Goal: Task Accomplishment & Management: Book appointment/travel/reservation

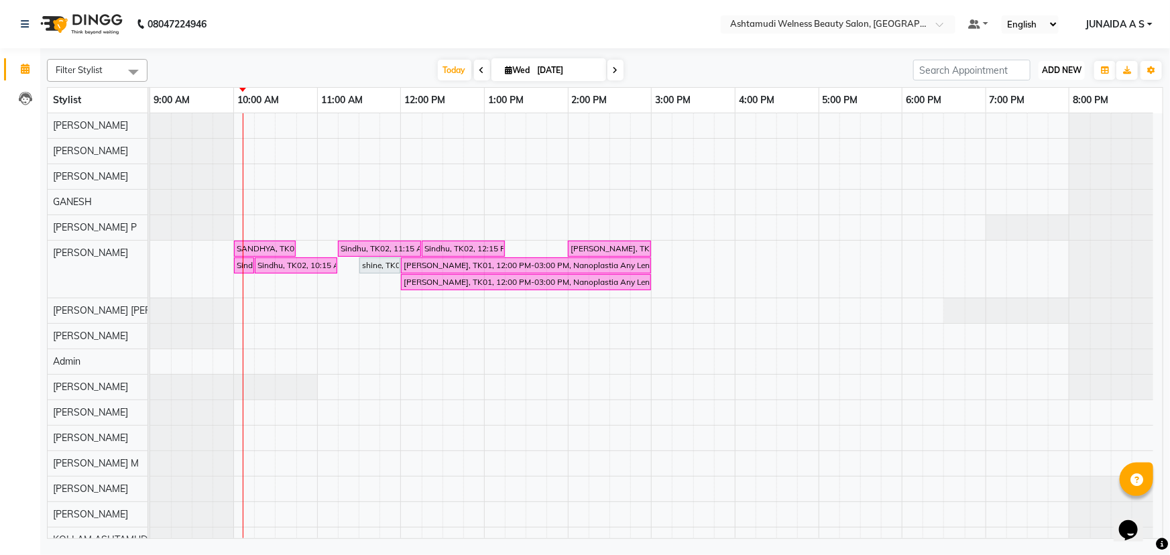
click at [1062, 68] on span "ADD NEW" at bounding box center [1062, 70] width 40 height 10
click at [1057, 92] on button "Add Appointment" at bounding box center [1032, 95] width 106 height 17
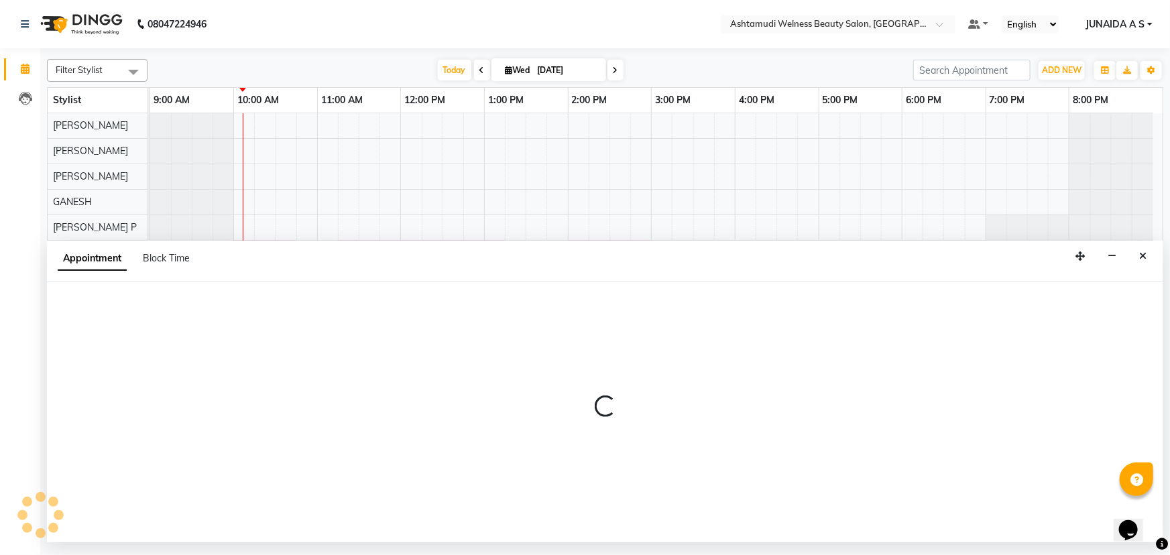
select select "600"
select select "tentative"
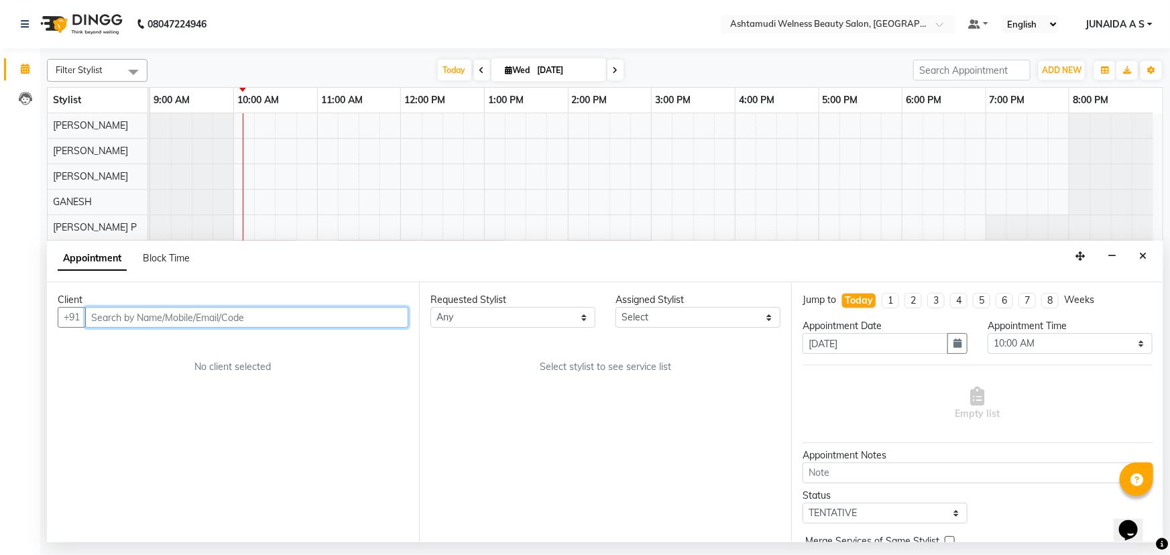
click at [316, 311] on input "text" at bounding box center [246, 317] width 323 height 21
paste input "7736153513"
type input "7736153513"
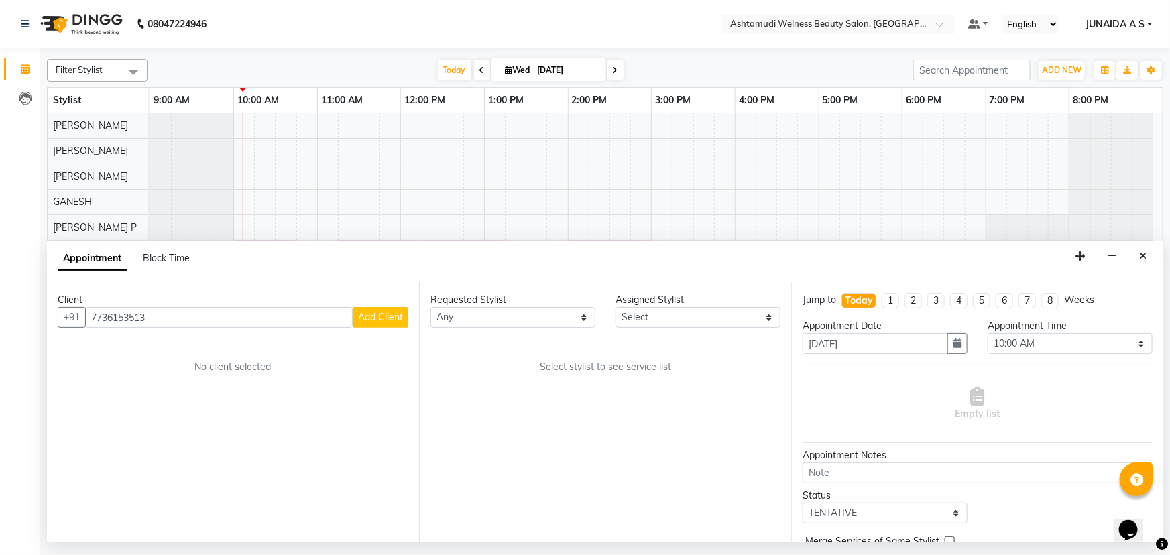
click at [373, 314] on span "Add Client" at bounding box center [380, 317] width 45 height 12
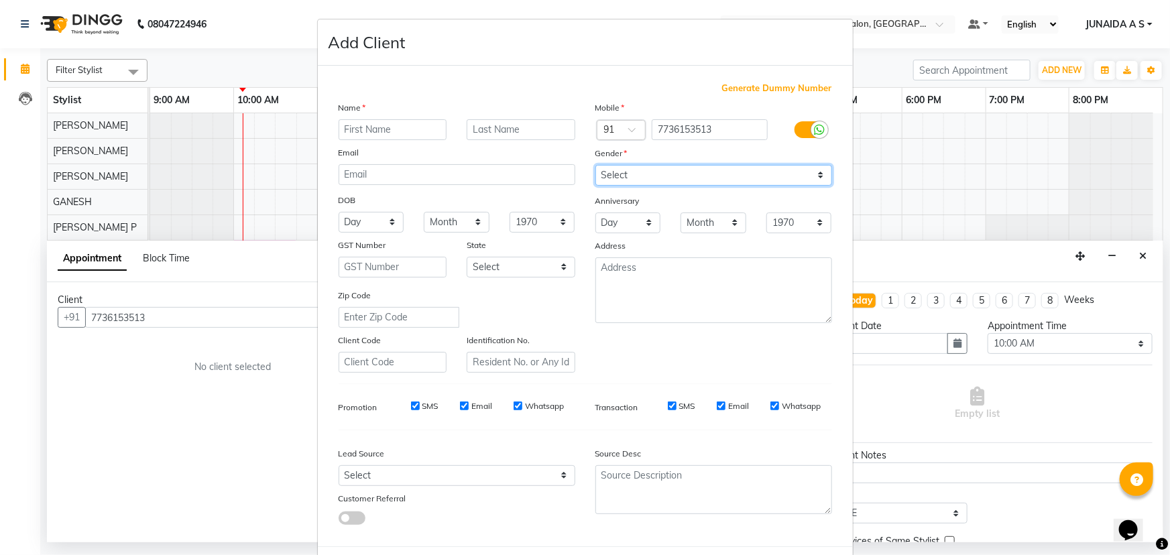
click at [653, 182] on select "Select Male Female Other Prefer Not To Say" at bounding box center [713, 175] width 237 height 21
select select "female"
click at [595, 165] on select "Select Male Female Other Prefer Not To Say" at bounding box center [713, 175] width 237 height 21
click at [396, 131] on input "text" at bounding box center [392, 129] width 109 height 21
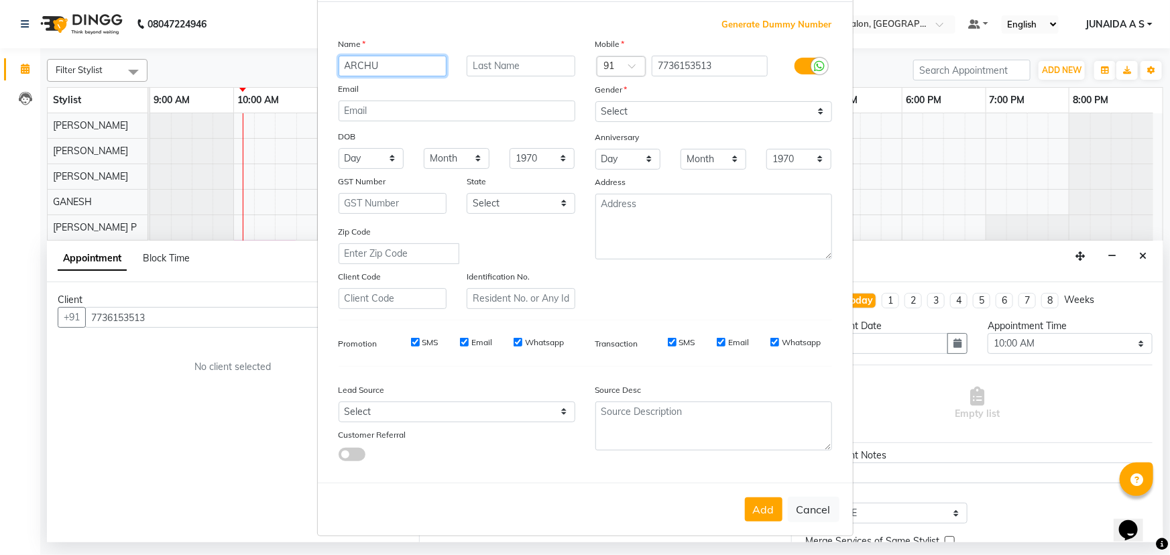
scroll to position [67, 0]
type input "ARCHU"
click at [764, 503] on button "Add" at bounding box center [764, 509] width 38 height 24
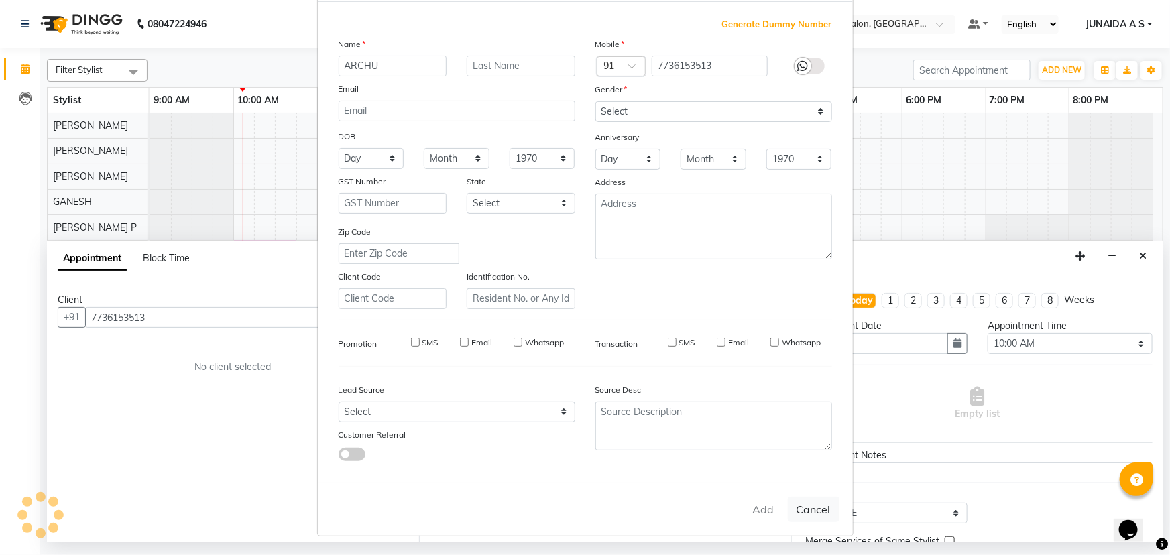
type input "77******13"
select select
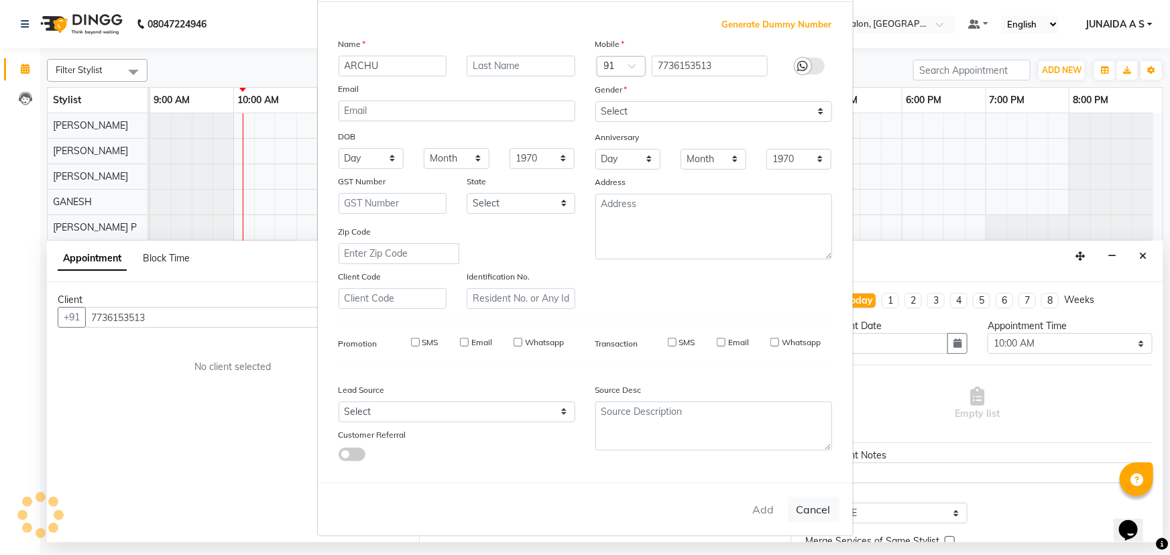
select select
checkbox input "false"
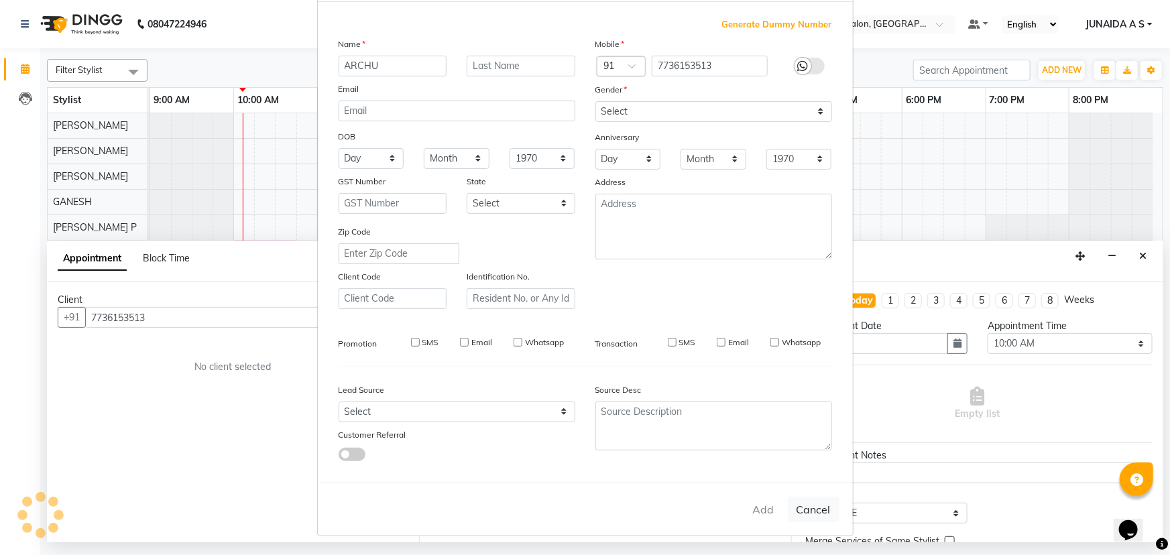
checkbox input "false"
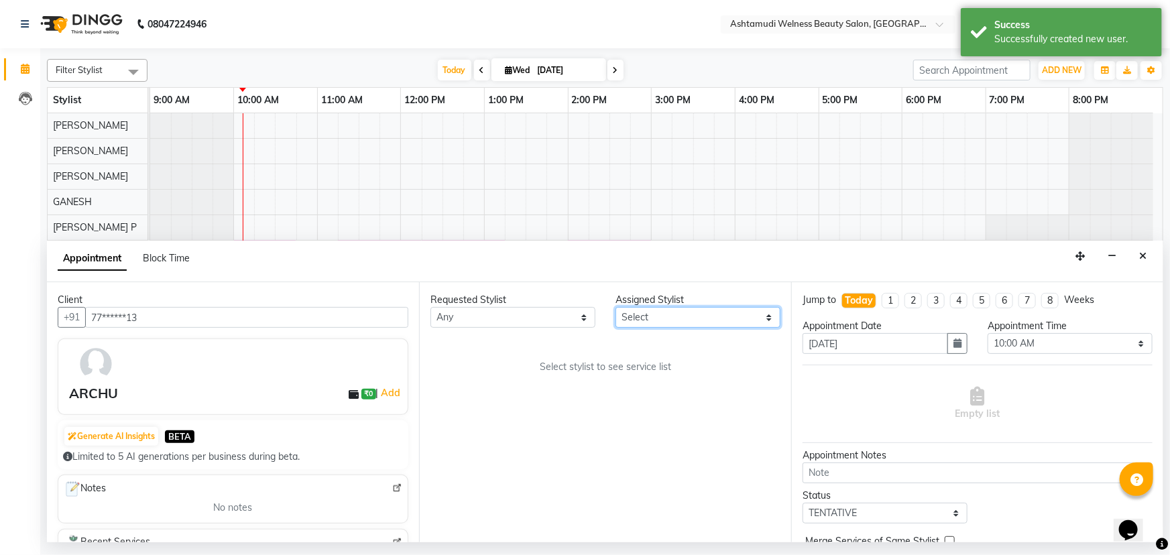
click at [760, 314] on select "Select ADITHYA TAMANG Admin ALTHAF Anitha ATHIRA SANAL BETZA M BINU DEVIKA GANE…" at bounding box center [697, 317] width 165 height 21
select select "25976"
click at [615, 307] on select "Select ADITHYA TAMANG Admin ALTHAF Anitha ATHIRA SANAL BETZA M BINU DEVIKA GANE…" at bounding box center [697, 317] width 165 height 21
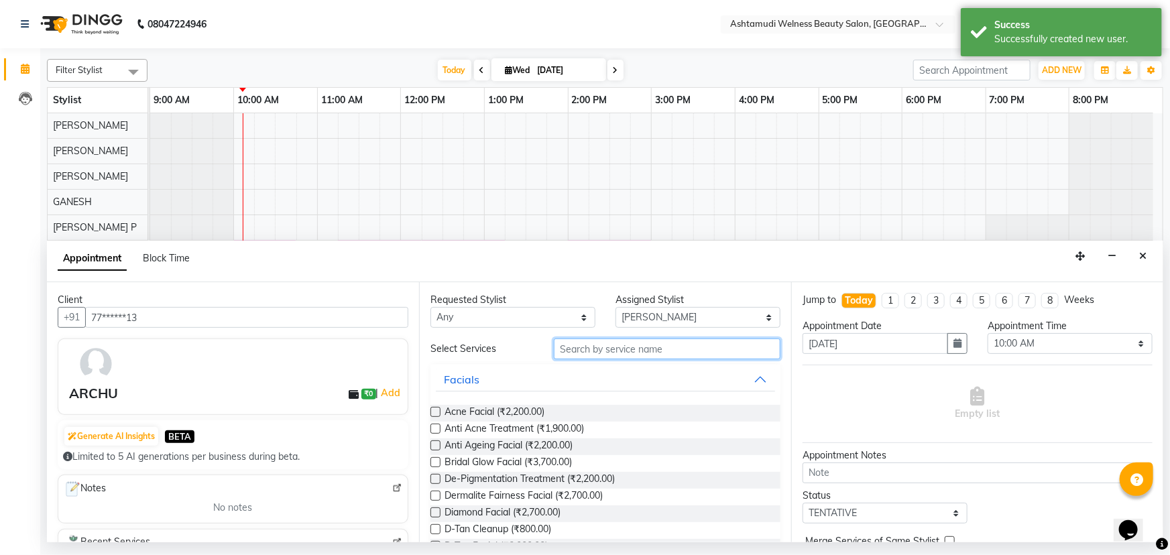
drag, startPoint x: 562, startPoint y: 355, endPoint x: 564, endPoint y: 349, distance: 7.0
click at [562, 354] on input "text" at bounding box center [667, 348] width 227 height 21
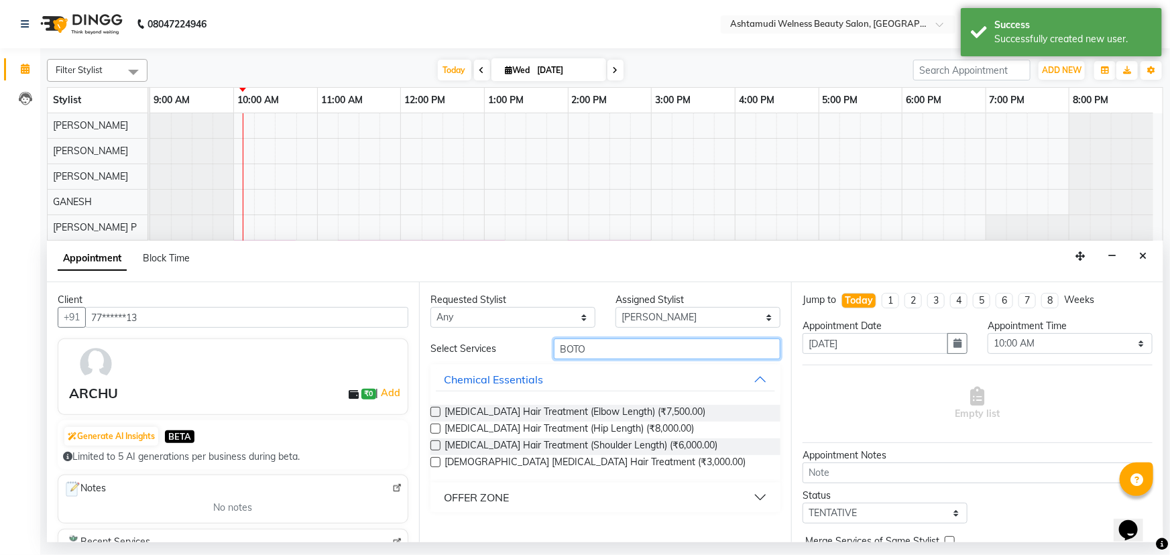
type input "BOTO"
click at [510, 503] on button "OFFER ZONE" at bounding box center [605, 497] width 339 height 24
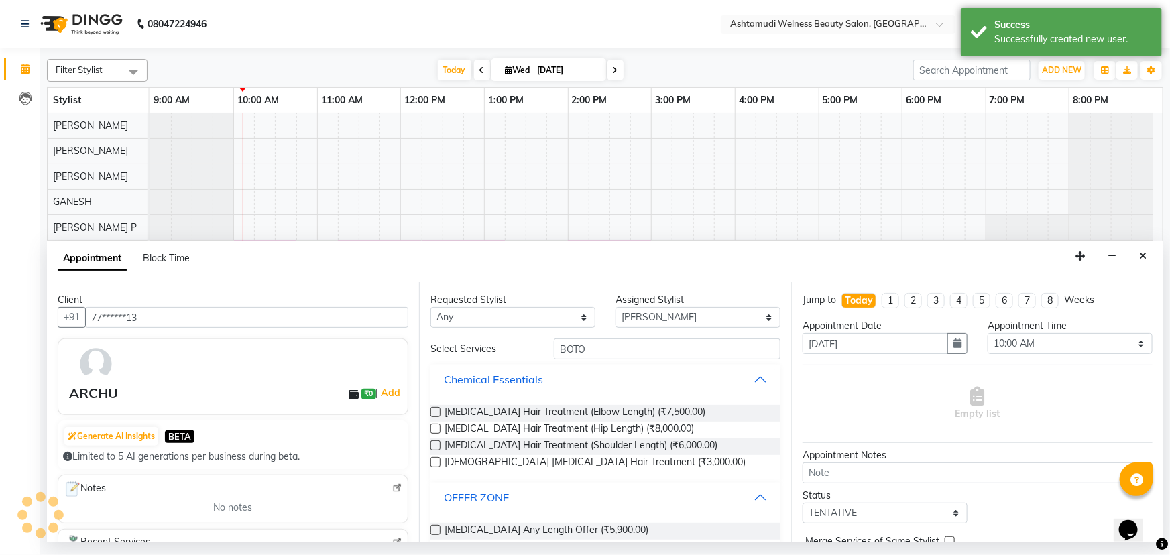
drag, startPoint x: 514, startPoint y: 534, endPoint x: 568, endPoint y: 496, distance: 65.8
click at [514, 534] on span "[MEDICAL_DATA] Any Length Offer (₹5,900.00)" at bounding box center [546, 531] width 204 height 17
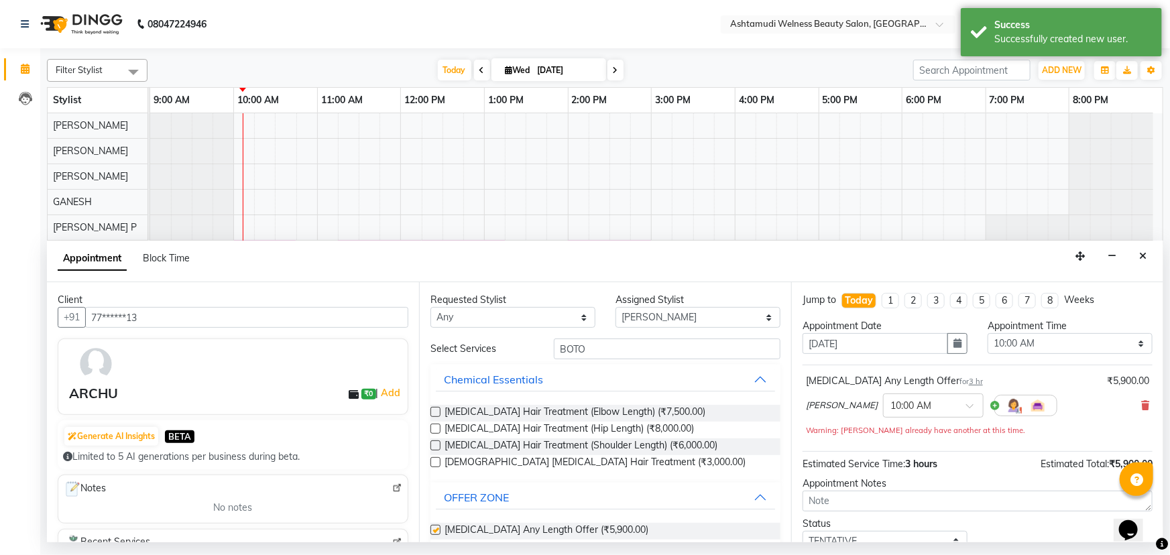
checkbox input "false"
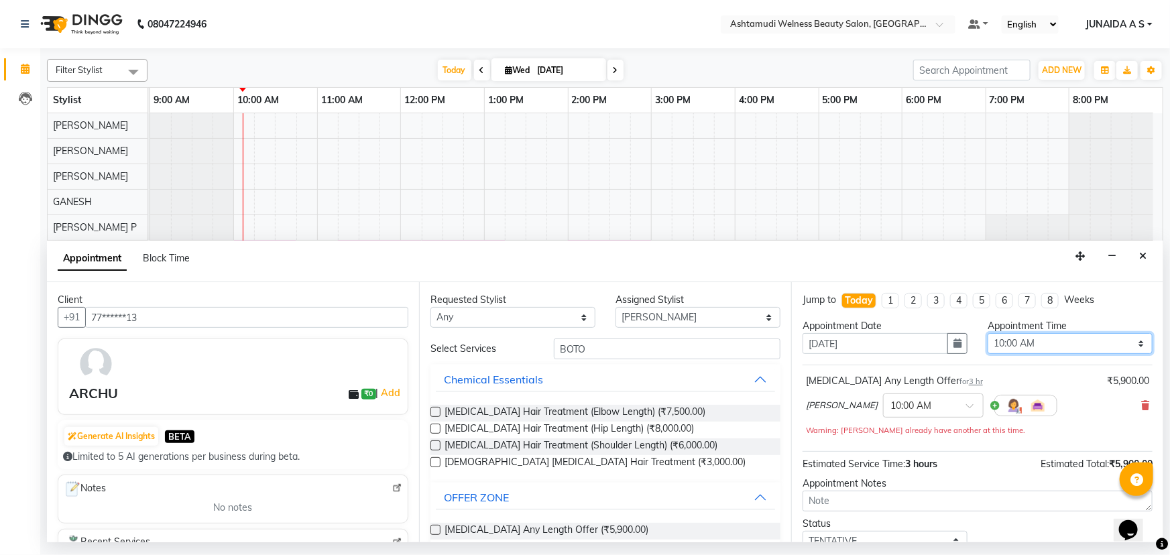
click at [991, 347] on select "Select 10:00 AM 10:15 AM 10:30 AM 10:45 AM 11:00 AM 11:15 AM 11:30 AM 11:45 AM …" at bounding box center [1069, 343] width 165 height 21
select select "660"
click at [987, 333] on select "Select 10:00 AM 10:15 AM 10:30 AM 10:45 AM 11:00 AM 11:15 AM 11:30 AM 11:45 AM …" at bounding box center [1069, 343] width 165 height 21
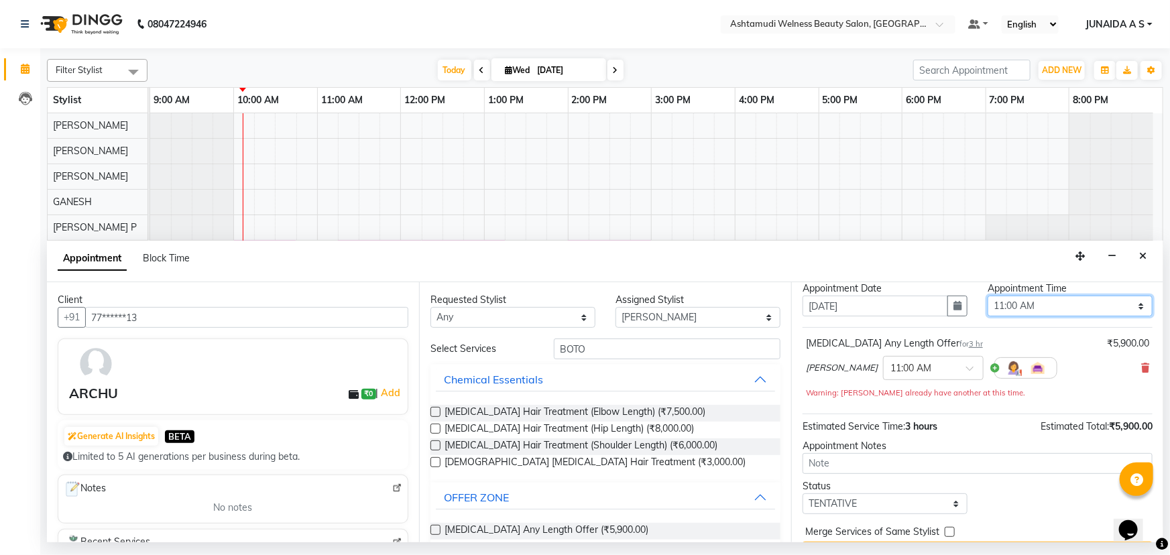
scroll to position [71, 0]
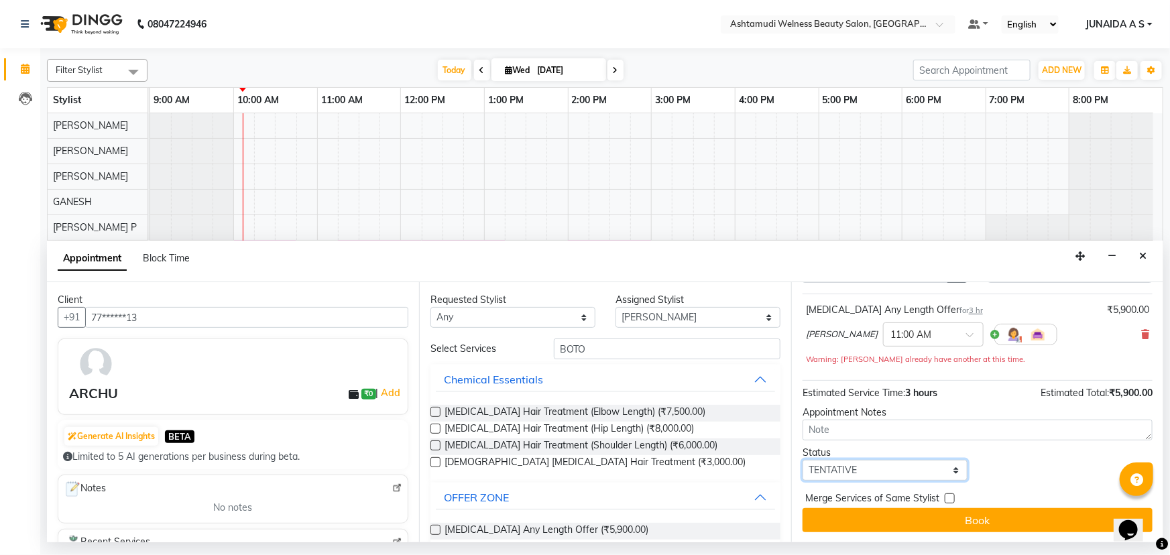
click at [853, 469] on select "Select TENTATIVE CONFIRM CHECK-IN UPCOMING" at bounding box center [884, 470] width 165 height 21
select select "confirm booking"
click at [802, 460] on select "Select TENTATIVE CONFIRM CHECK-IN UPCOMING" at bounding box center [884, 470] width 165 height 21
click at [866, 525] on button "Book" at bounding box center [977, 520] width 350 height 24
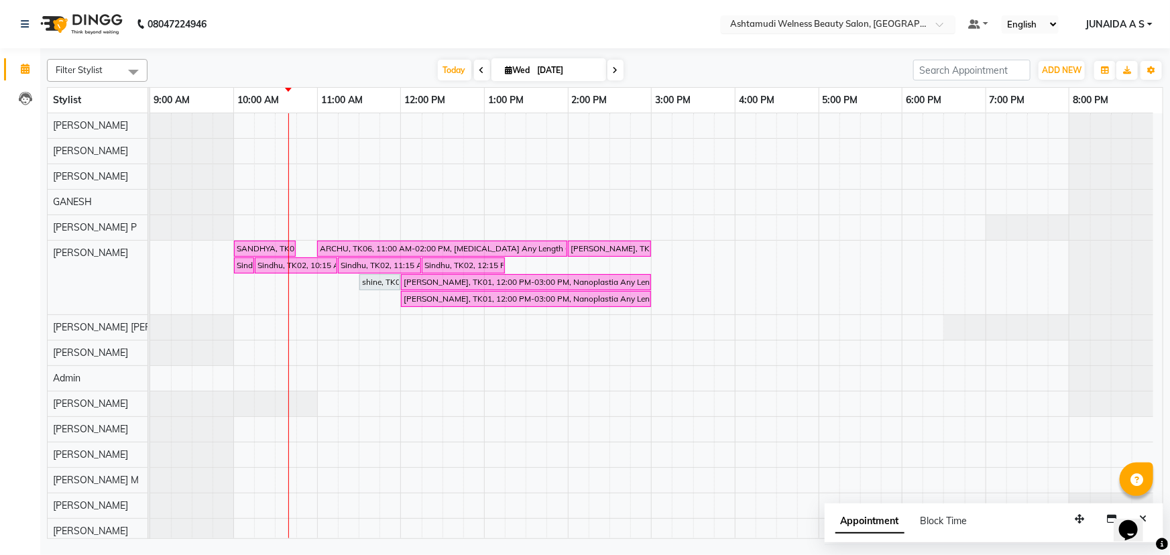
click at [824, 20] on input "text" at bounding box center [824, 25] width 194 height 13
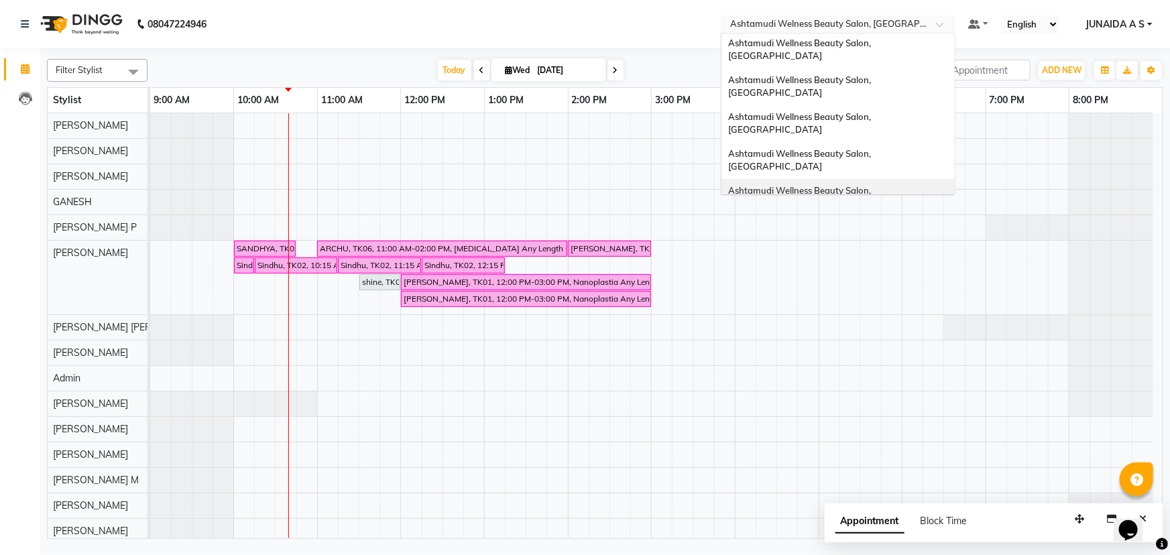
scroll to position [0, 0]
click at [849, 187] on span "Ashtamudi Wellness Beauty Salon, [GEOGRAPHIC_DATA]" at bounding box center [800, 199] width 145 height 24
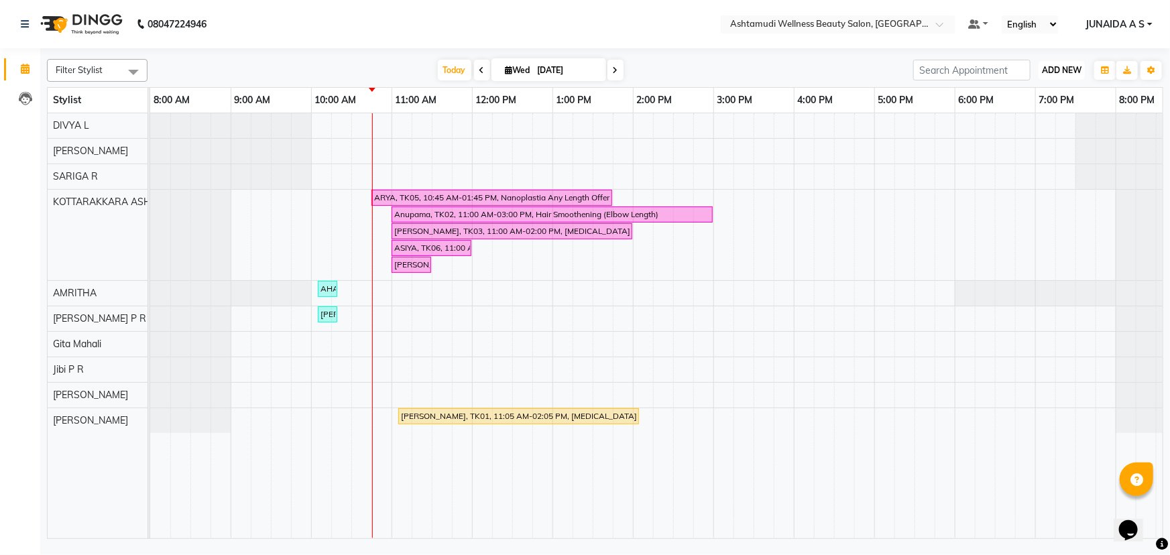
click at [1073, 75] on button "ADD NEW Toggle Dropdown" at bounding box center [1061, 70] width 46 height 19
drag, startPoint x: 1070, startPoint y: 80, endPoint x: 1066, endPoint y: 88, distance: 8.4
click at [1070, 81] on div "Add Appointment" at bounding box center [1031, 95] width 107 height 29
click at [1059, 71] on span "ADD NEW" at bounding box center [1062, 70] width 40 height 10
click at [1054, 86] on div "Add Appointment" at bounding box center [1031, 95] width 107 height 29
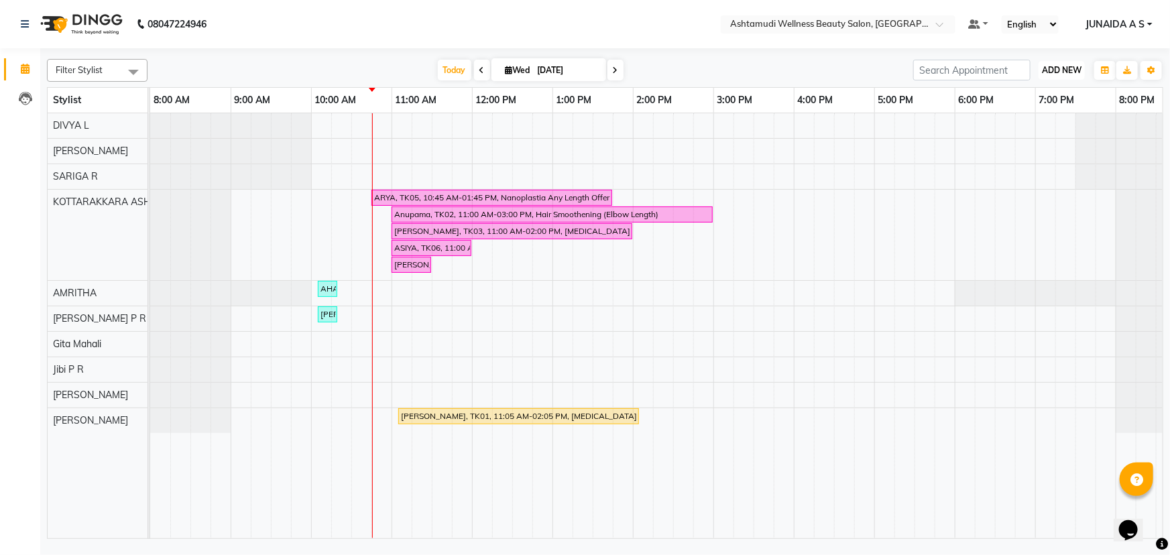
click at [1076, 74] on span "ADD NEW" at bounding box center [1062, 70] width 40 height 10
click at [1063, 99] on button "Add Appointment" at bounding box center [1032, 95] width 106 height 17
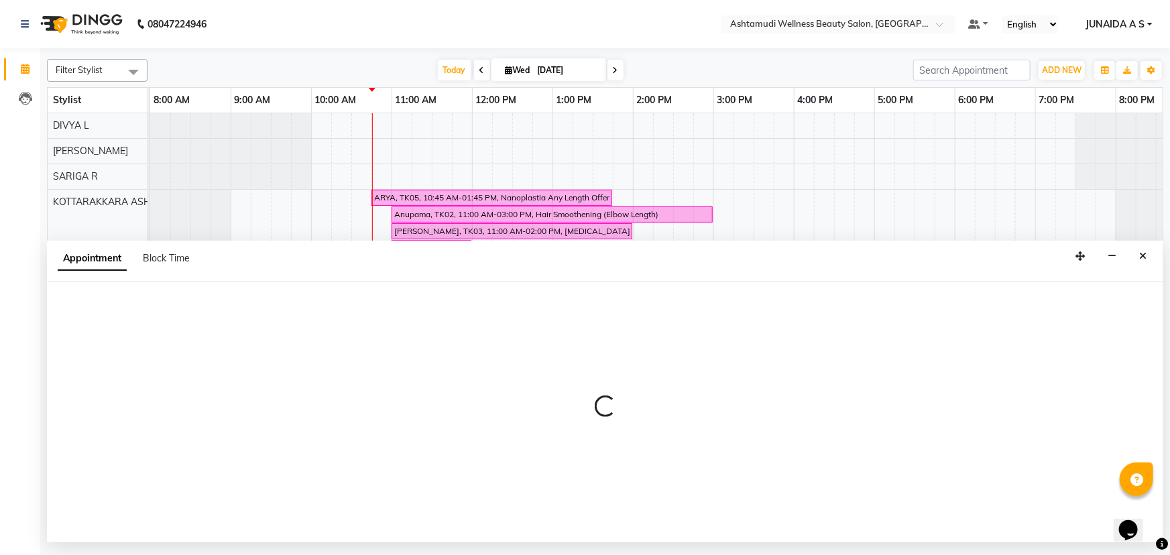
select select "540"
select select "tentative"
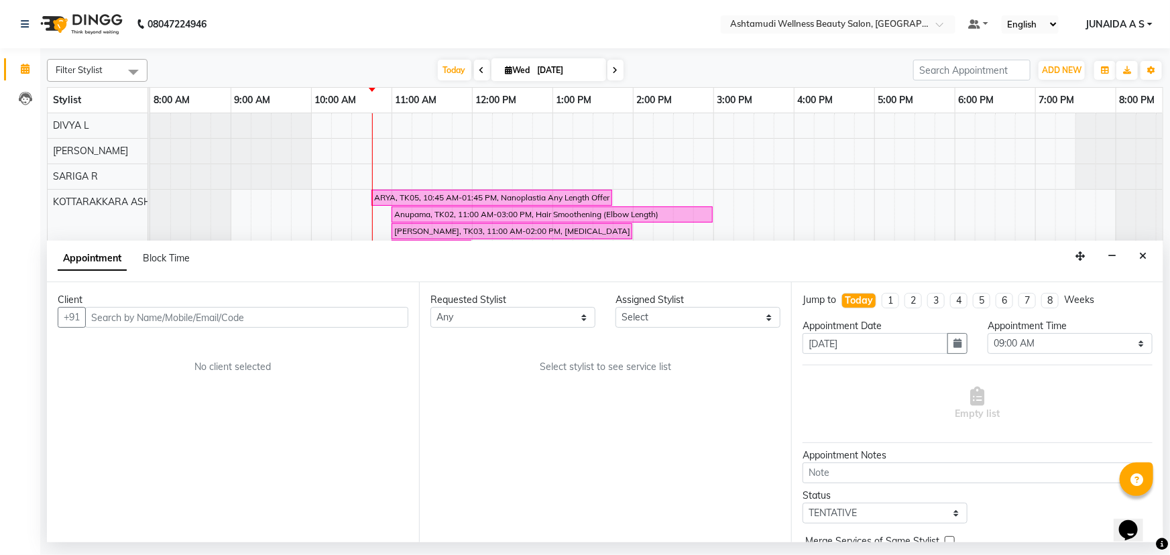
click at [269, 325] on input "text" at bounding box center [246, 317] width 323 height 21
type input "7356496024"
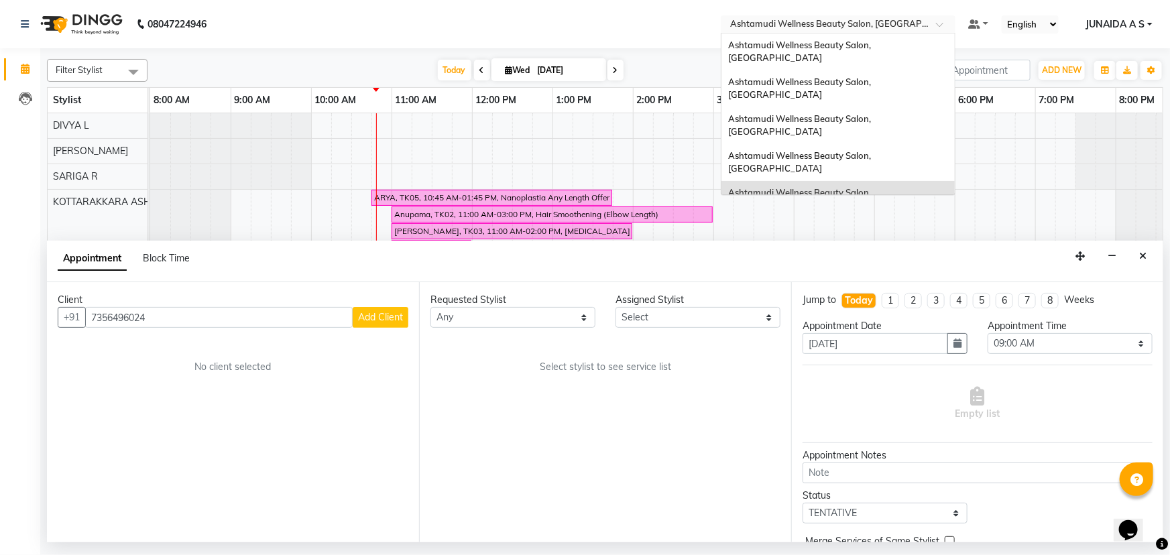
click at [928, 21] on div at bounding box center [838, 25] width 235 height 13
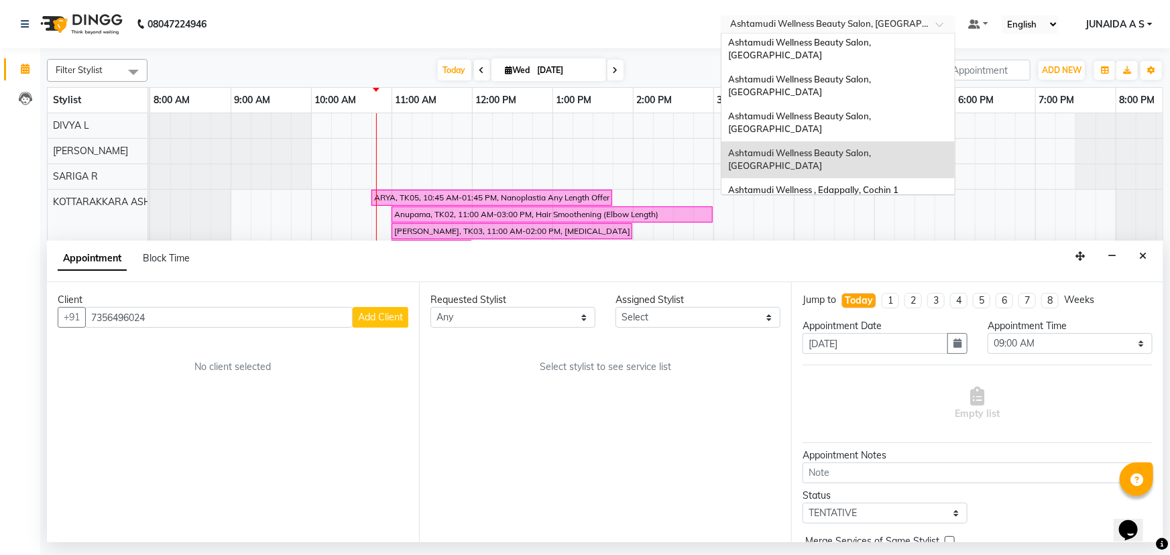
scroll to position [60, 0]
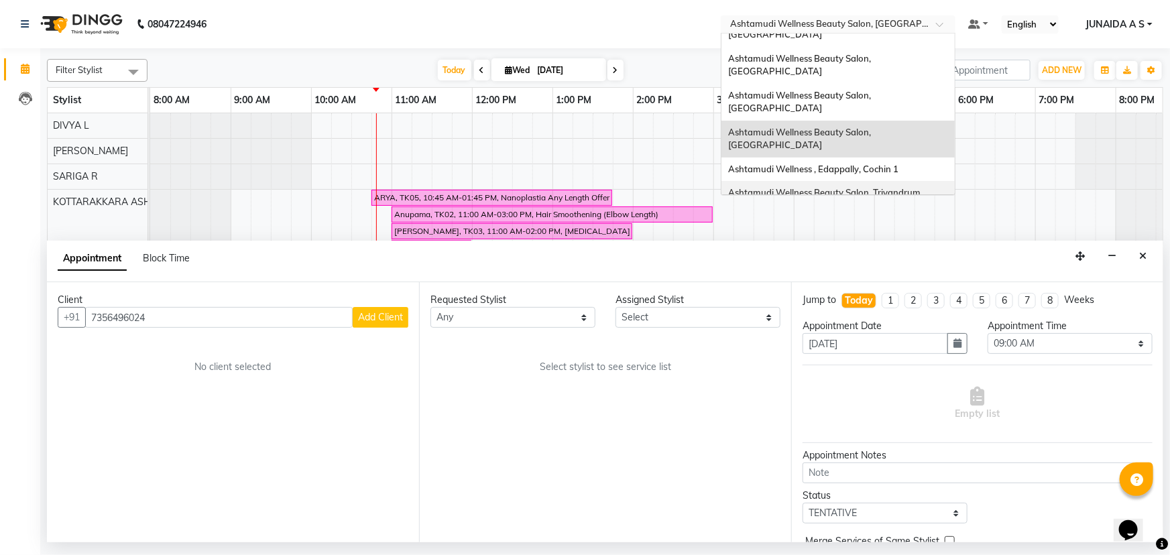
click at [910, 187] on span "Ashtamudi Wellness Beauty Salon, Trivandrum" at bounding box center [824, 192] width 192 height 11
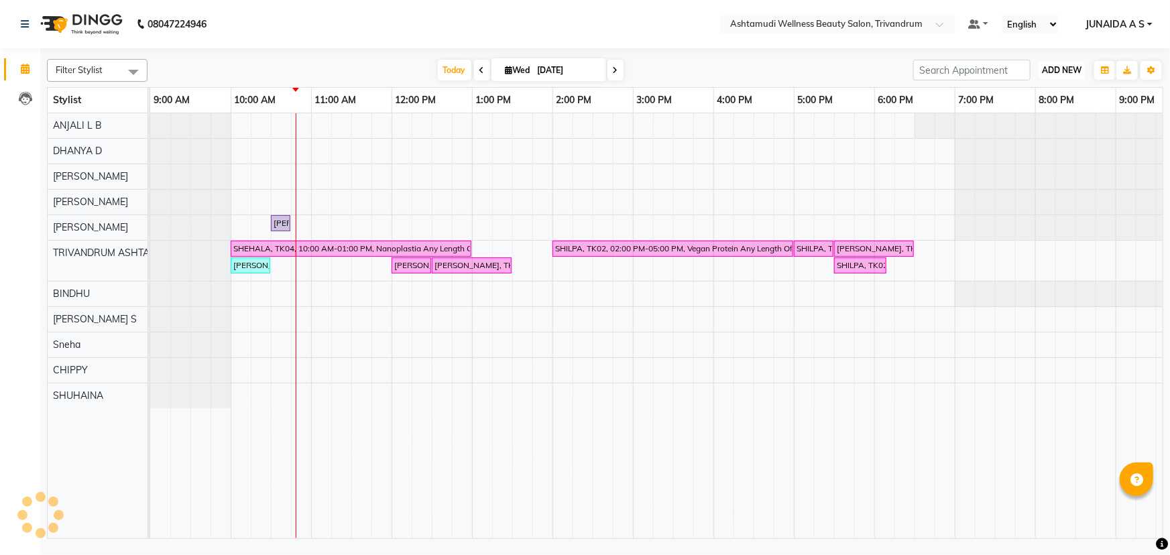
click at [1044, 66] on span "ADD NEW" at bounding box center [1062, 70] width 40 height 10
click at [1042, 94] on button "Add Appointment" at bounding box center [1032, 95] width 106 height 17
select select "600"
select select "tentative"
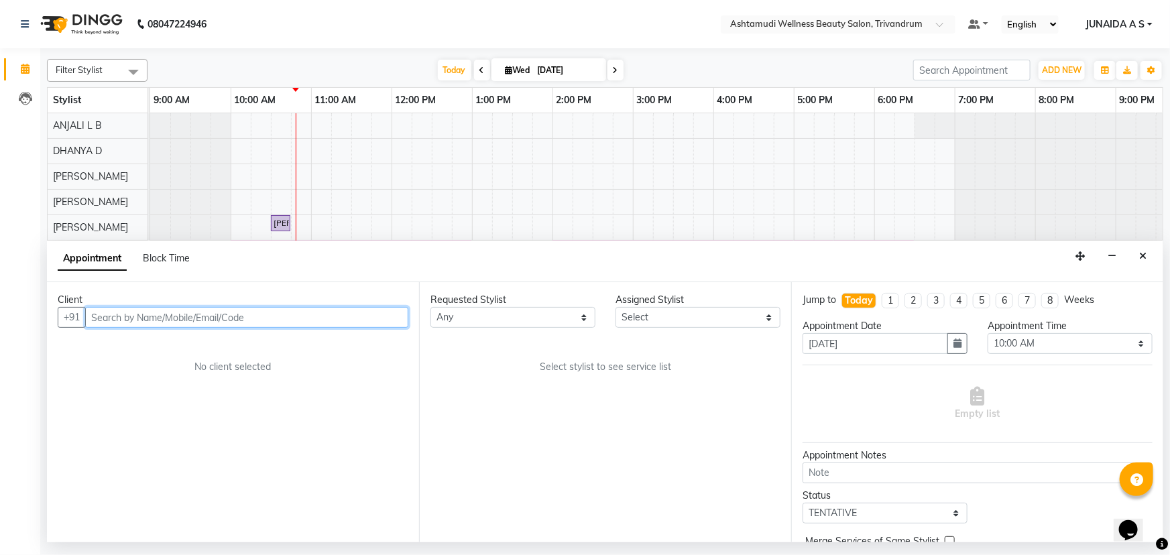
click at [304, 327] on input "text" at bounding box center [246, 317] width 323 height 21
paste input "8848408946"
type input "8848408946"
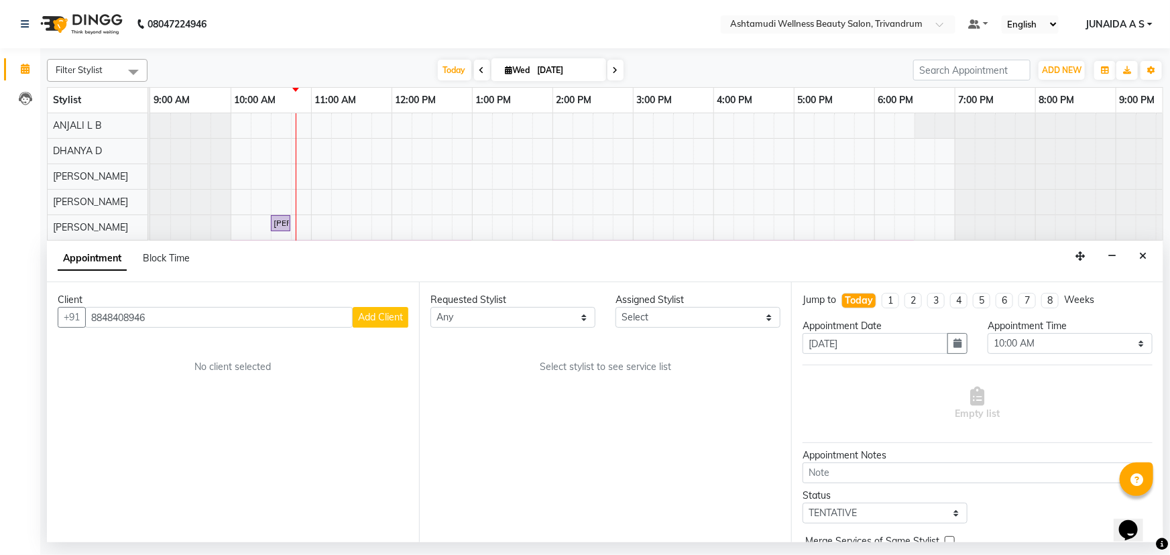
click at [385, 313] on span "Add Client" at bounding box center [380, 317] width 45 height 12
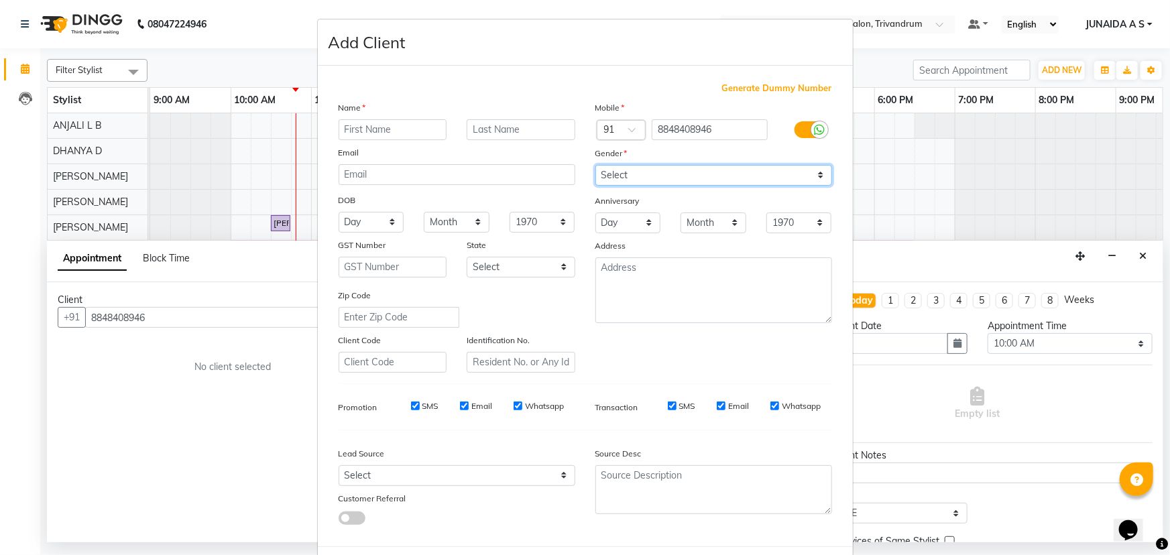
click at [633, 179] on select "Select Male Female Other Prefer Not To Say" at bounding box center [713, 175] width 237 height 21
select select "female"
click at [595, 165] on select "Select Male Female Other Prefer Not To Say" at bounding box center [713, 175] width 237 height 21
click at [418, 137] on input "text" at bounding box center [392, 129] width 109 height 21
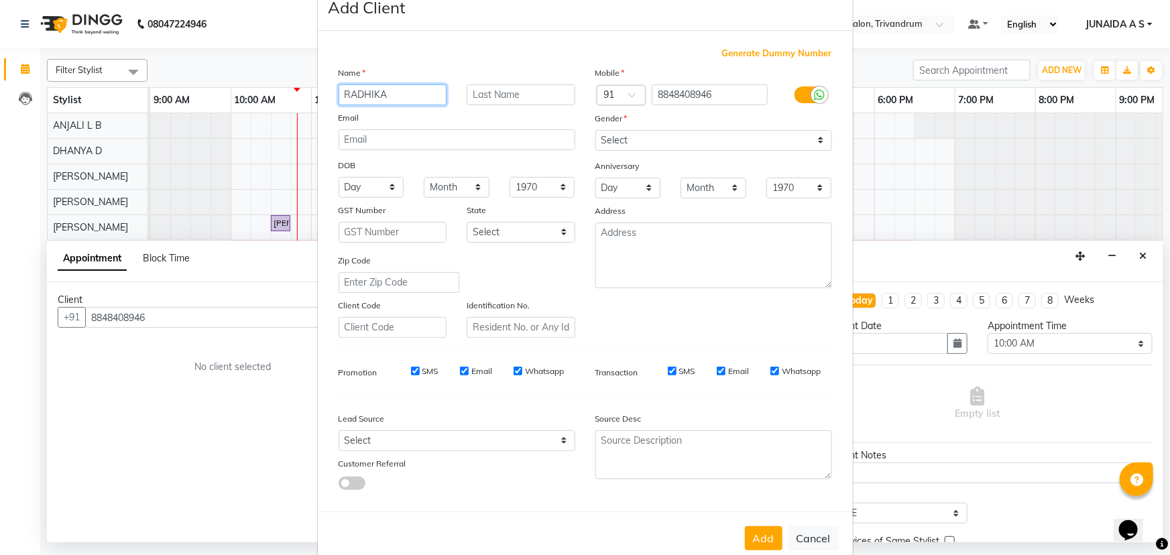
scroll to position [67, 0]
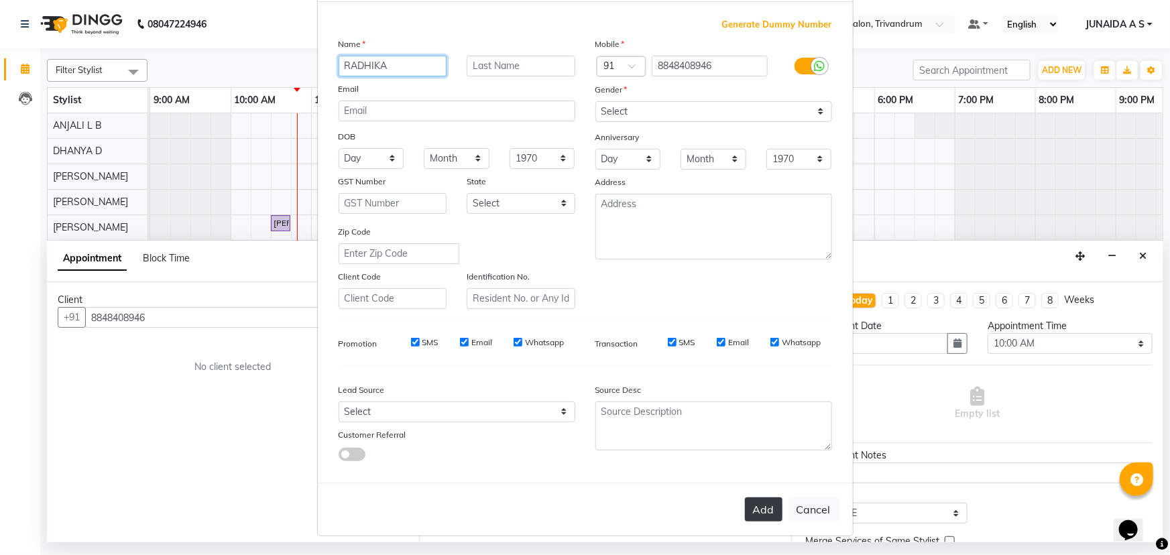
type input "RADHIKA"
click at [759, 508] on button "Add" at bounding box center [764, 509] width 38 height 24
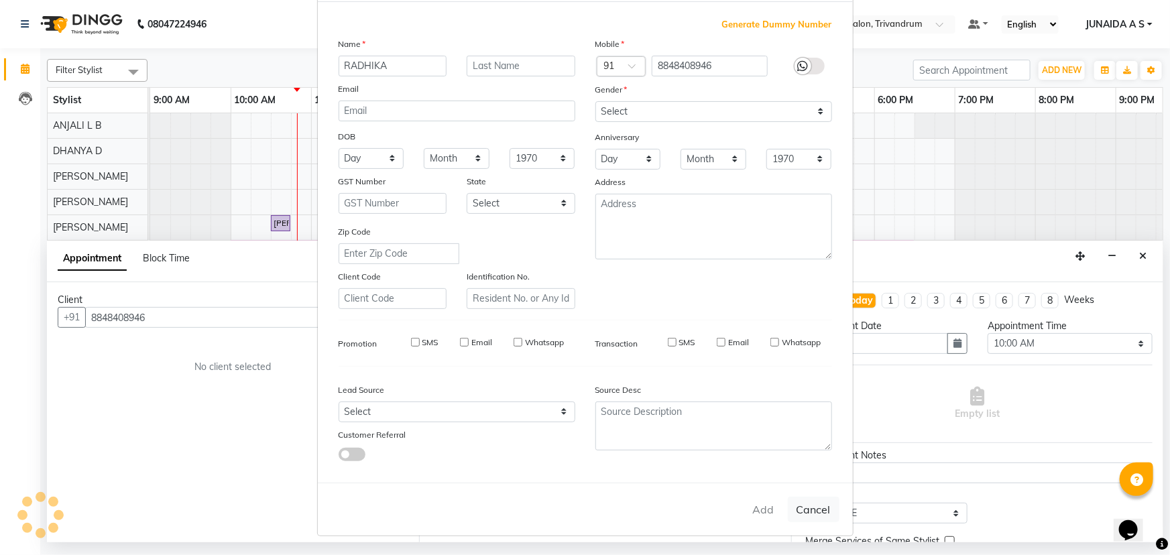
type input "88******46"
select select
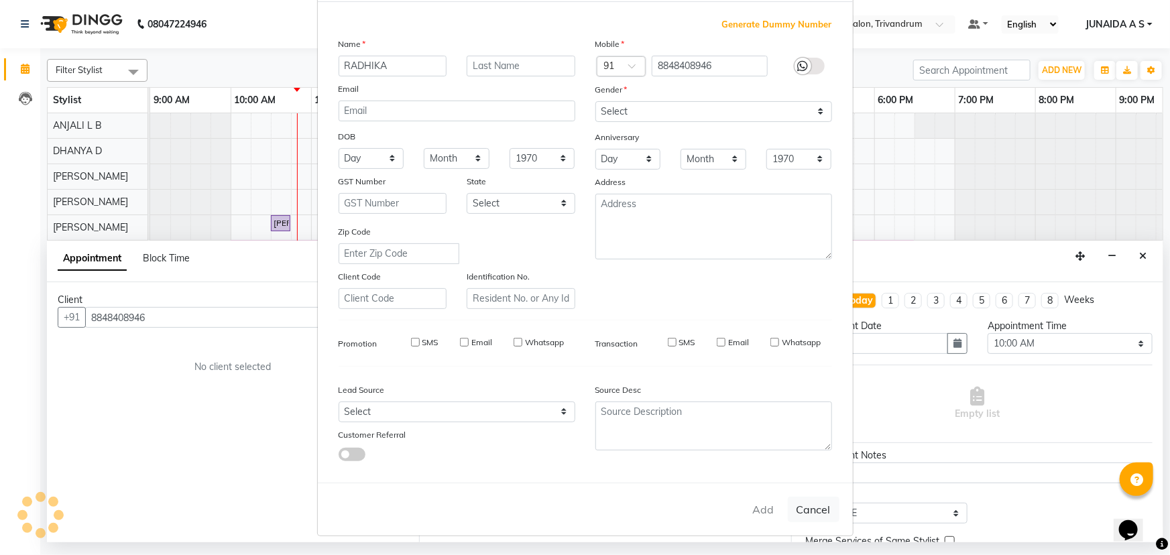
select select
checkbox input "false"
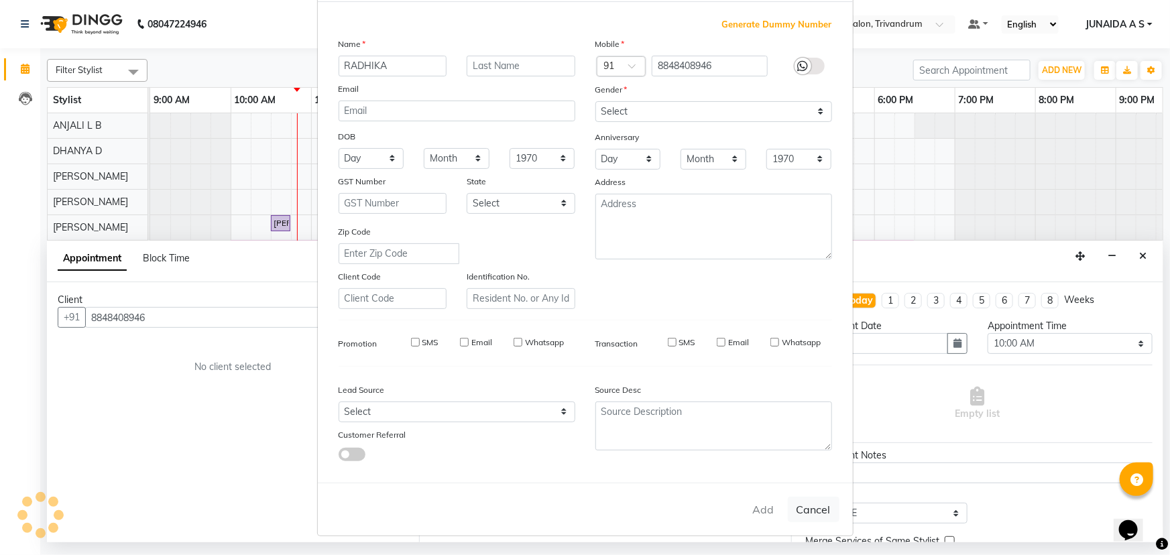
checkbox input "false"
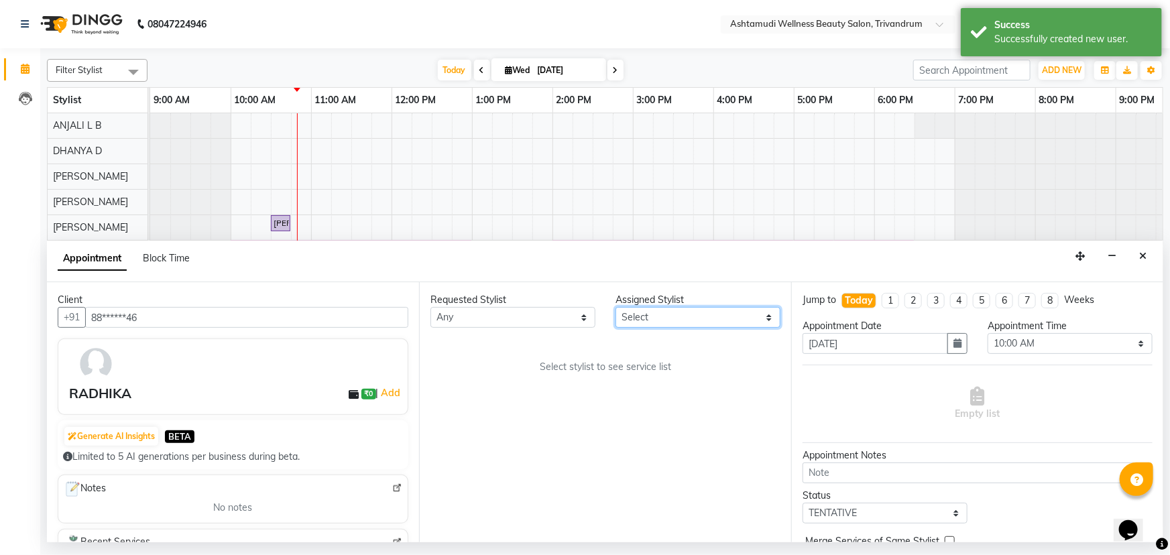
click at [736, 321] on select "Select ANJALI L B BINDHU CHIPPY DHANYA D KARTHIKA MANJUSHA SARITHA SHUHAINA Sne…" at bounding box center [697, 317] width 165 height 21
select select "27312"
click at [615, 307] on select "Select ANJALI L B BINDHU CHIPPY DHANYA D KARTHIKA MANJUSHA SARITHA SHUHAINA Sne…" at bounding box center [697, 317] width 165 height 21
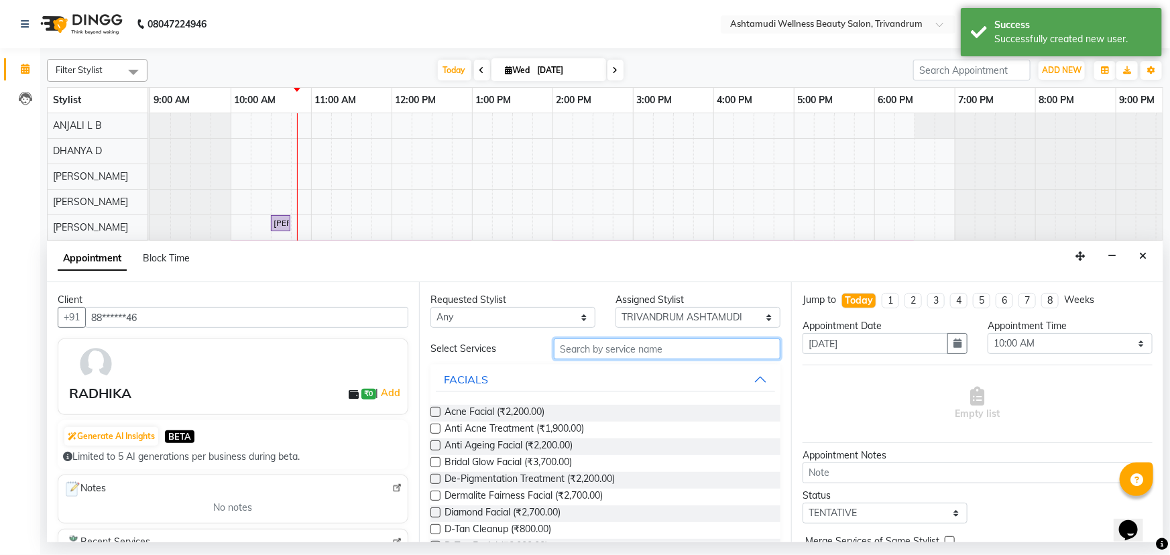
click at [617, 346] on input "text" at bounding box center [667, 348] width 227 height 21
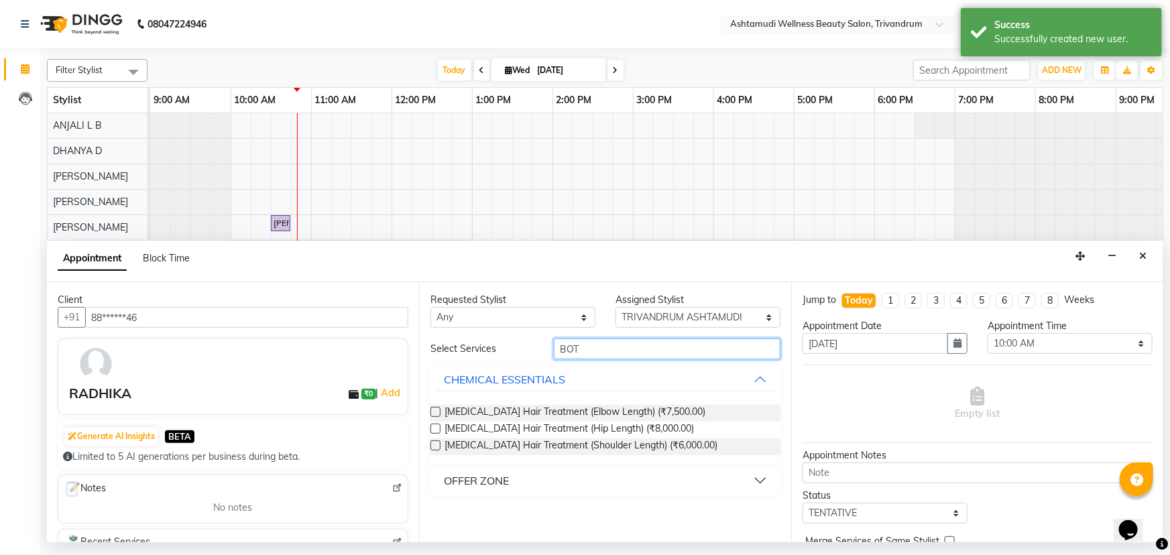
type input "BOT"
click at [450, 490] on button "OFFER ZONE" at bounding box center [605, 481] width 339 height 24
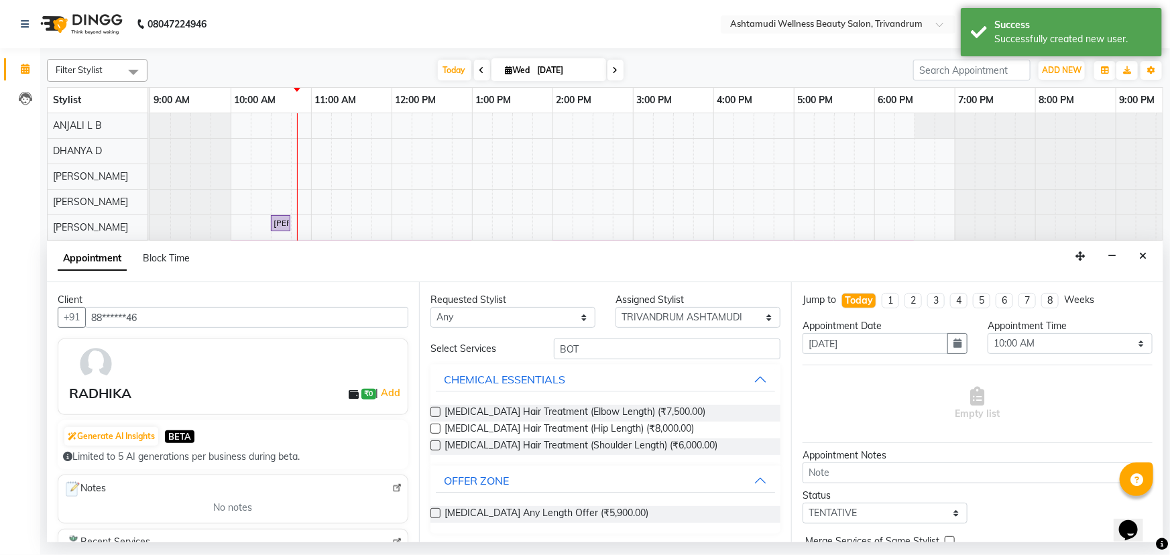
click at [433, 515] on label at bounding box center [435, 513] width 10 height 10
click at [433, 515] on input "checkbox" at bounding box center [434, 514] width 9 height 9
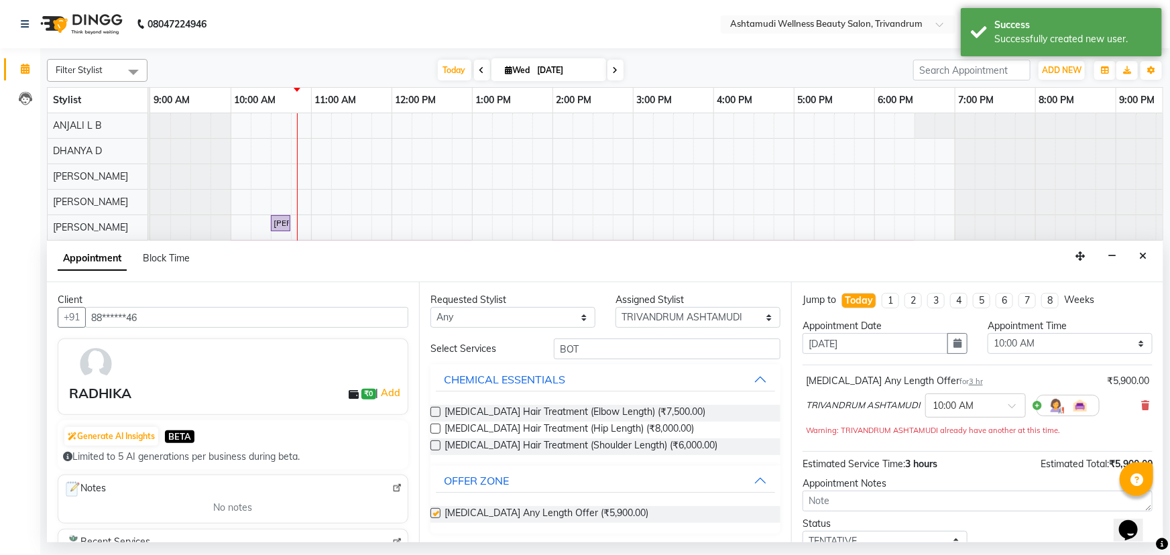
checkbox input "false"
click at [952, 336] on button "button" at bounding box center [957, 343] width 20 height 21
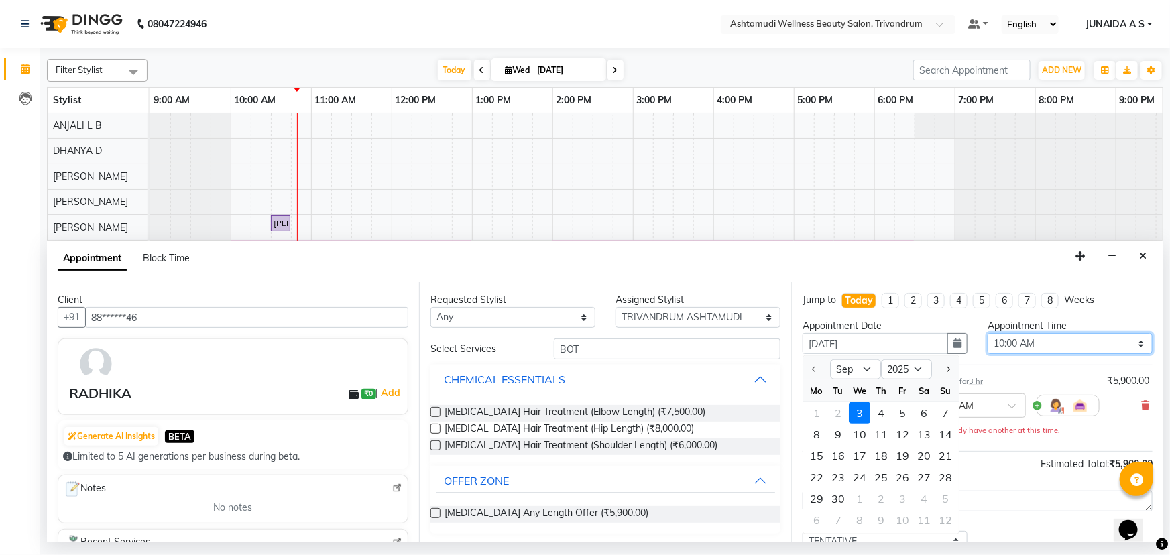
click at [1053, 339] on select "Select 10:00 AM 10:15 AM 10:30 AM 10:45 AM 11:00 AM 11:15 AM 11:30 AM 11:45 AM …" at bounding box center [1069, 343] width 165 height 21
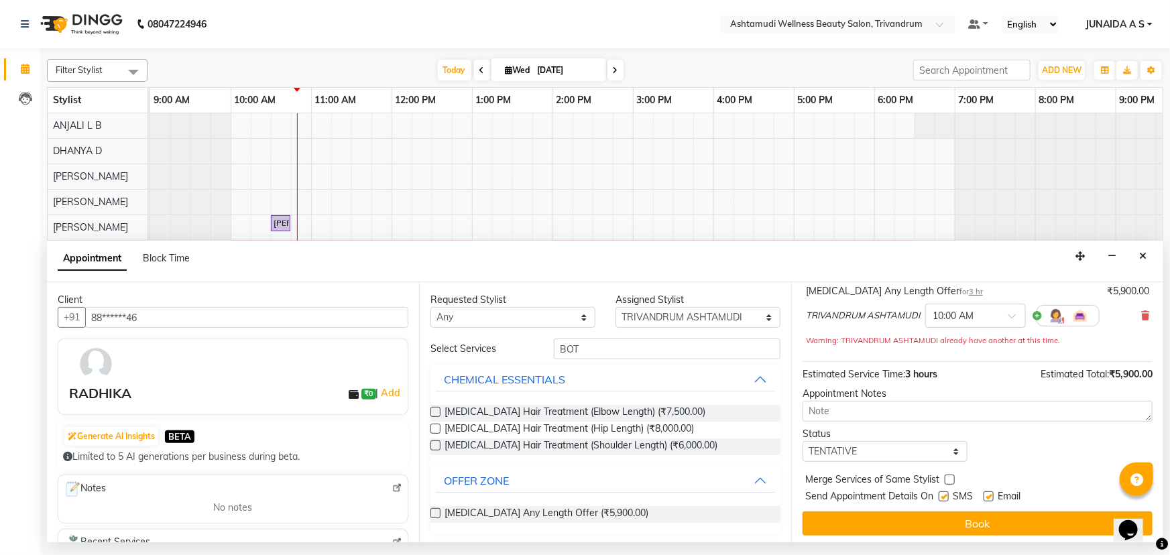
scroll to position [93, 0]
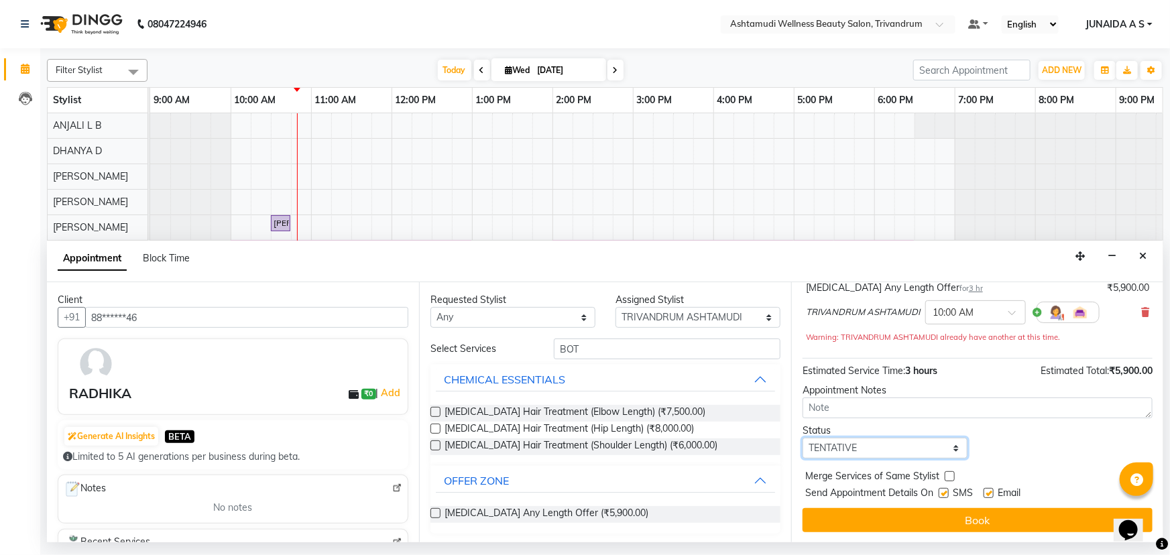
click at [857, 446] on select "Select TENTATIVE CONFIRM CHECK-IN UPCOMING" at bounding box center [884, 448] width 165 height 21
select select "confirm booking"
click at [802, 438] on select "Select TENTATIVE CONFIRM CHECK-IN UPCOMING" at bounding box center [884, 448] width 165 height 21
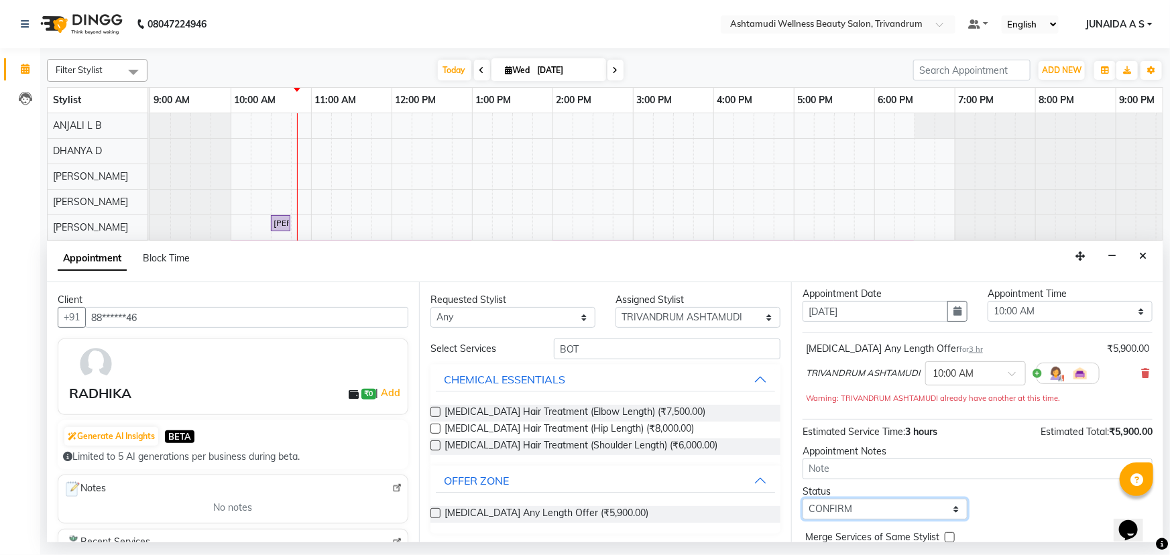
scroll to position [0, 0]
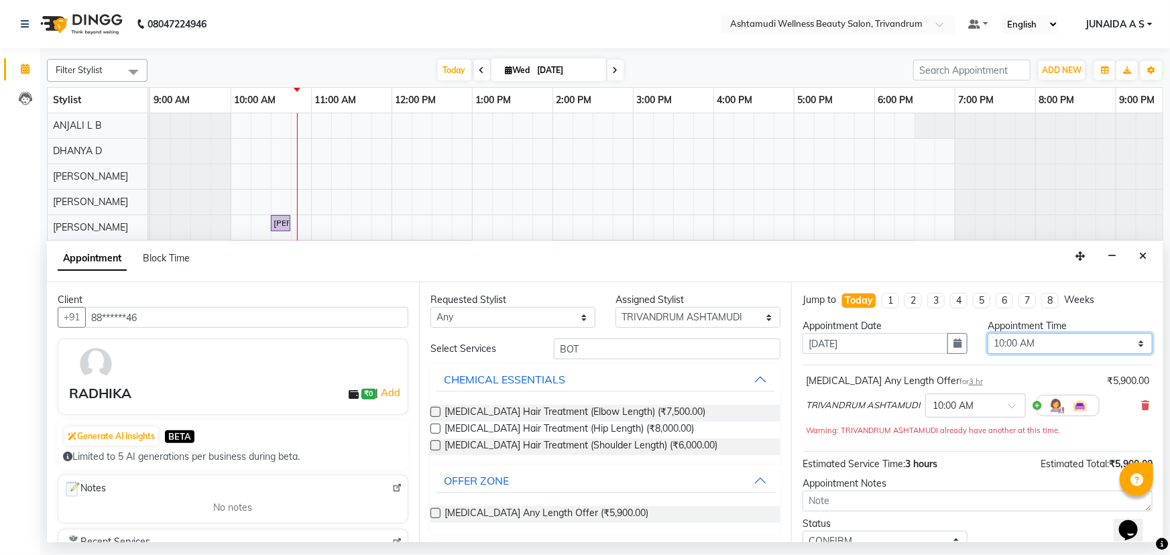
click at [1034, 340] on select "Select 10:00 AM 10:15 AM 10:30 AM 10:45 AM 11:00 AM 11:15 AM 11:30 AM 11:45 AM …" at bounding box center [1069, 343] width 165 height 21
click at [947, 345] on button "button" at bounding box center [957, 343] width 20 height 21
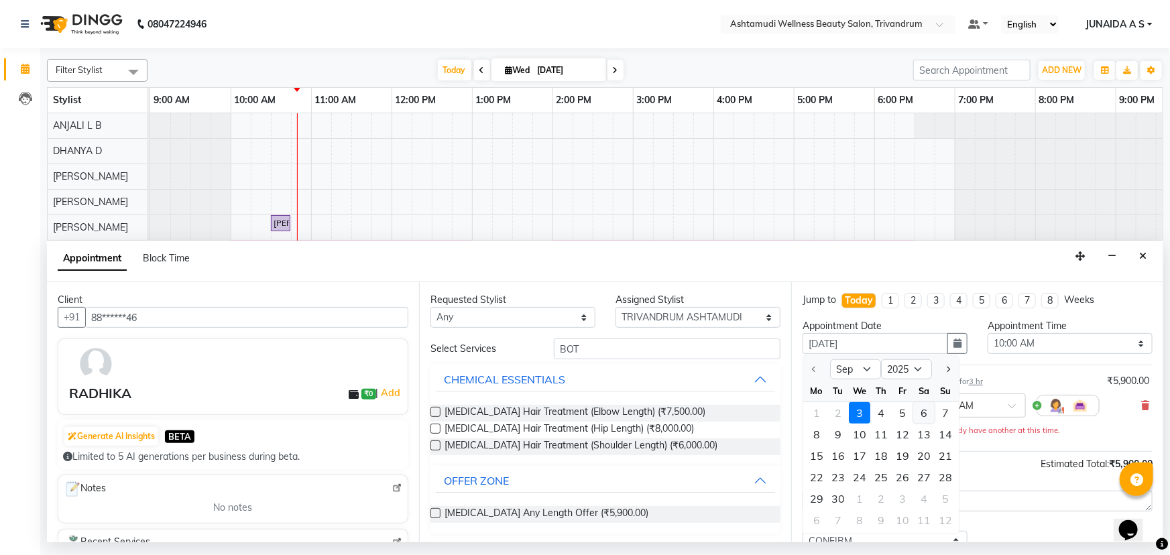
click at [915, 408] on div "6" at bounding box center [923, 412] width 21 height 21
type input "06-09-2025"
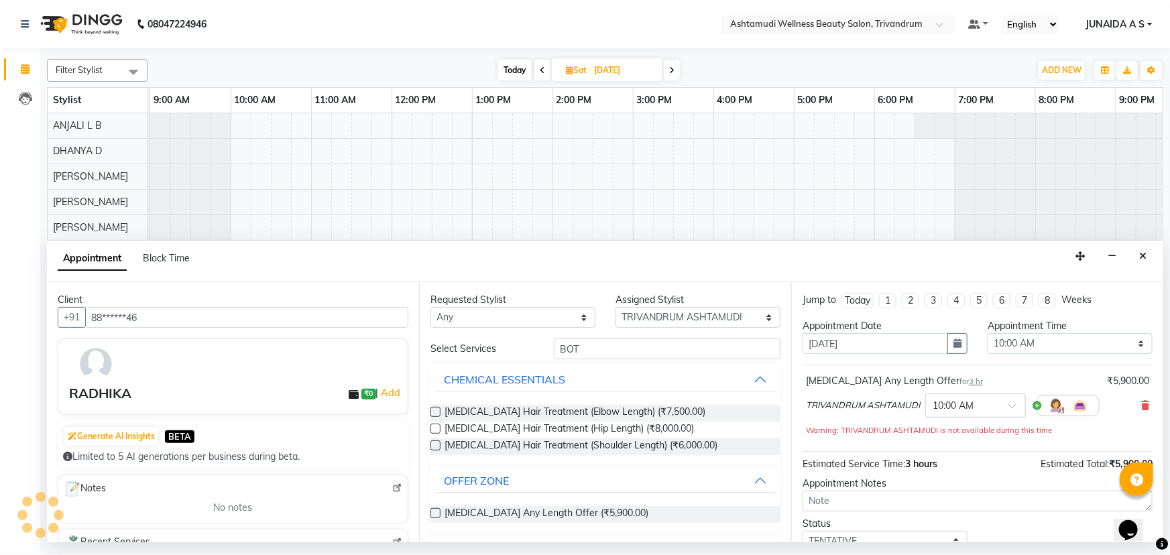
scroll to position [0, 80]
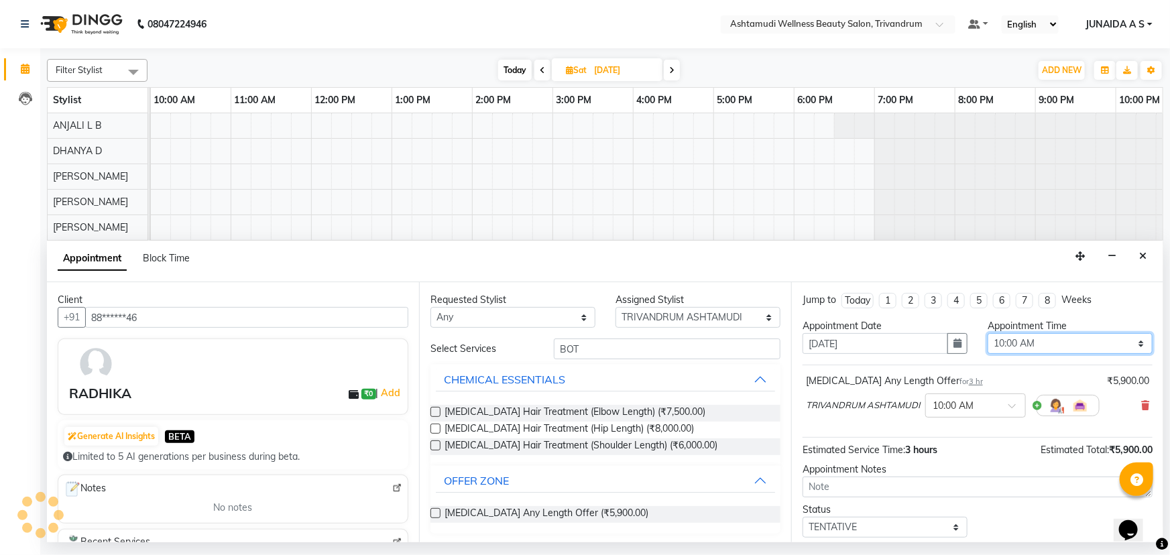
click at [996, 340] on select "Select 10:00 AM 10:15 AM 10:30 AM 10:45 AM 11:00 AM 11:15 AM 11:30 AM 11:45 AM …" at bounding box center [1069, 343] width 165 height 21
select select "780"
click at [987, 333] on select "Select 10:00 AM 10:15 AM 10:30 AM 10:45 AM 11:00 AM 11:15 AM 11:30 AM 11:45 AM …" at bounding box center [1069, 343] width 165 height 21
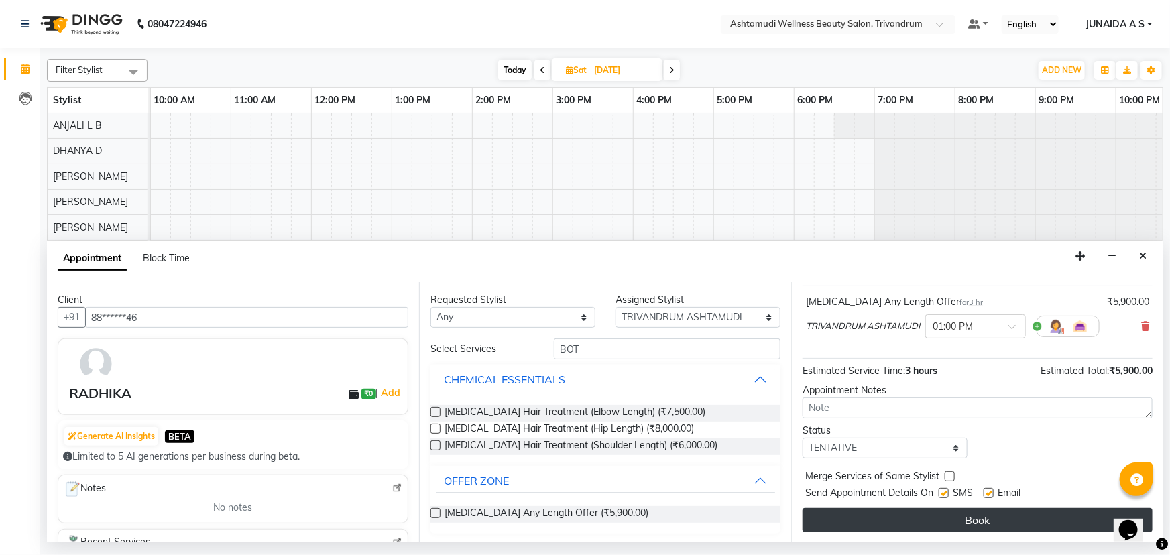
click at [910, 521] on button "Book" at bounding box center [977, 520] width 350 height 24
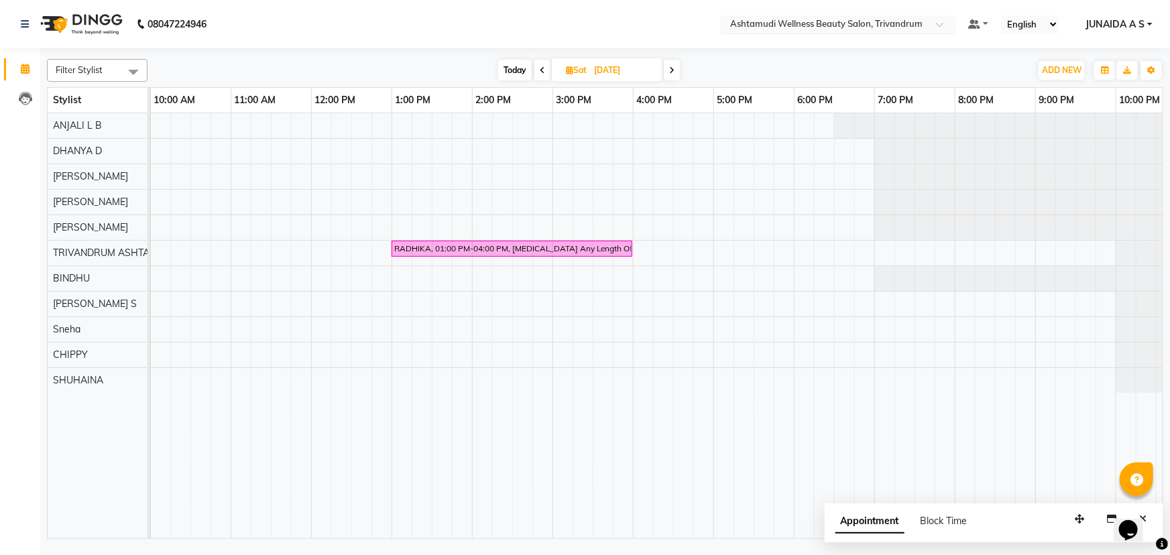
click at [784, 26] on input "text" at bounding box center [824, 25] width 194 height 13
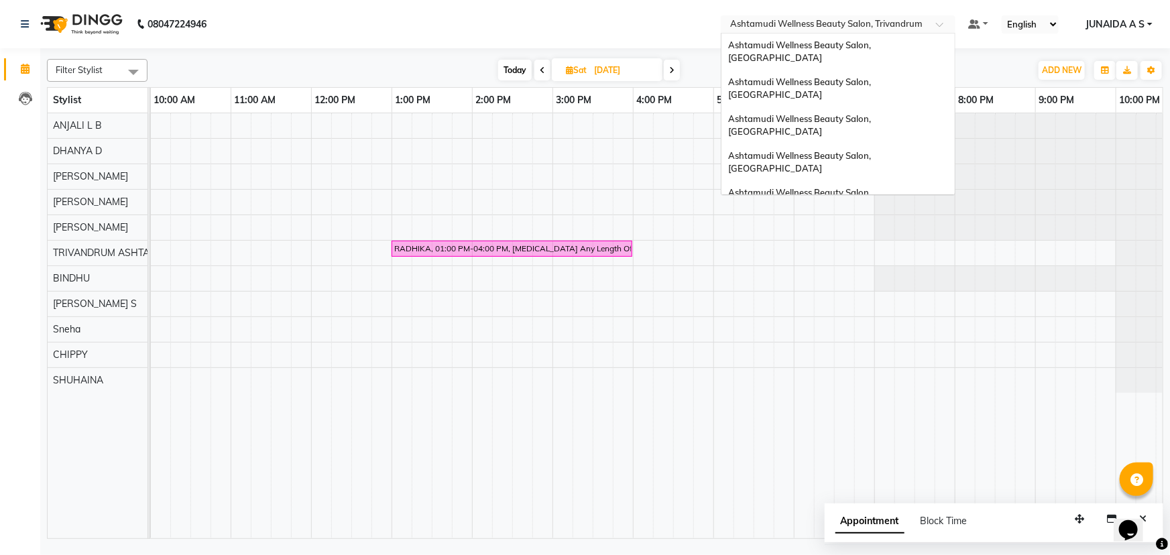
scroll to position [142, 0]
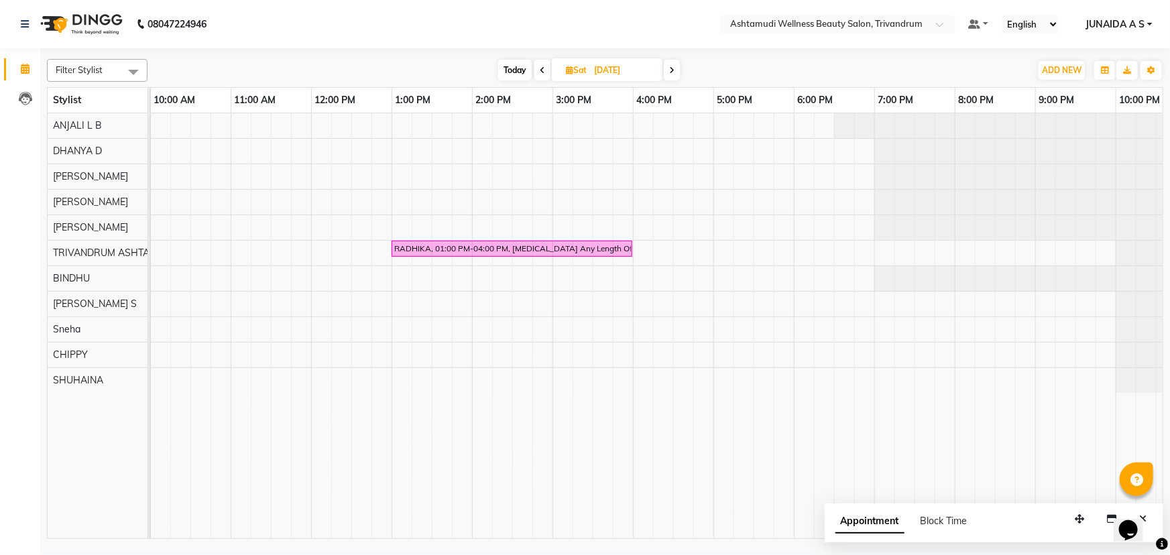
click at [581, 70] on span "Sat" at bounding box center [575, 70] width 27 height 10
select select "9"
select select "2025"
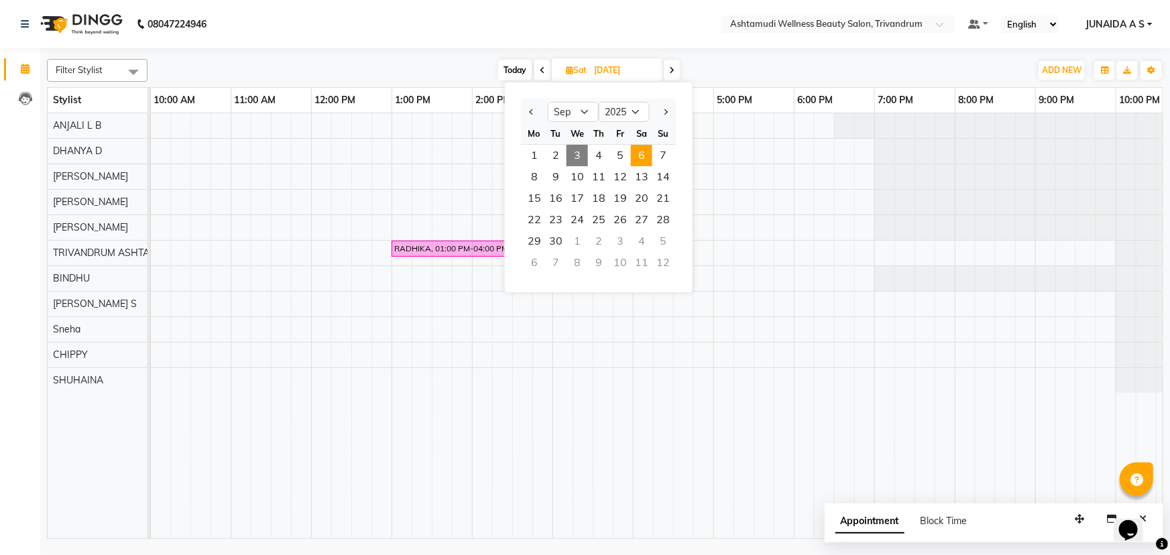
click at [572, 155] on span "3" at bounding box center [576, 155] width 21 height 21
type input "[DATE]"
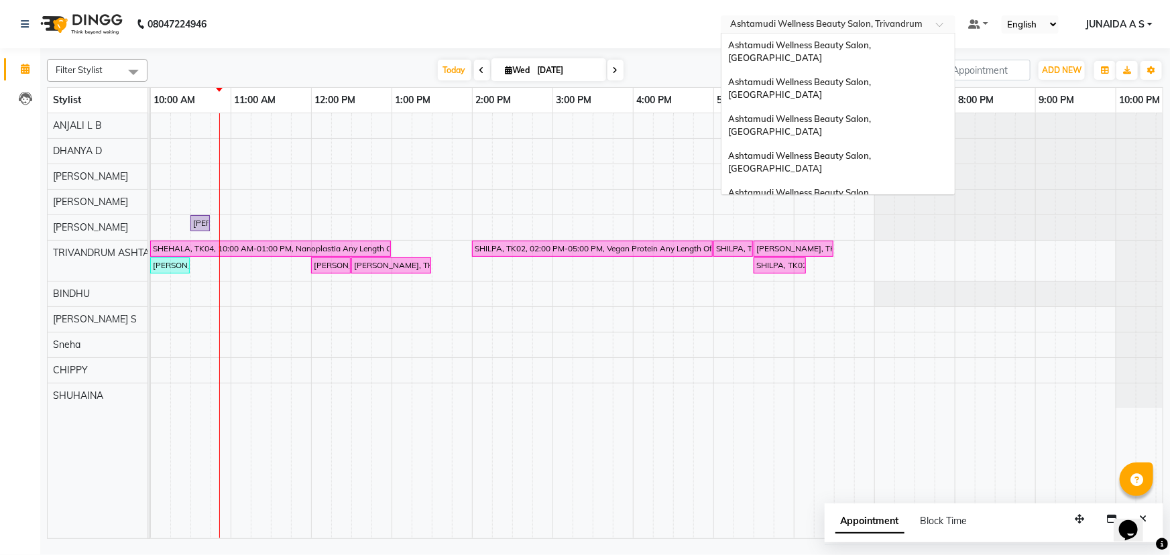
click at [835, 19] on input "text" at bounding box center [824, 25] width 194 height 13
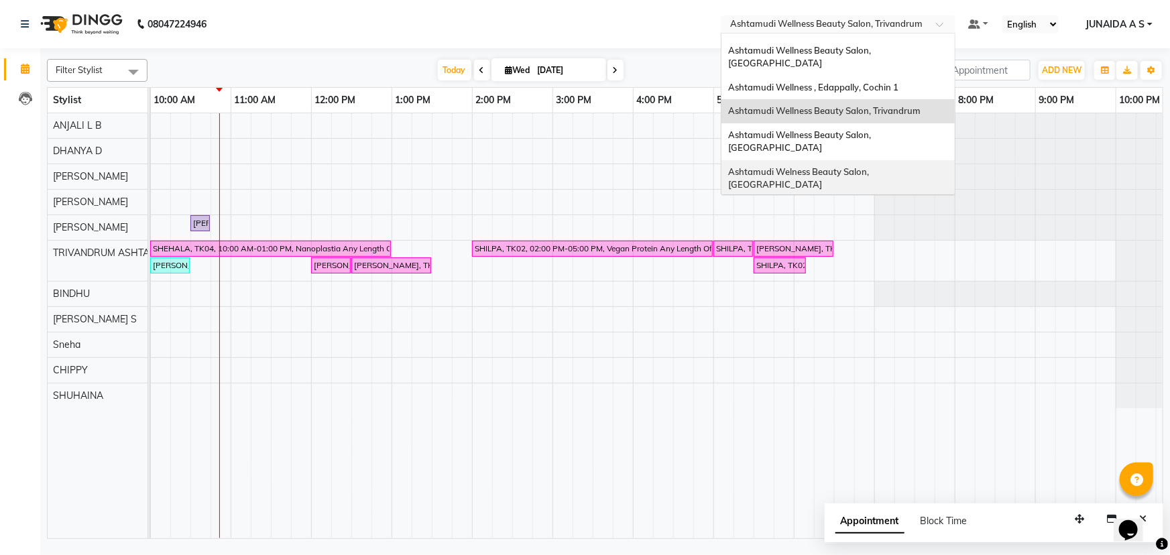
click at [873, 160] on div "Ashtamudi Welness Beauty Salon, [GEOGRAPHIC_DATA]" at bounding box center [837, 178] width 233 height 37
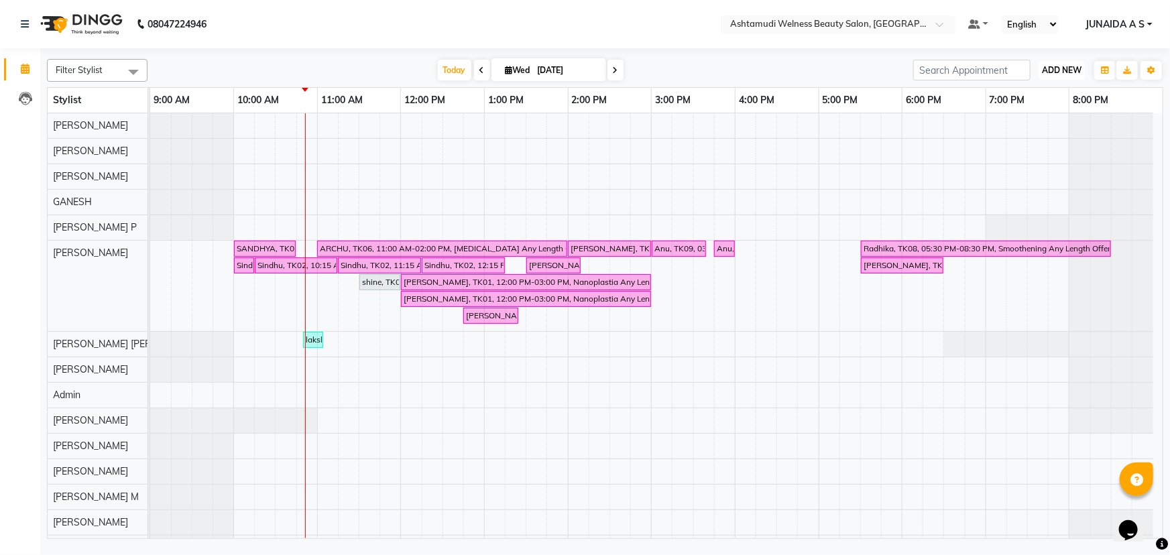
click at [1064, 72] on span "ADD NEW" at bounding box center [1062, 70] width 40 height 10
click at [1038, 97] on button "Add Appointment" at bounding box center [1032, 95] width 106 height 17
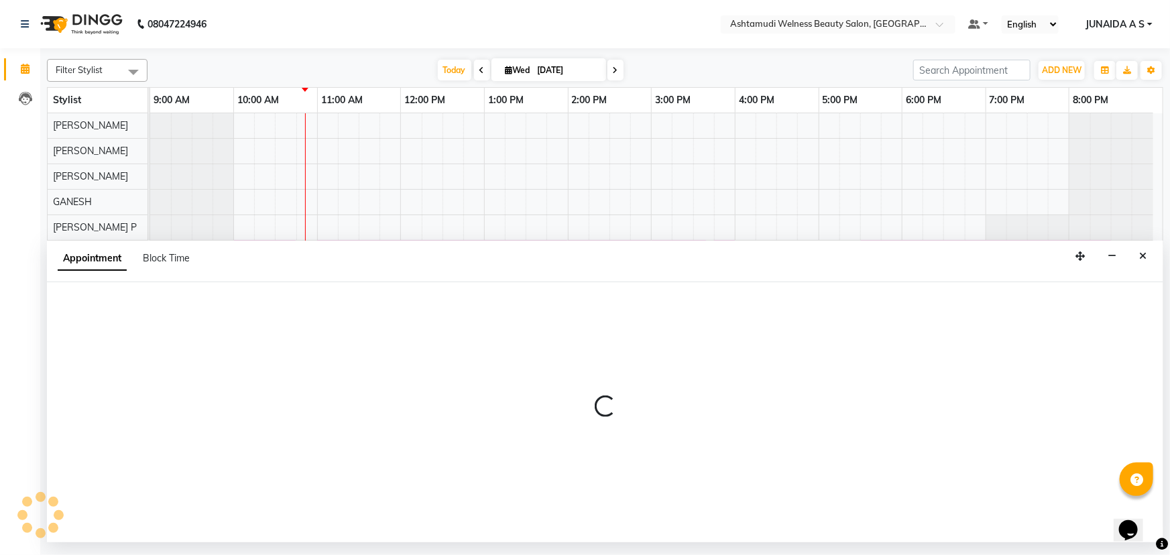
select select "tentative"
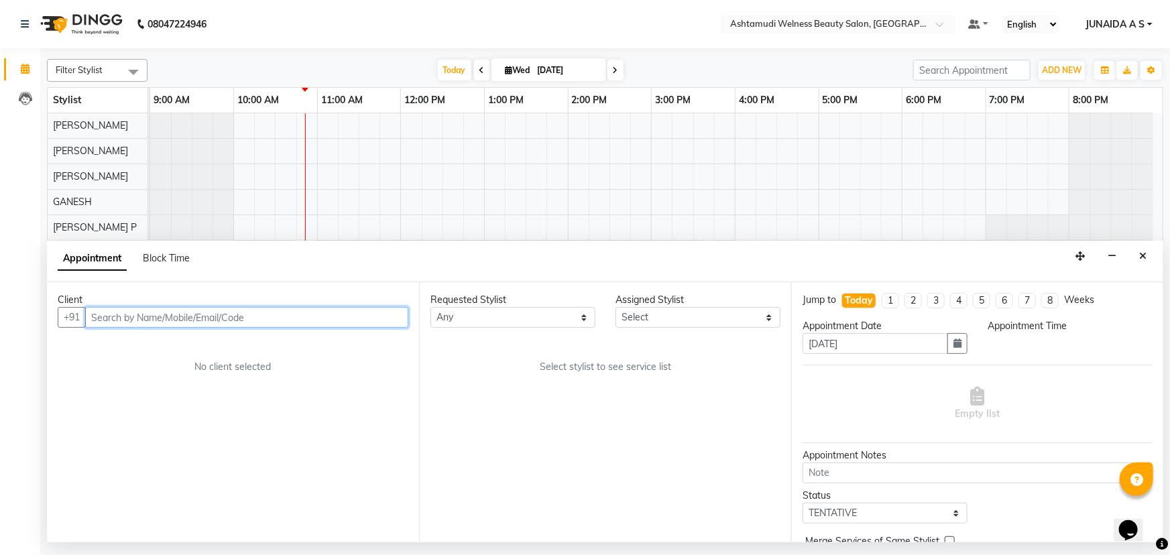
select select "600"
click at [244, 318] on input "text" at bounding box center [246, 317] width 323 height 21
paste input "9562201148"
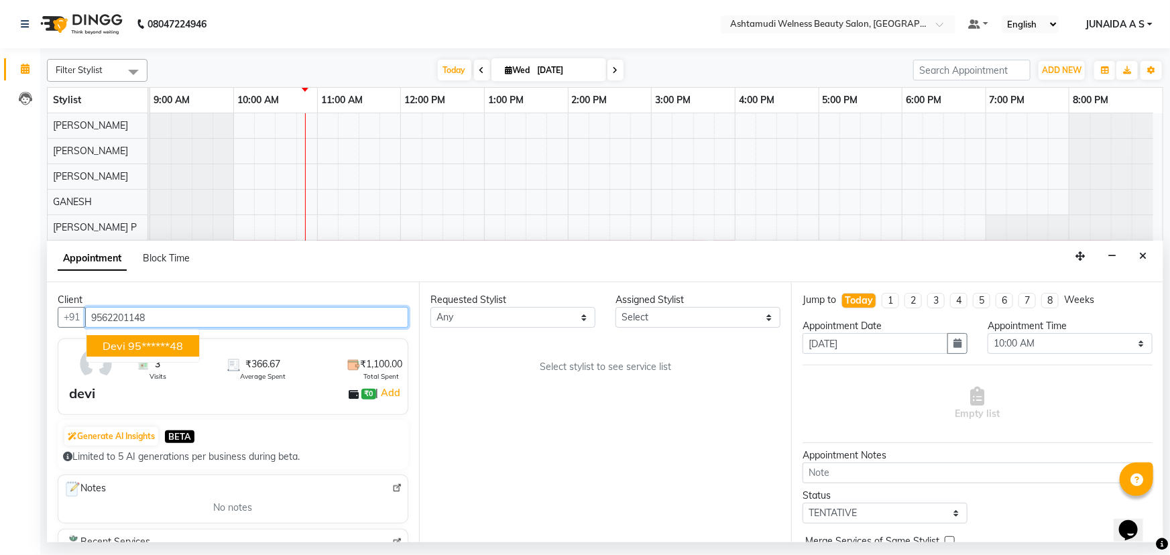
click at [170, 349] on ngb-highlight "95******48" at bounding box center [155, 345] width 55 height 13
type input "95******48"
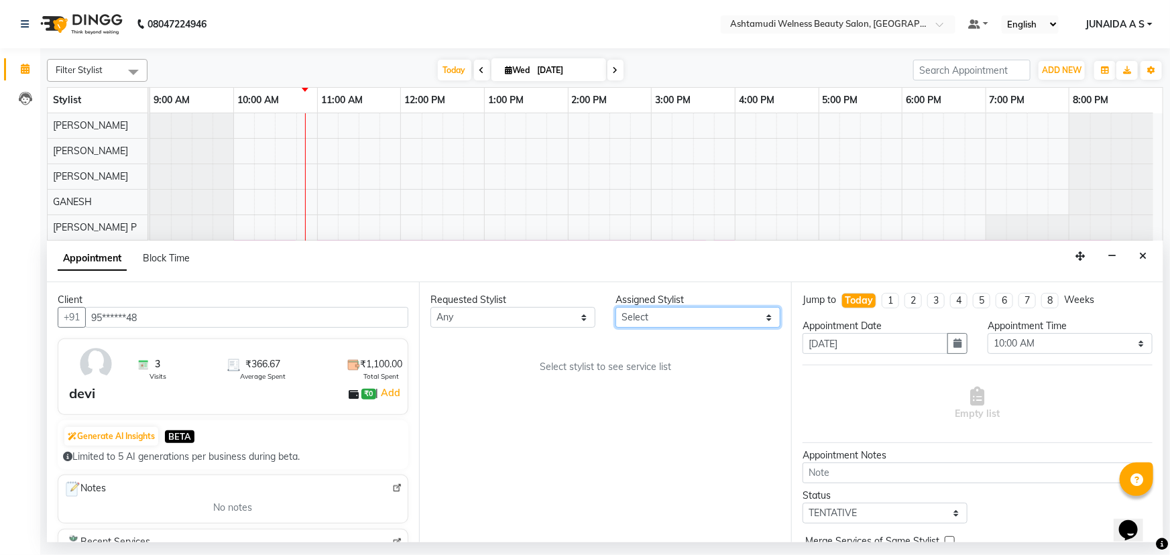
click at [690, 312] on select "Select ADITHYA TAMANG Admin ALTHAF Anitha ATHIRA SANAL BETZA M BINU DEVIKA GANE…" at bounding box center [697, 317] width 165 height 21
select select "25976"
click at [615, 307] on select "Select ADITHYA TAMANG Admin ALTHAF Anitha ATHIRA SANAL BETZA M BINU DEVIKA GANE…" at bounding box center [697, 317] width 165 height 21
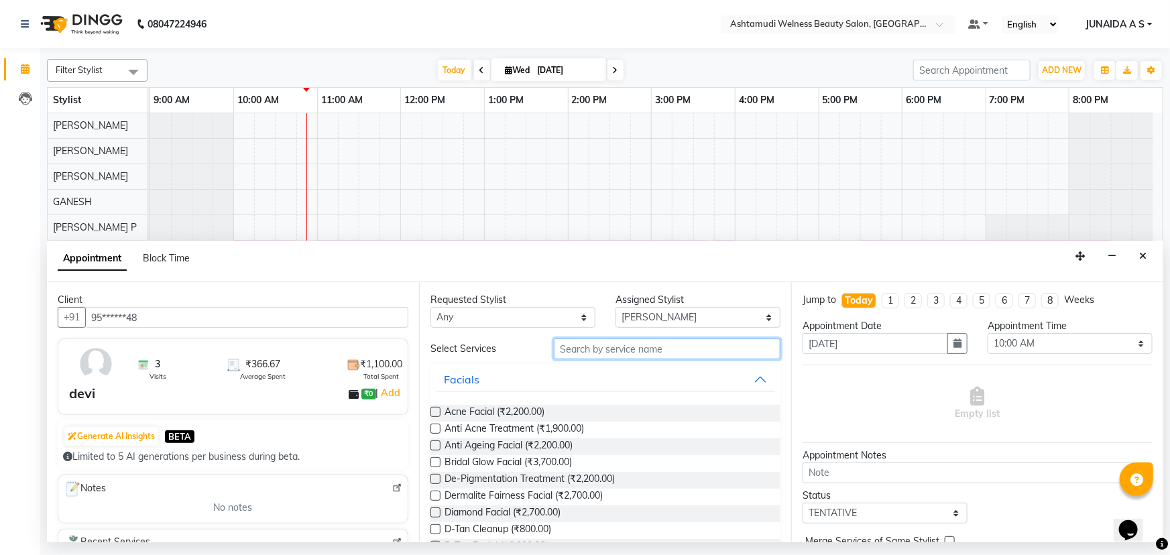
click at [617, 349] on input "text" at bounding box center [667, 348] width 227 height 21
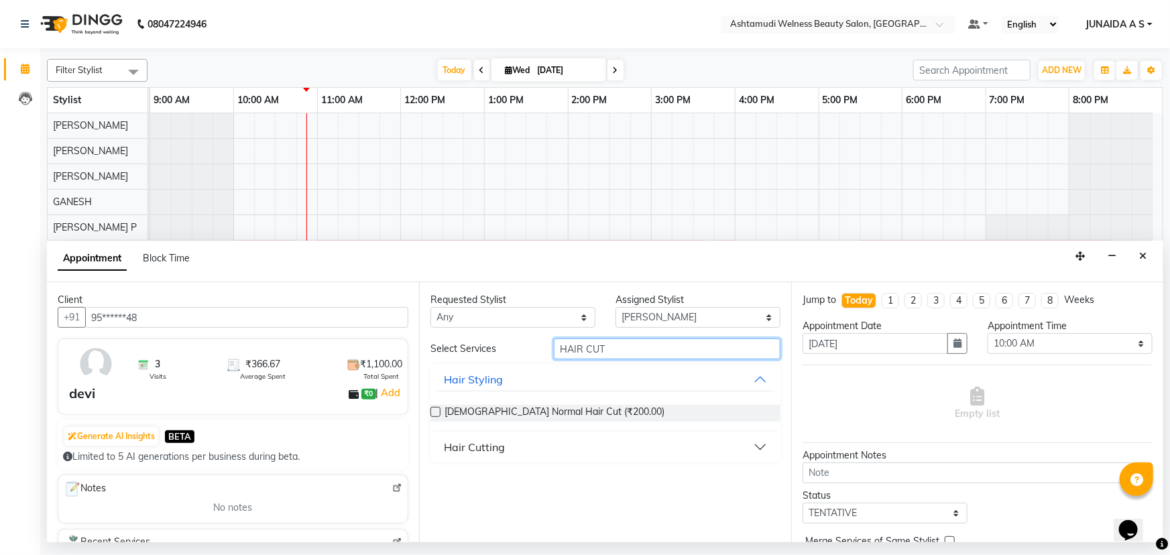
type input "HAIR CUT"
click at [542, 440] on button "Hair Cutting" at bounding box center [605, 447] width 339 height 24
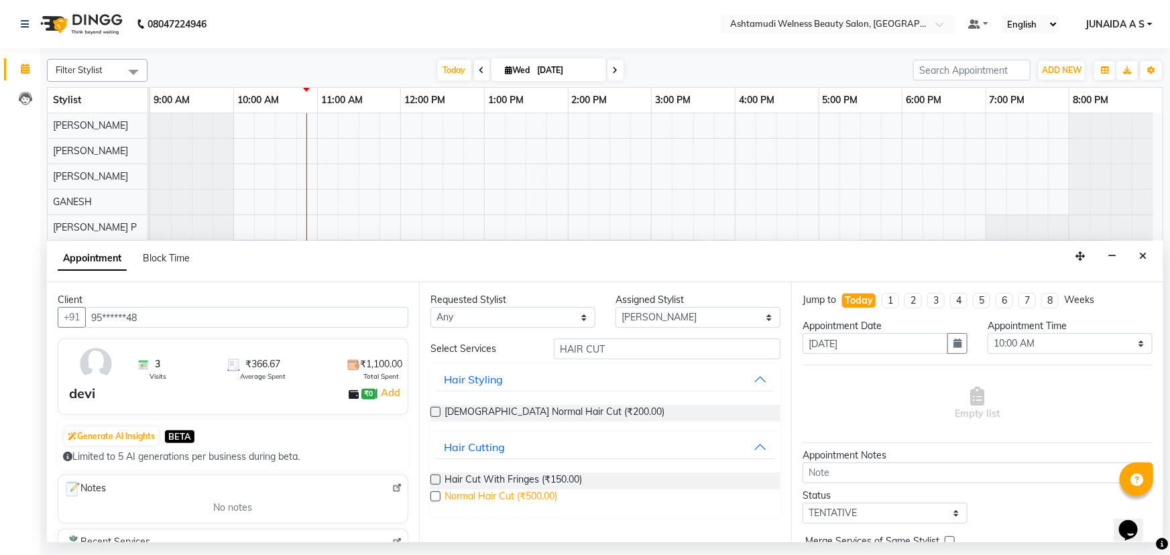
click at [546, 499] on span "Normal Hair Cut (₹500.00)" at bounding box center [500, 497] width 113 height 17
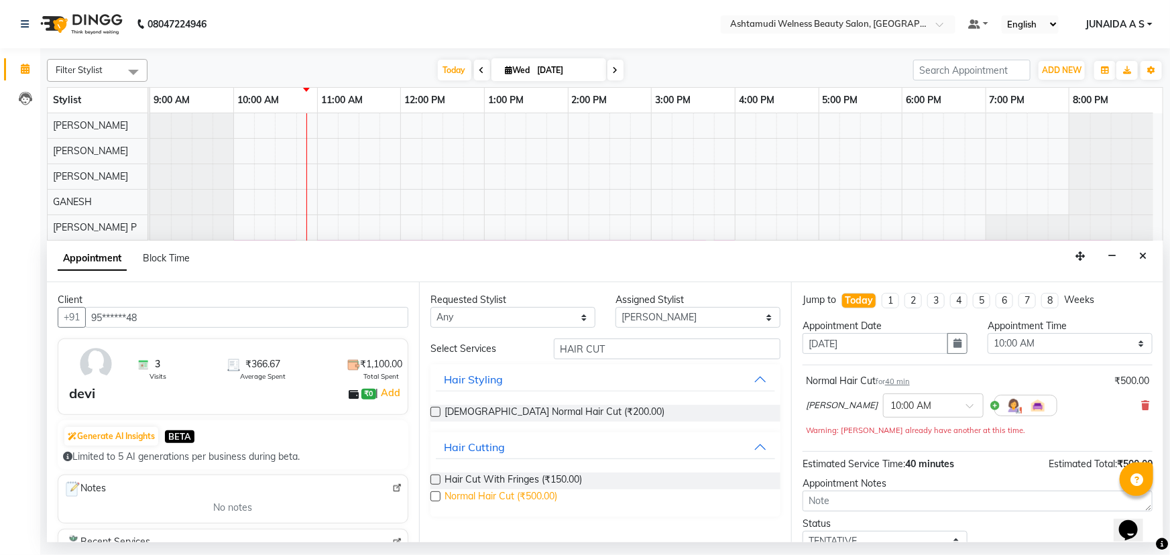
click at [546, 499] on span "Normal Hair Cut (₹500.00)" at bounding box center [500, 497] width 113 height 17
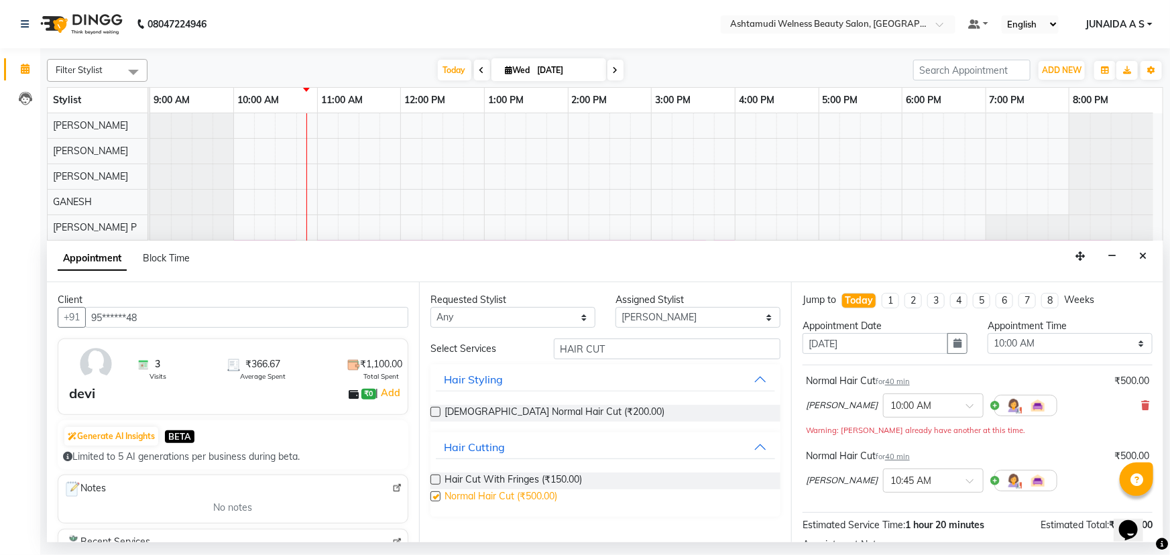
checkbox input "false"
click at [1044, 340] on select "Select 10:00 AM 10:15 AM 10:30 AM 10:45 AM 11:00 AM 11:15 AM 11:30 AM 11:45 AM …" at bounding box center [1069, 343] width 165 height 21
select select "690"
click at [987, 333] on select "Select 10:00 AM 10:15 AM 10:30 AM 10:45 AM 11:00 AM 11:15 AM 11:30 AM 11:45 AM …" at bounding box center [1069, 343] width 165 height 21
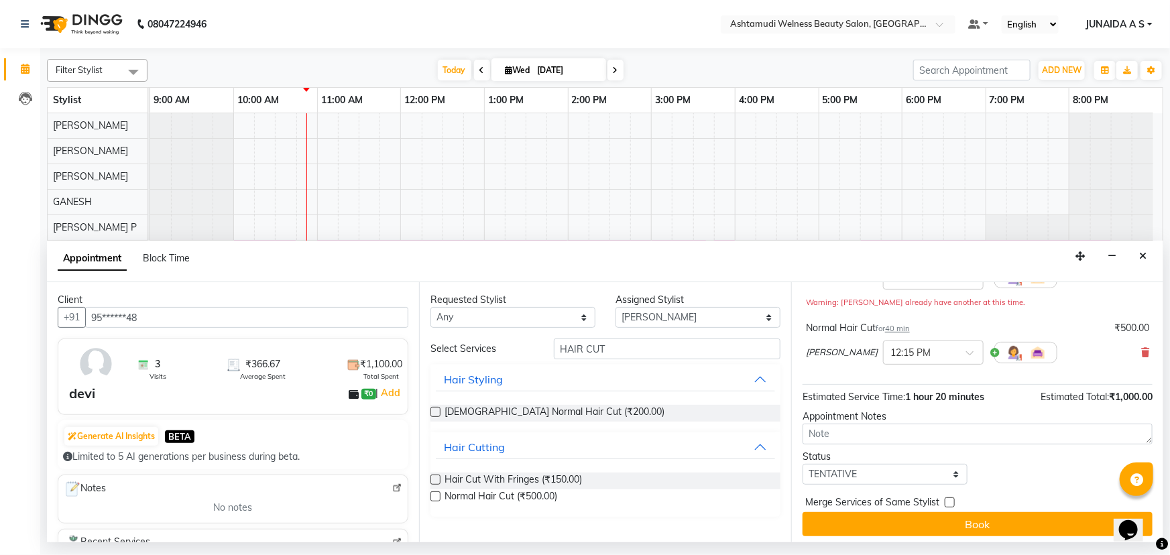
scroll to position [132, 0]
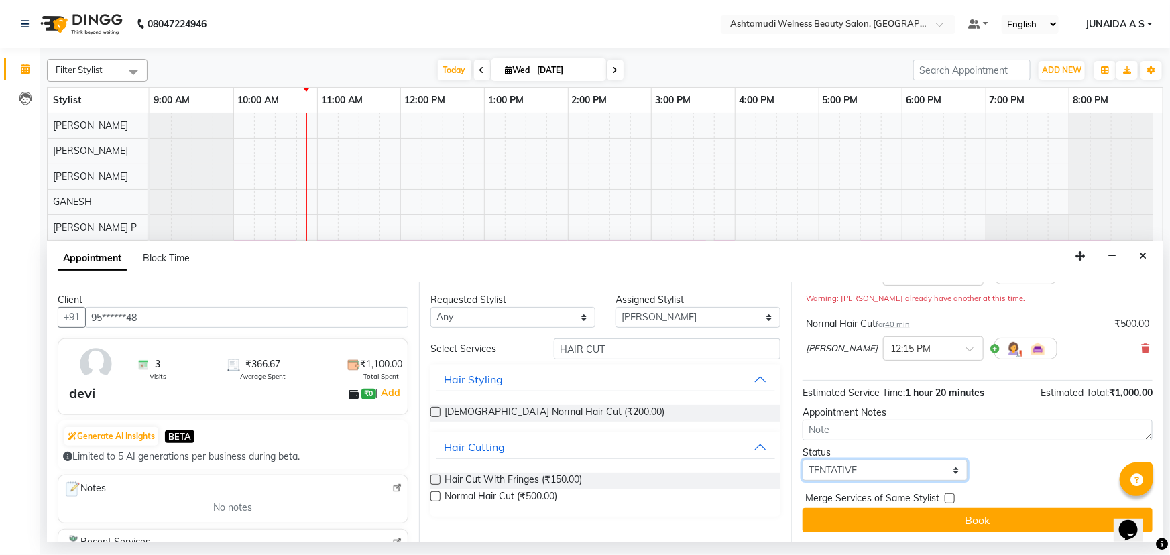
click at [840, 468] on select "Select TENTATIVE CONFIRM CHECK-IN UPCOMING" at bounding box center [884, 470] width 165 height 21
select select "confirm booking"
click at [802, 460] on select "Select TENTATIVE CONFIRM CHECK-IN UPCOMING" at bounding box center [884, 470] width 165 height 21
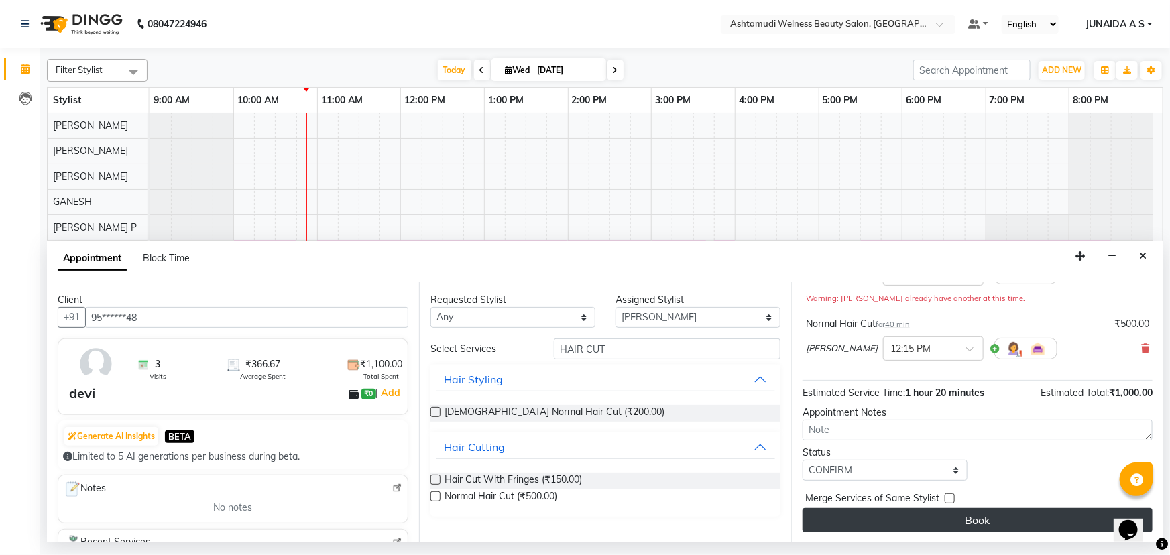
click at [841, 513] on button "Book" at bounding box center [977, 520] width 350 height 24
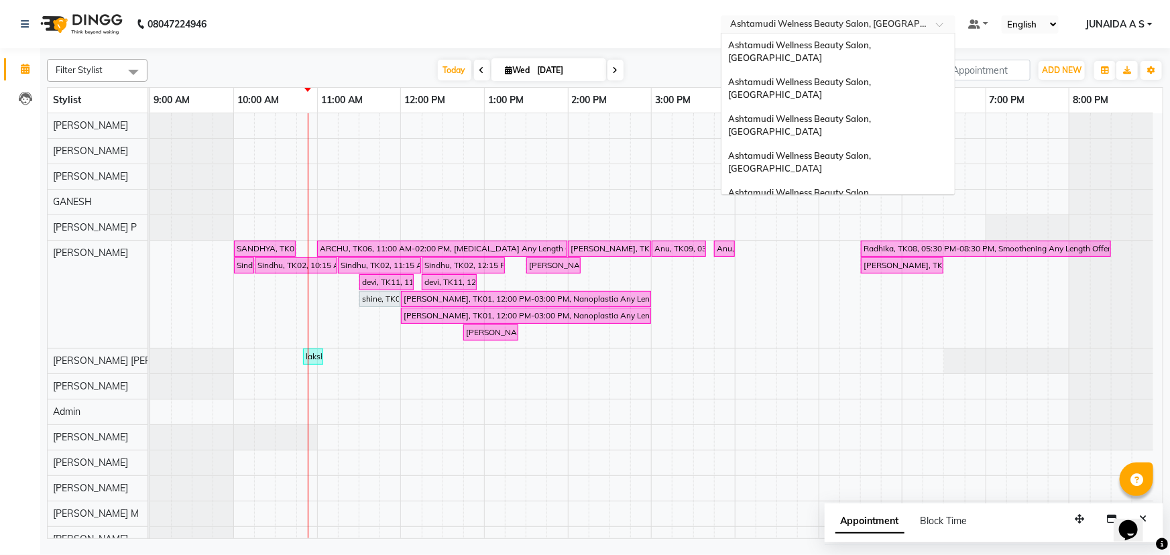
click at [885, 27] on input "text" at bounding box center [824, 25] width 194 height 13
click at [873, 187] on span "Ashtamudi Wellness Beauty Salon, [GEOGRAPHIC_DATA]" at bounding box center [800, 199] width 145 height 24
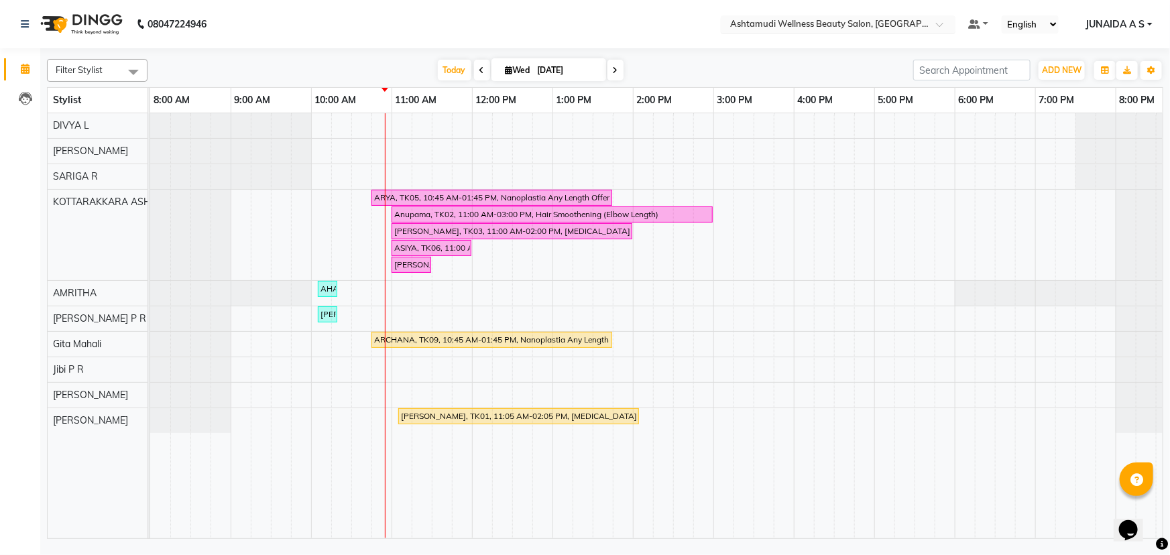
click at [912, 21] on input "text" at bounding box center [824, 25] width 194 height 13
click at [1057, 64] on button "ADD NEW Toggle Dropdown" at bounding box center [1061, 70] width 46 height 19
click at [1038, 88] on button "Add Appointment" at bounding box center [1032, 95] width 106 height 17
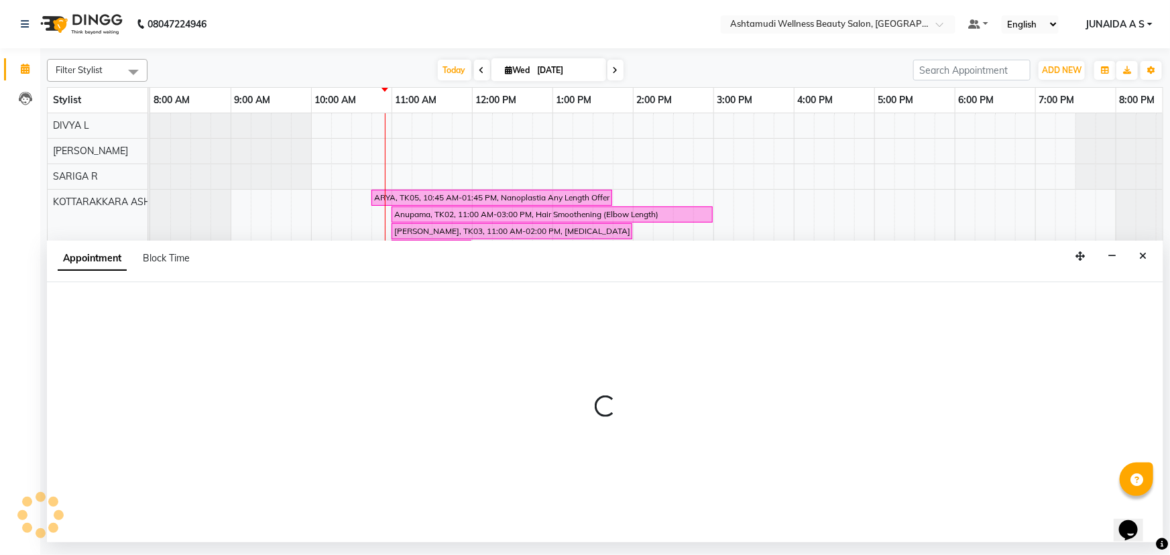
select select "540"
select select "tentative"
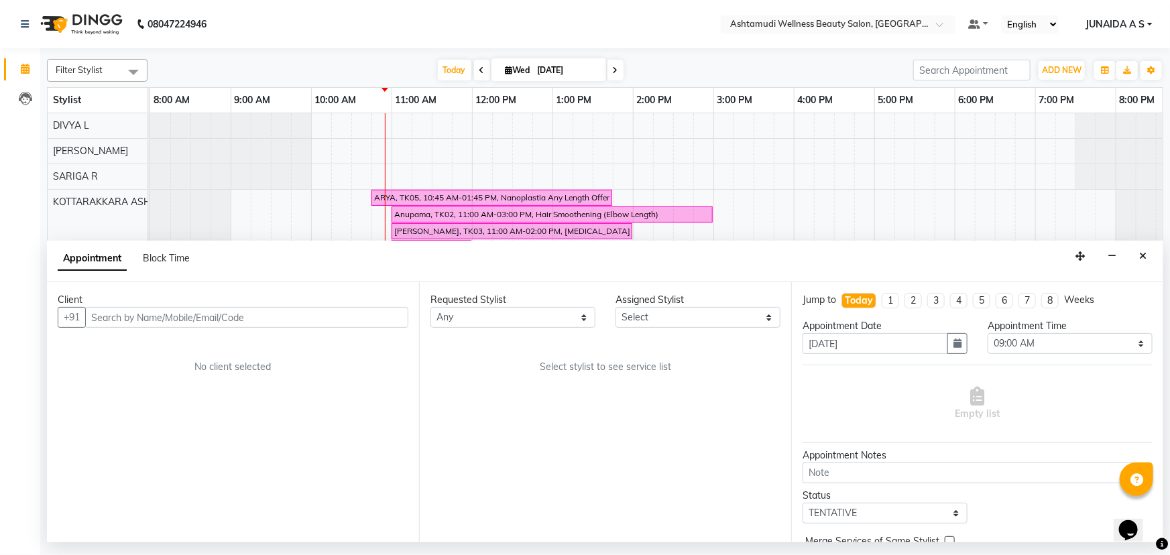
click at [292, 316] on input "text" at bounding box center [246, 317] width 323 height 21
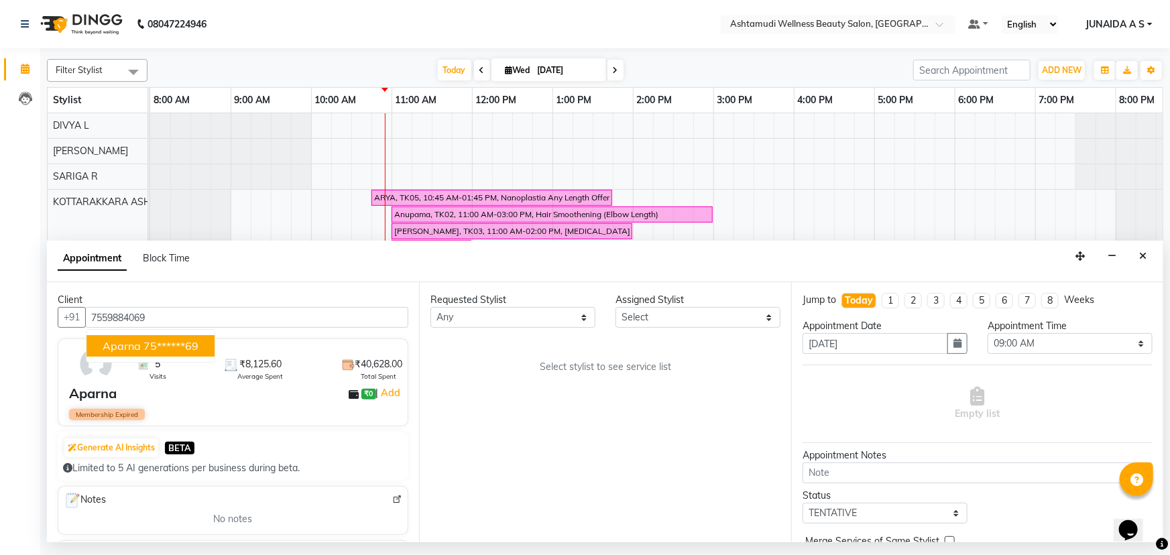
click at [121, 336] on button "Aparna 75******69" at bounding box center [150, 345] width 128 height 21
type input "75******69"
click at [694, 306] on div "Assigned Stylist" at bounding box center [697, 300] width 165 height 14
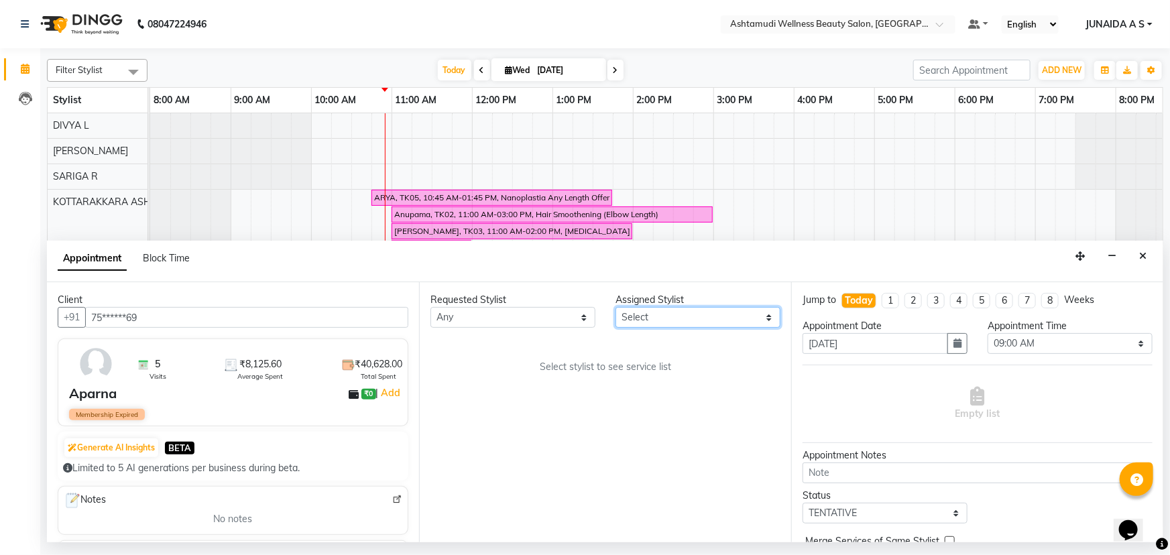
click at [690, 314] on select "Select AMRITHA DIVYA L Gita Mahali Jibi P R [PERSON_NAME] ASHTAMUDI [PERSON_NAM…" at bounding box center [697, 317] width 165 height 21
select select "27462"
click at [615, 307] on select "Select AMRITHA DIVYA L Gita Mahali Jibi P R [PERSON_NAME] ASHTAMUDI [PERSON_NAM…" at bounding box center [697, 317] width 165 height 21
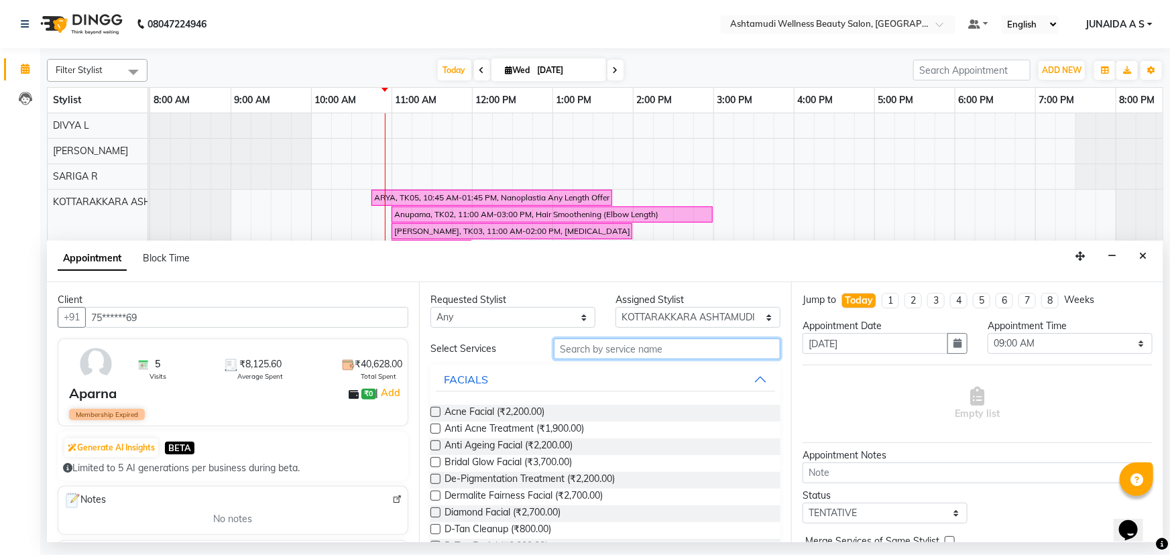
click at [638, 346] on input "text" at bounding box center [667, 348] width 227 height 21
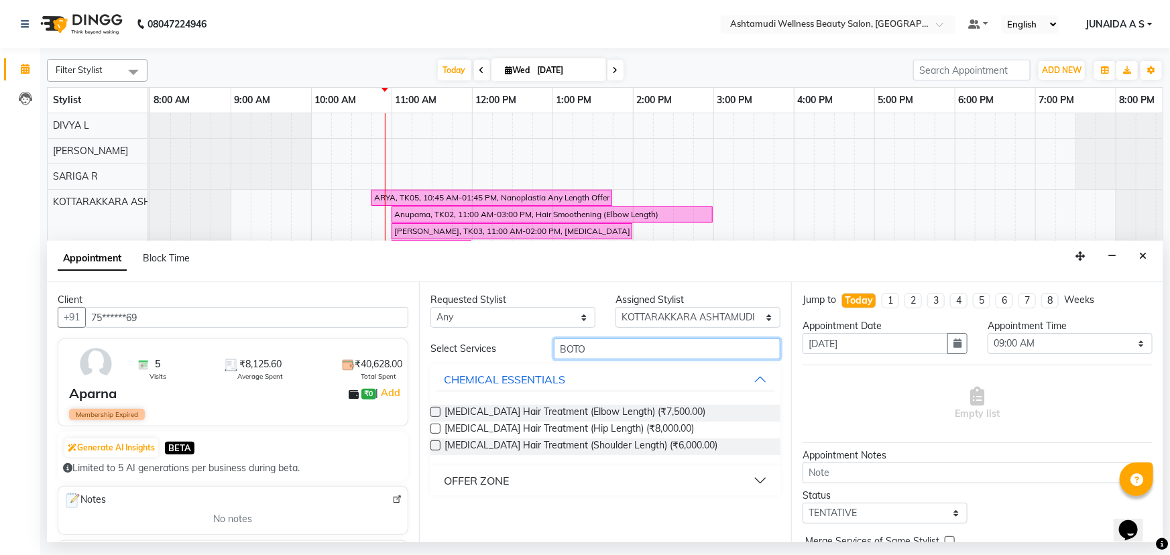
type input "BOTO"
click at [532, 479] on button "OFFER ZONE" at bounding box center [605, 481] width 339 height 24
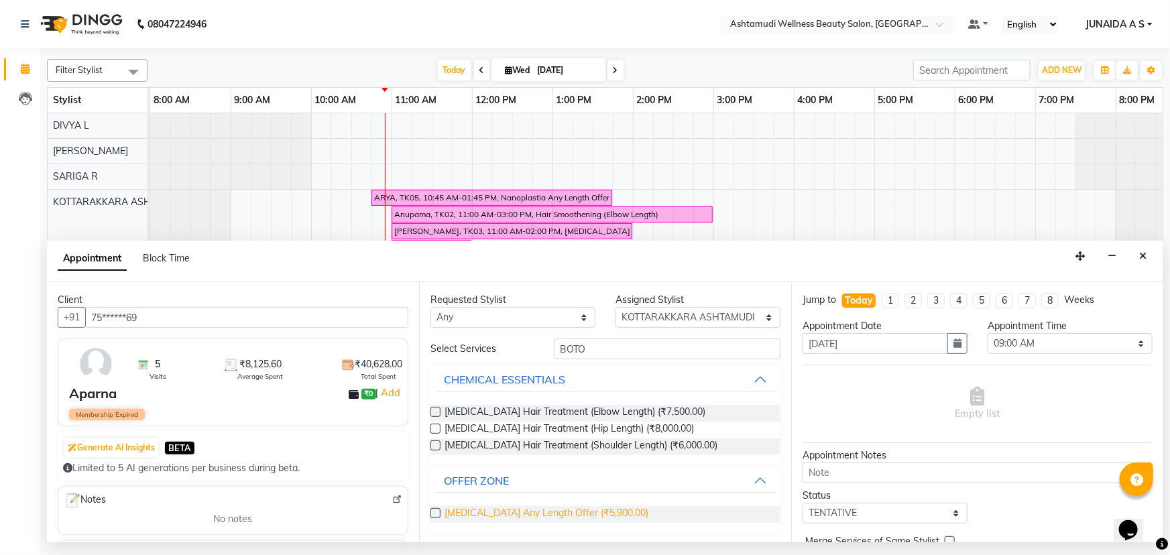
click at [519, 514] on span "Botox Any Length Offer (₹5,900.00)" at bounding box center [546, 514] width 204 height 17
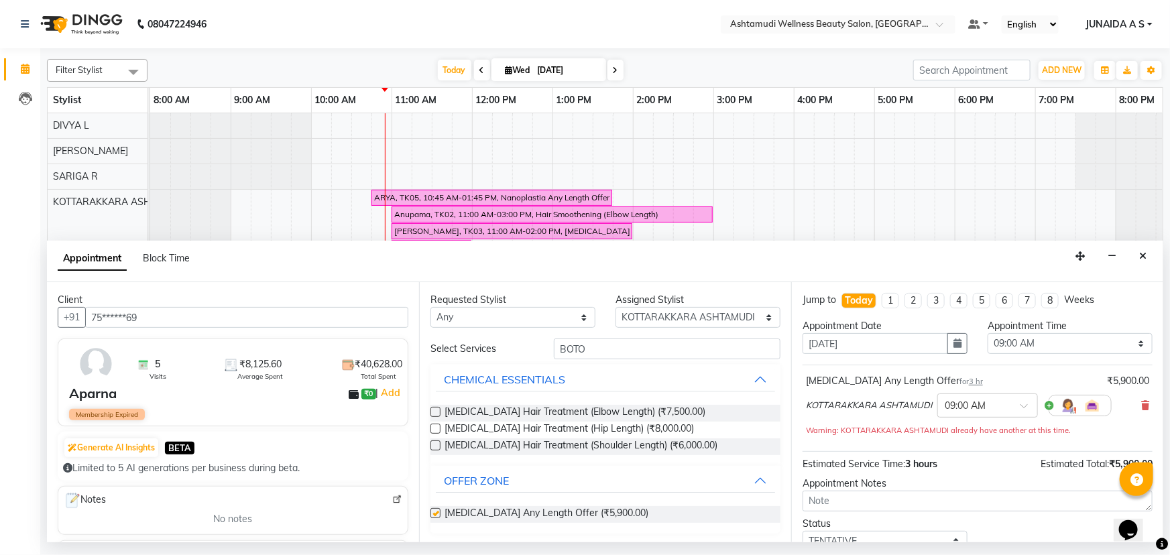
checkbox input "false"
click at [1020, 340] on select "Select 09:00 AM 09:15 AM 09:30 AM 09:45 AM 10:00 AM 10:15 AM 10:30 AM 10:45 AM …" at bounding box center [1069, 343] width 165 height 21
click at [987, 333] on select "Select 09:00 AM 09:15 AM 09:30 AM 09:45 AM 10:00 AM 10:15 AM 10:30 AM 10:45 AM …" at bounding box center [1069, 343] width 165 height 21
click at [1009, 338] on select "Select 09:00 AM 09:15 AM 09:30 AM 09:45 AM 10:00 AM 10:15 AM 10:30 AM 10:45 AM …" at bounding box center [1069, 343] width 165 height 21
select select "720"
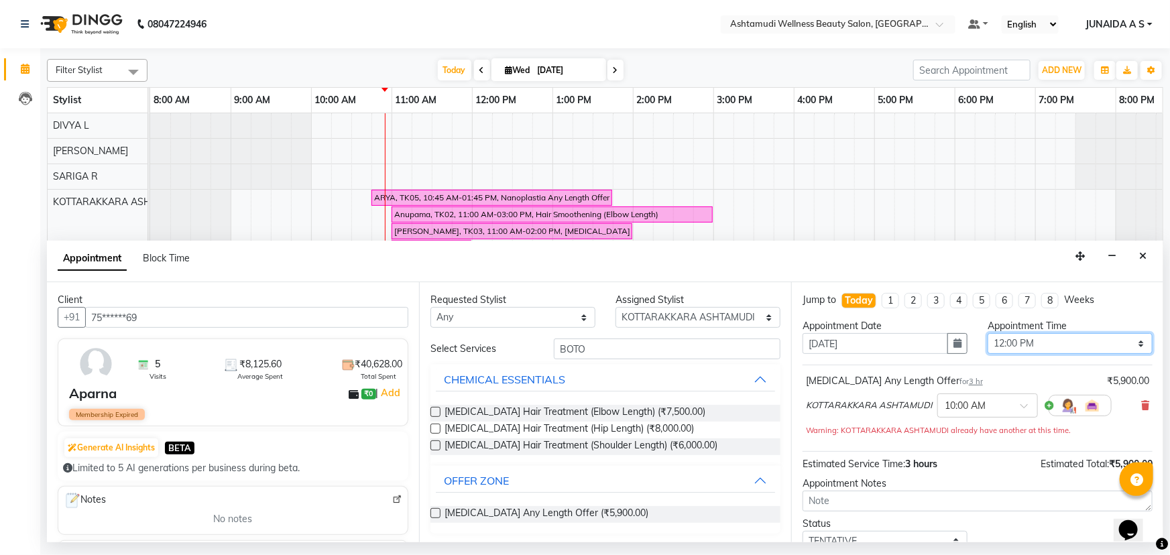
click at [987, 333] on select "Select 09:00 AM 09:15 AM 09:30 AM 09:45 AM 10:00 AM 10:15 AM 10:30 AM 10:45 AM …" at bounding box center [1069, 343] width 165 height 21
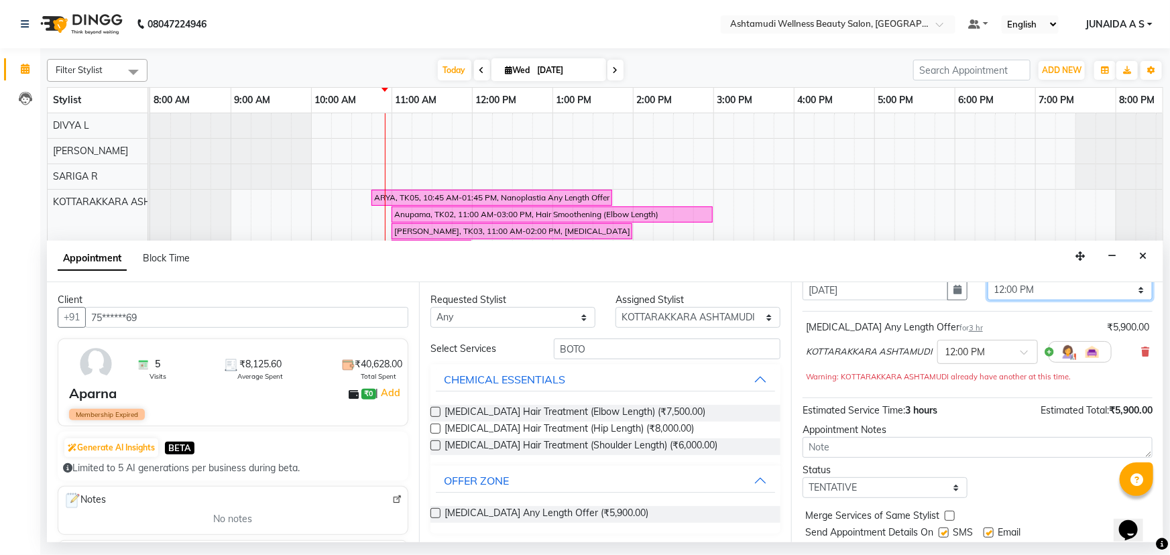
scroll to position [93, 0]
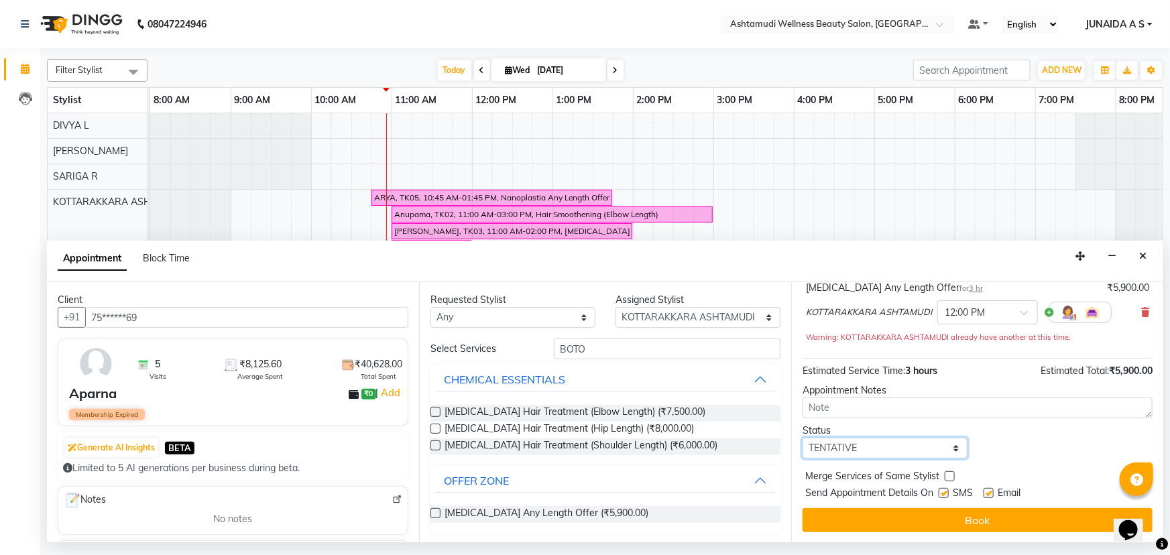
click at [875, 450] on select "Select TENTATIVE CONFIRM CHECK-IN UPCOMING" at bounding box center [884, 448] width 165 height 21
select select "confirm booking"
click at [802, 438] on select "Select TENTATIVE CONFIRM CHECK-IN UPCOMING" at bounding box center [884, 448] width 165 height 21
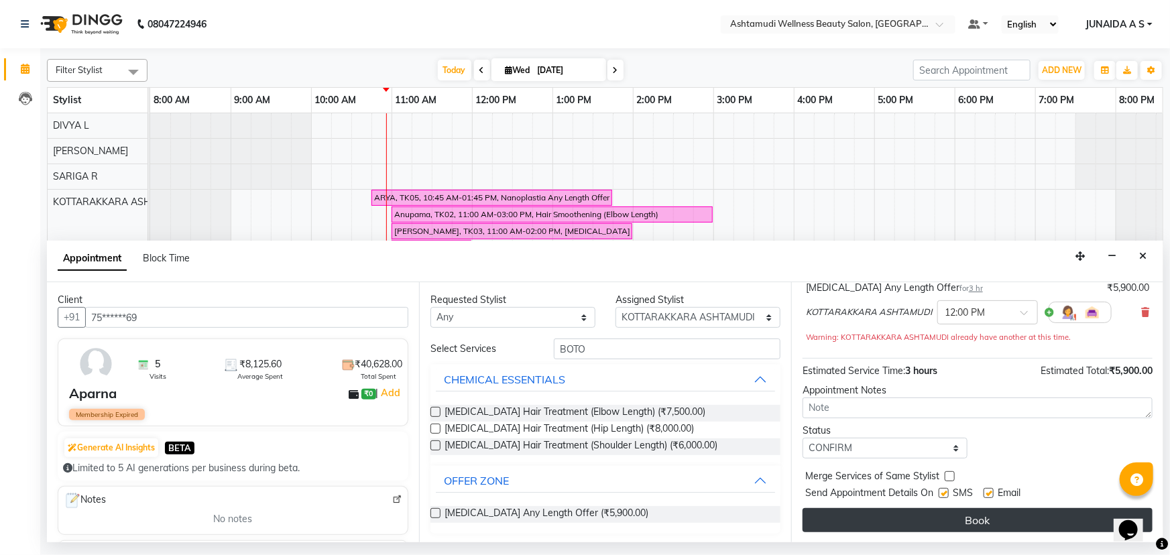
click at [868, 513] on button "Book" at bounding box center [977, 520] width 350 height 24
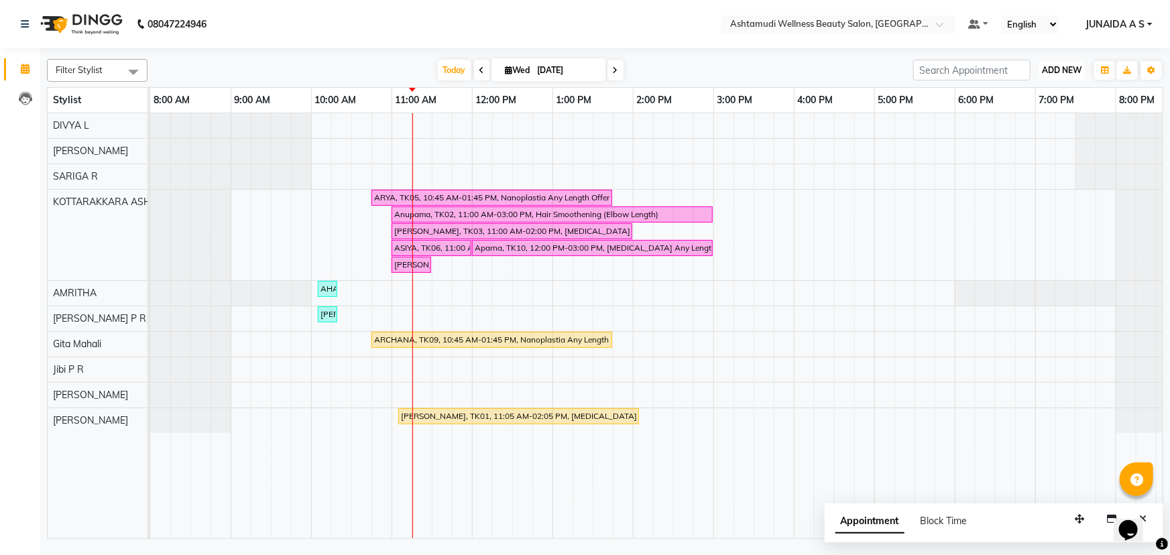
click at [1059, 70] on span "ADD NEW" at bounding box center [1062, 70] width 40 height 10
click at [1059, 90] on button "Add Appointment" at bounding box center [1032, 95] width 106 height 17
select select "tentative"
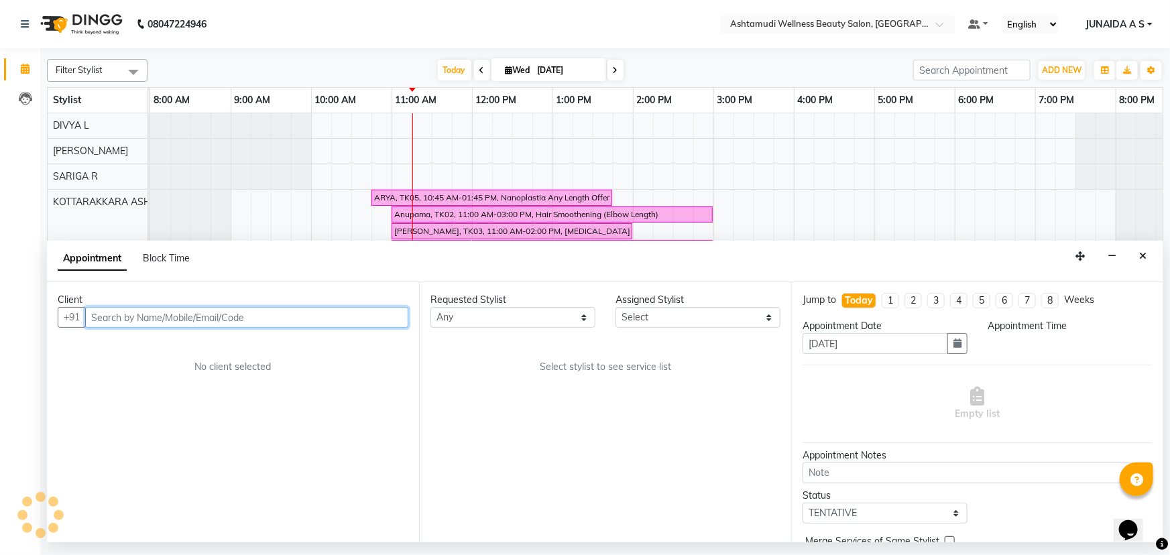
select select "540"
click at [248, 324] on input "text" at bounding box center [246, 317] width 323 height 21
paste input "9400157411"
type input "9400157411"
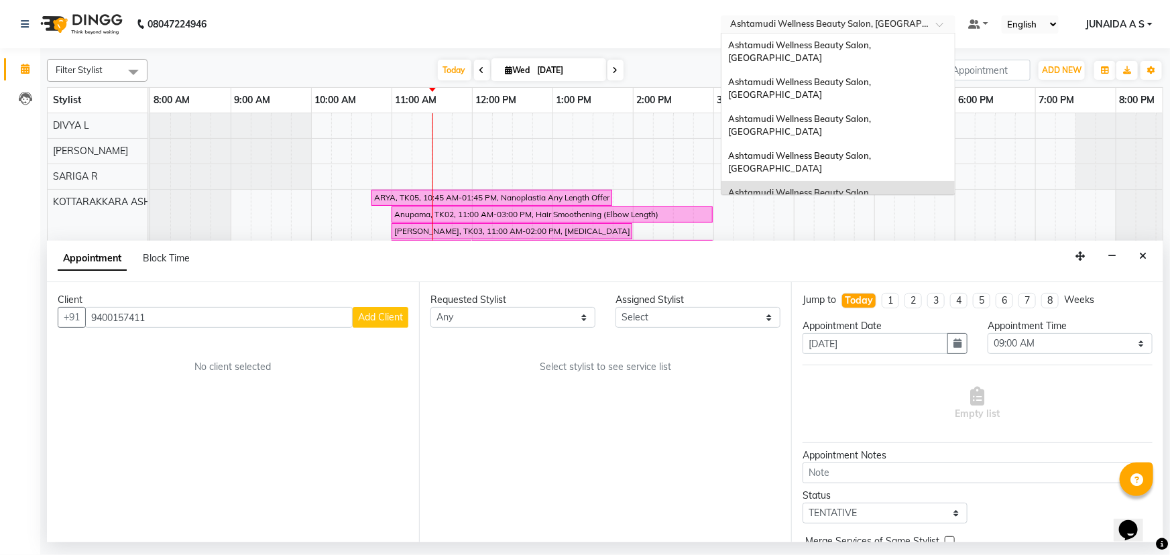
click at [945, 23] on span at bounding box center [944, 27] width 17 height 13
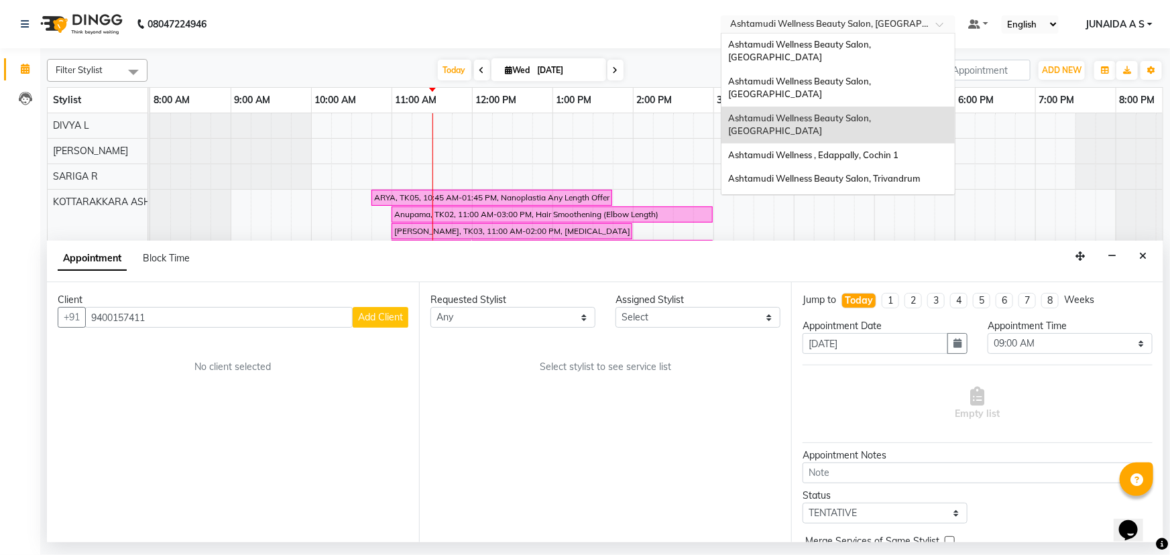
scroll to position [0, 0]
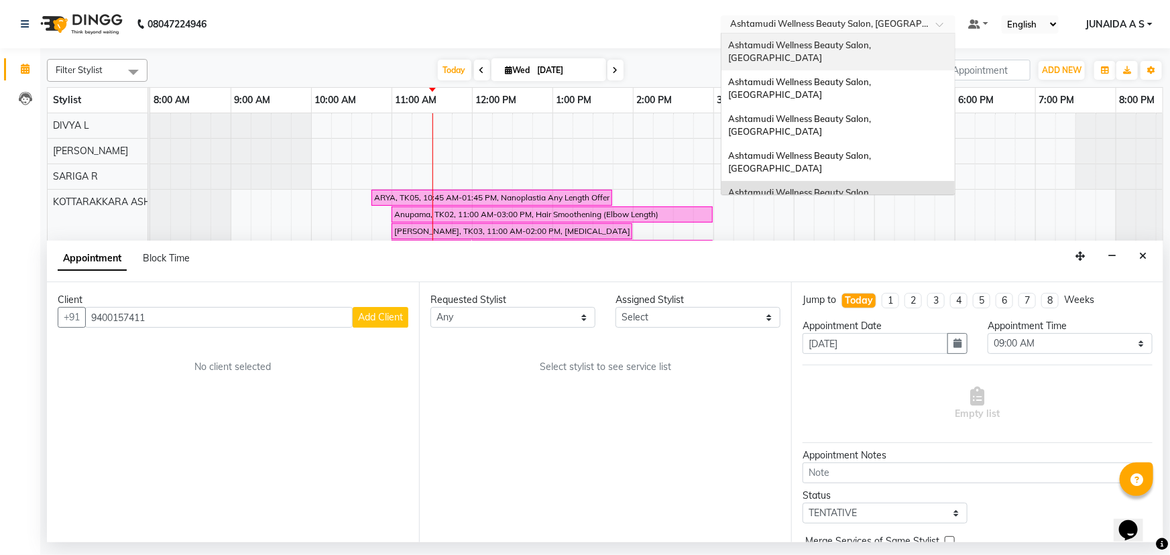
click at [892, 53] on div "Ashtamudi Wellness Beauty Salon, [GEOGRAPHIC_DATA]" at bounding box center [837, 52] width 233 height 37
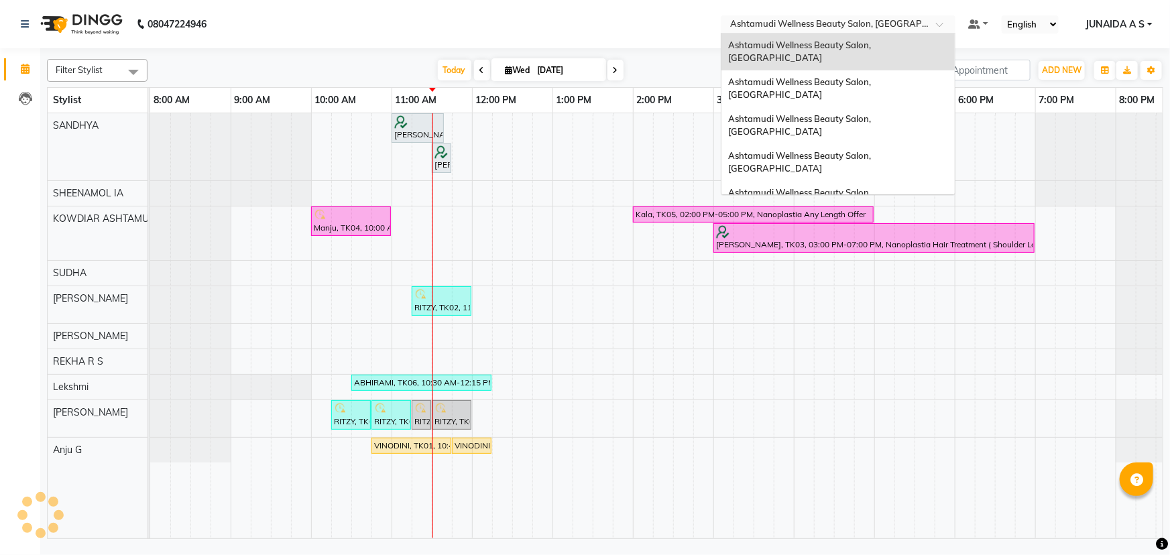
click at [911, 21] on input "text" at bounding box center [824, 25] width 194 height 13
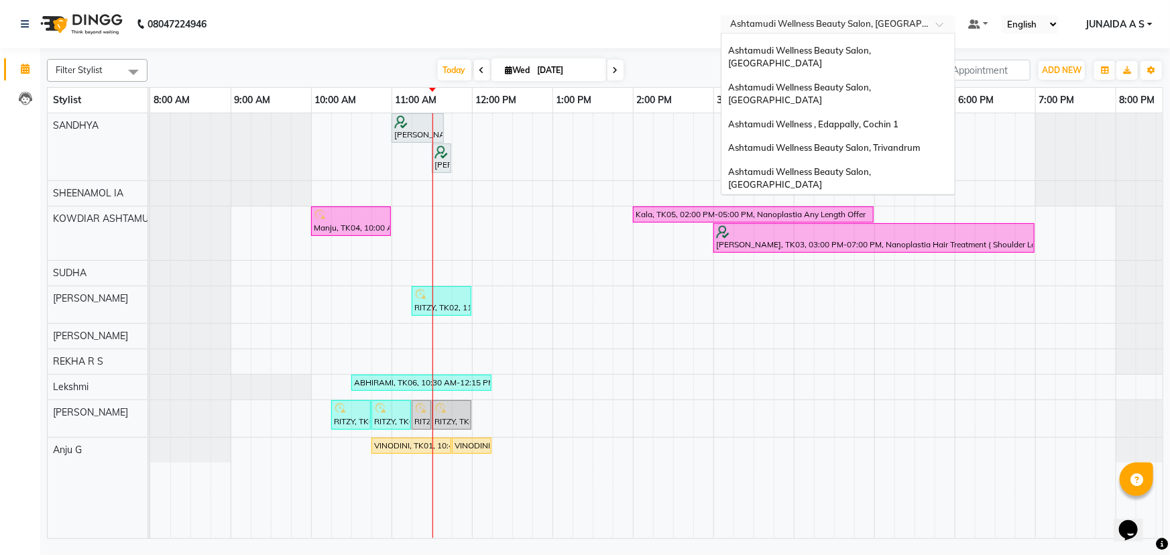
scroll to position [60, 0]
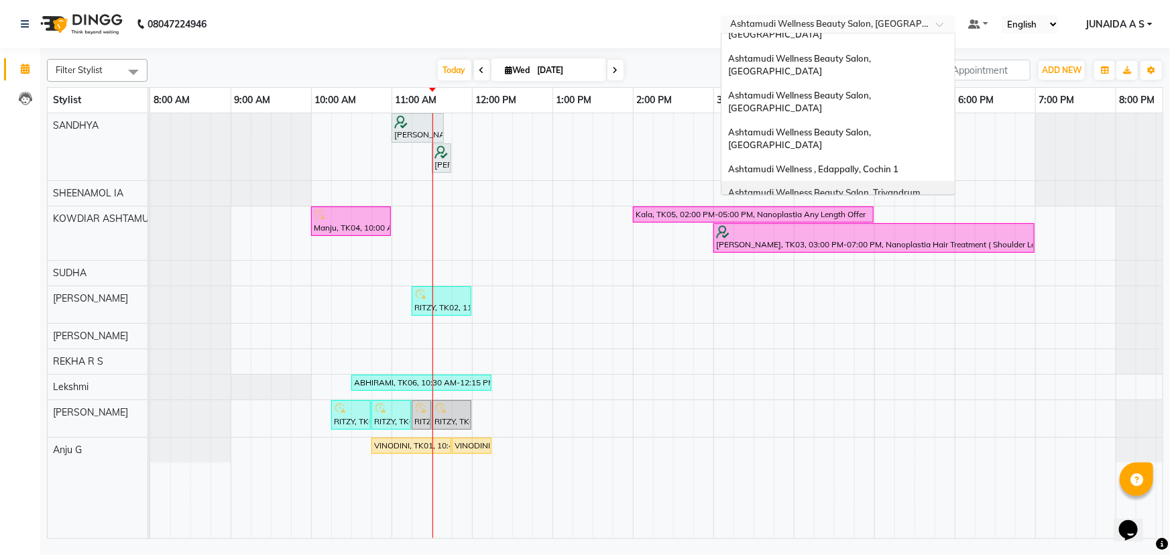
click at [910, 187] on span "Ashtamudi Wellness Beauty Salon, Trivandrum" at bounding box center [824, 192] width 192 height 11
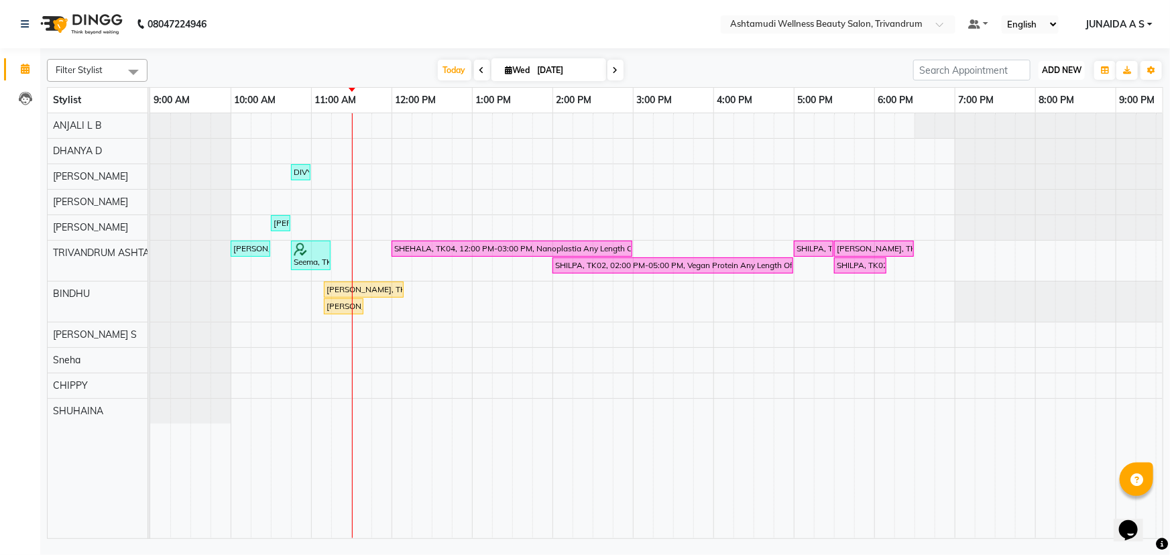
click at [1069, 70] on span "ADD NEW" at bounding box center [1062, 70] width 40 height 10
click at [908, 19] on input "text" at bounding box center [824, 25] width 194 height 13
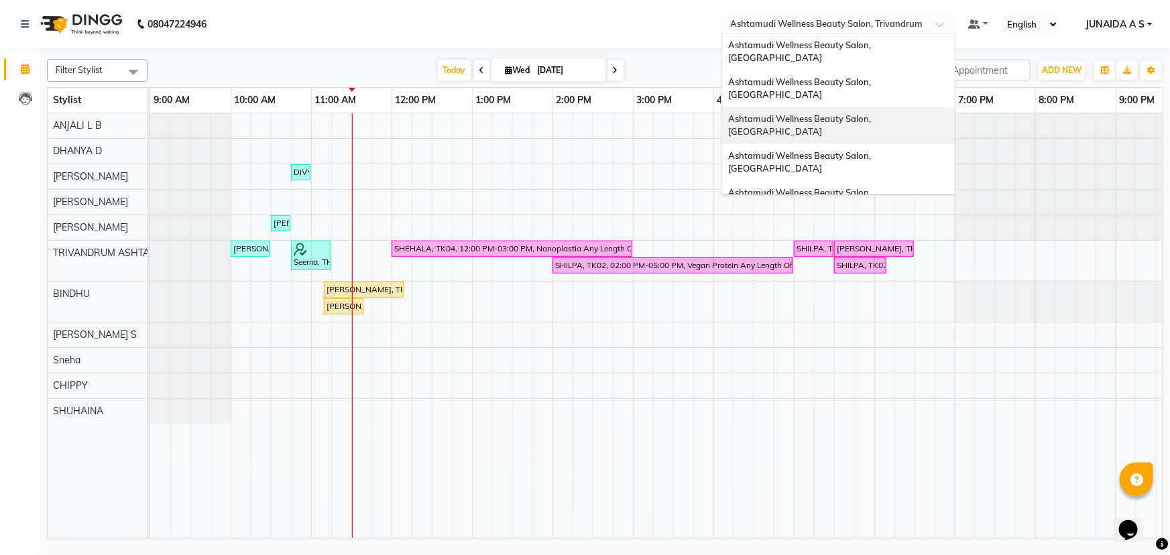
click at [892, 107] on div "Ashtamudi Wellness Beauty Salon, [GEOGRAPHIC_DATA]" at bounding box center [837, 125] width 233 height 37
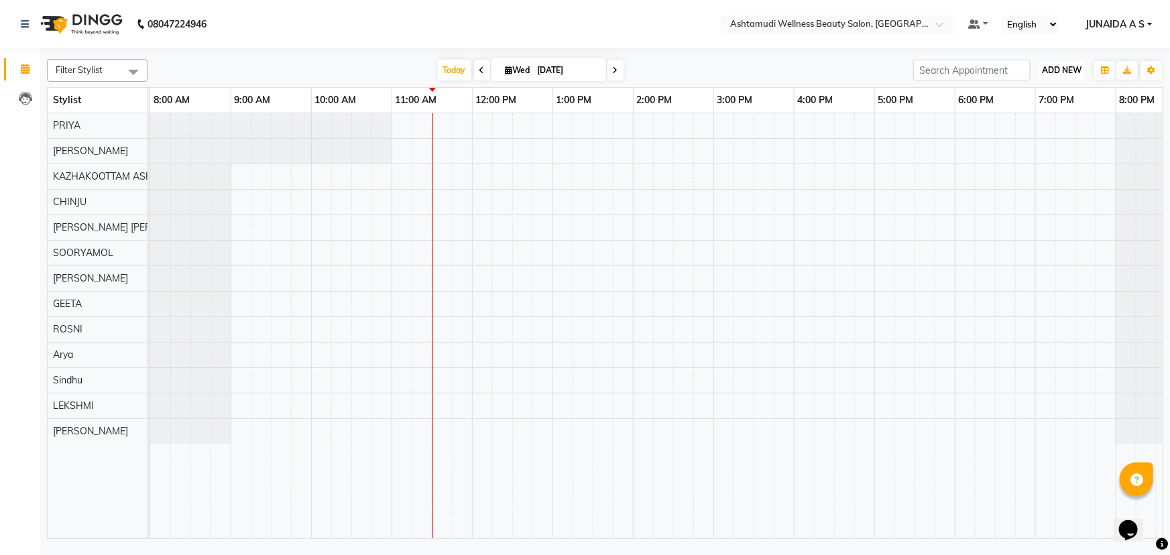
click at [1053, 73] on span "ADD NEW" at bounding box center [1062, 70] width 40 height 10
click at [1051, 92] on button "Add Appointment" at bounding box center [1032, 95] width 106 height 17
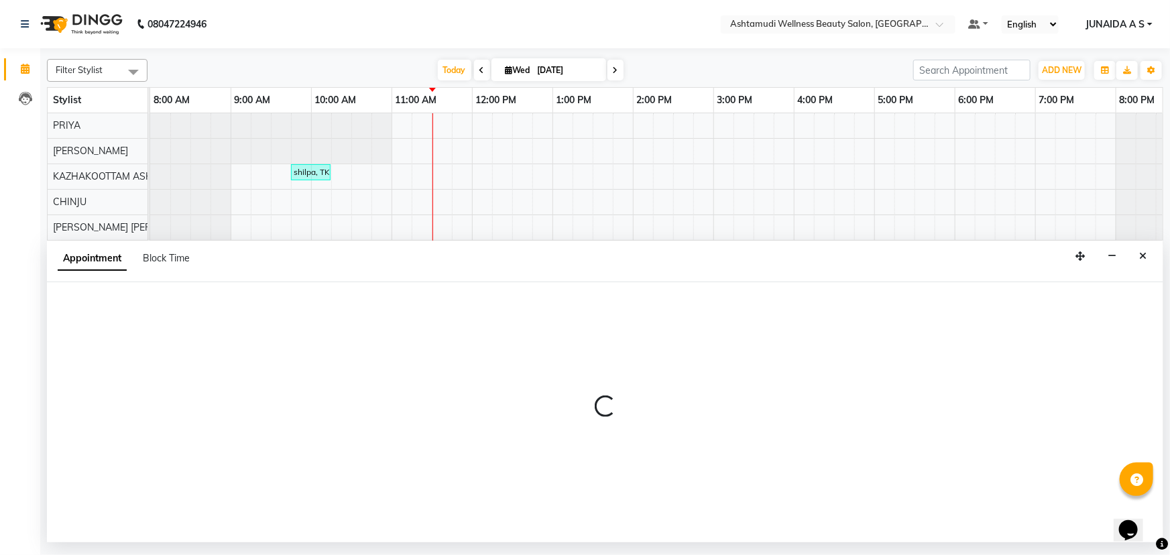
select select "tentative"
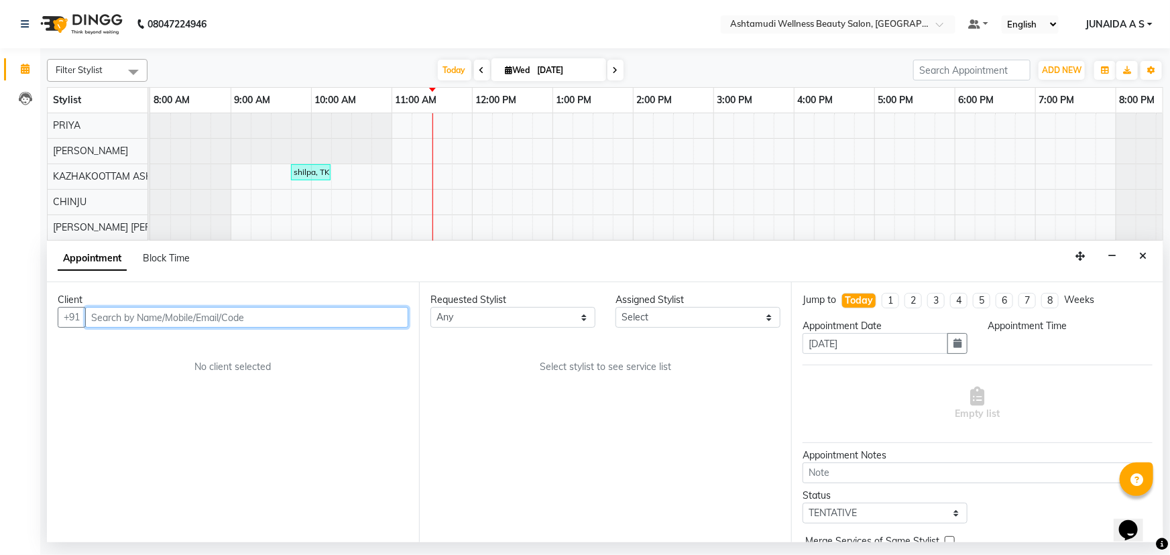
select select "540"
click at [378, 321] on input "text" at bounding box center [246, 317] width 323 height 21
paste input "8139034320"
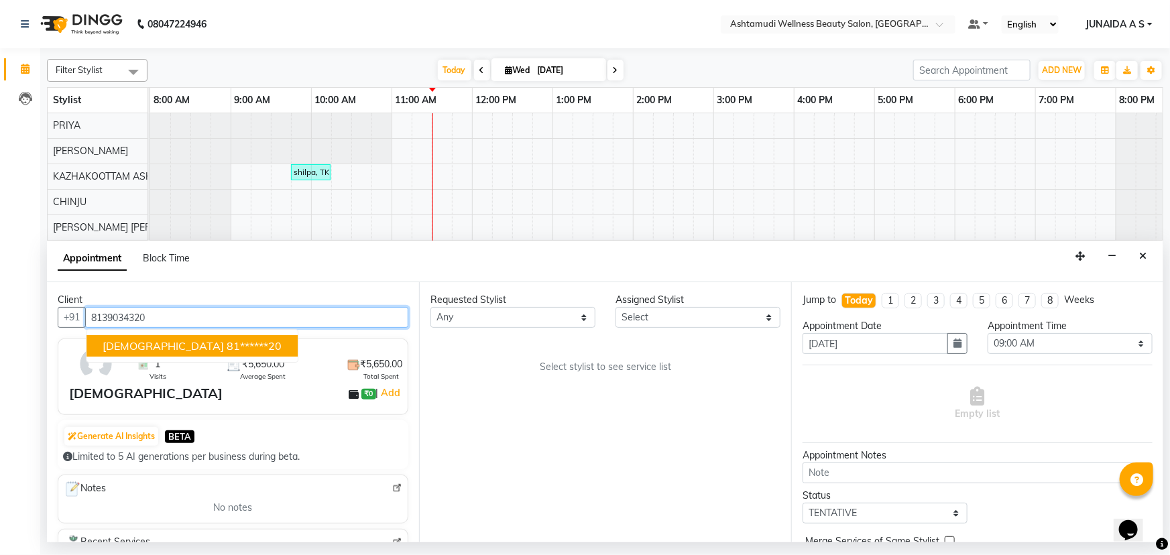
click at [227, 348] on ngb-highlight "81******20" at bounding box center [254, 345] width 55 height 13
type input "81******20"
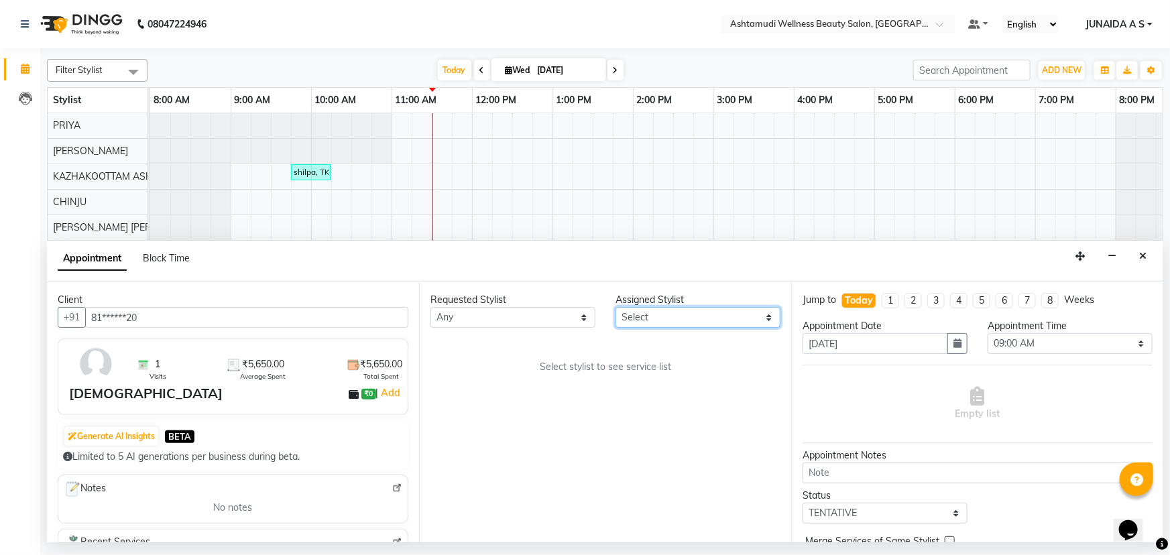
click at [683, 313] on select "Select Arya CHINJU GEETA KAZHAKOOTTAM ASHTAMUDI KRISHNA LEKSHMI MADONNA MICHAEL…" at bounding box center [697, 317] width 165 height 21
select select "27528"
click at [615, 307] on select "Select Arya CHINJU GEETA KAZHAKOOTTAM ASHTAMUDI KRISHNA LEKSHMI MADONNA MICHAEL…" at bounding box center [697, 317] width 165 height 21
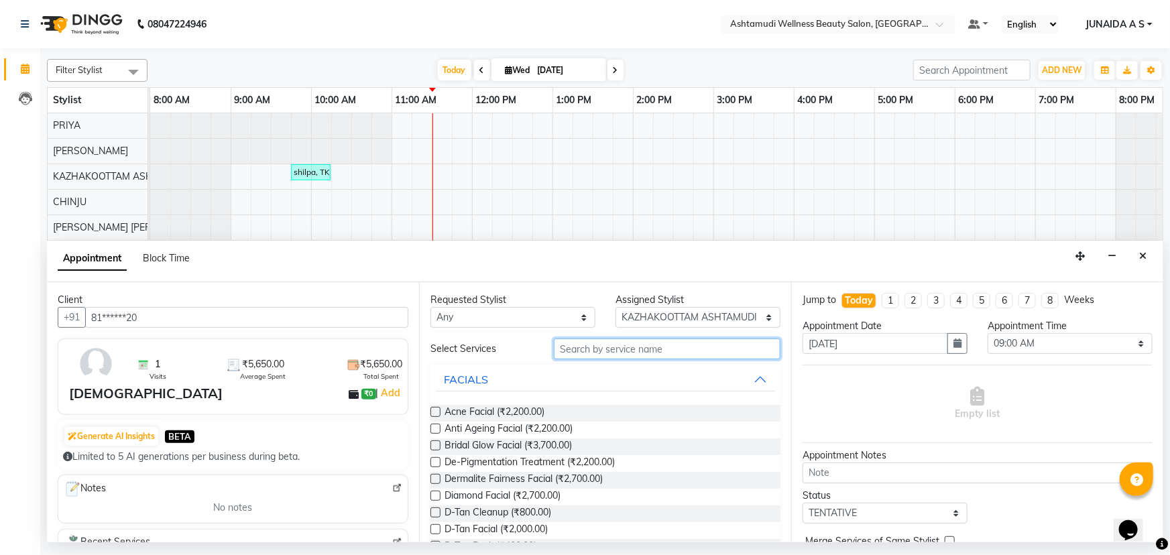
click at [632, 343] on input "text" at bounding box center [667, 348] width 227 height 21
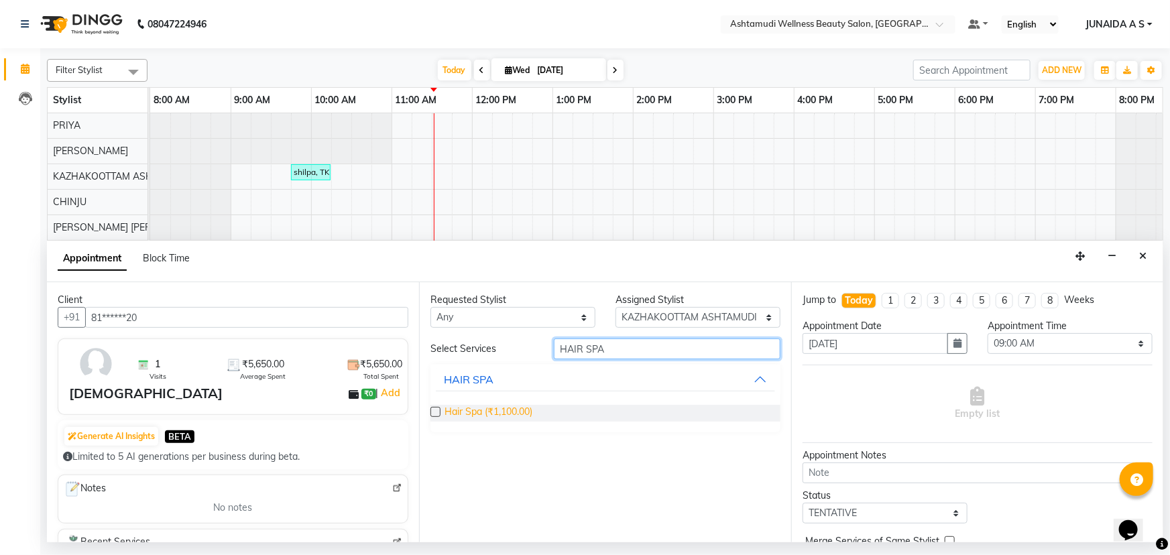
type input "HAIR SPA"
click at [479, 408] on span "Hair Spa (₹1,100.00)" at bounding box center [488, 413] width 88 height 17
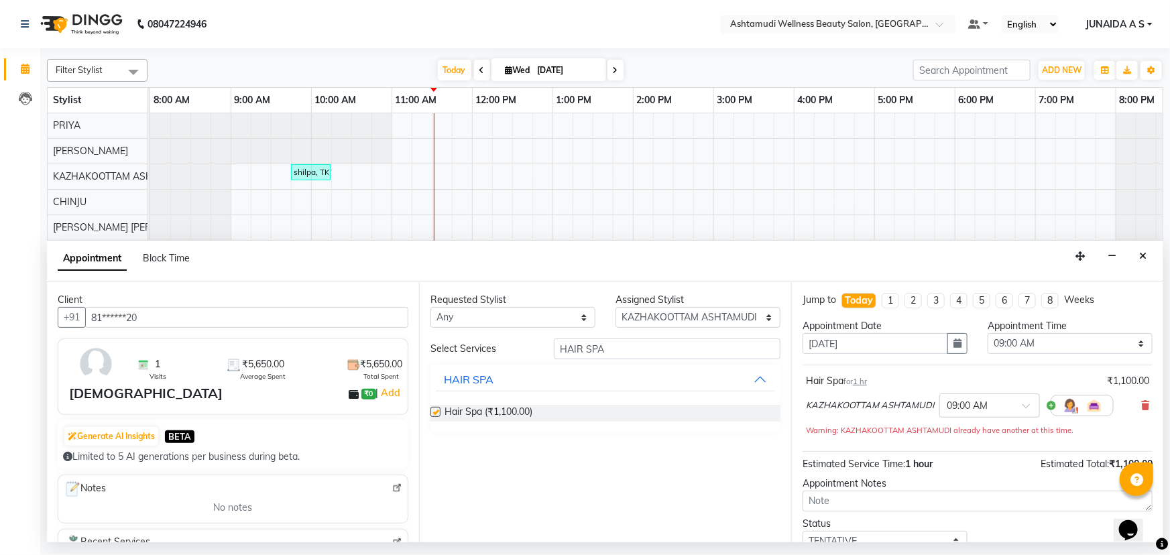
checkbox input "false"
click at [947, 343] on button "button" at bounding box center [957, 343] width 20 height 21
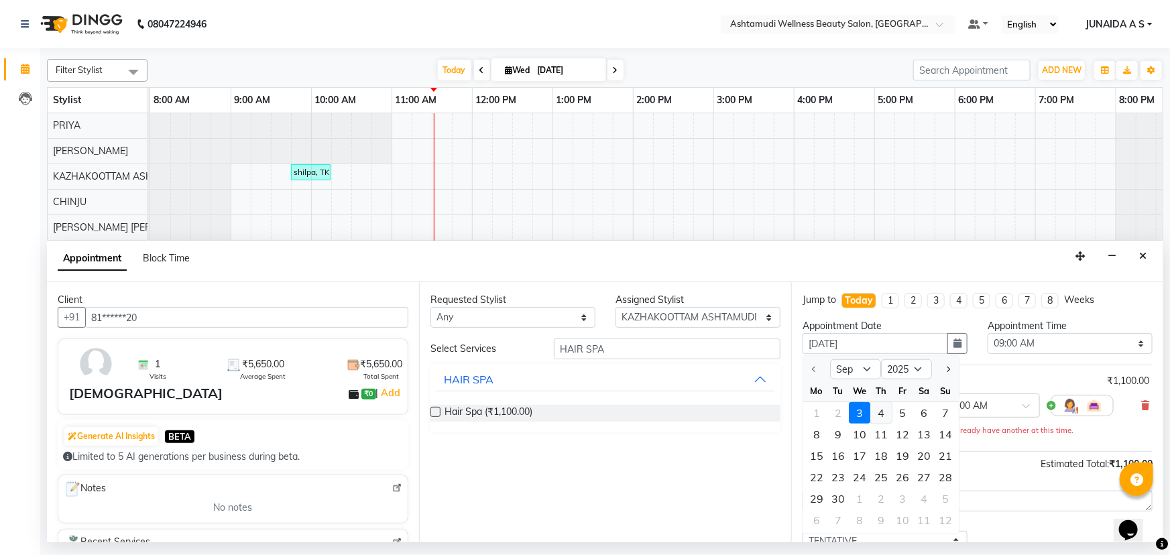
click at [872, 414] on div "4" at bounding box center [880, 412] width 21 height 21
type input "[DATE]"
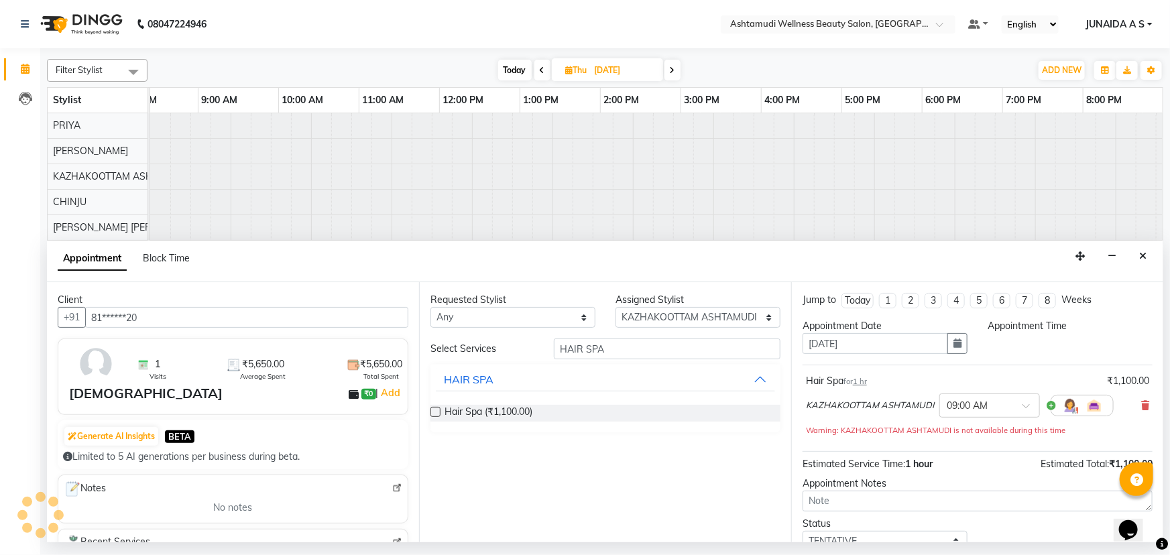
scroll to position [0, 33]
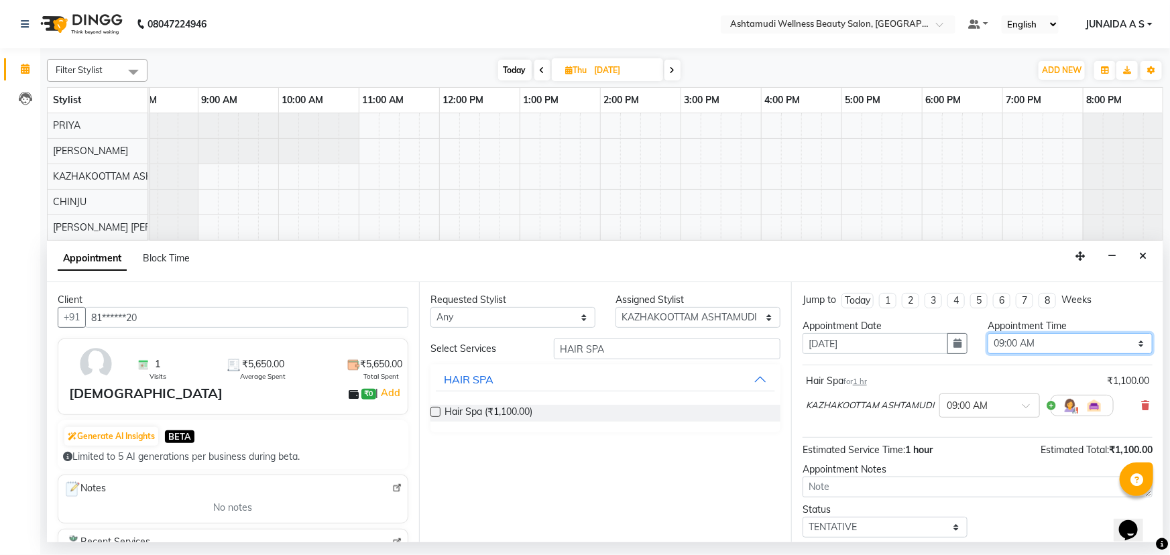
click at [1006, 341] on select "Select 09:00 AM 09:15 AM 09:30 AM 09:45 AM 10:00 AM 10:15 AM 10:30 AM 10:45 AM …" at bounding box center [1069, 343] width 165 height 21
select select "600"
click at [987, 333] on select "Select 09:00 AM 09:15 AM 09:30 AM 09:45 AM 10:00 AM 10:15 AM 10:30 AM 10:45 AM …" at bounding box center [1069, 343] width 165 height 21
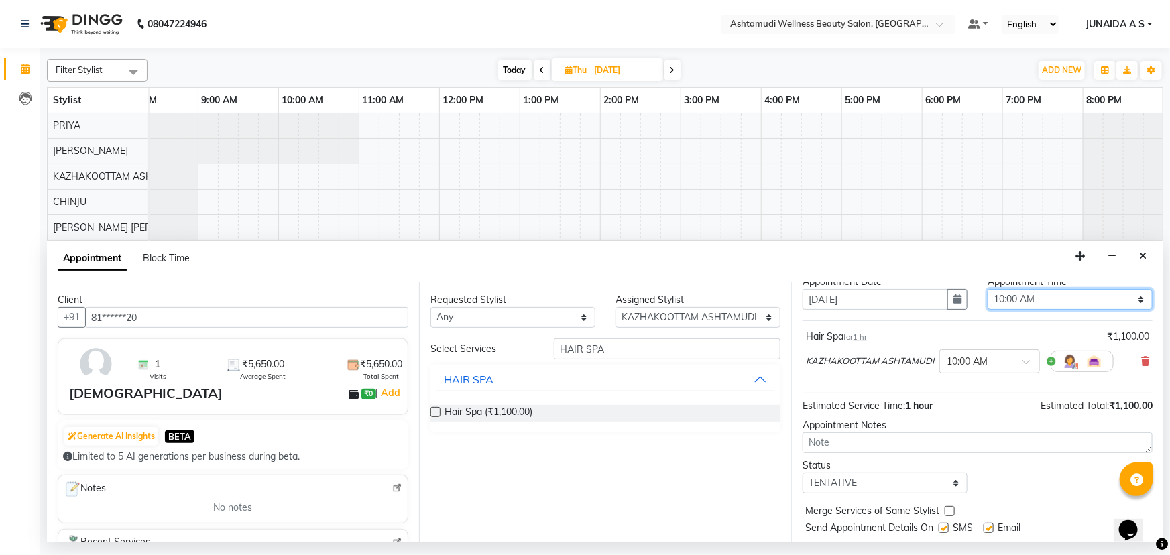
scroll to position [79, 0]
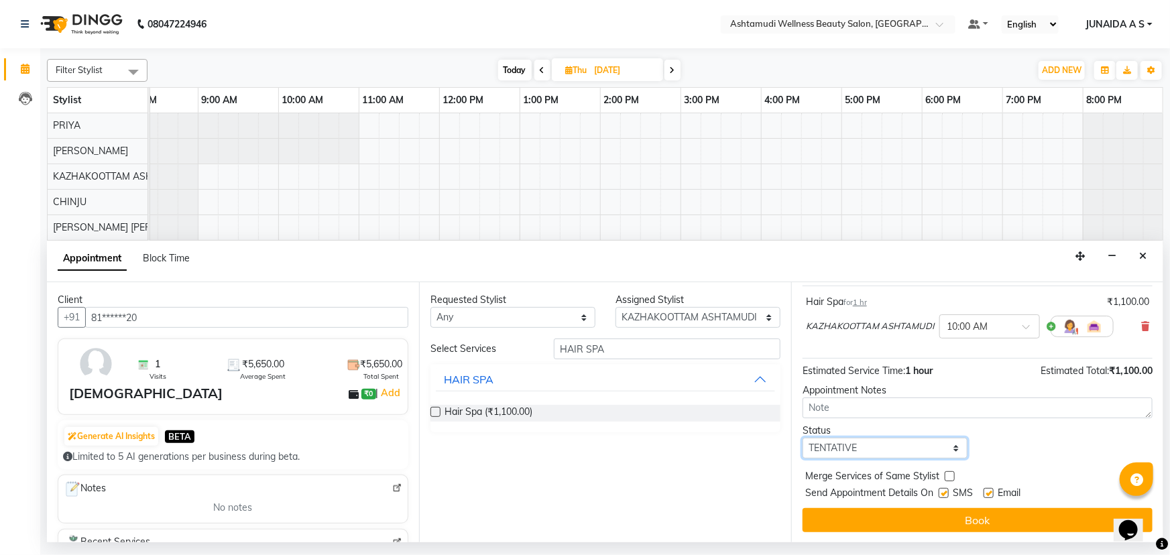
click at [861, 448] on select "Select TENTATIVE CONFIRM UPCOMING" at bounding box center [884, 448] width 165 height 21
select select "confirm booking"
click at [802, 438] on select "Select TENTATIVE CONFIRM UPCOMING" at bounding box center [884, 448] width 165 height 21
click at [840, 519] on button "Book" at bounding box center [977, 520] width 350 height 24
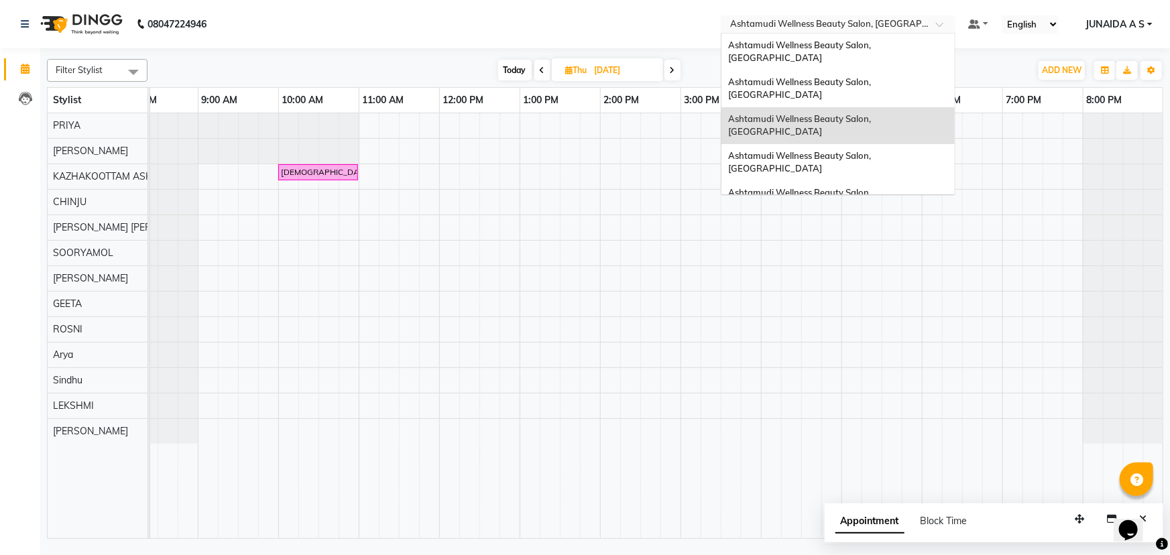
click at [903, 19] on input "text" at bounding box center [824, 25] width 194 height 13
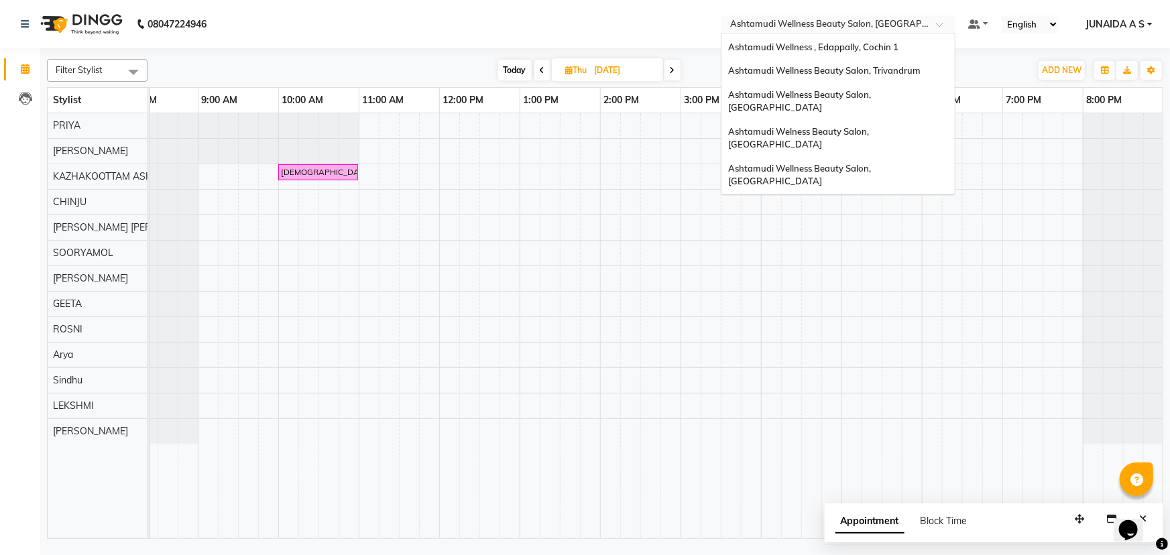
click at [898, 254] on div "Ashtamudi Wellness Beauty Salon, [GEOGRAPHIC_DATA]" at bounding box center [837, 272] width 233 height 37
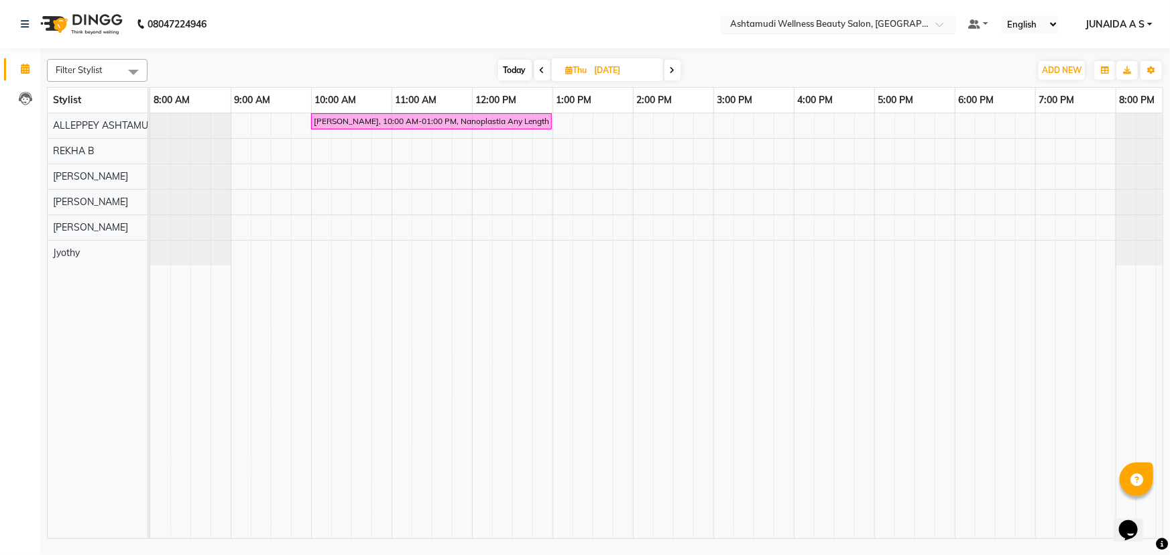
click at [796, 23] on input "text" at bounding box center [824, 25] width 194 height 13
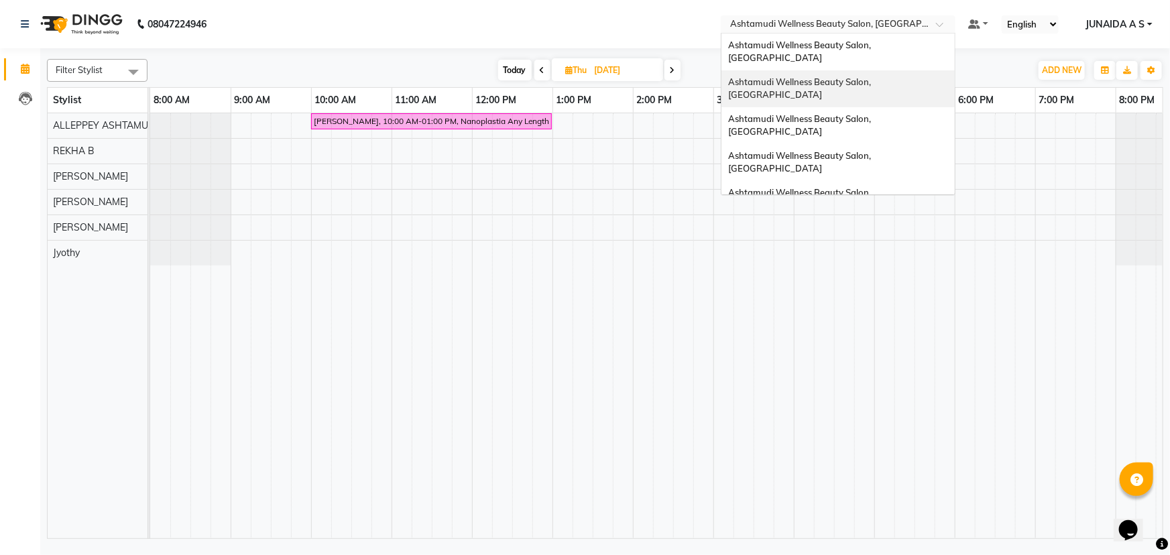
click at [816, 77] on div "Ashtamudi Wellness Beauty Salon, [GEOGRAPHIC_DATA]" at bounding box center [837, 88] width 233 height 37
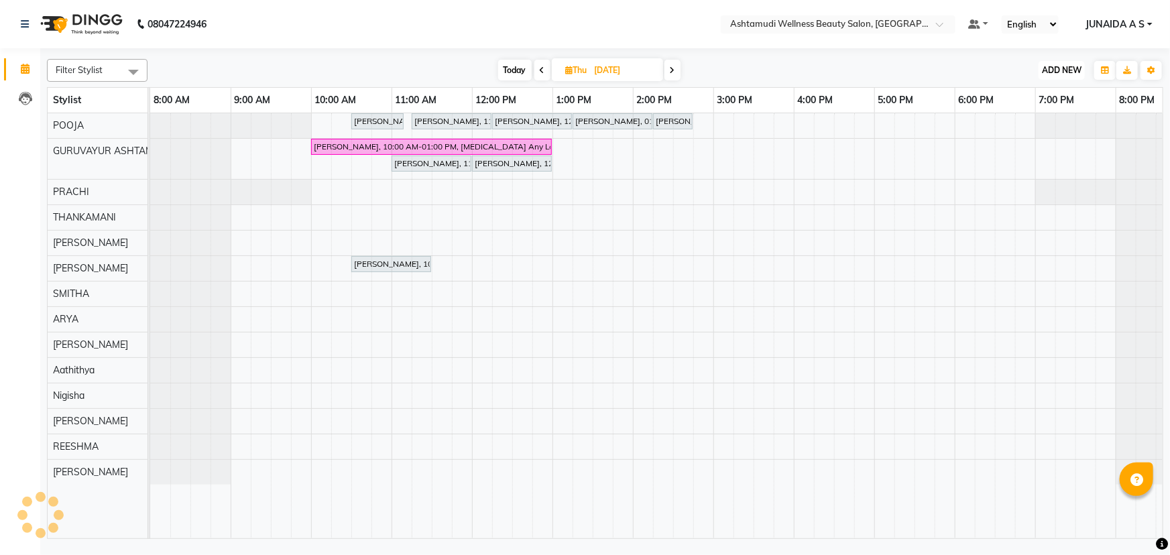
click at [1065, 73] on span "ADD NEW" at bounding box center [1062, 70] width 40 height 10
click at [1053, 99] on button "Add Appointment" at bounding box center [1032, 95] width 106 height 17
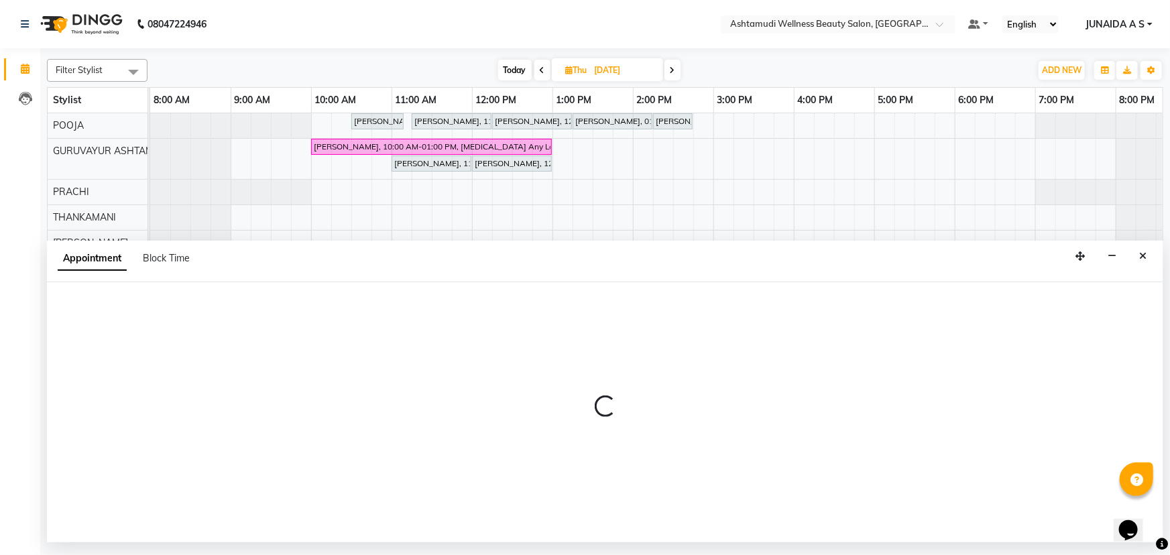
select select "tentative"
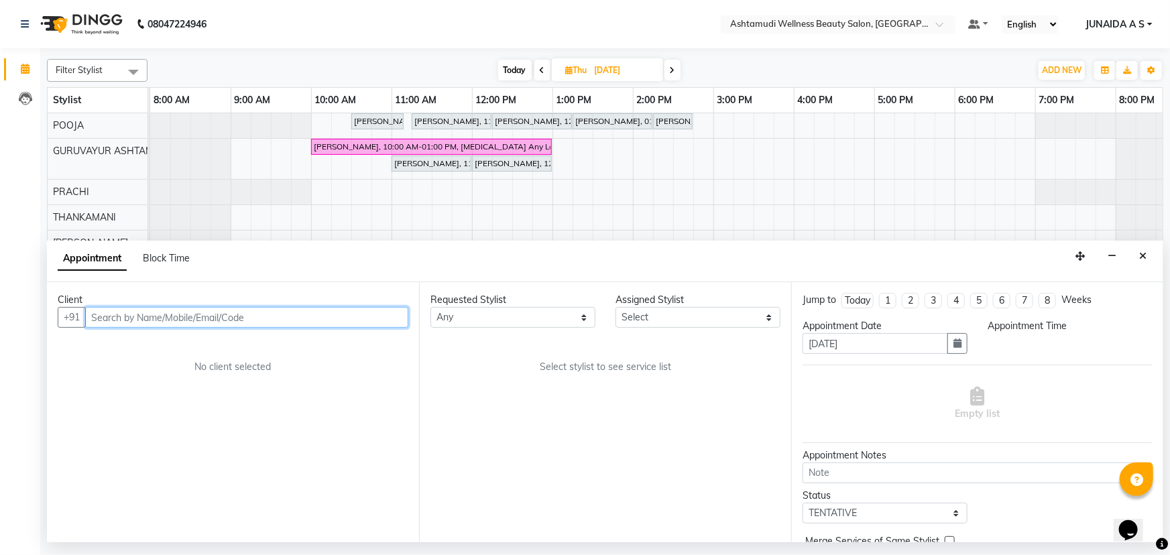
select select "540"
click at [237, 316] on input "text" at bounding box center [246, 317] width 323 height 21
paste input "7592806735"
type input "7592806735"
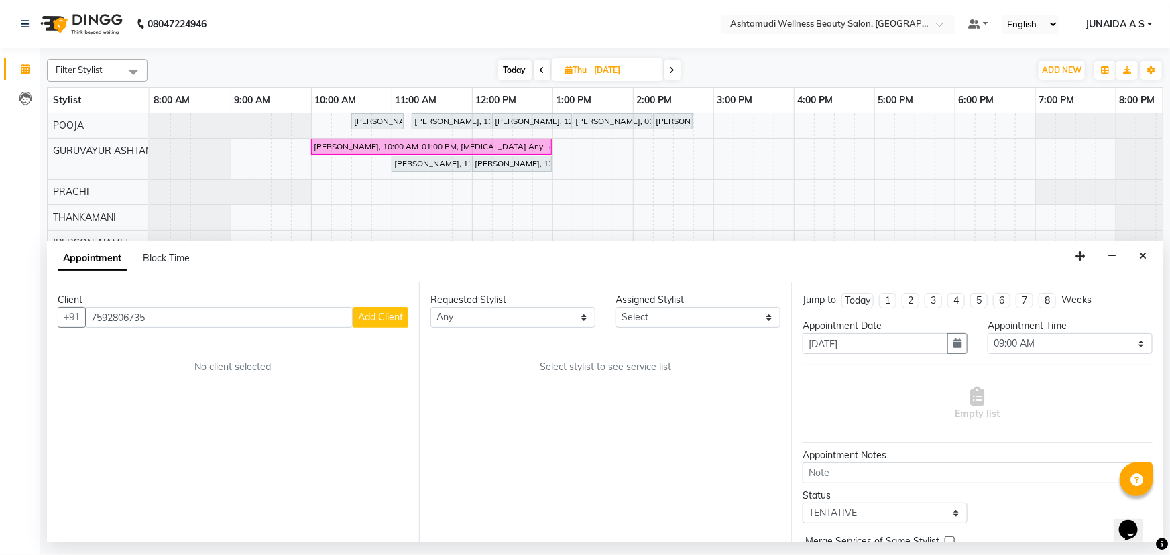
click at [382, 322] on span "Add Client" at bounding box center [380, 317] width 45 height 12
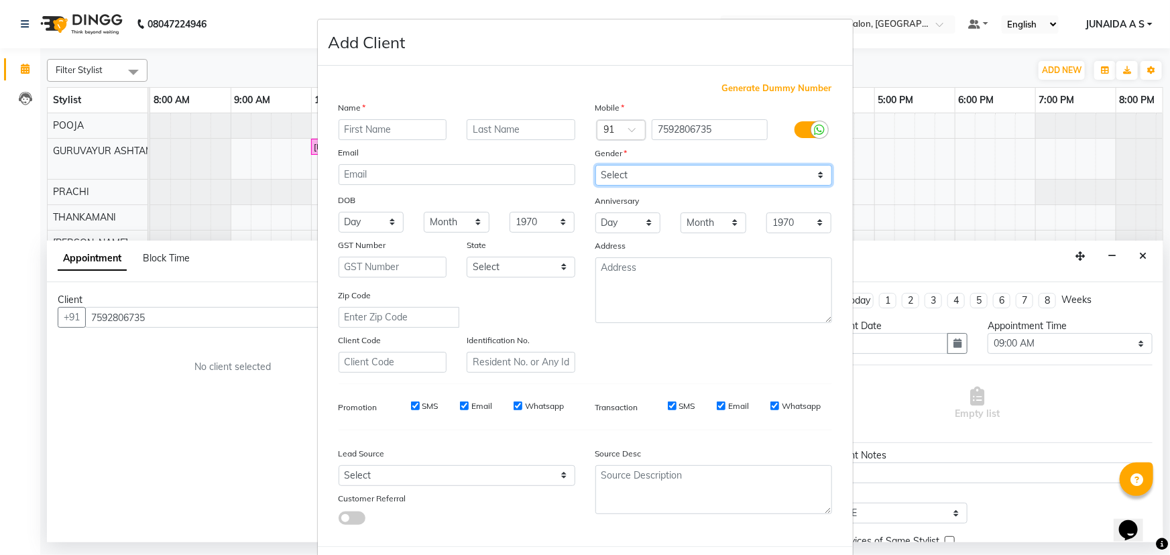
click at [599, 172] on select "Select Male Female Other Prefer Not To Say" at bounding box center [713, 175] width 237 height 21
select select "female"
click at [595, 165] on select "Select Male Female Other Prefer Not To Say" at bounding box center [713, 175] width 237 height 21
click at [428, 128] on input "text" at bounding box center [392, 129] width 109 height 21
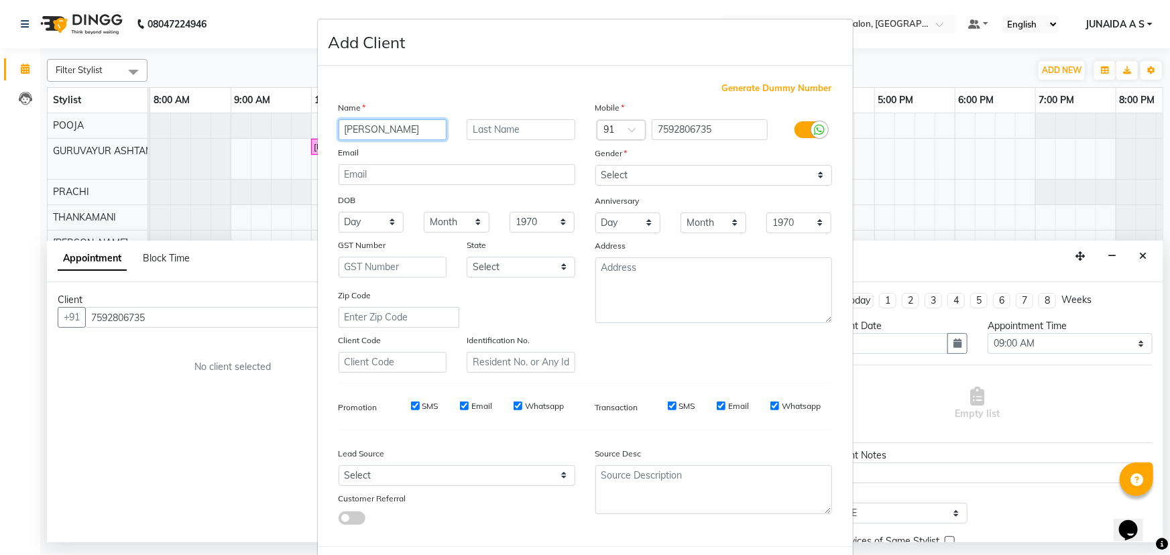
click at [364, 129] on input "PARAVATHY" at bounding box center [392, 129] width 109 height 21
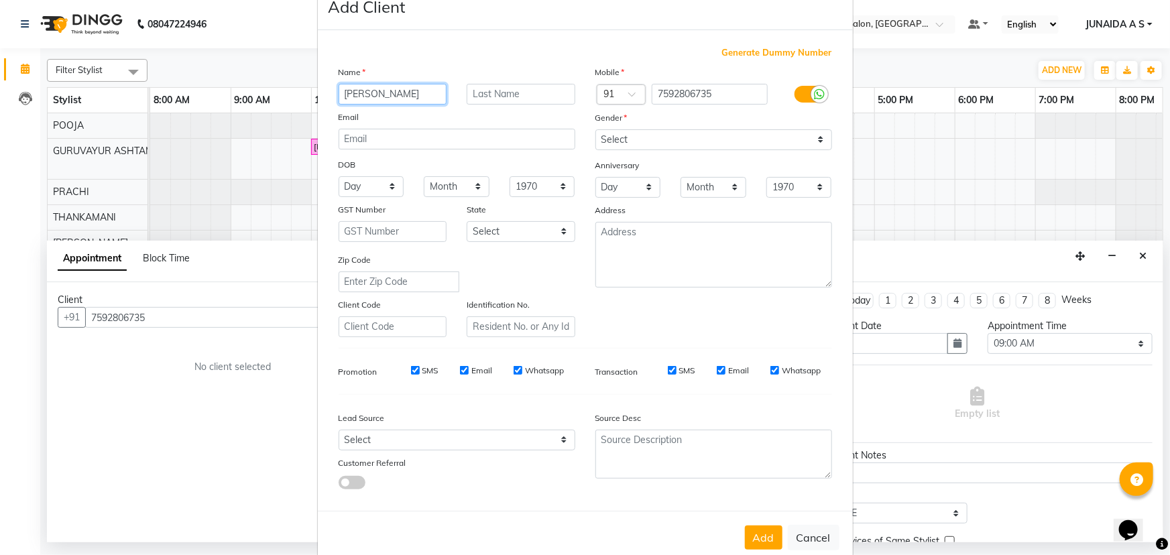
scroll to position [67, 0]
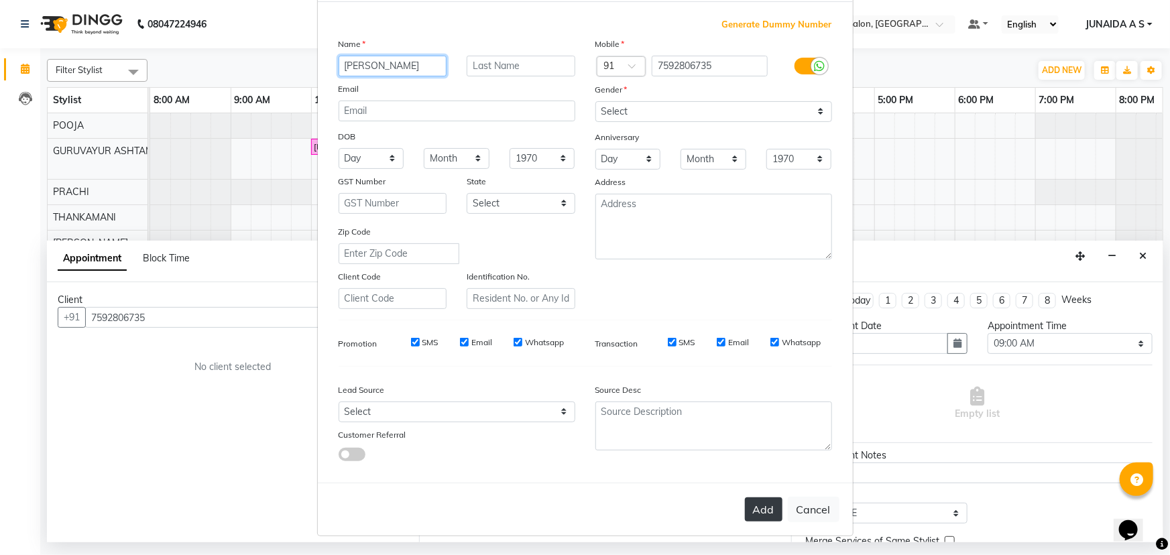
type input "[PERSON_NAME]"
click at [765, 503] on button "Add" at bounding box center [764, 509] width 38 height 24
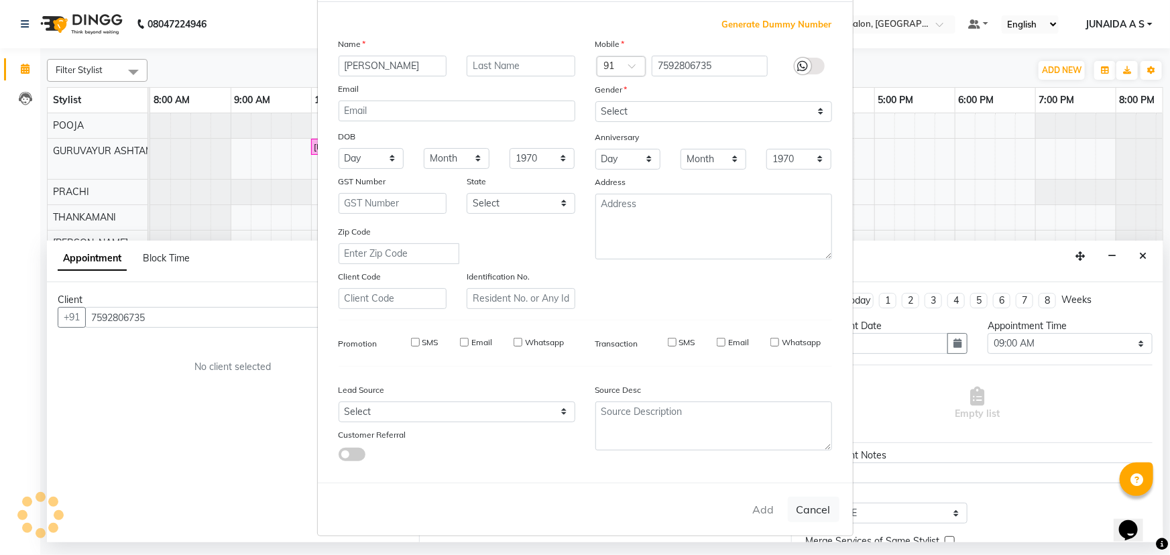
type input "75******35"
select select
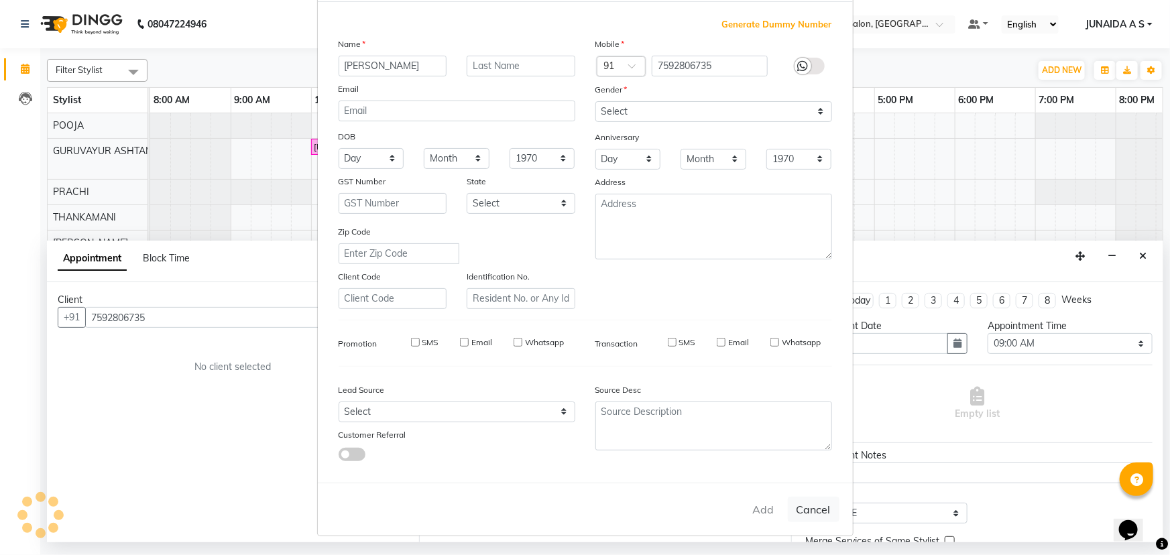
select select
checkbox input "false"
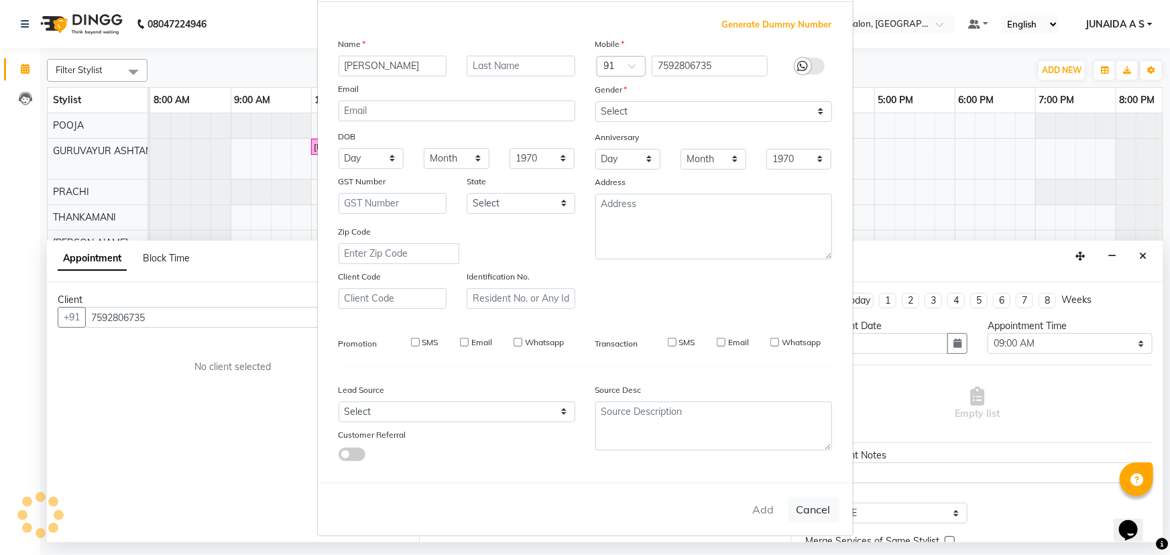
checkbox input "false"
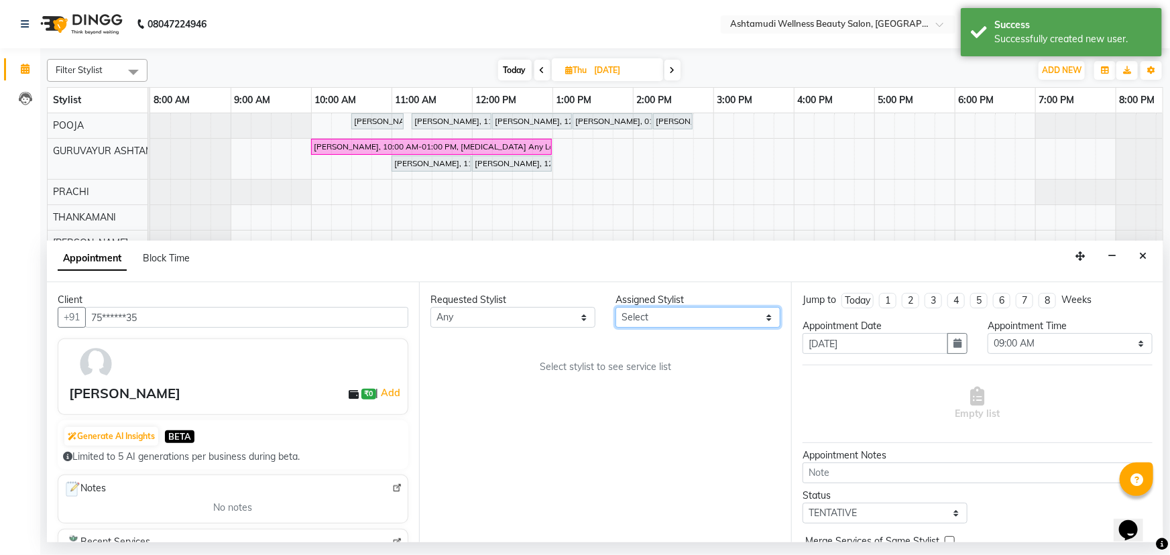
click at [674, 318] on select "Select Aathithya ANILA Anjana Das ARYA GURUVAYUR ASHTAMUDI NEETHU Nigisha POOJA…" at bounding box center [697, 317] width 165 height 21
select select "27526"
click at [615, 307] on select "Select Aathithya ANILA Anjana Das ARYA GURUVAYUR ASHTAMUDI NEETHU Nigisha POOJA…" at bounding box center [697, 317] width 165 height 21
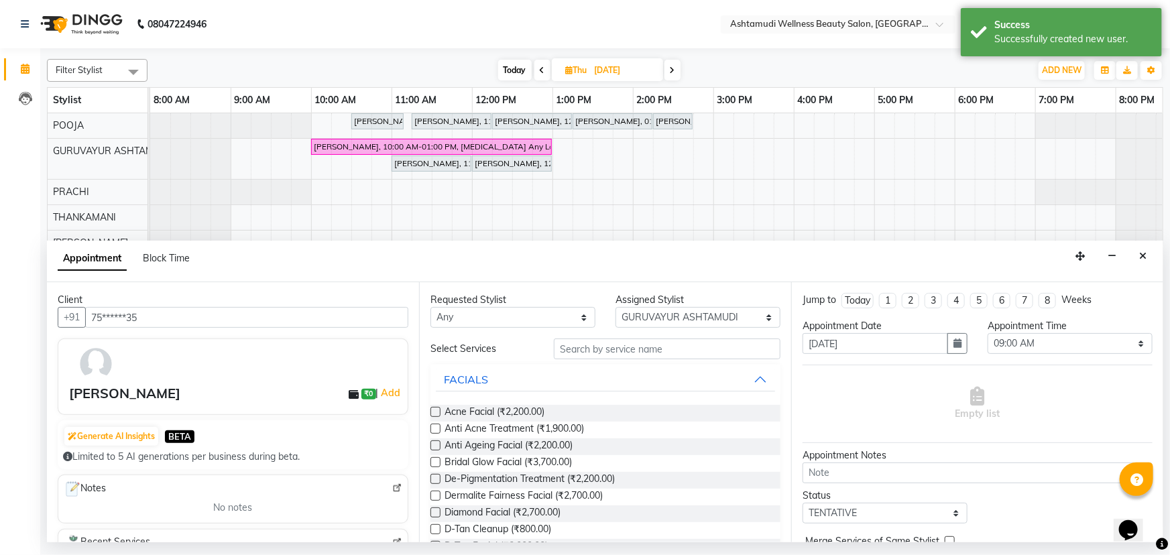
click at [634, 337] on div "Requested Stylist Any Aathithya ANILA Anjana Das ARYA GURUVAYUR ASHTAMUDI NEETH…" at bounding box center [605, 412] width 372 height 260
click at [629, 349] on input "text" at bounding box center [667, 348] width 227 height 21
type input "N"
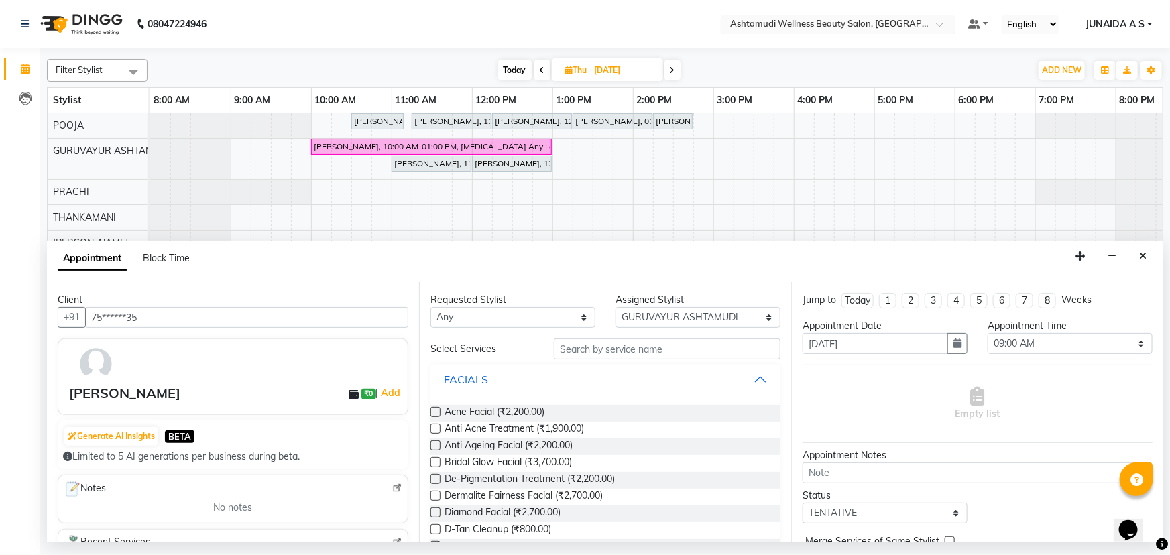
click at [811, 21] on input "text" at bounding box center [824, 25] width 194 height 13
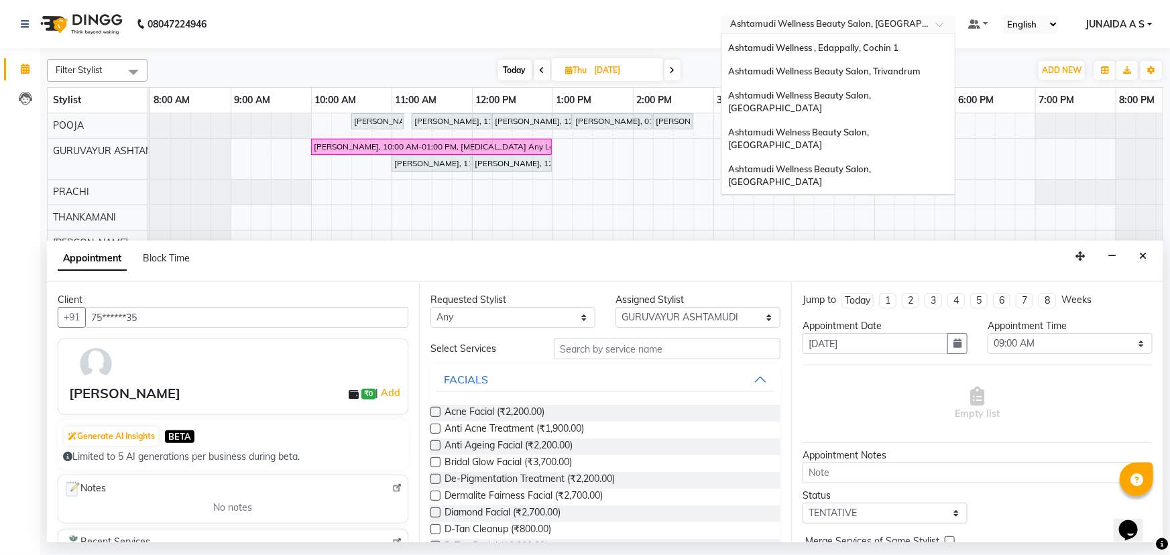
scroll to position [182, 0]
click at [883, 120] on div "Ashtamudi Welness Beauty Salon, [GEOGRAPHIC_DATA]" at bounding box center [837, 138] width 233 height 37
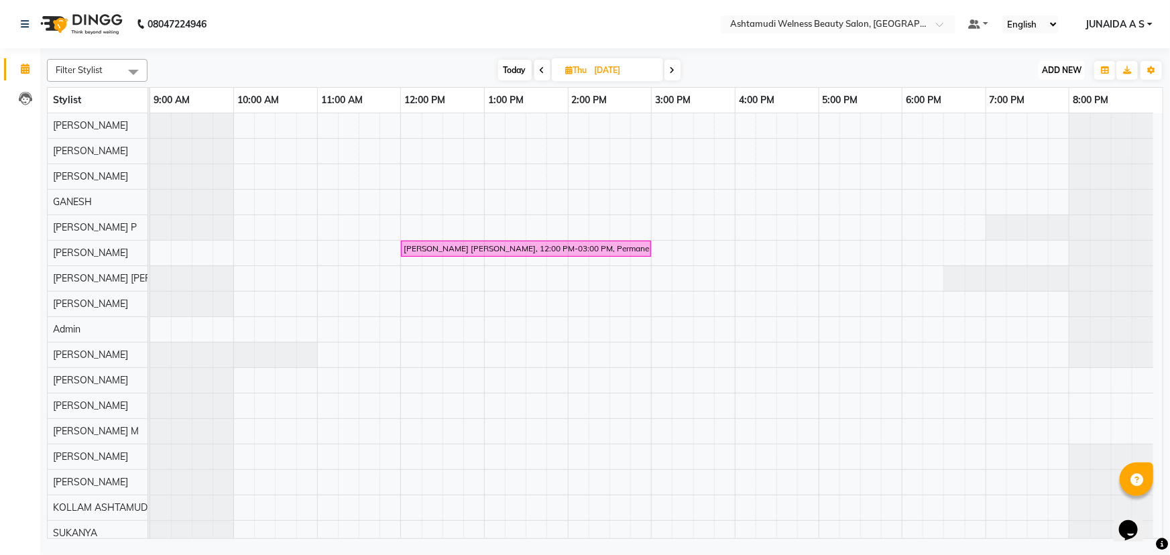
click at [1062, 61] on button "ADD NEW Toggle Dropdown" at bounding box center [1061, 70] width 46 height 19
click at [1061, 100] on button "Add Appointment" at bounding box center [1032, 95] width 106 height 17
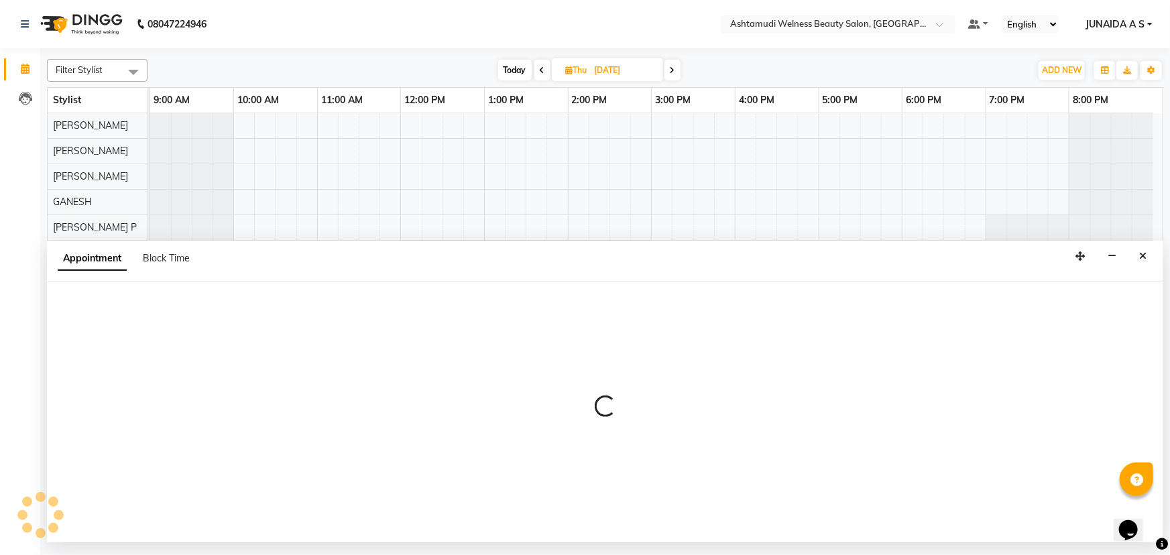
select select "600"
select select "tentative"
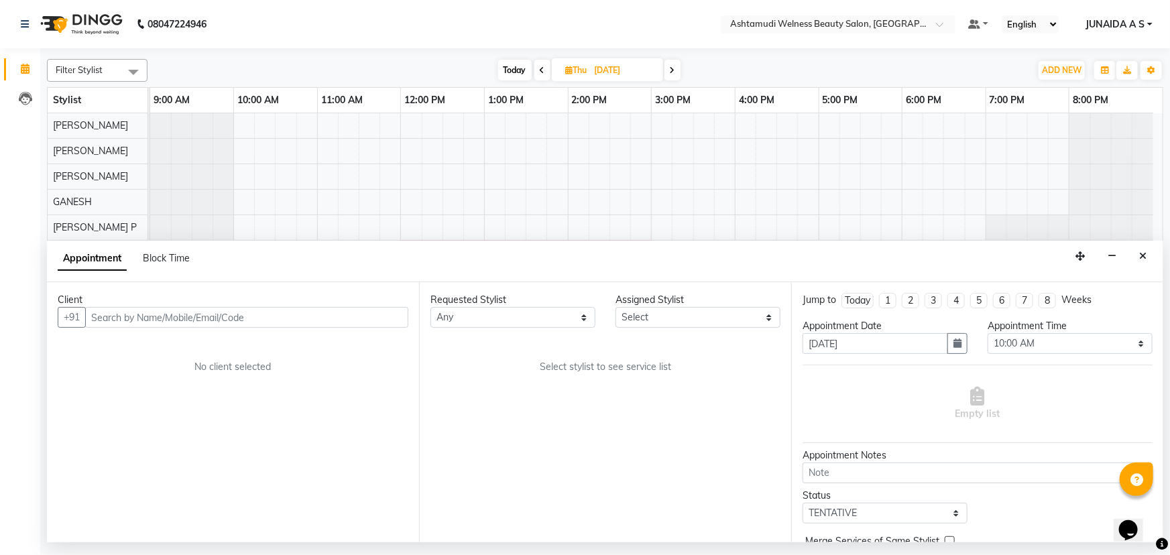
click at [547, 73] on span at bounding box center [542, 70] width 16 height 21
type input "[DATE]"
select select "600"
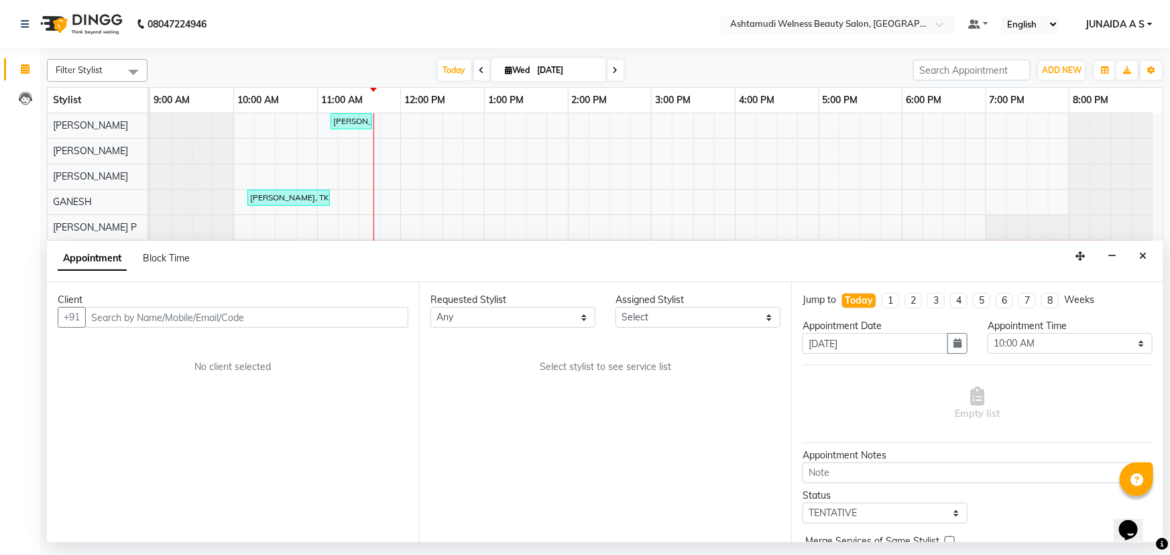
click at [294, 329] on div "Client +91 No client selected" at bounding box center [233, 412] width 372 height 260
click at [294, 325] on input "text" at bounding box center [246, 317] width 323 height 21
click at [286, 328] on div "Client +91 No client selected" at bounding box center [233, 412] width 372 height 260
click at [286, 316] on input "text" at bounding box center [246, 317] width 323 height 21
paste input "7592806735"
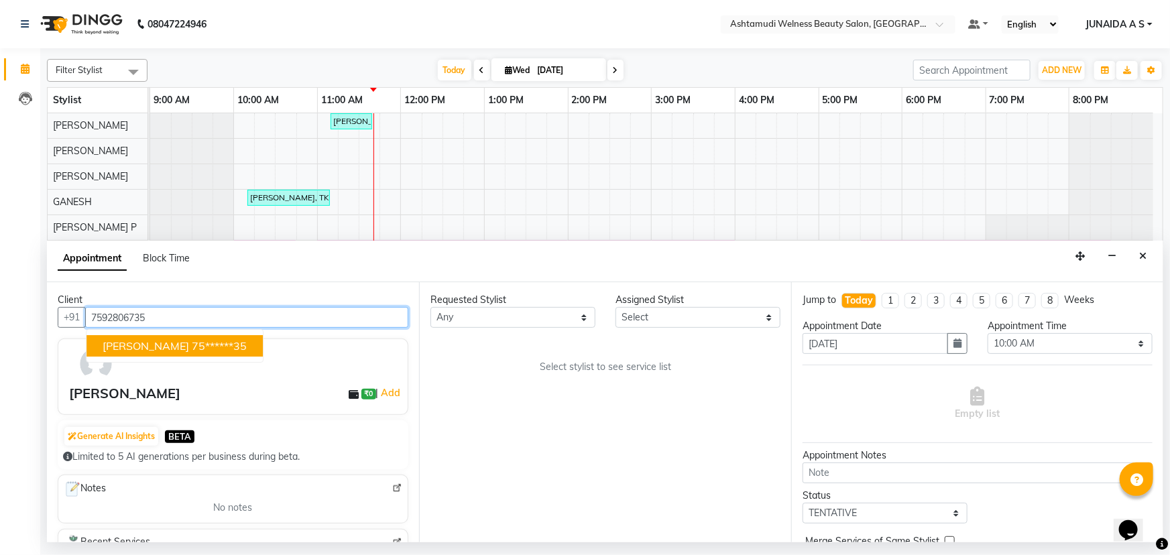
click at [143, 351] on span "PARVATHY" at bounding box center [146, 345] width 86 height 13
type input "75******35"
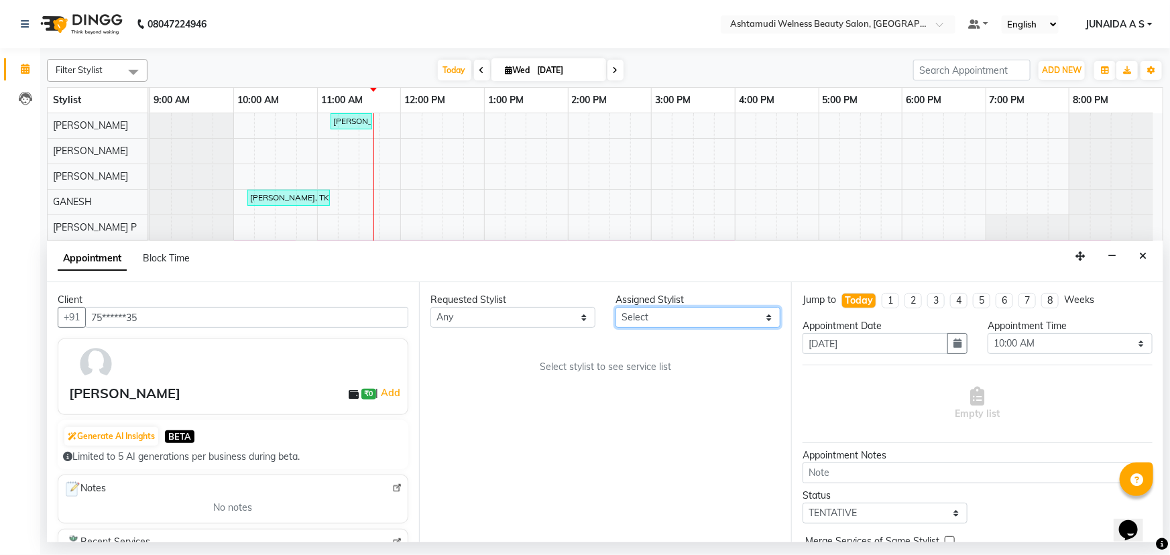
click at [672, 317] on select "Select ADITHYA TAMANG Admin ALTHAF Anitha ATHIRA SANAL BETZA M BINU DEVIKA GANE…" at bounding box center [697, 317] width 165 height 21
select select "25976"
click at [615, 307] on select "Select ADITHYA TAMANG Admin ALTHAF Anitha ATHIRA SANAL BETZA M BINU DEVIKA GANE…" at bounding box center [697, 317] width 165 height 21
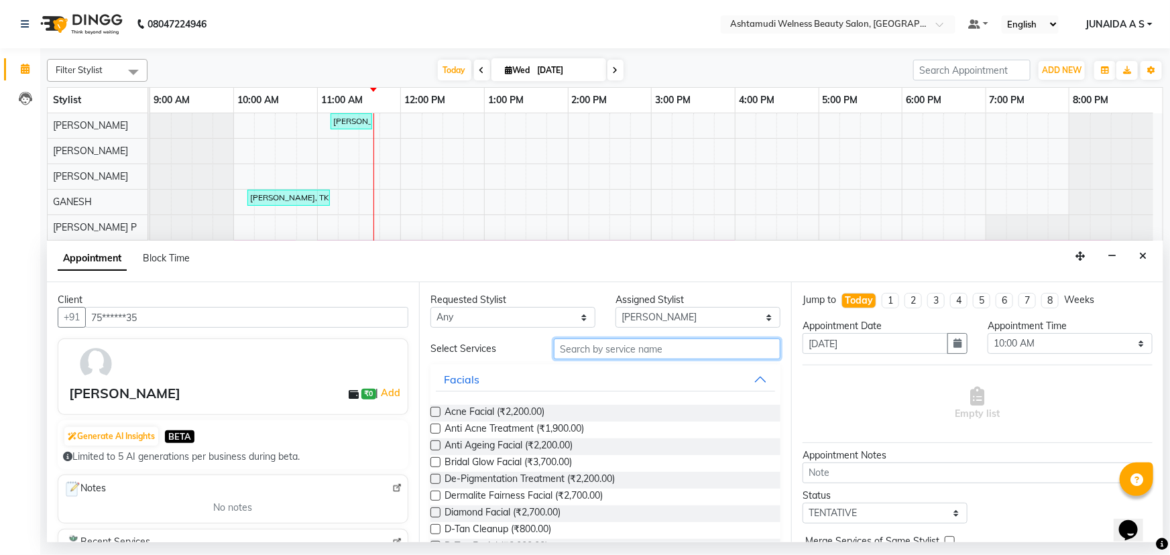
click at [619, 354] on input "text" at bounding box center [667, 348] width 227 height 21
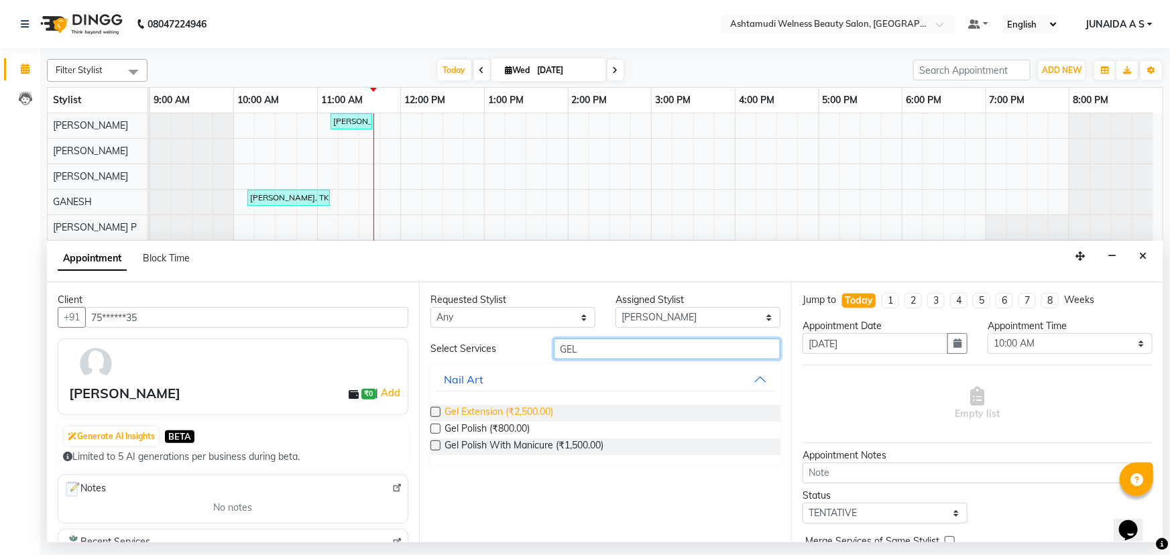
type input "GEL"
click at [509, 414] on span "Gel Extension (₹2,500.00)" at bounding box center [498, 413] width 109 height 17
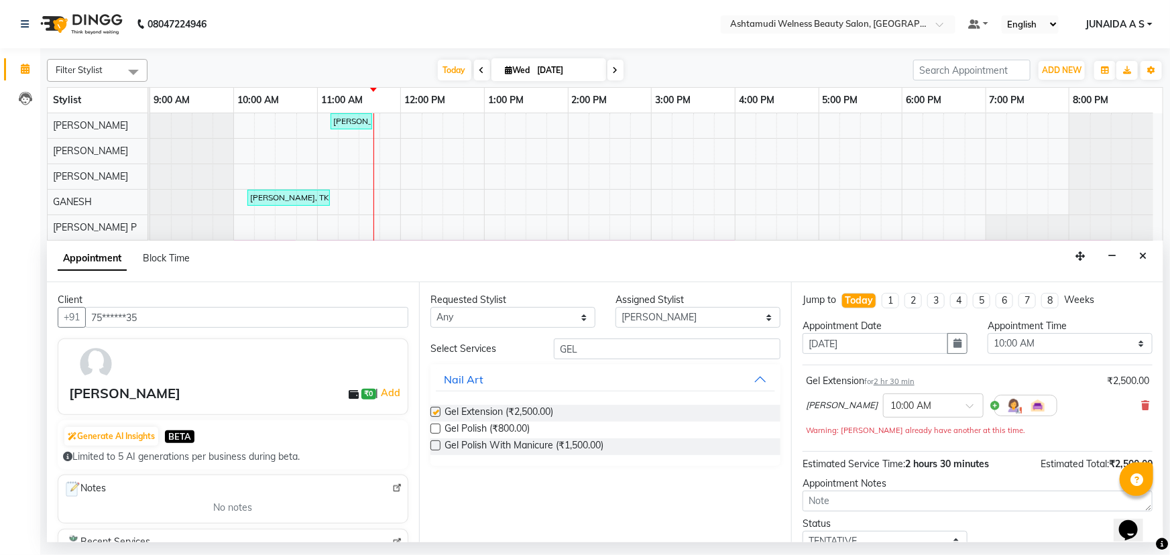
checkbox input "false"
click at [1014, 337] on select "Select 10:00 AM 10:15 AM 10:30 AM 10:45 AM 11:00 AM 11:15 AM 11:30 AM 11:45 AM …" at bounding box center [1069, 343] width 165 height 21
select select "960"
click at [987, 333] on select "Select 10:00 AM 10:15 AM 10:30 AM 10:45 AM 11:00 AM 11:15 AM 11:30 AM 11:45 AM …" at bounding box center [1069, 343] width 165 height 21
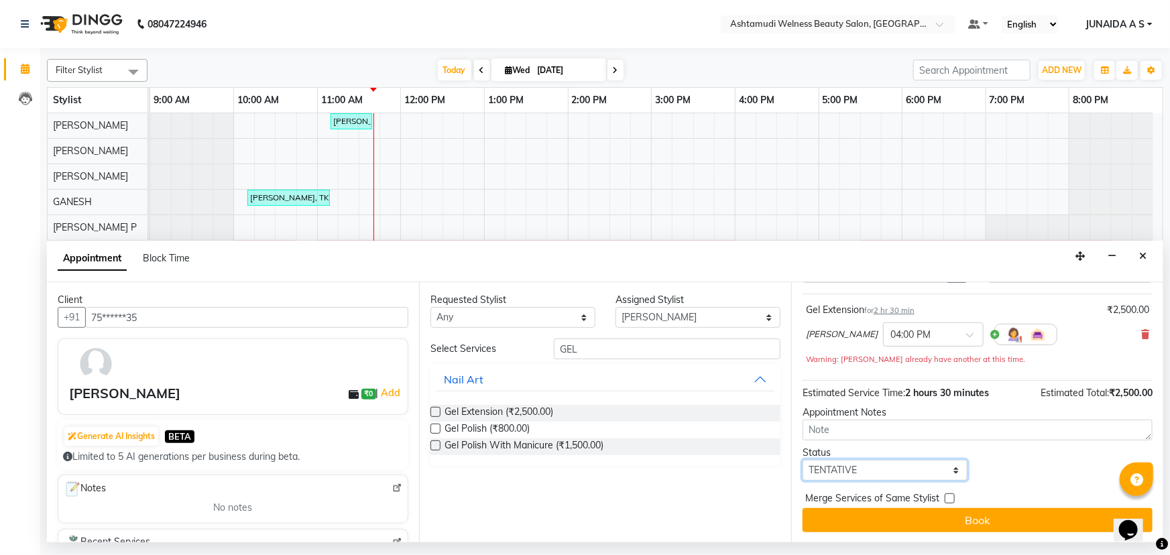
click at [895, 464] on select "Select TENTATIVE CONFIRM CHECK-IN UPCOMING" at bounding box center [884, 470] width 165 height 21
select select "confirm booking"
click at [802, 460] on select "Select TENTATIVE CONFIRM CHECK-IN UPCOMING" at bounding box center [884, 470] width 165 height 21
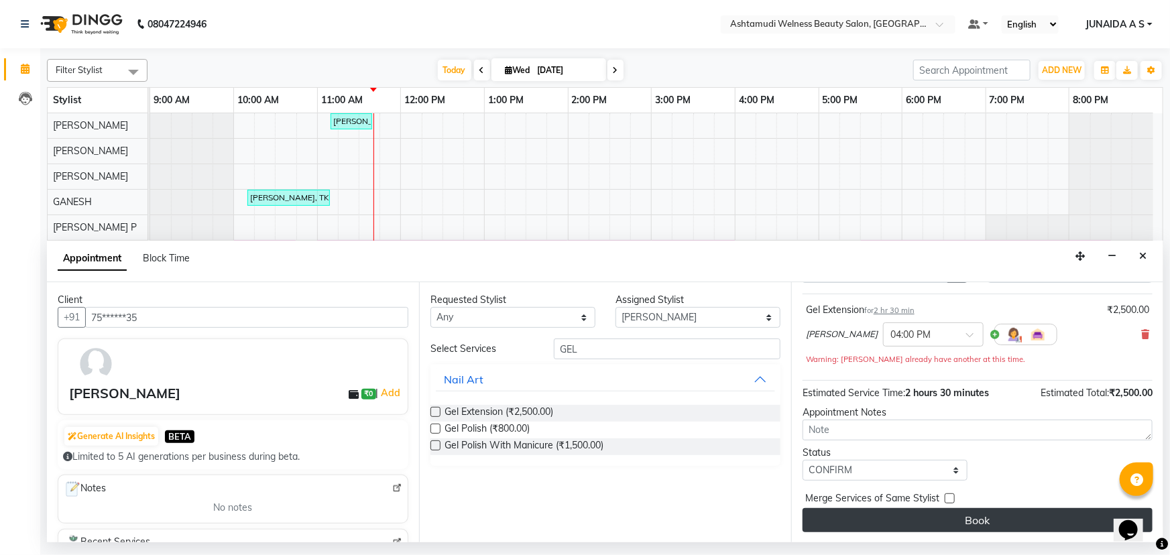
click at [881, 519] on button "Book" at bounding box center [977, 520] width 350 height 24
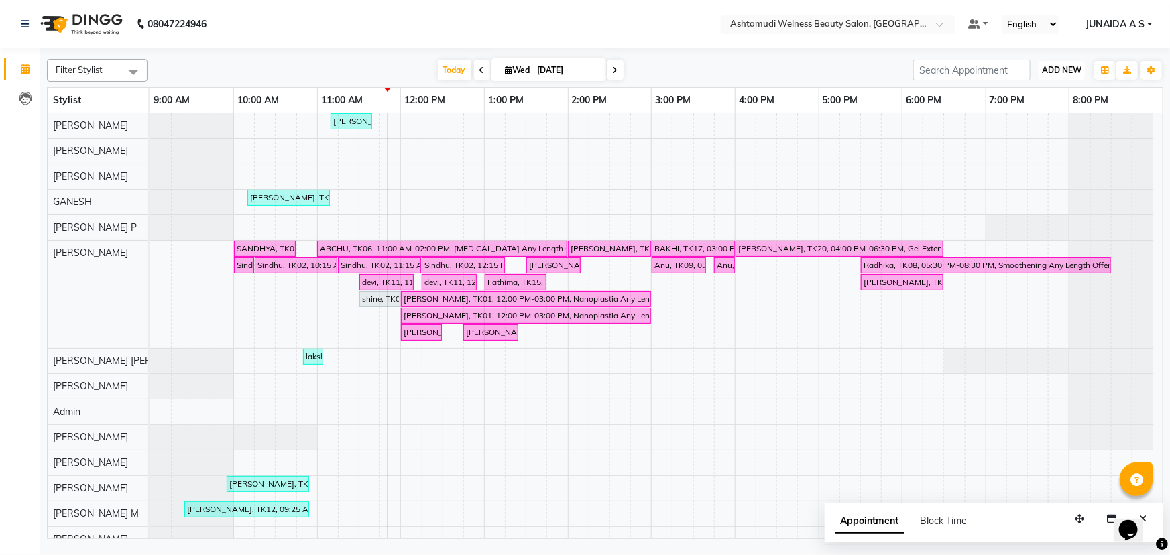
click at [1058, 70] on span "ADD NEW" at bounding box center [1062, 70] width 40 height 10
click at [1042, 91] on button "Add Appointment" at bounding box center [1032, 95] width 106 height 17
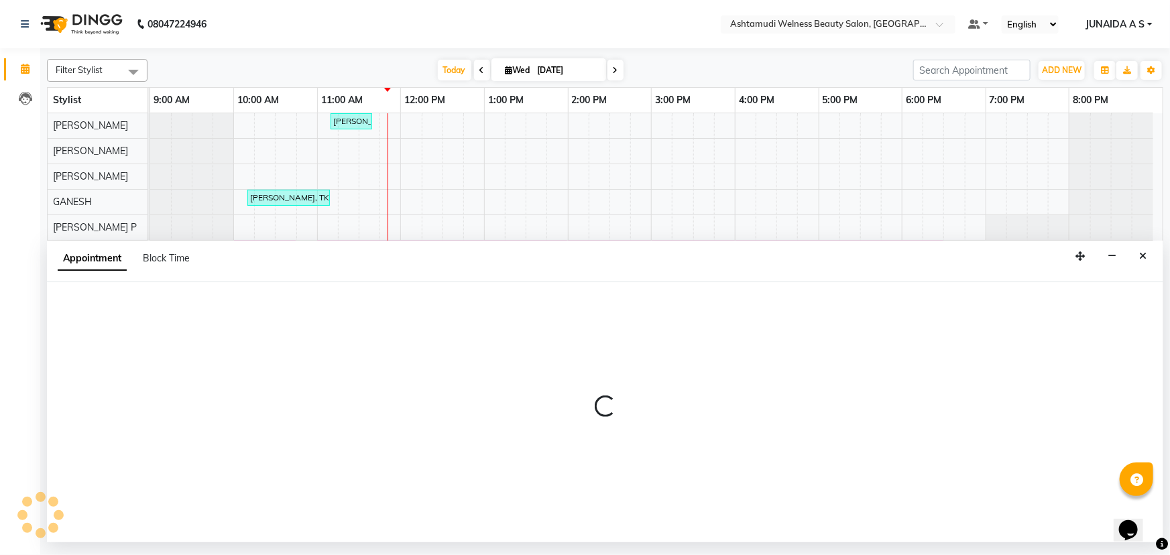
select select "600"
select select "tentative"
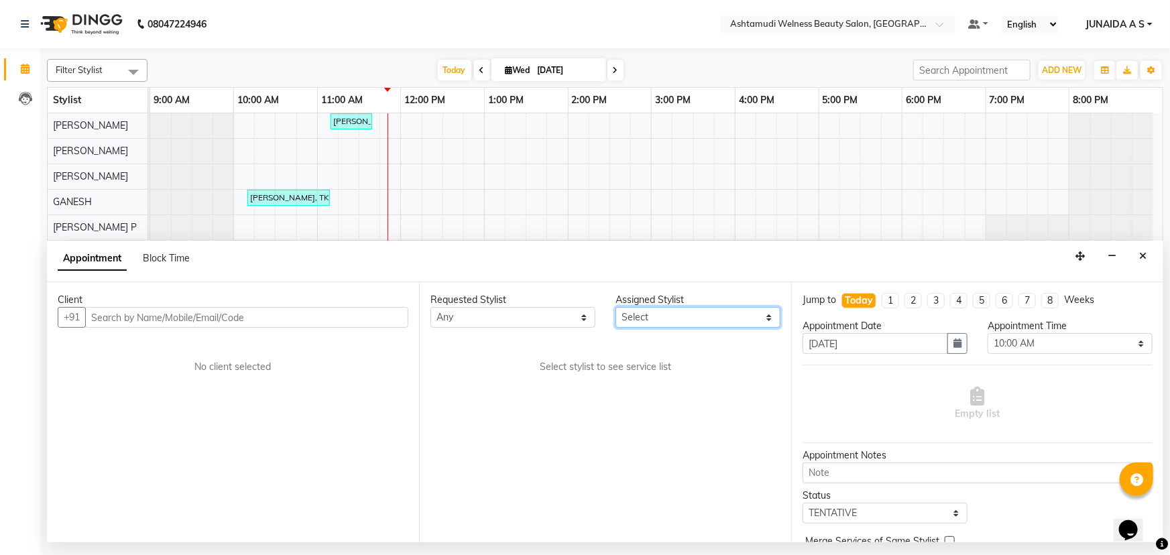
click at [699, 310] on select "Select ADITHYA TAMANG Admin ALTHAF Anitha ATHIRA SANAL BETZA M BINU DEVIKA GANE…" at bounding box center [697, 317] width 165 height 21
click at [697, 314] on select "Select ADITHYA TAMANG Admin ALTHAF Anitha ATHIRA SANAL BETZA M BINU DEVIKA GANE…" at bounding box center [697, 317] width 165 height 21
click at [697, 316] on select "Select ADITHYA TAMANG Admin ALTHAF Anitha ATHIRA SANAL BETZA M BINU DEVIKA GANE…" at bounding box center [697, 317] width 165 height 21
select select "25976"
click at [615, 307] on select "Select ADITHYA TAMANG Admin ALTHAF Anitha ATHIRA SANAL BETZA M BINU DEVIKA GANE…" at bounding box center [697, 317] width 165 height 21
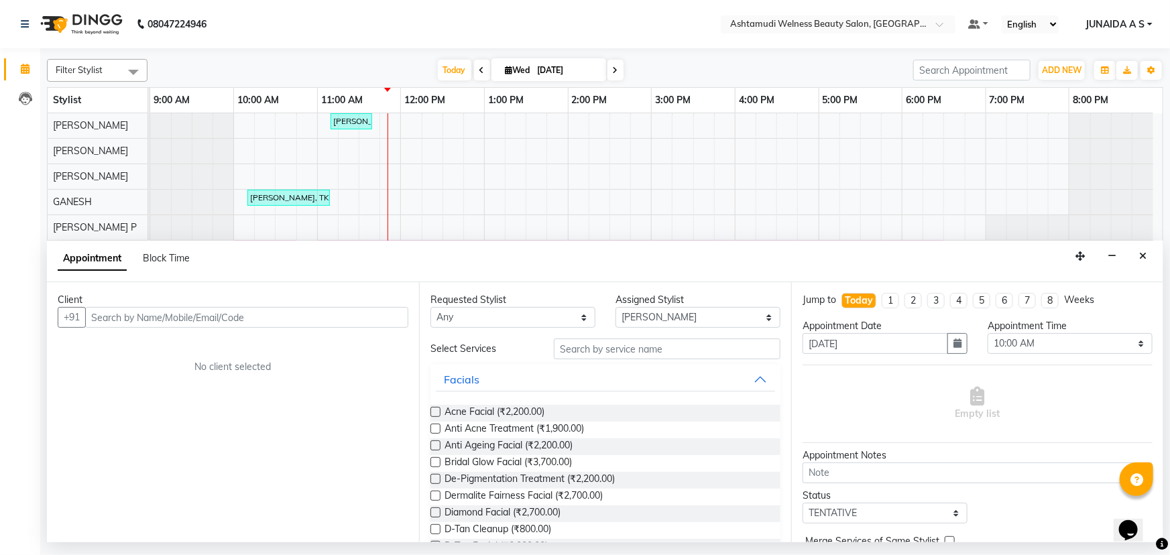
click at [659, 353] on input "text" at bounding box center [667, 348] width 227 height 21
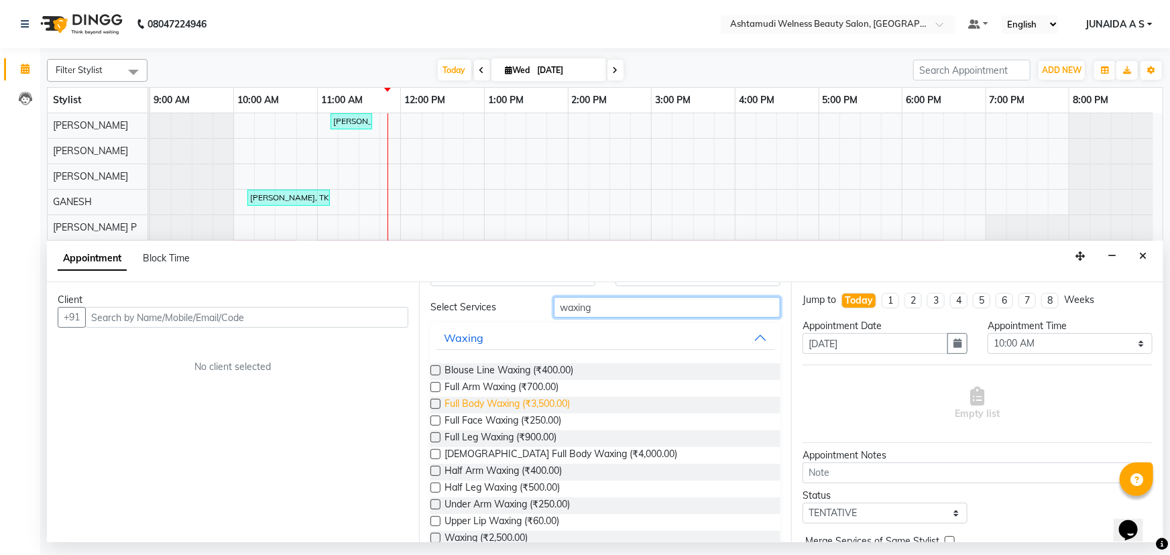
scroll to position [60, 0]
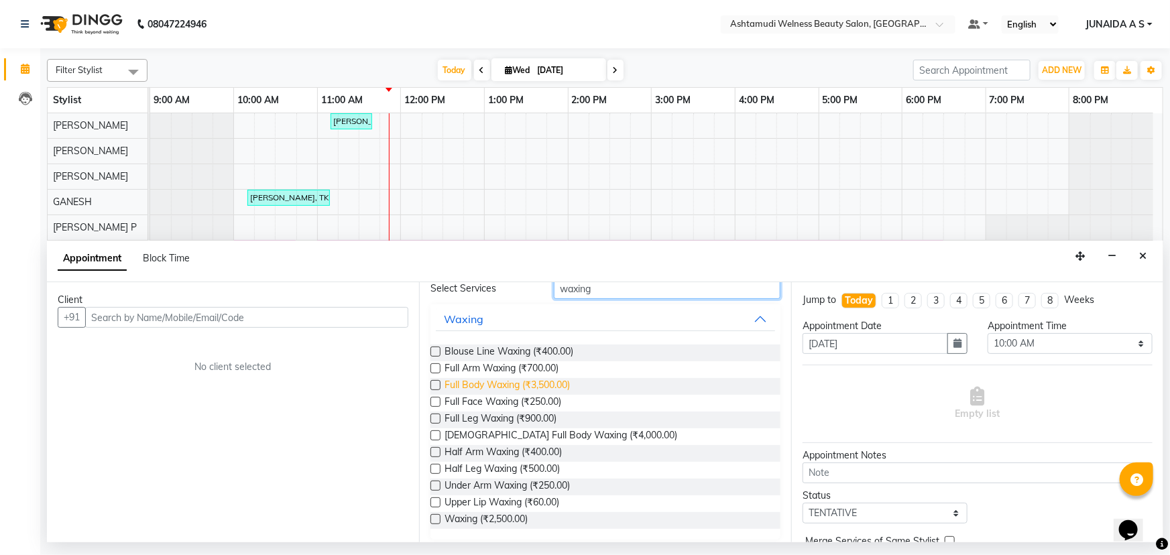
type input "waxing"
drag, startPoint x: 460, startPoint y: 382, endPoint x: 572, endPoint y: 387, distance: 112.0
click at [572, 387] on div "Full Body Waxing (₹3,500.00)" at bounding box center [605, 386] width 350 height 17
copy span "Full Body Waxing (₹3,500.00)"
click at [894, 19] on input "text" at bounding box center [824, 25] width 194 height 13
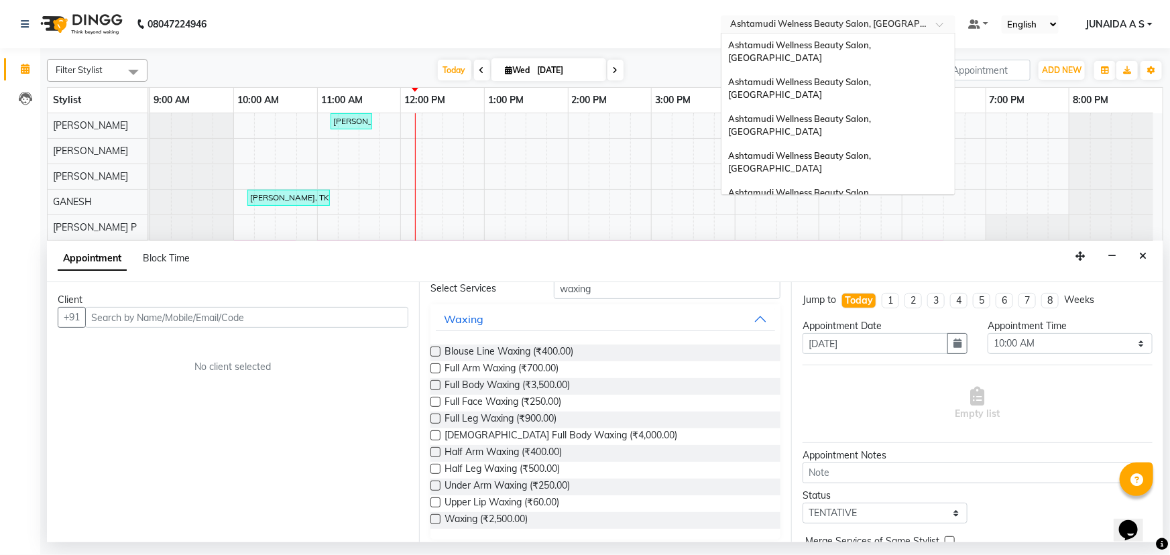
scroll to position [185, 0]
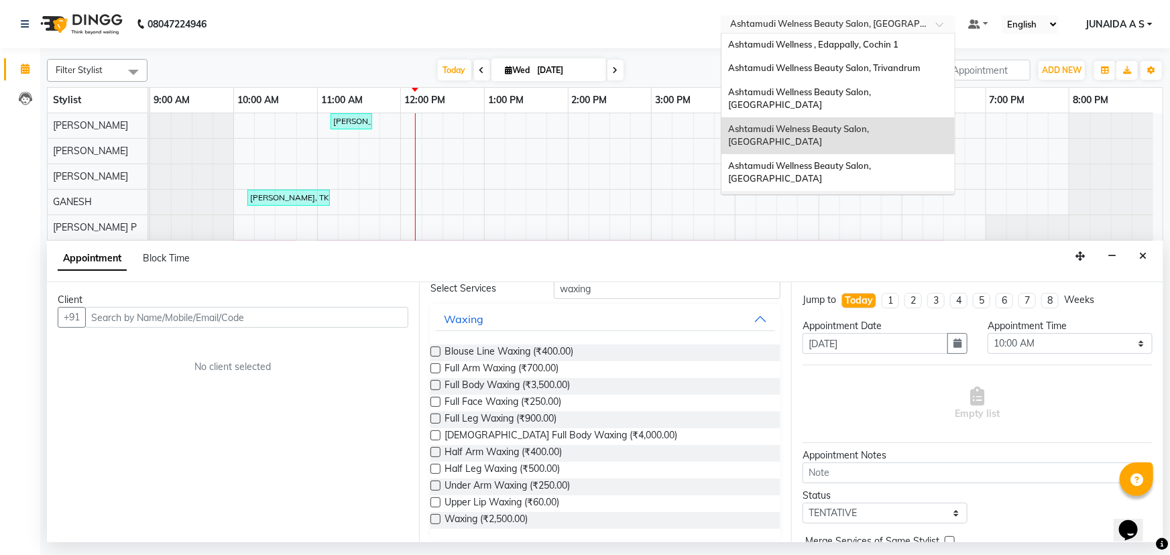
click at [897, 191] on div "Ashtamudi Wellness Beauty Salon, Calicut" at bounding box center [837, 209] width 233 height 37
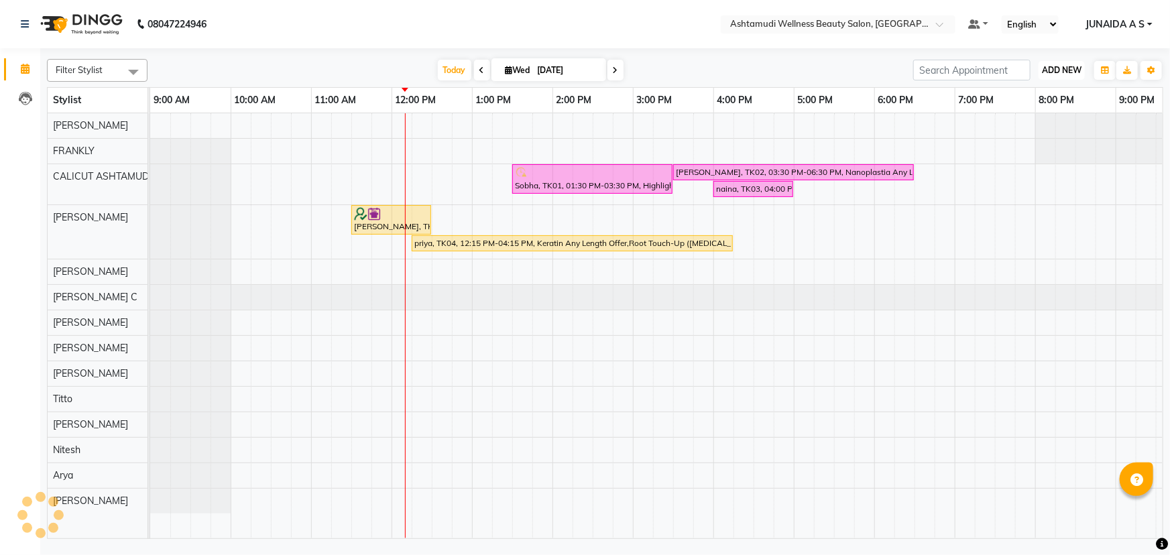
click at [1061, 66] on span "ADD NEW" at bounding box center [1062, 70] width 40 height 10
click at [1054, 87] on button "Add Appointment" at bounding box center [1032, 95] width 106 height 17
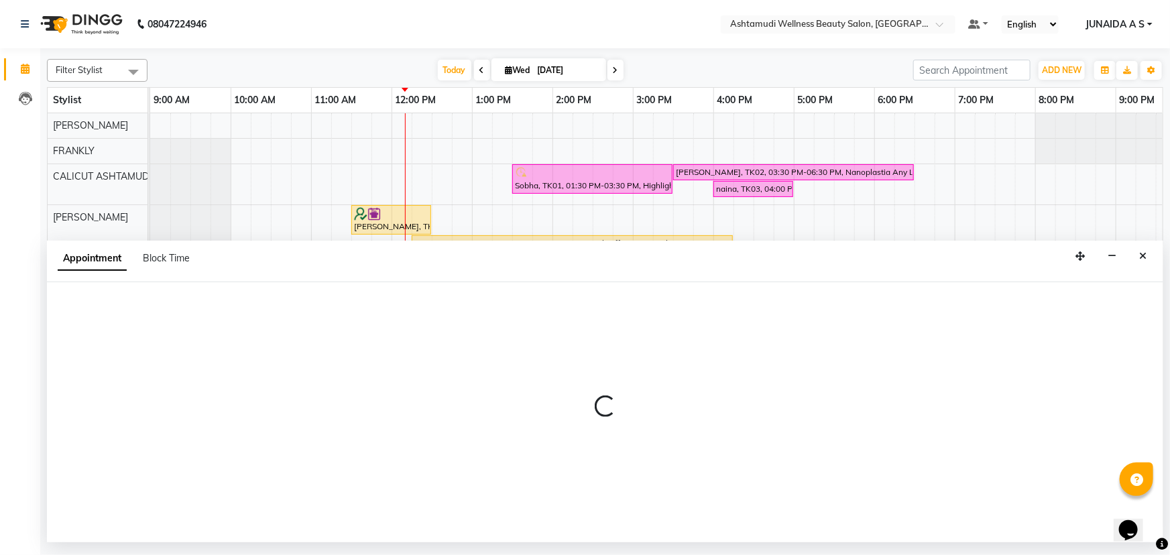
select select "600"
select select "tentative"
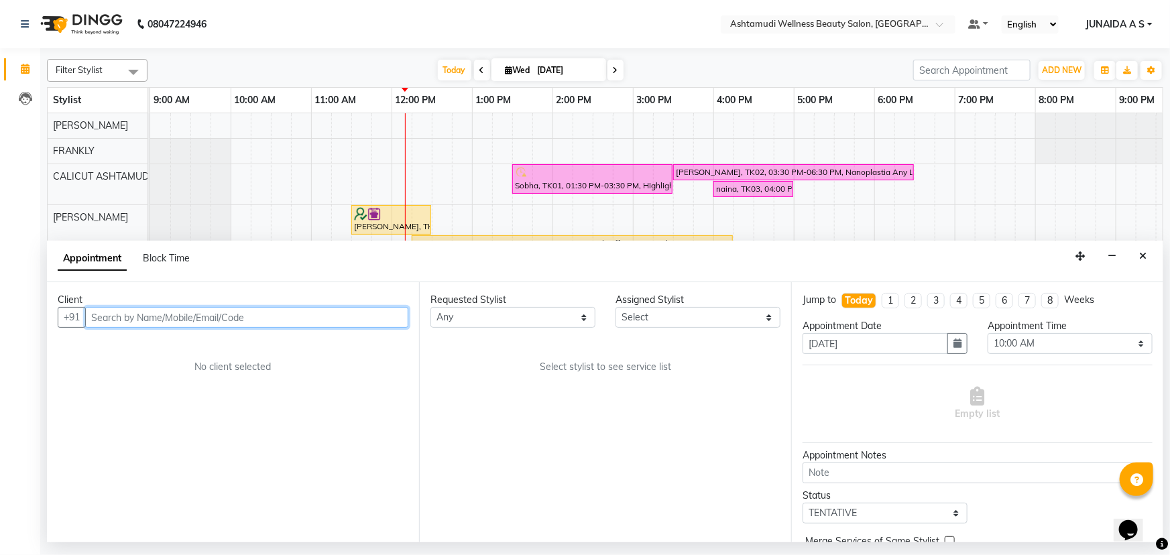
click at [308, 314] on input "text" at bounding box center [246, 317] width 323 height 21
paste input "9895926547"
type input "9895926547"
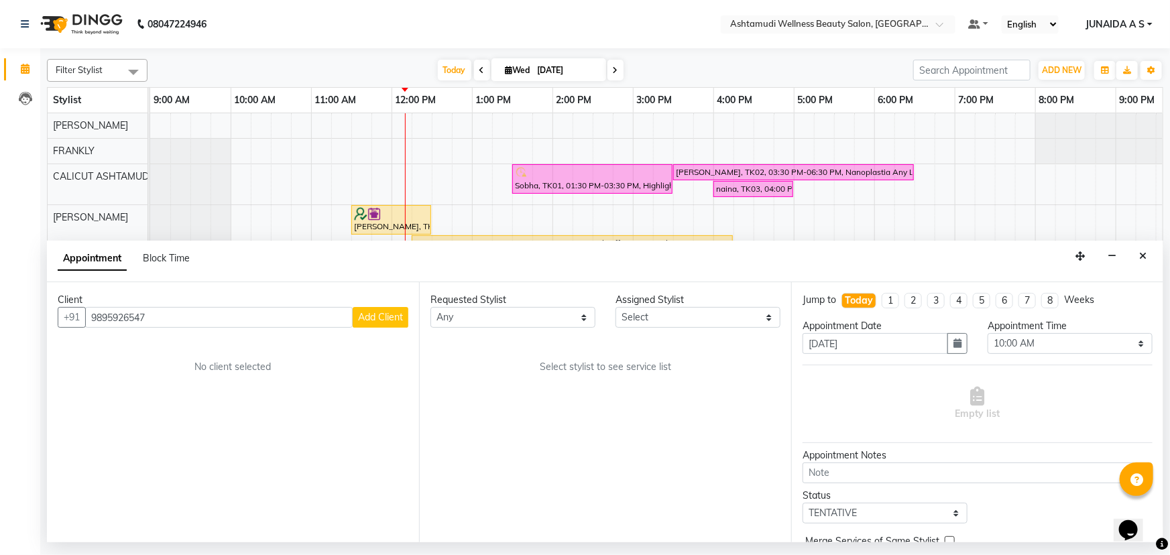
click at [371, 316] on span "Add Client" at bounding box center [380, 317] width 45 height 12
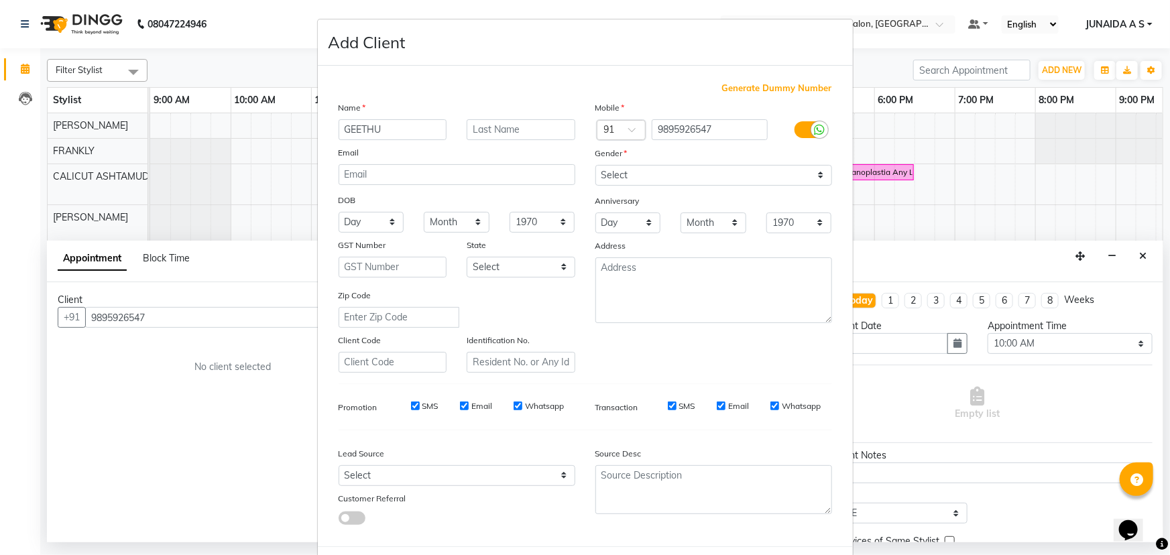
type input "GEETHU"
click at [612, 168] on select "Select Male Female Other Prefer Not To Say" at bounding box center [713, 175] width 237 height 21
select select "female"
click at [595, 165] on select "Select Male Female Other Prefer Not To Say" at bounding box center [713, 175] width 237 height 21
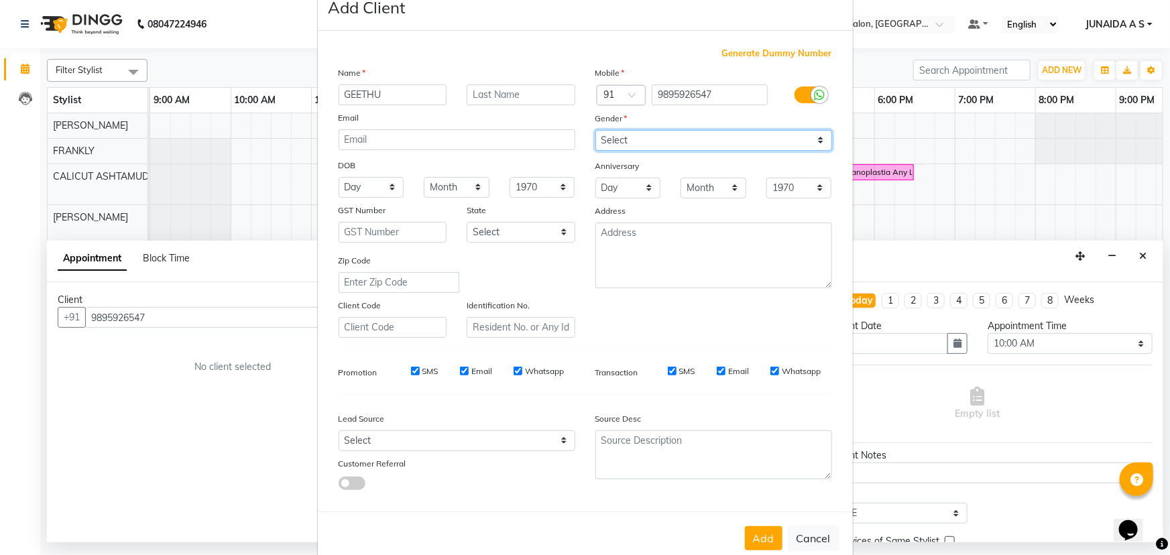
scroll to position [67, 0]
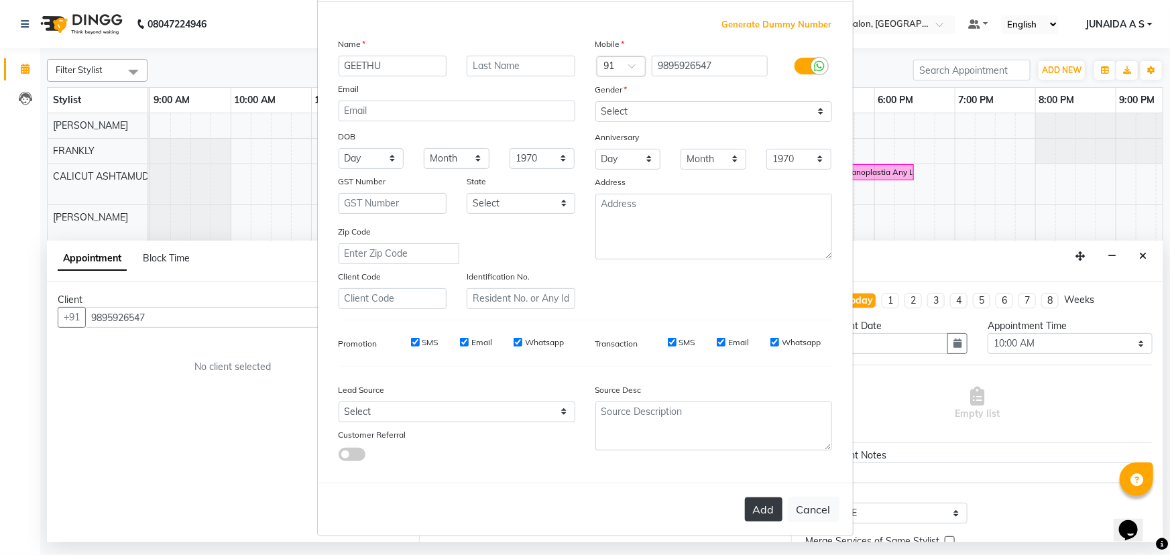
click at [763, 507] on button "Add" at bounding box center [764, 509] width 38 height 24
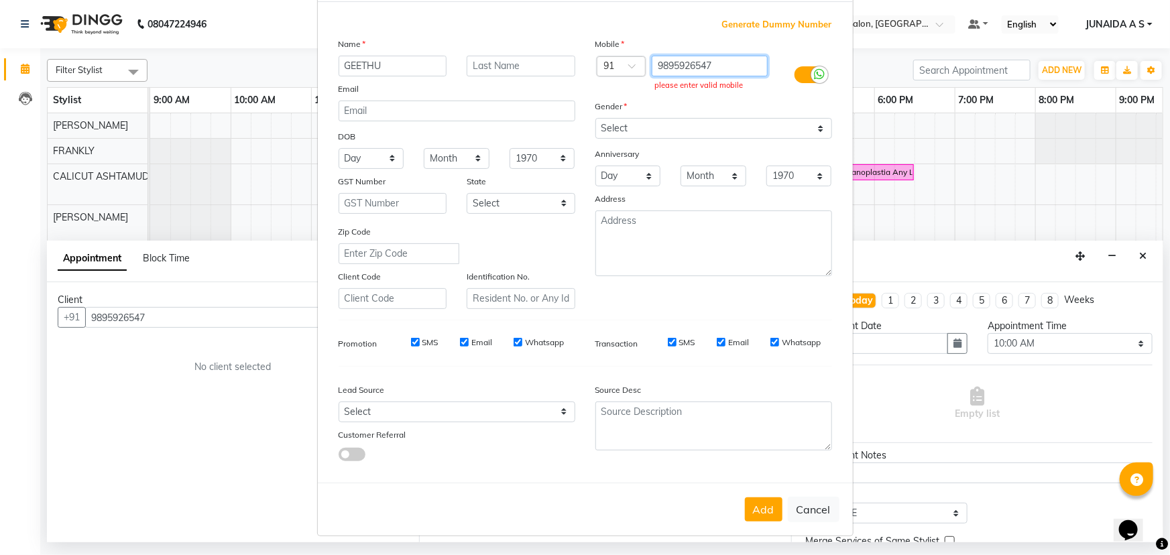
click at [656, 61] on input "9895926547" at bounding box center [709, 66] width 116 height 21
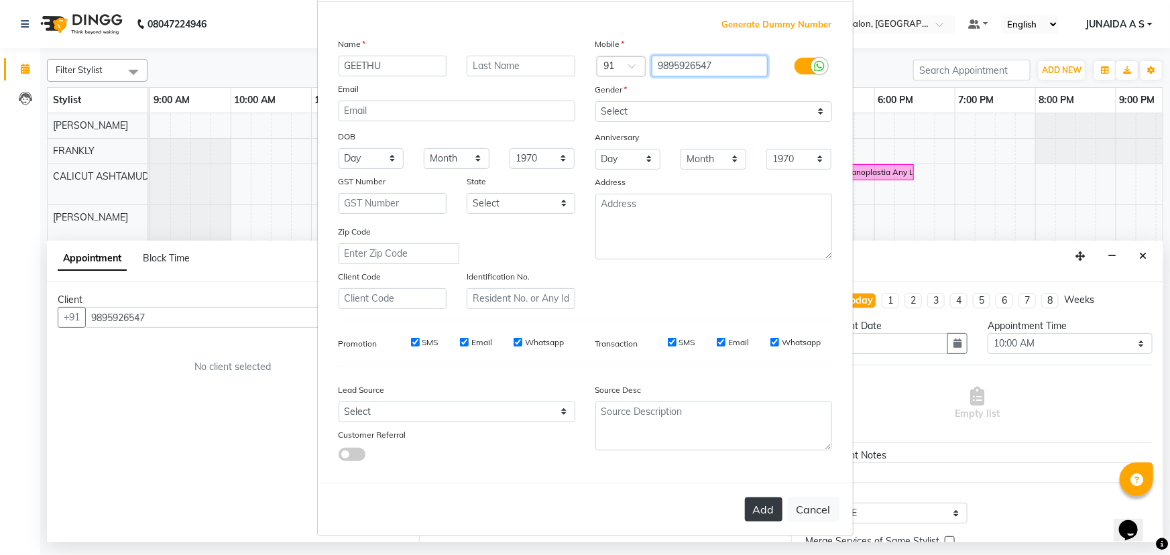
type input "9895926547"
click at [752, 509] on button "Add" at bounding box center [764, 509] width 38 height 24
type input "98******47"
select select
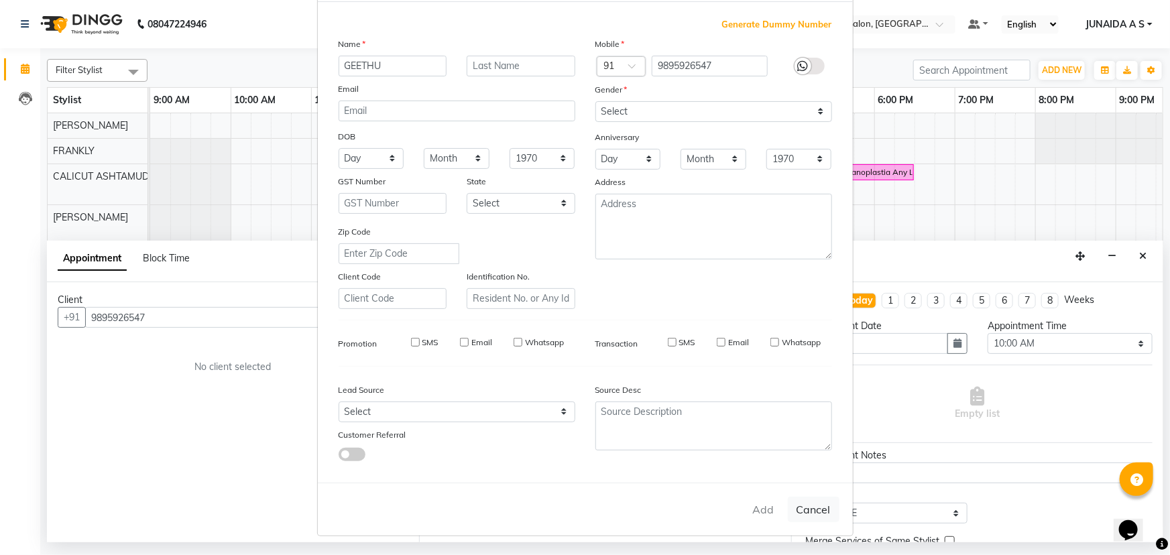
select select
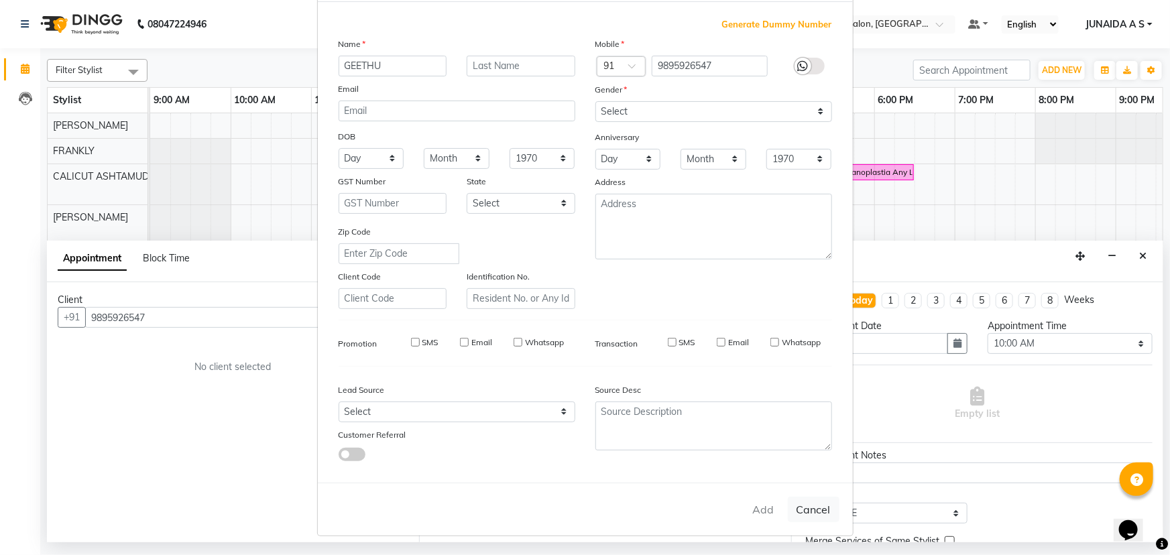
checkbox input "false"
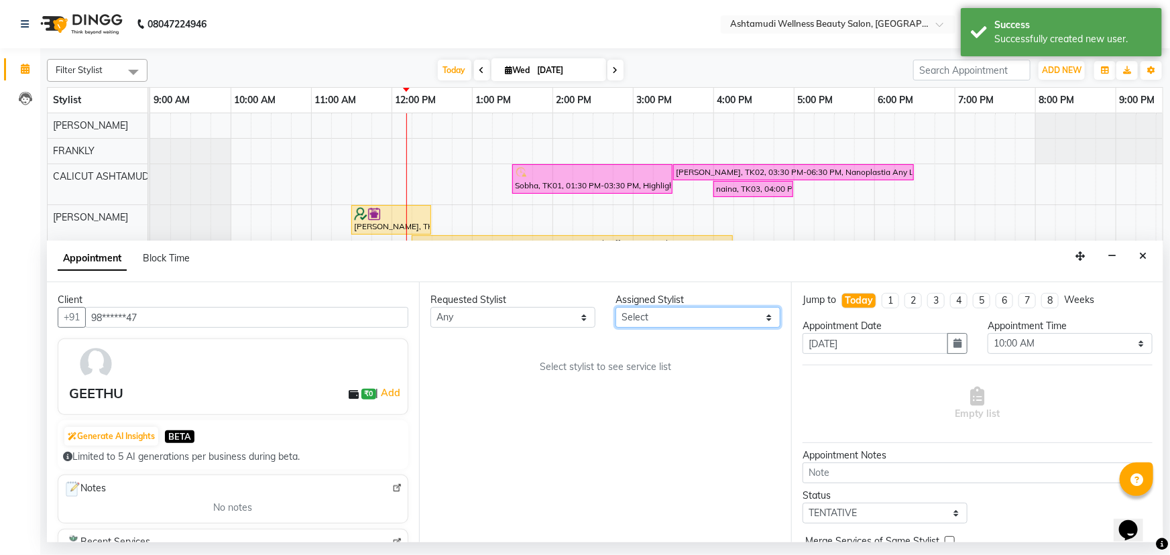
click at [674, 308] on select "Select Amala George AMBILI C ANJANA DAS ANKITHA Arya CALICUT ASHTAMUDI FRANKLY …" at bounding box center [697, 317] width 165 height 21
select select "27314"
click at [615, 307] on select "Select Amala George AMBILI C ANJANA DAS ANKITHA Arya CALICUT ASHTAMUDI FRANKLY …" at bounding box center [697, 317] width 165 height 21
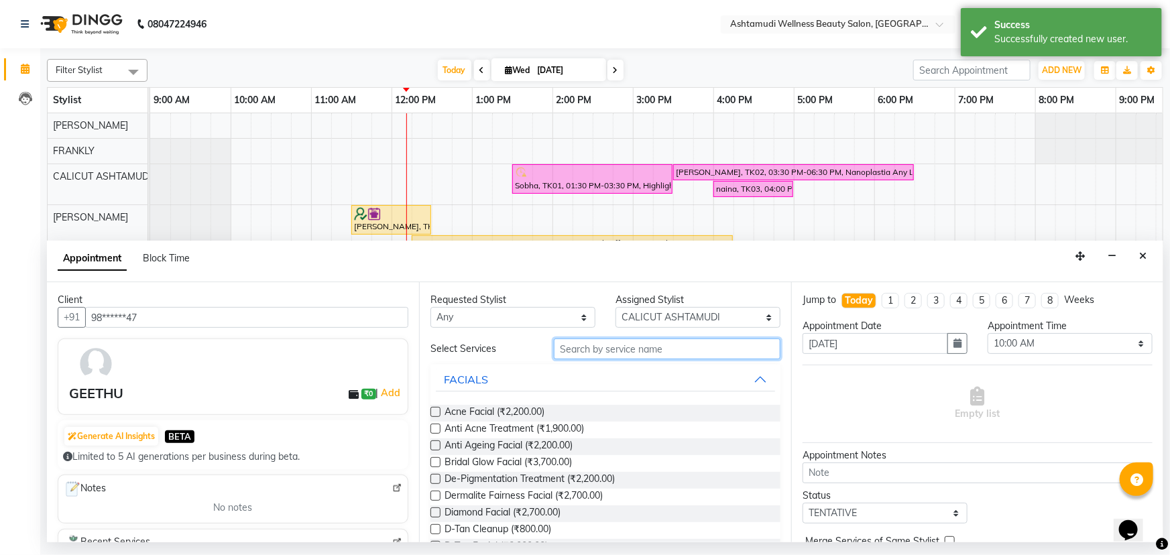
click at [639, 349] on input "text" at bounding box center [667, 348] width 227 height 21
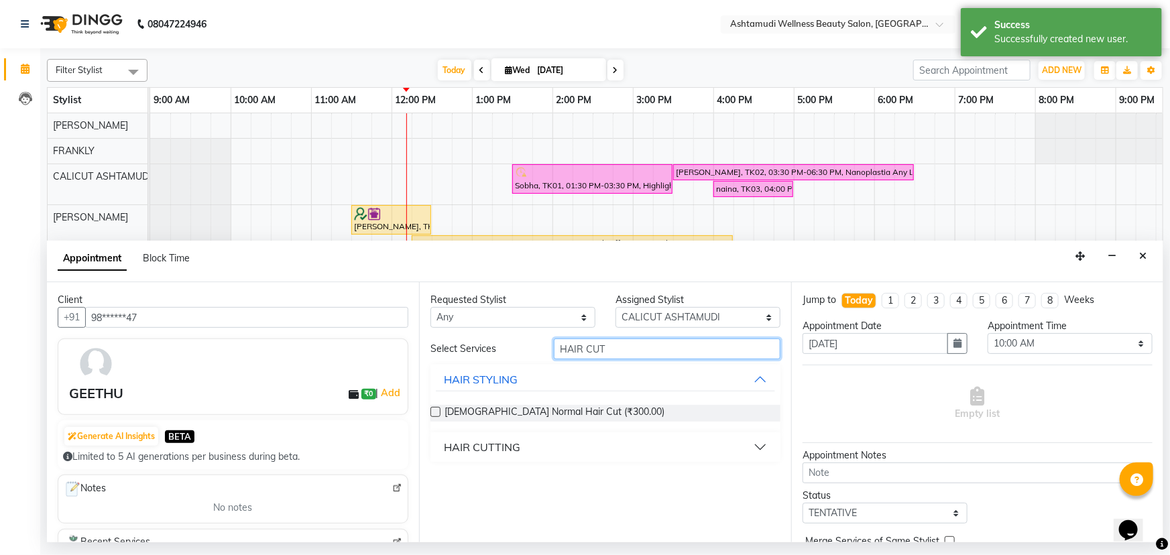
type input "HAIR CUT"
click at [493, 445] on div "HAIR CUTTING" at bounding box center [482, 447] width 76 height 16
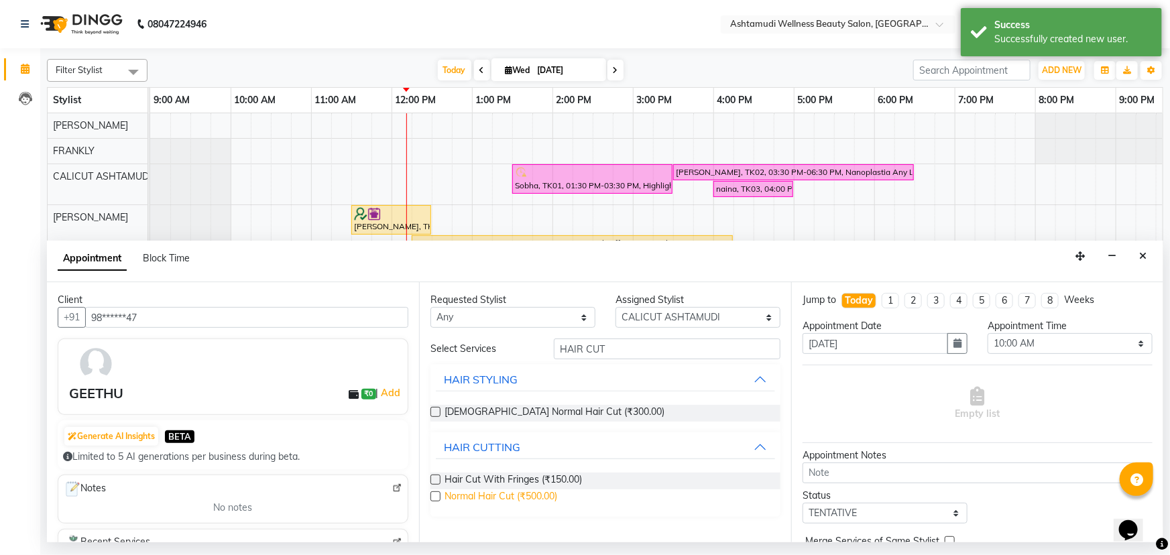
click at [493, 500] on span "Normal Hair Cut (₹500.00)" at bounding box center [500, 497] width 113 height 17
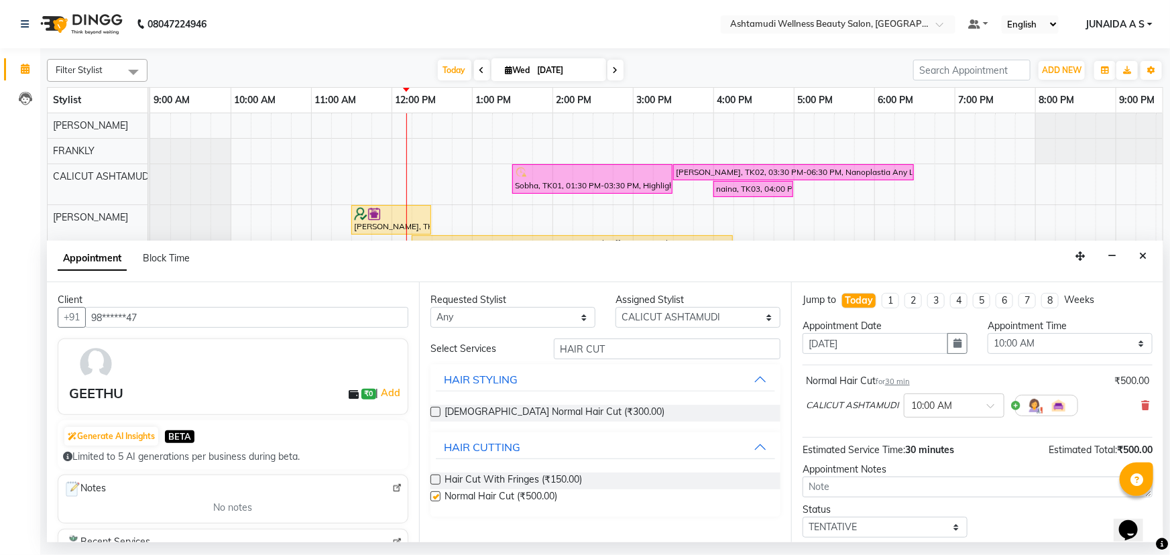
checkbox input "false"
click at [956, 352] on button "button" at bounding box center [957, 343] width 20 height 21
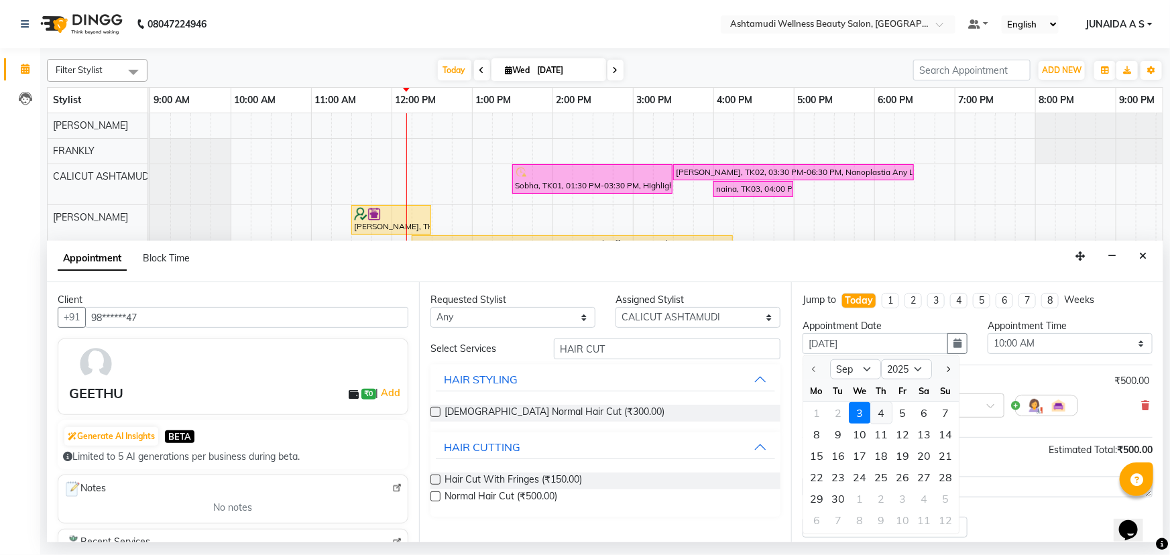
click at [875, 413] on div "4" at bounding box center [880, 412] width 21 height 21
type input "[DATE]"
select select "600"
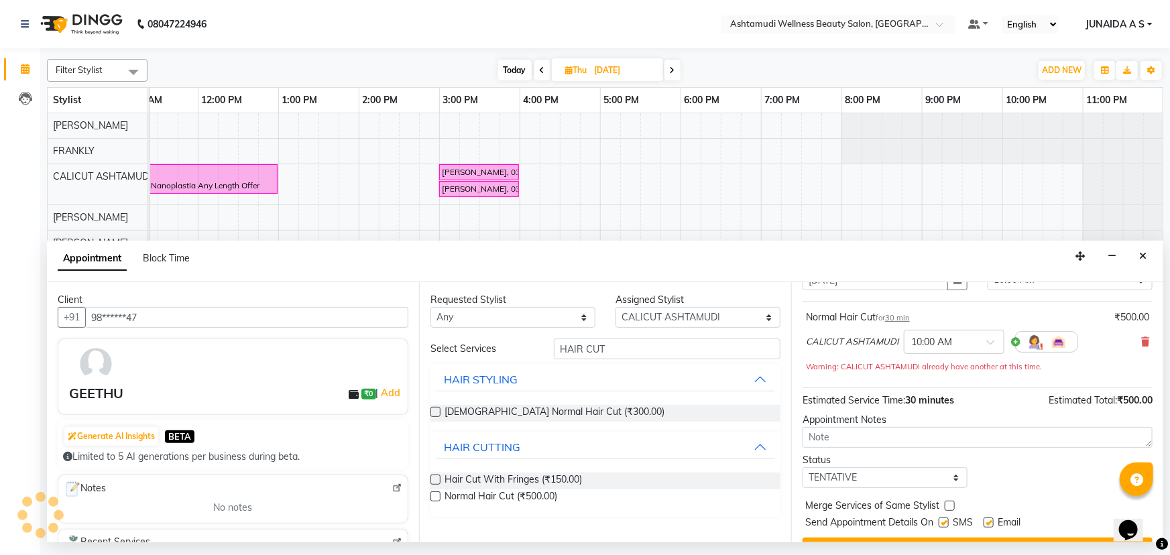
scroll to position [93, 0]
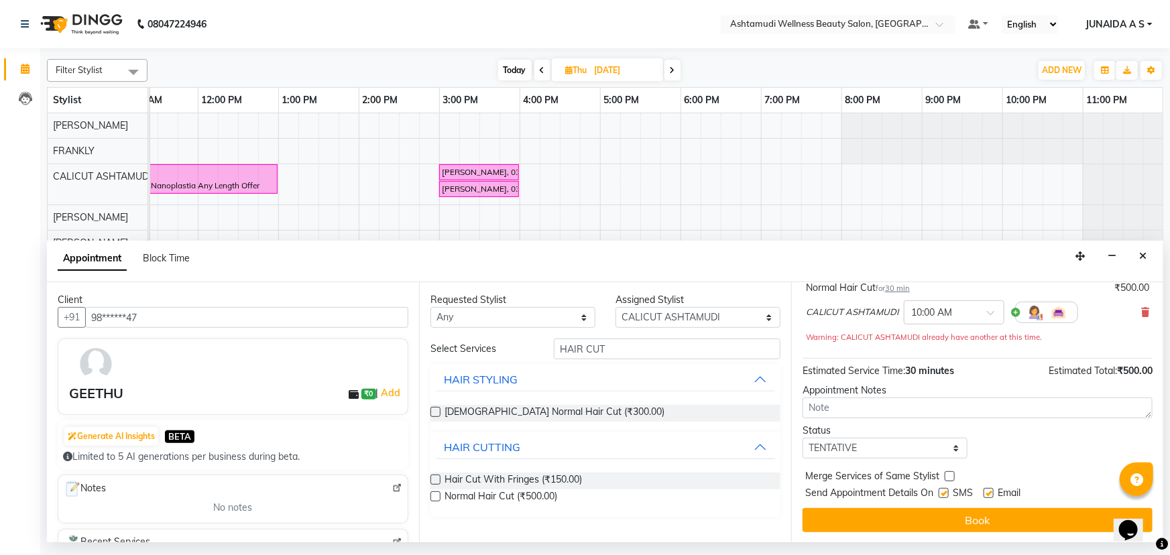
click at [877, 436] on div "Status" at bounding box center [884, 431] width 165 height 14
click at [877, 442] on select "Select TENTATIVE CONFIRM UPCOMING" at bounding box center [884, 448] width 165 height 21
select select "confirm booking"
click at [802, 438] on select "Select TENTATIVE CONFIRM UPCOMING" at bounding box center [884, 448] width 165 height 21
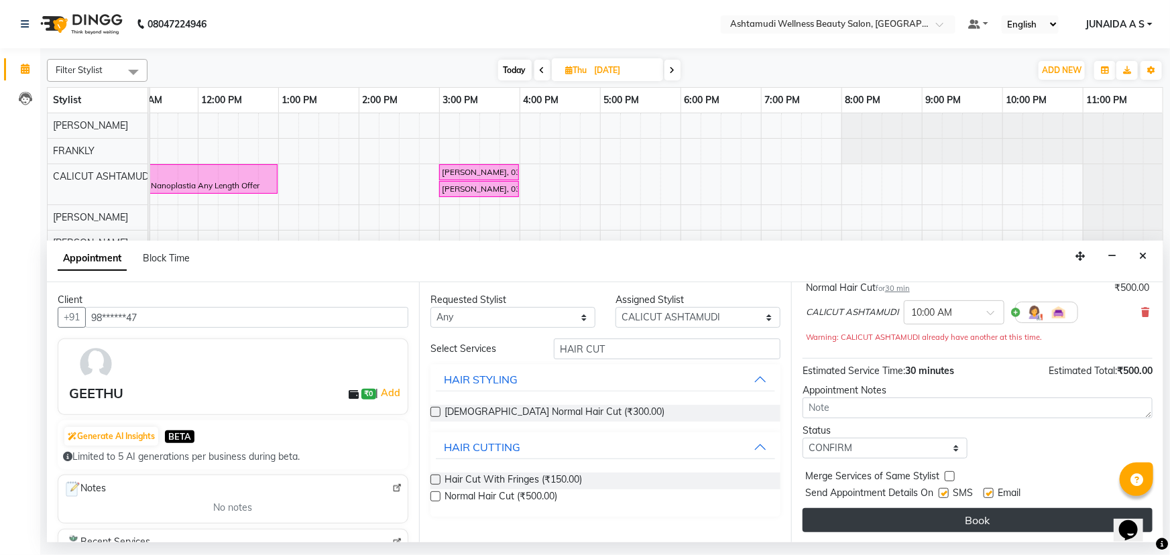
click at [856, 508] on button "Book" at bounding box center [977, 520] width 350 height 24
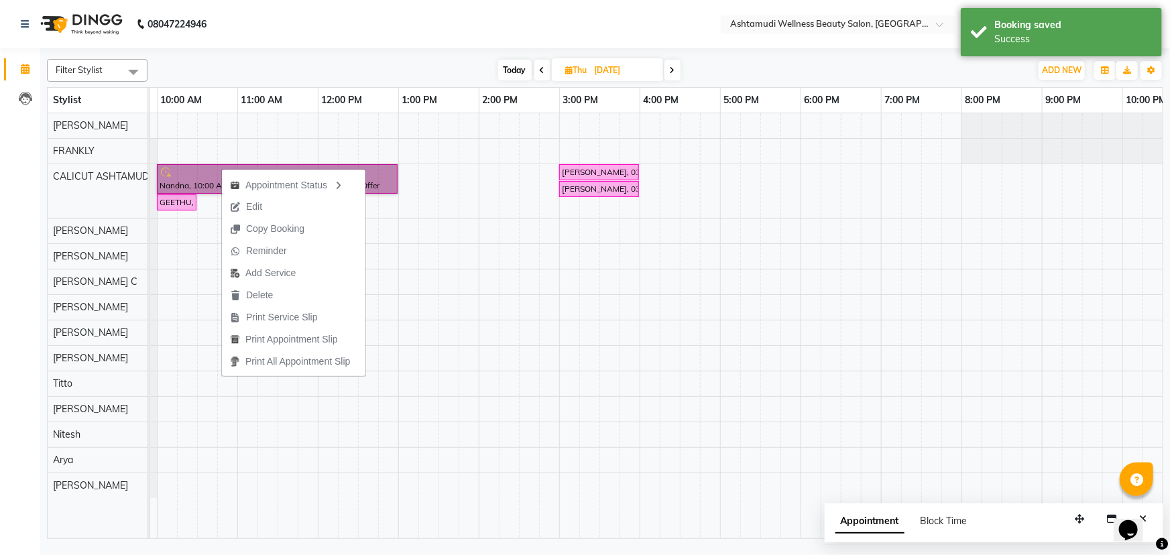
scroll to position [0, 0]
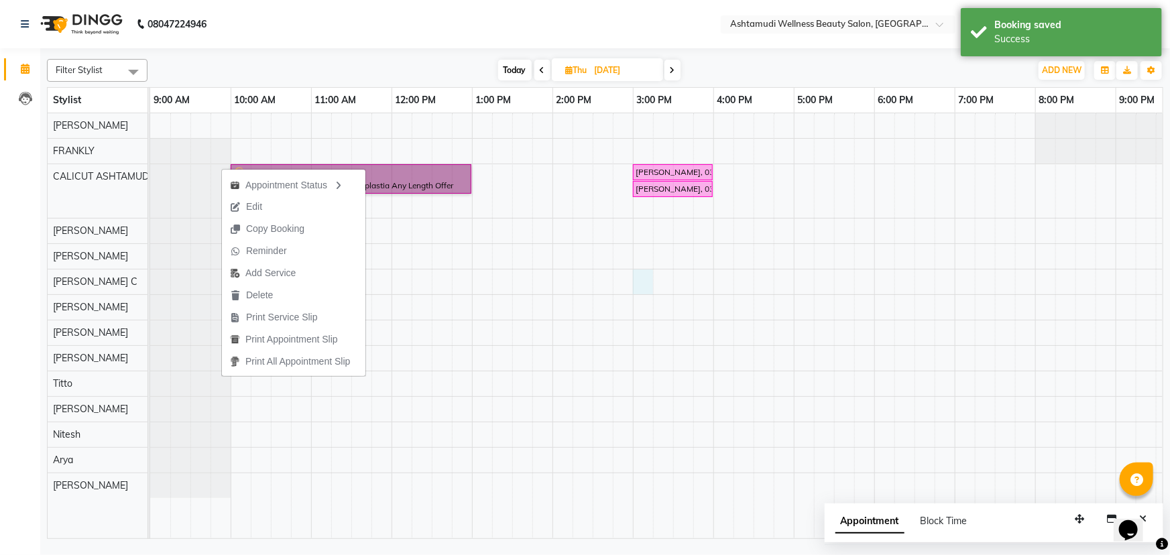
click at [645, 277] on div "Nandna, 10:00 AM-01:00 PM, Nanoplastia Any Length Offer DRISHYA, 03:00 PM-04:00…" at bounding box center [753, 325] width 1206 height 425
select select "49528"
select select "900"
select select "tentative"
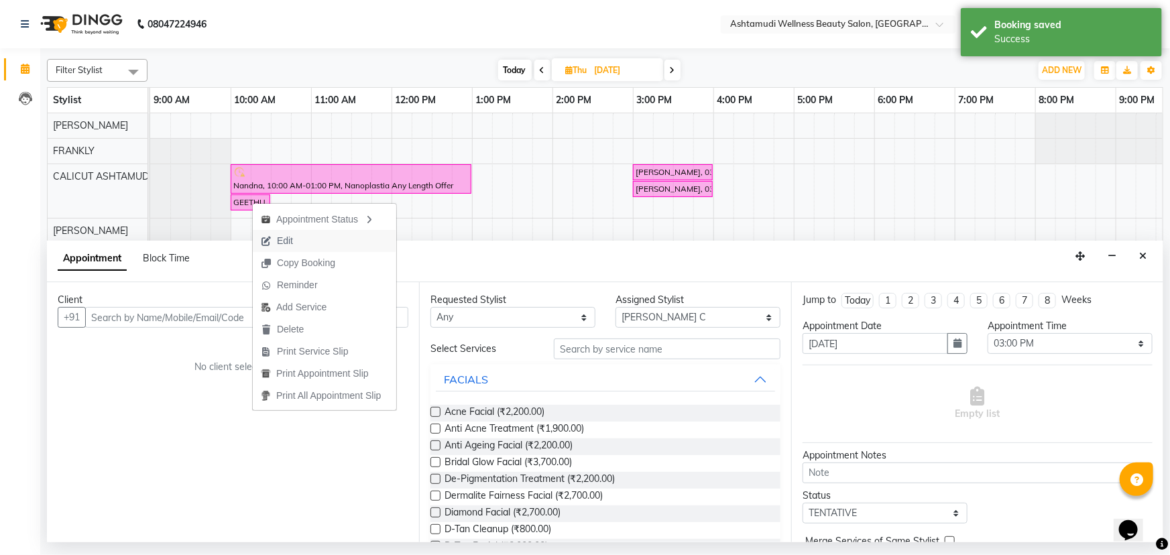
click at [286, 237] on span "Edit" at bounding box center [285, 241] width 16 height 14
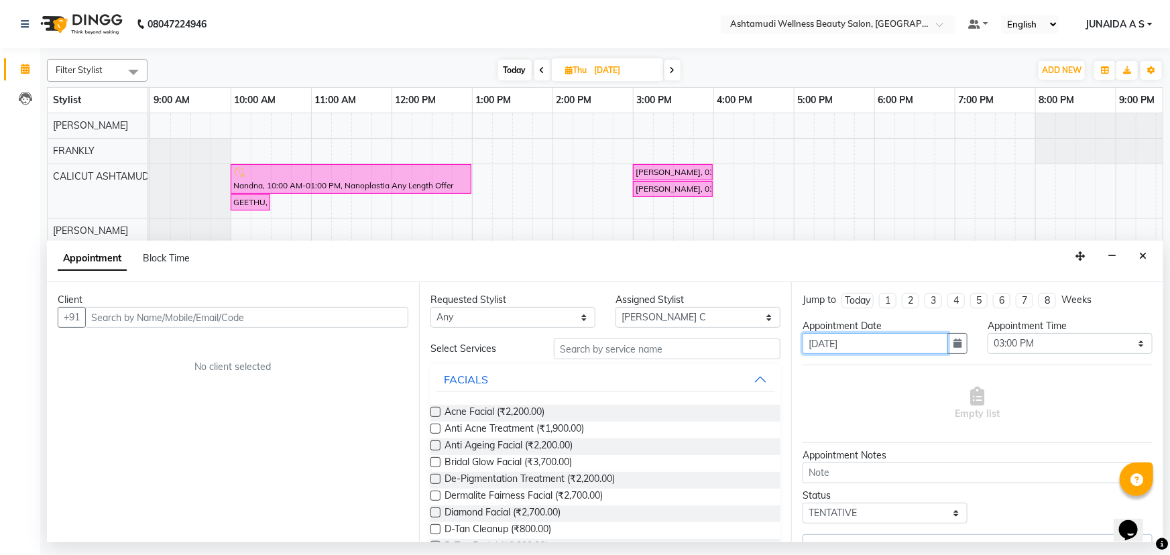
click at [940, 344] on input "[DATE]" at bounding box center [874, 343] width 145 height 21
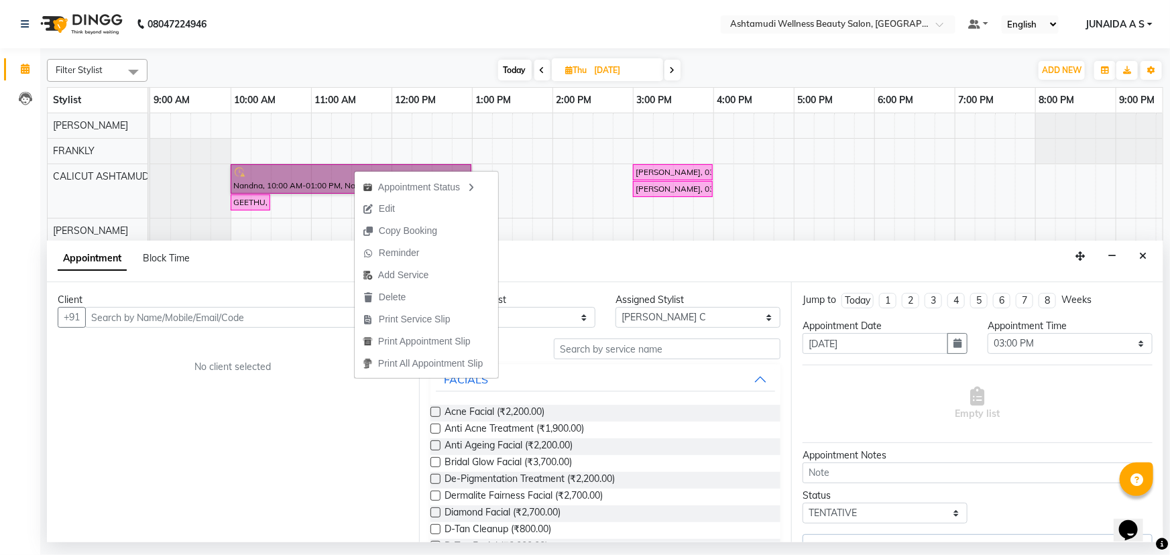
click at [558, 145] on div "Nandna, 10:00 AM-01:00 PM, Nanoplastia Any Length Offer DRISHYA, 03:00 PM-04:00…" at bounding box center [753, 325] width 1206 height 425
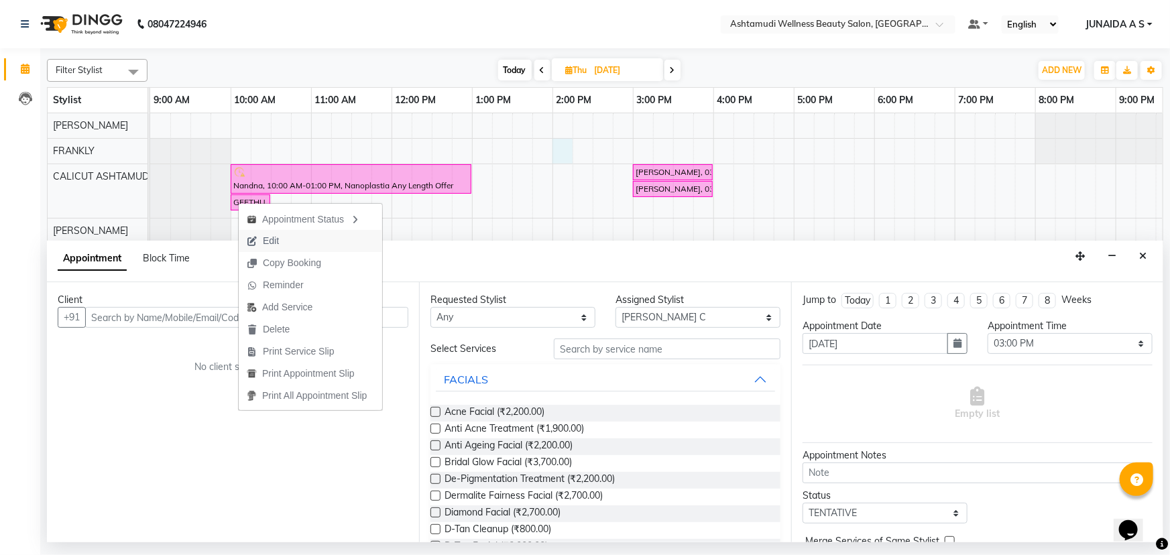
click at [284, 239] on span "Edit" at bounding box center [263, 241] width 48 height 22
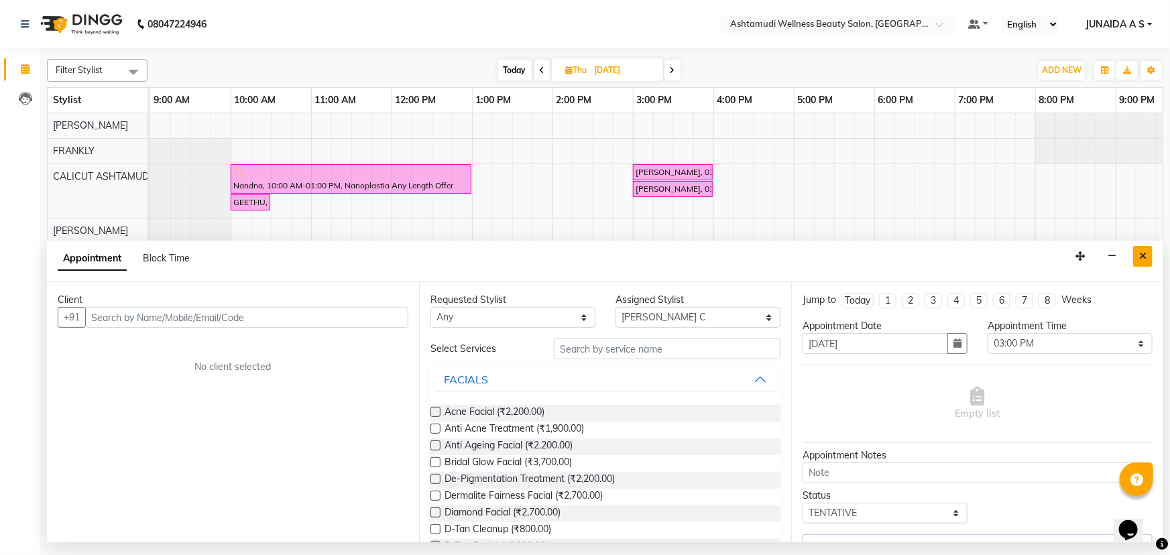
click at [1151, 257] on button "Close" at bounding box center [1142, 256] width 19 height 21
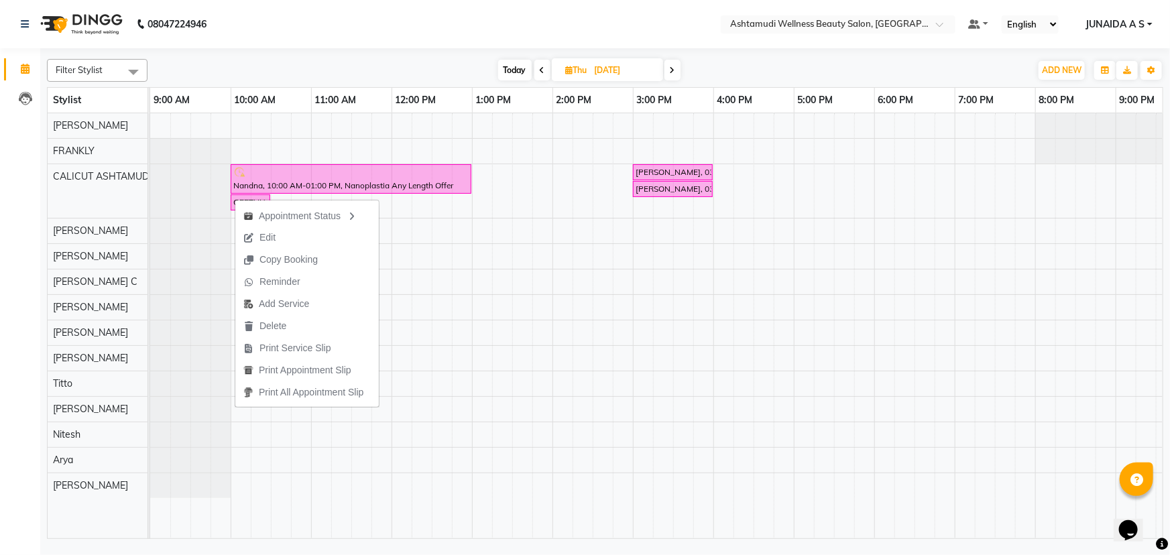
drag, startPoint x: 287, startPoint y: 235, endPoint x: 275, endPoint y: 236, distance: 12.1
click at [275, 236] on span "Edit" at bounding box center [267, 238] width 16 height 14
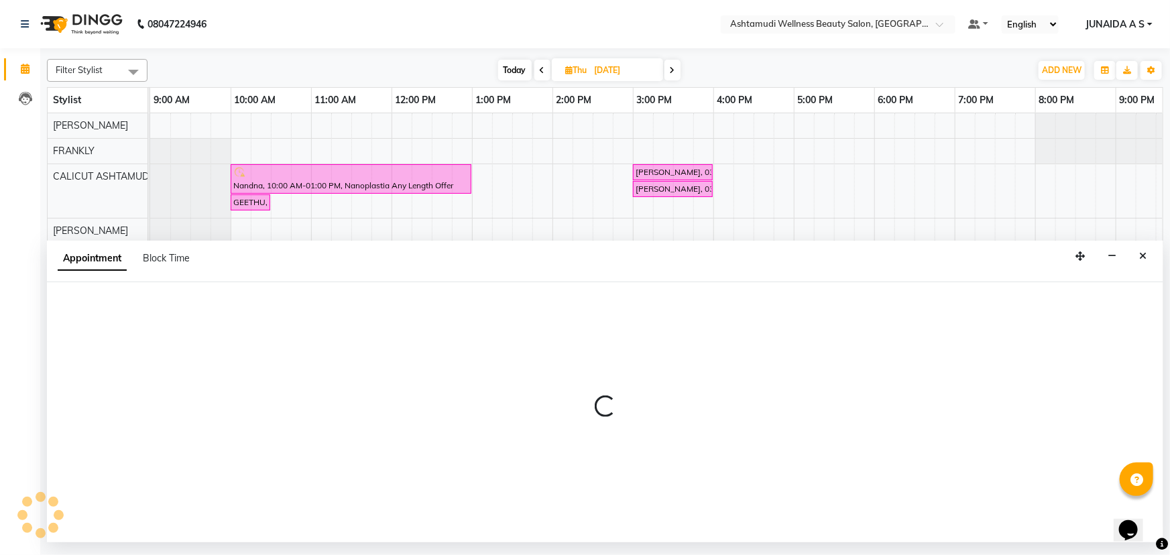
select select "600"
select select "confirm booking"
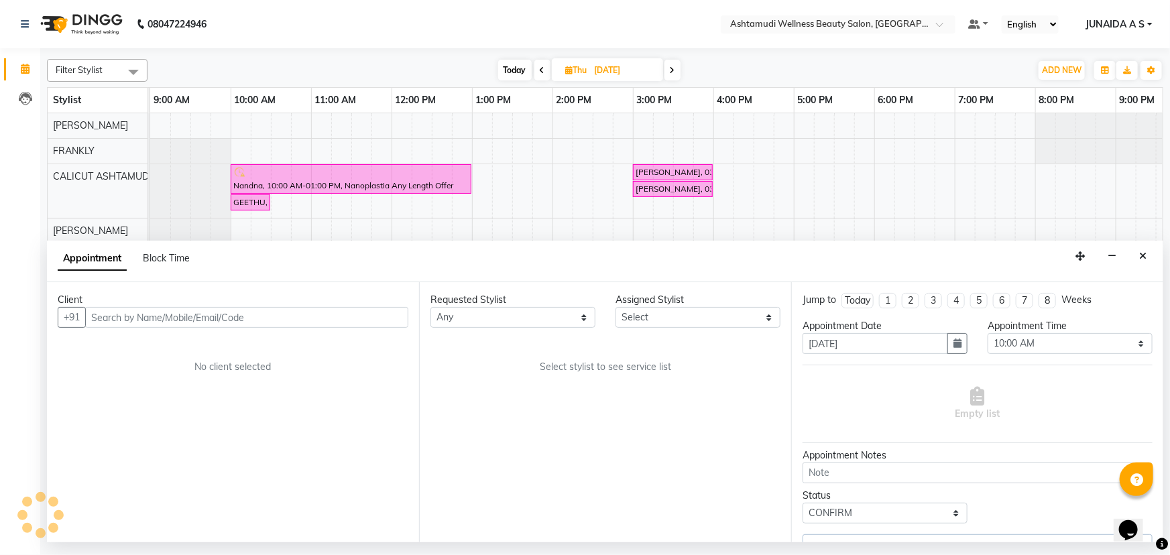
select select "27314"
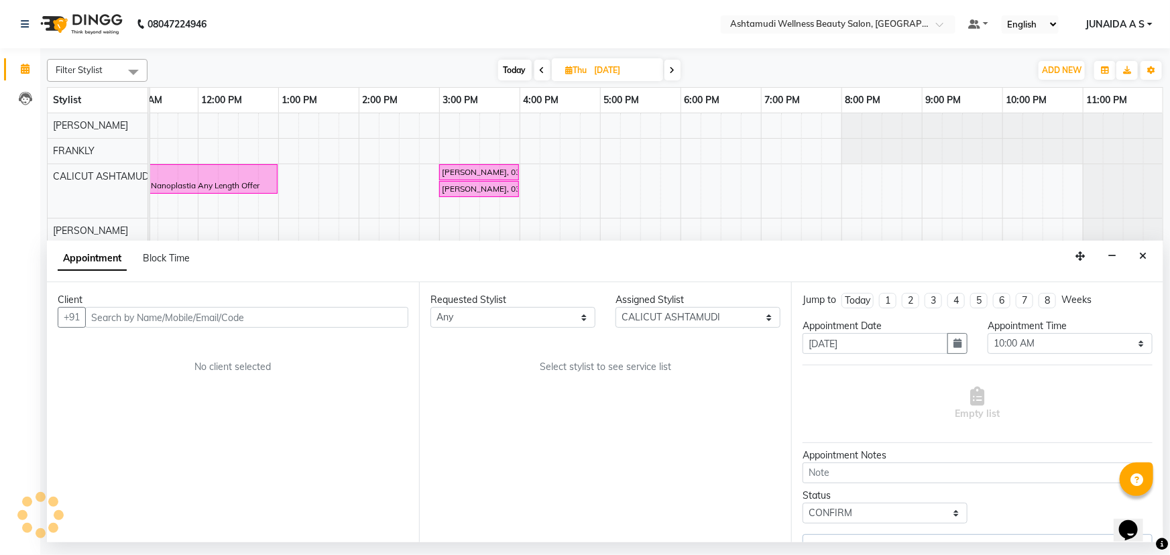
select select "2006"
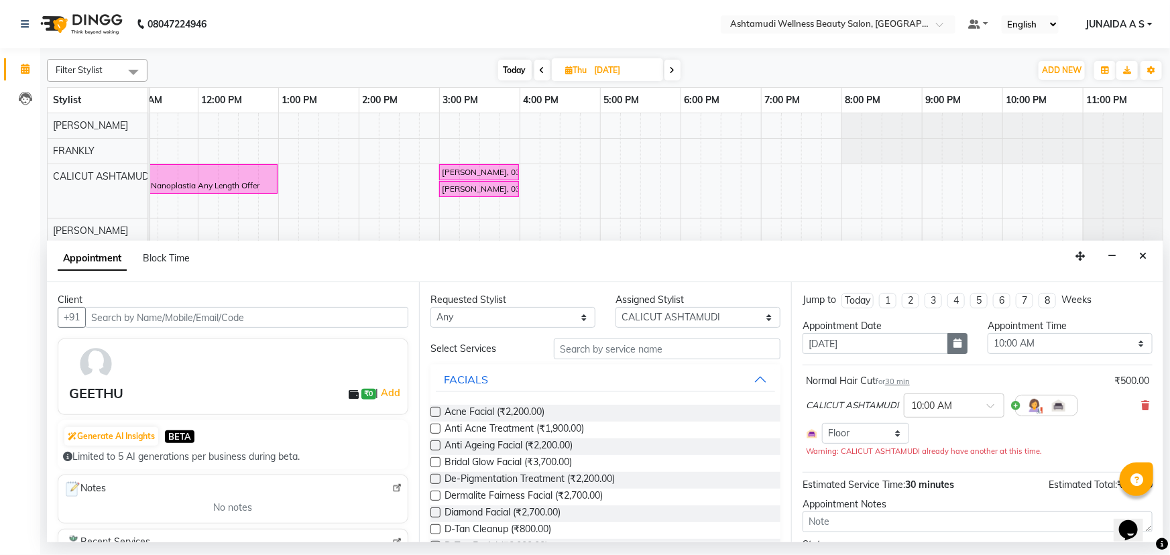
click at [952, 351] on button "button" at bounding box center [957, 343] width 20 height 21
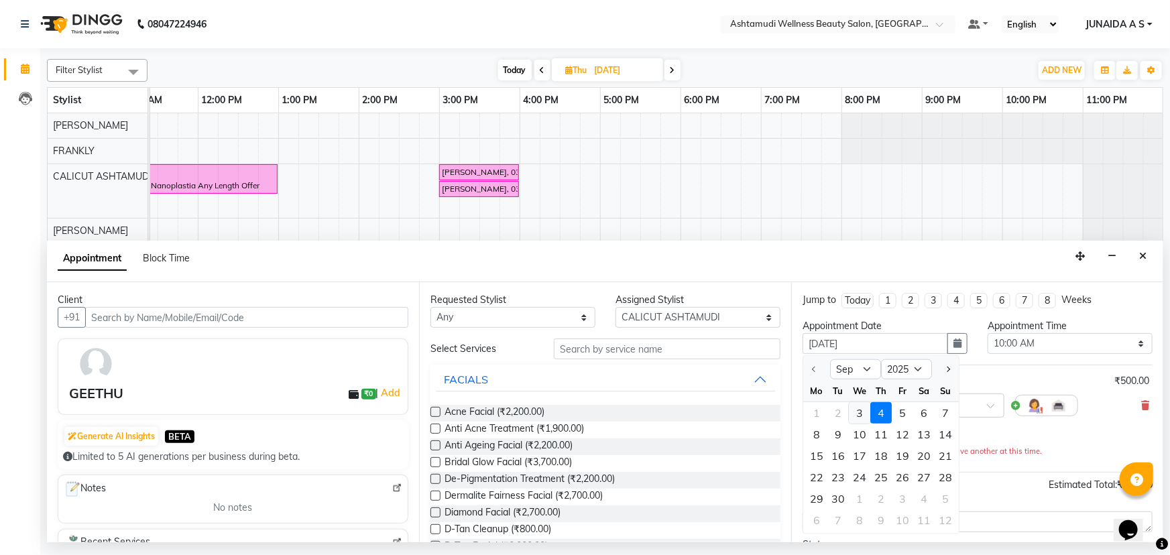
click at [858, 409] on div "3" at bounding box center [859, 412] width 21 height 21
type input "[DATE]"
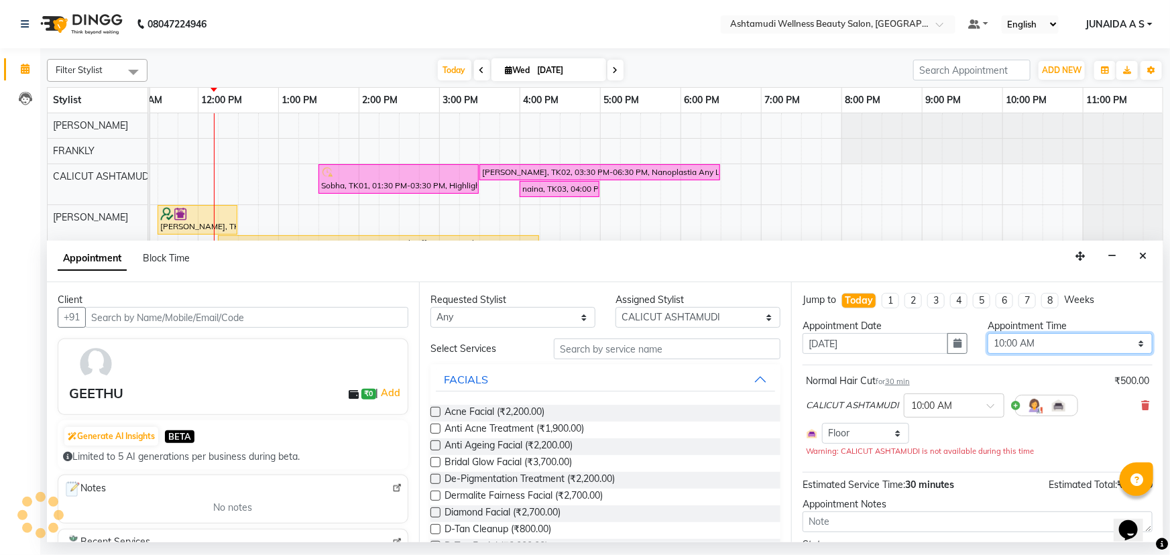
click at [1036, 343] on select "Select 10:00 AM 10:15 AM 10:30 AM 10:45 AM 11:00 AM 11:15 AM 11:30 AM 11:45 AM …" at bounding box center [1069, 343] width 165 height 21
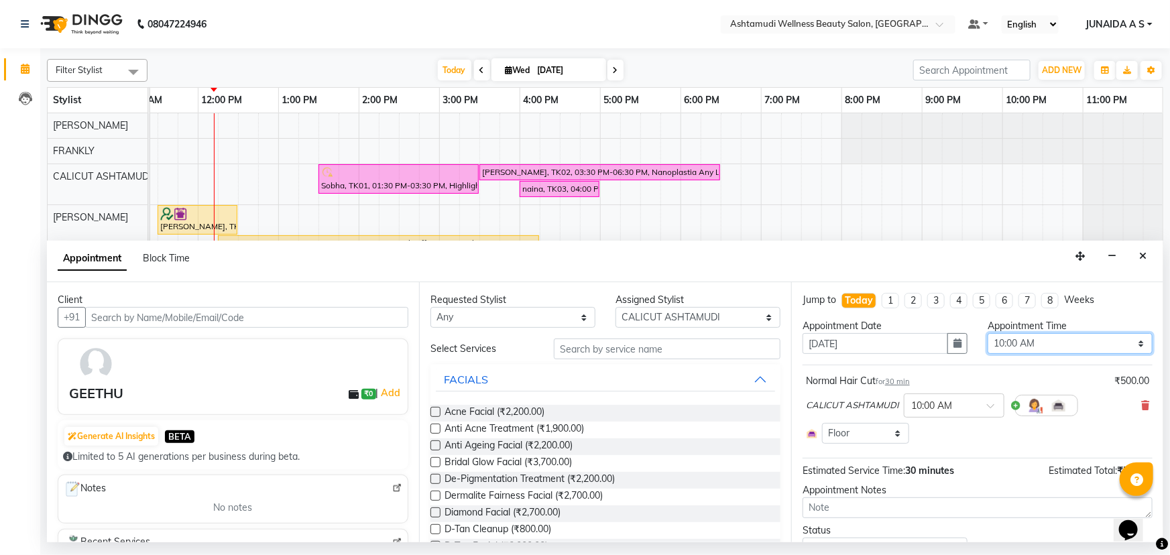
select select "1080"
click at [987, 333] on select "Select 10:00 AM 10:15 AM 10:30 AM 10:45 AM 11:00 AM 11:15 AM 11:30 AM 11:45 AM …" at bounding box center [1069, 343] width 165 height 21
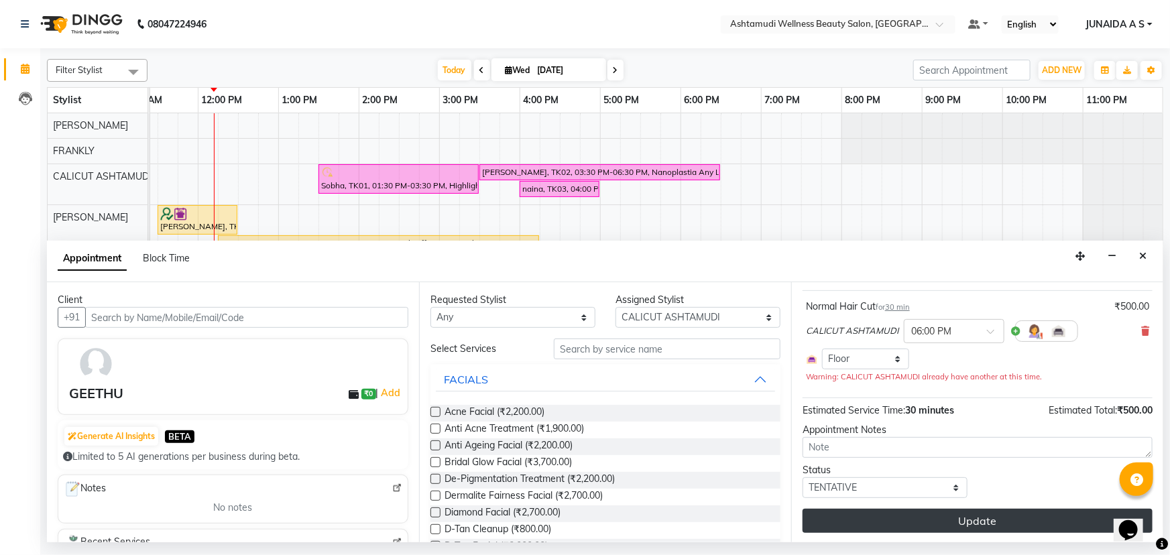
scroll to position [75, 0]
click at [855, 525] on button "Update" at bounding box center [977, 520] width 350 height 24
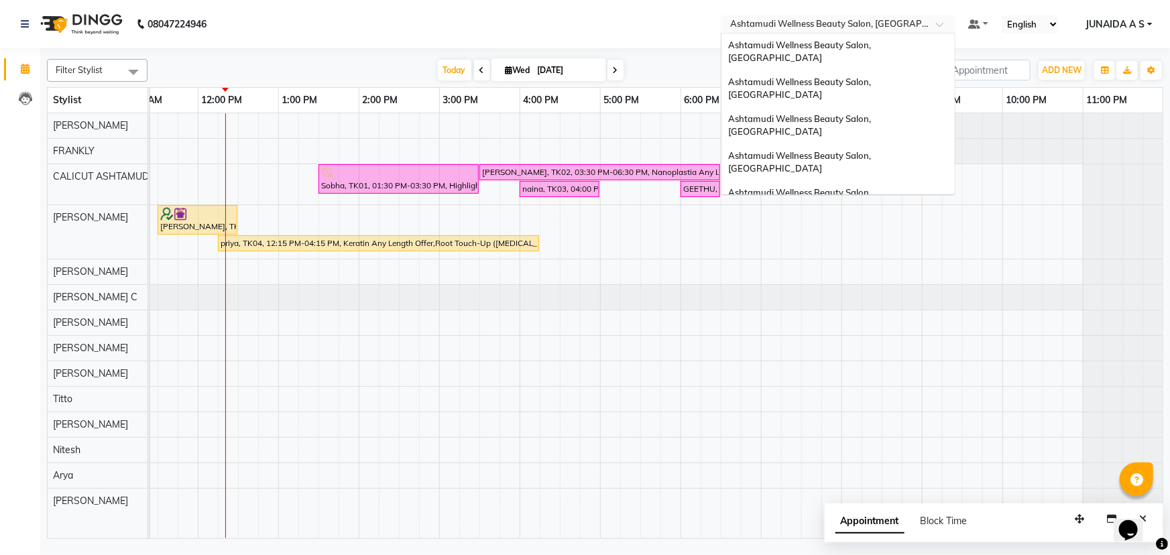
click at [883, 18] on span "Ashtamudi Wellness Beauty Salon, Calicut" at bounding box center [849, 23] width 239 height 11
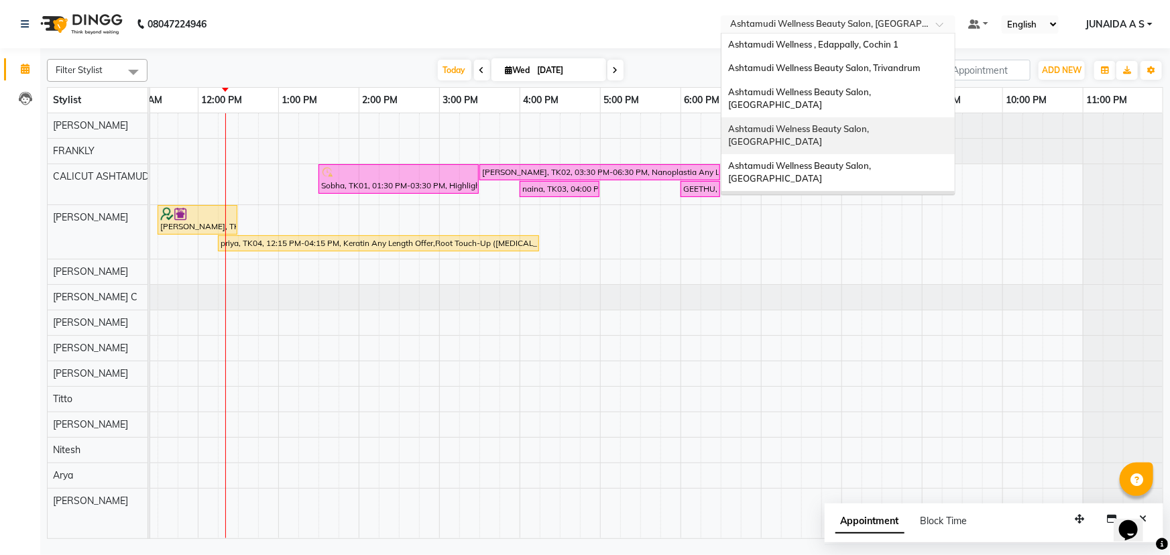
click at [871, 123] on span "Ashtamudi Welness Beauty Salon, Chinnakkada" at bounding box center [799, 135] width 143 height 24
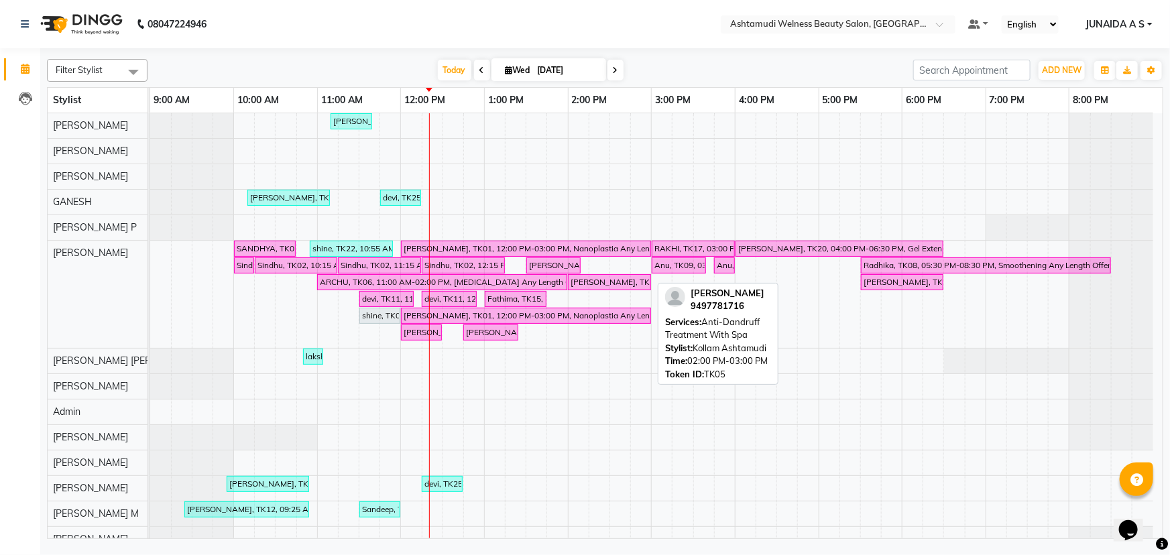
click at [597, 277] on div "[PERSON_NAME], TK05, 02:00 PM-03:00 PM, Anti-[MEDICAL_DATA] Treatment With Spa" at bounding box center [609, 282] width 80 height 12
select select "6"
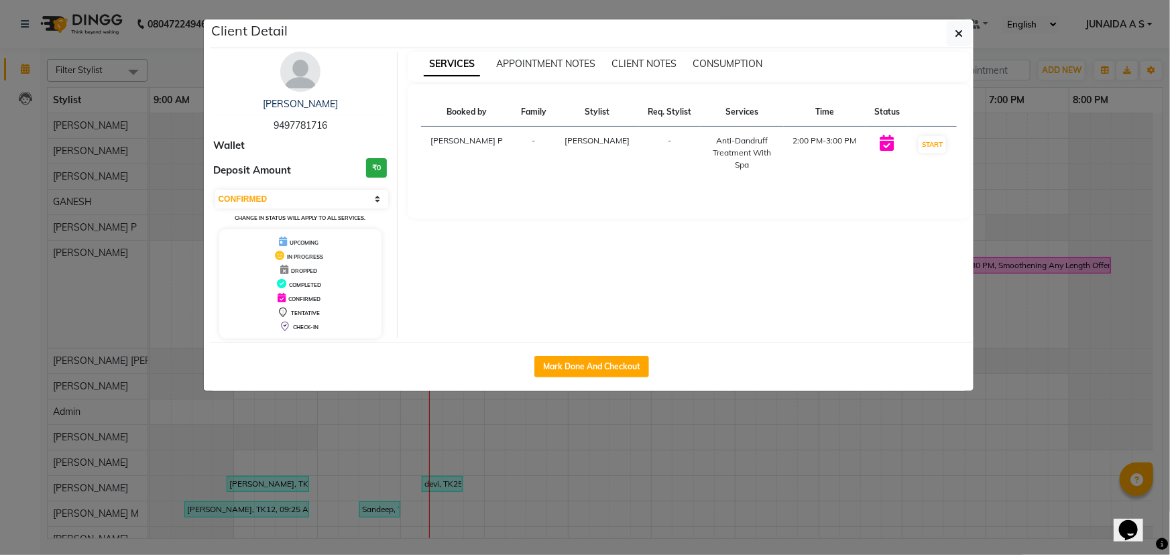
click at [720, 436] on ngb-modal-window "Client Detail ASWATHY 9497781716 Wallet Deposit Amount ₹0 Select IN SERVICE CON…" at bounding box center [585, 277] width 1170 height 555
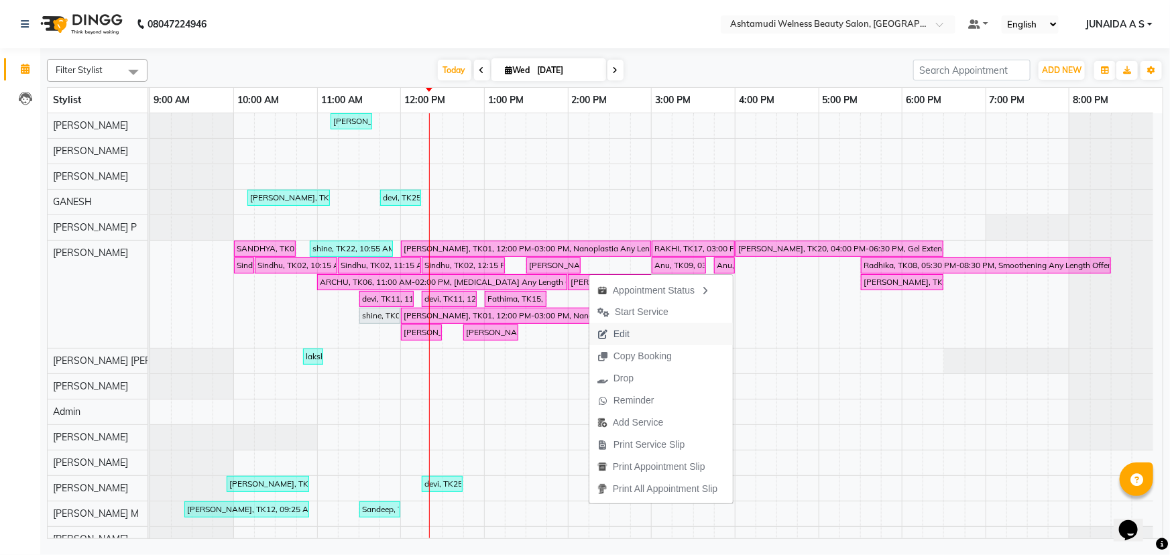
click at [619, 334] on span "Edit" at bounding box center [621, 334] width 16 height 14
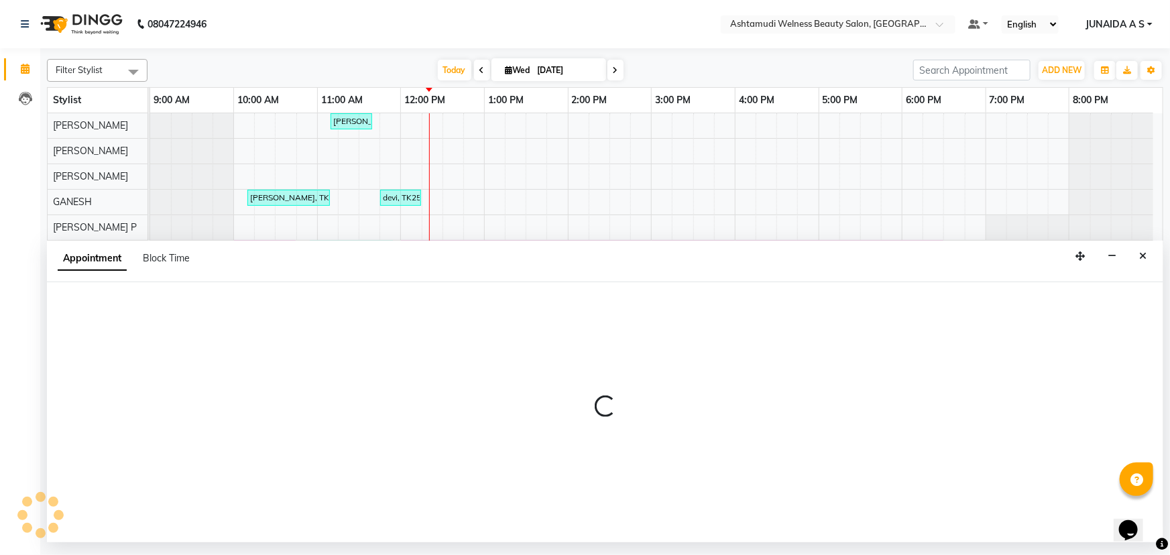
select select "tentative"
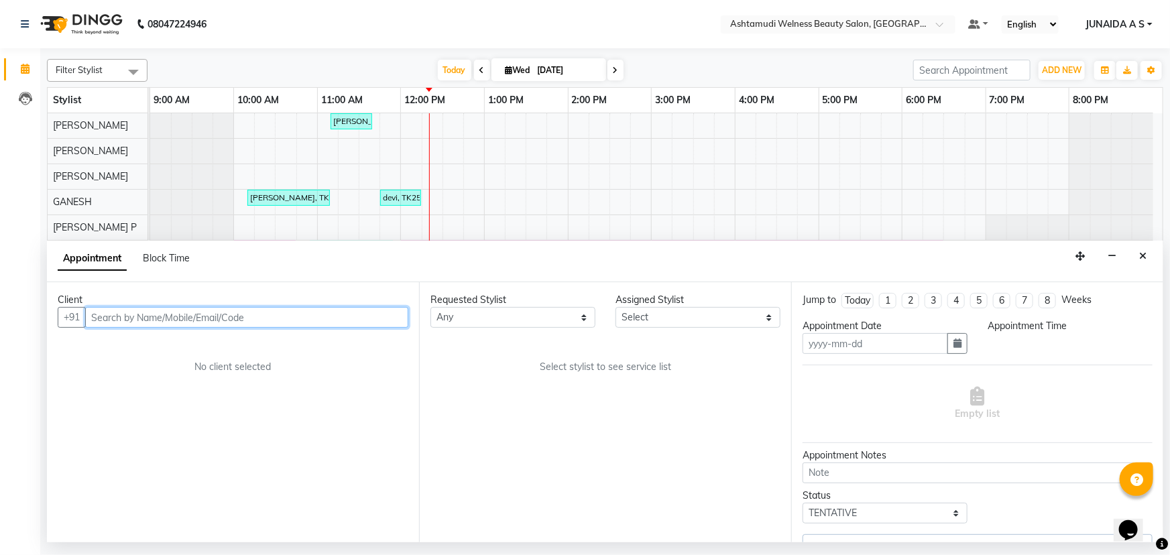
type input "[DATE]"
select select "25976"
select select "confirm booking"
select select "840"
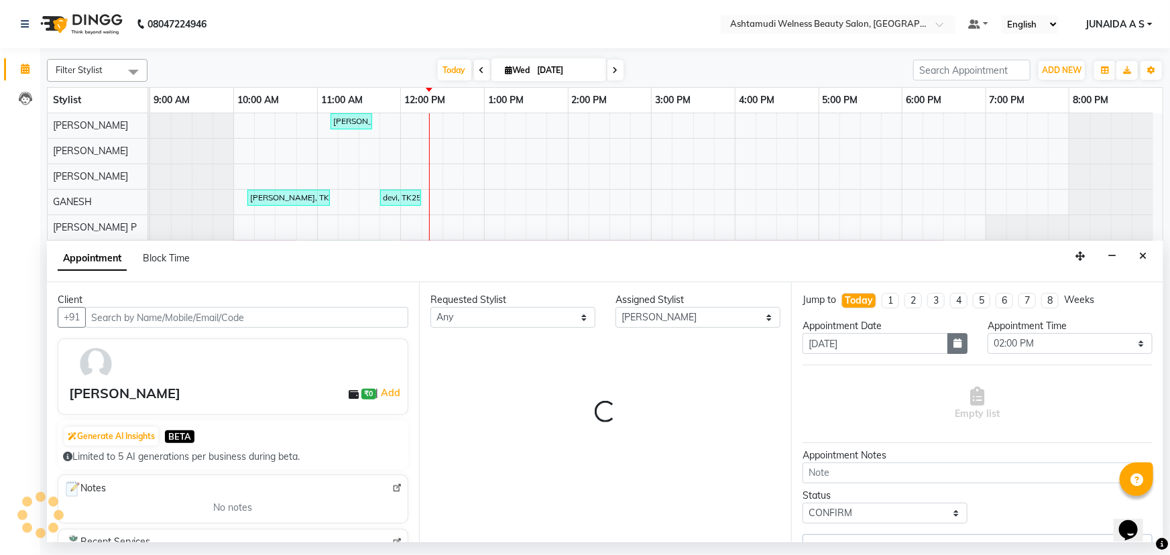
select select "1956"
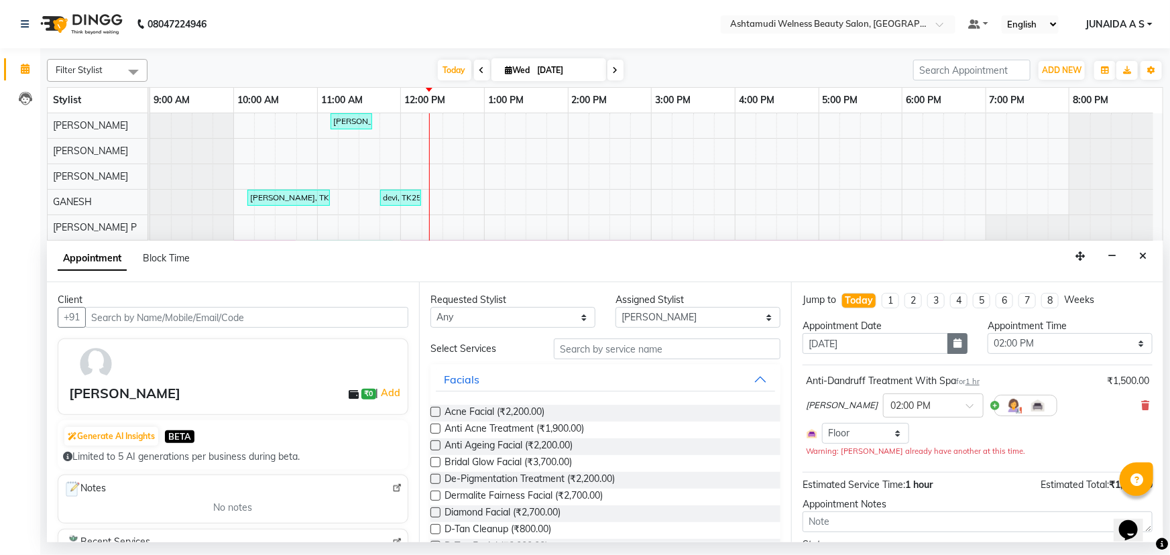
click at [956, 345] on icon "button" at bounding box center [957, 342] width 8 height 9
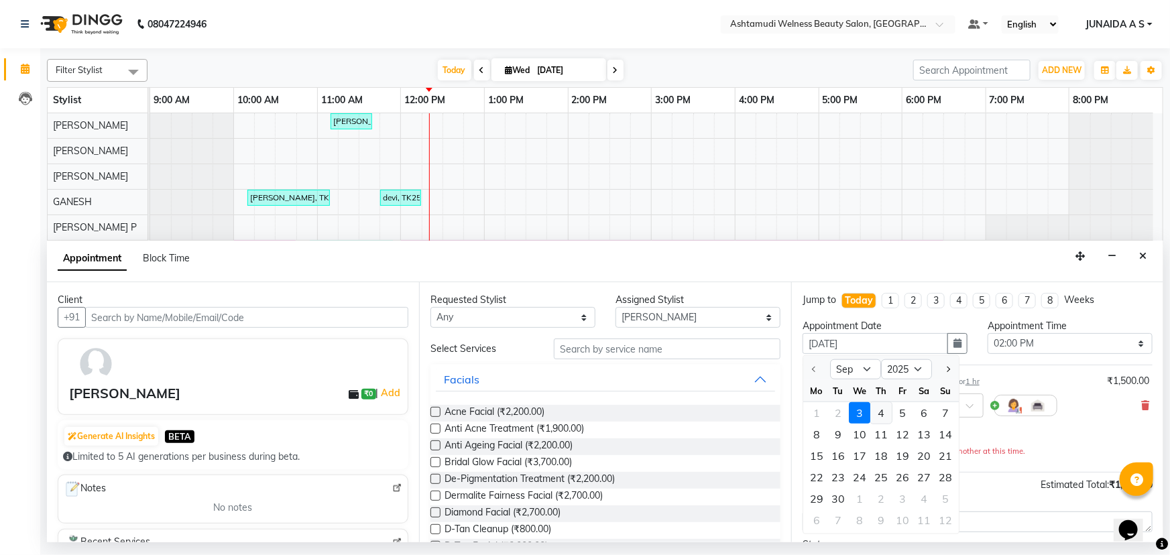
click at [877, 414] on div "4" at bounding box center [880, 412] width 21 height 21
type input "[DATE]"
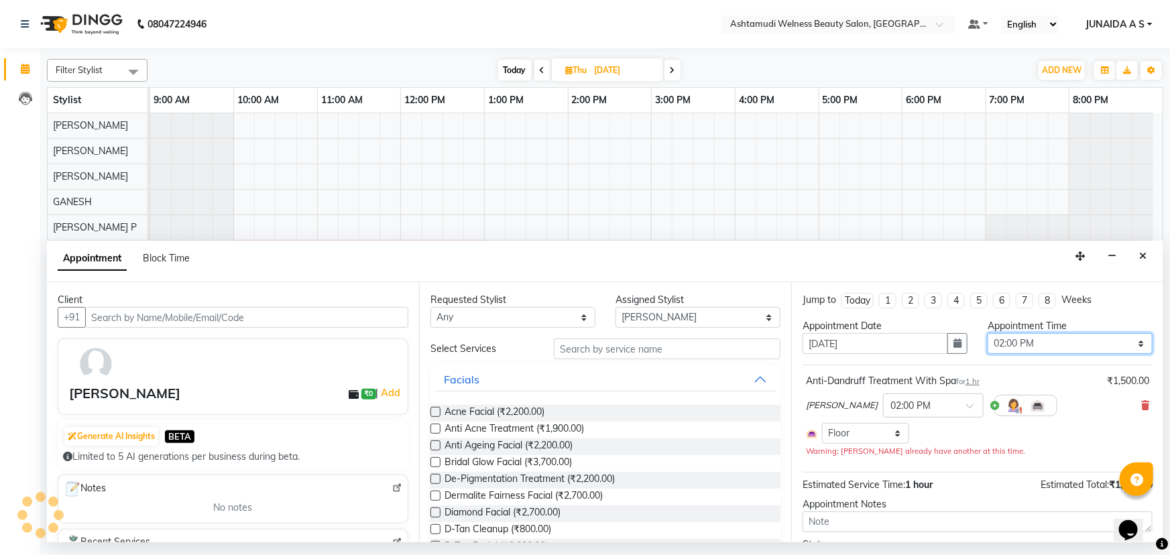
click at [1007, 340] on select "Select 10:00 AM 10:15 AM 10:30 AM 10:45 AM 11:00 AM 11:15 AM 11:30 AM 11:45 AM …" at bounding box center [1069, 343] width 165 height 21
select select "660"
click at [987, 333] on select "Select 10:00 AM 10:15 AM 10:30 AM 10:45 AM 11:00 AM 11:15 AM 11:30 AM 11:45 AM …" at bounding box center [1069, 343] width 165 height 21
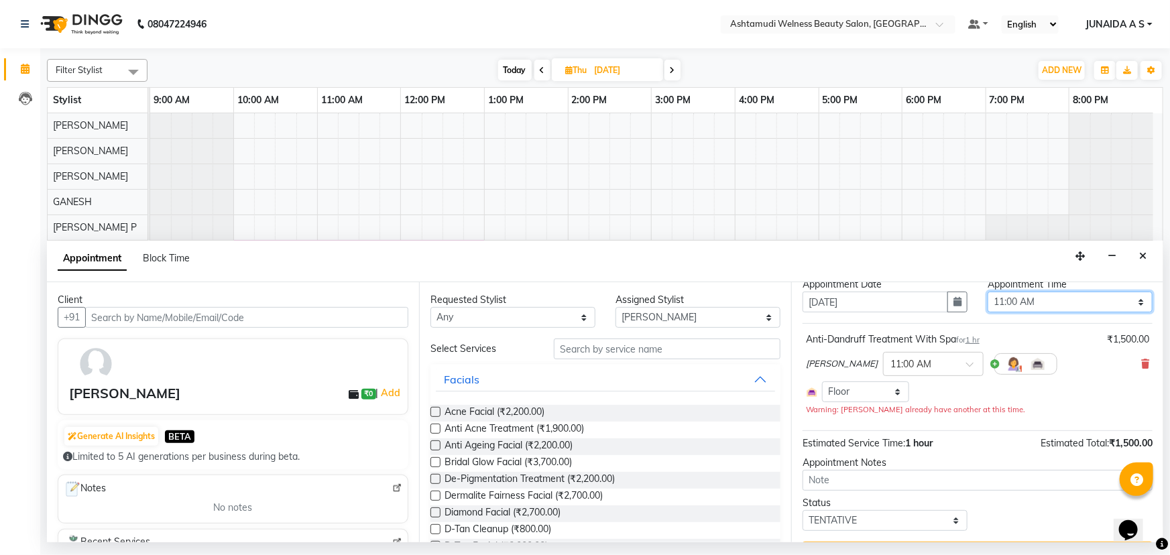
scroll to position [75, 0]
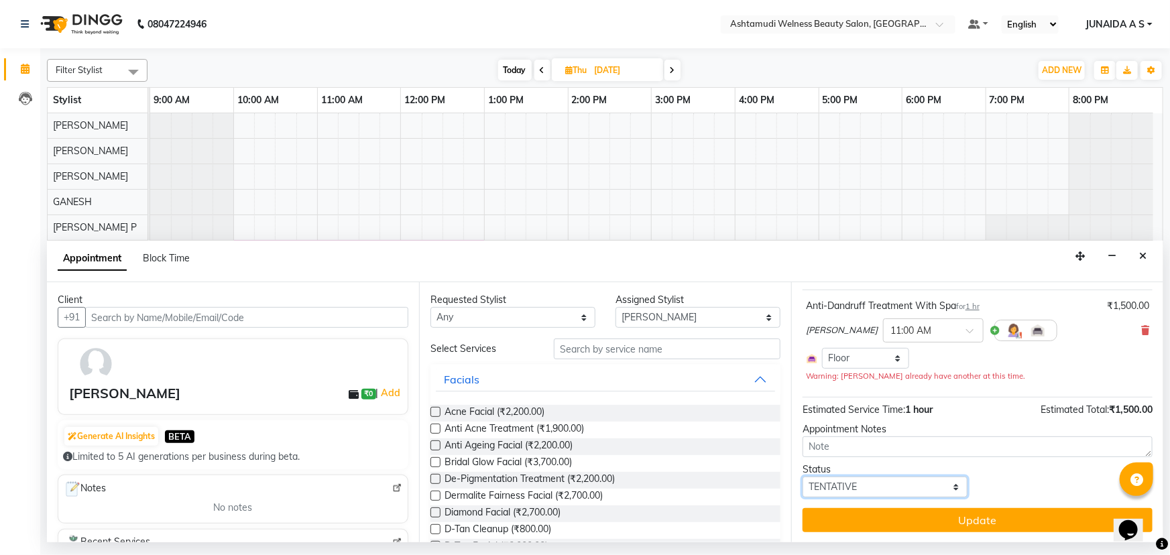
click at [841, 487] on select "Select TENTATIVE CONFIRM UPCOMING" at bounding box center [884, 487] width 165 height 21
select select "confirm booking"
click at [802, 477] on select "Select TENTATIVE CONFIRM UPCOMING" at bounding box center [884, 487] width 165 height 21
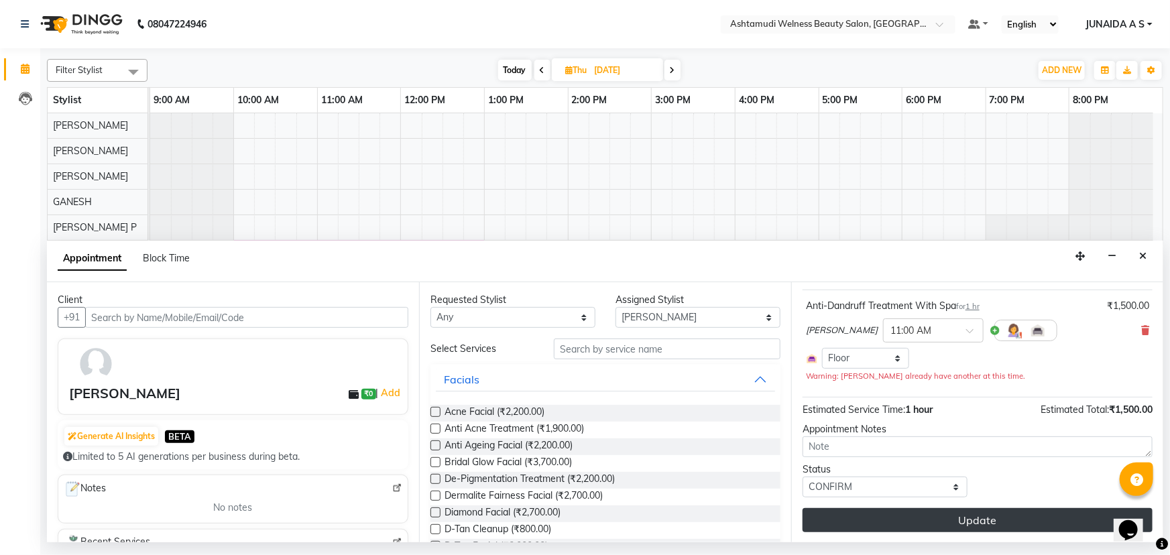
click at [877, 527] on button "Update" at bounding box center [977, 520] width 350 height 24
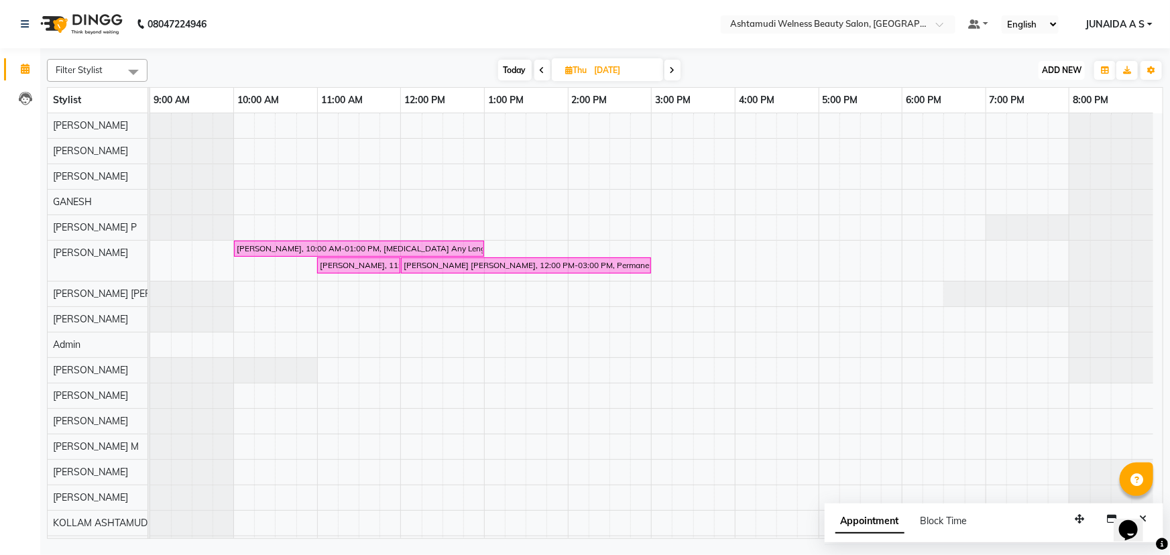
click at [1070, 67] on span "ADD NEW" at bounding box center [1062, 70] width 40 height 10
click at [1052, 95] on button "Add Appointment" at bounding box center [1032, 95] width 106 height 17
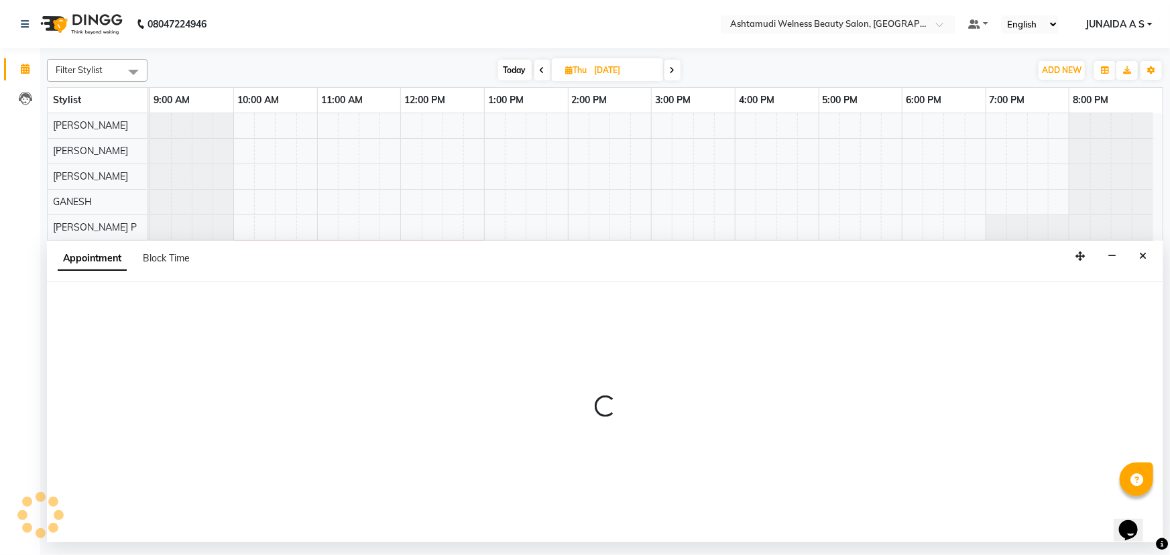
select select "600"
select select "tentative"
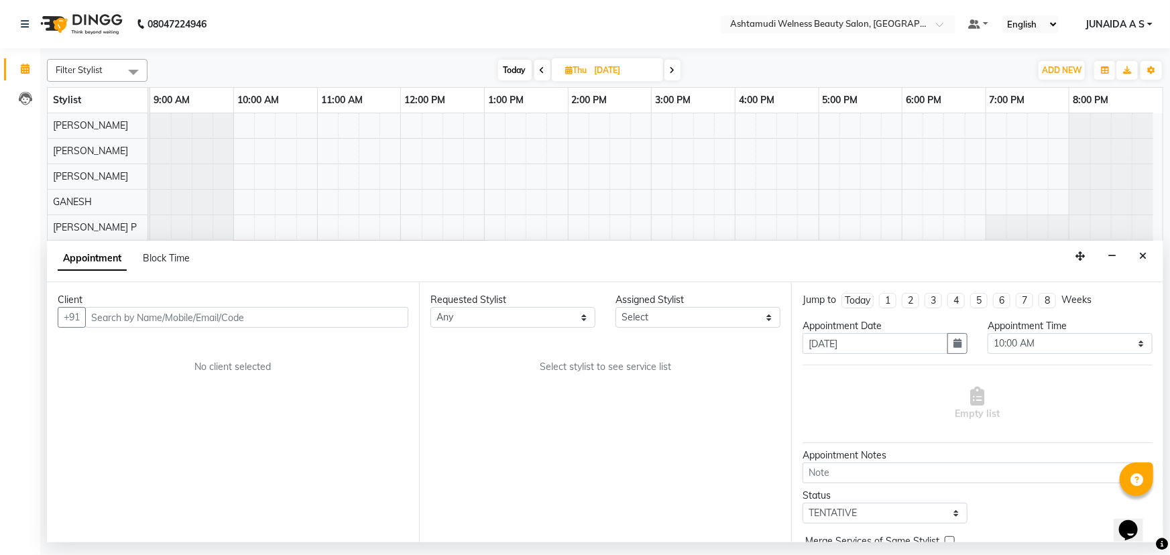
click at [322, 315] on input "text" at bounding box center [246, 317] width 323 height 21
drag, startPoint x: 314, startPoint y: 314, endPoint x: 122, endPoint y: 264, distance: 198.7
click at [122, 264] on app-booking "Appointment Block Time Client +91 B. Name : Sneha Sant No client selected Reque…" at bounding box center [605, 392] width 1116 height 302
type input "B. Name : Sneha Sant"
click at [207, 306] on div "Client" at bounding box center [233, 300] width 351 height 14
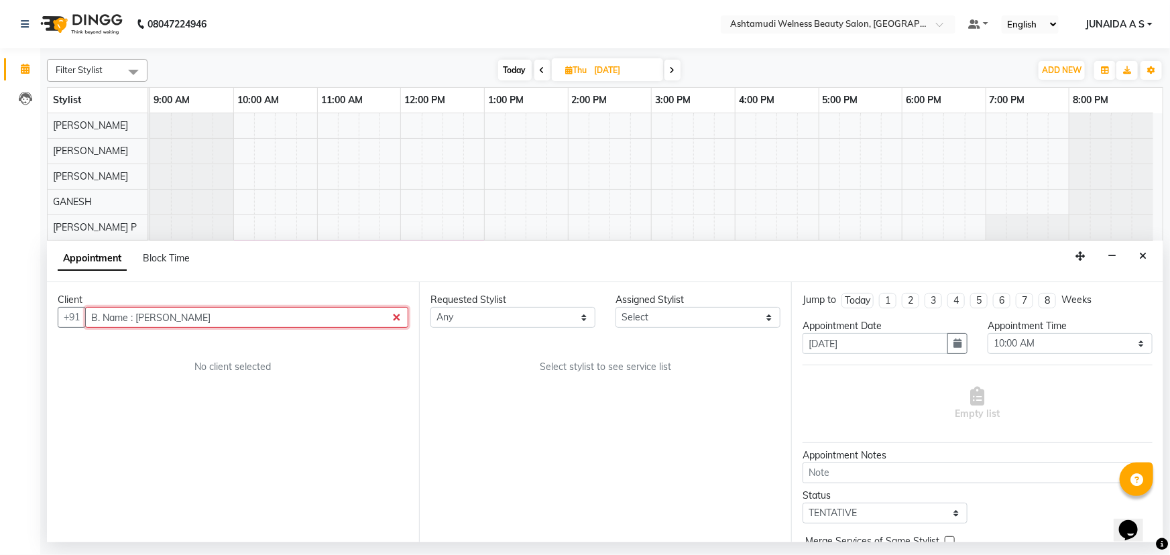
drag, startPoint x: 209, startPoint y: 312, endPoint x: 14, endPoint y: 307, distance: 195.1
click at [15, 310] on app-home "08047224946 Select Location × Ashtamudi Welness Beauty Salon, Chinnakkada Defau…" at bounding box center [585, 271] width 1170 height 542
click at [278, 318] on input "text" at bounding box center [246, 317] width 323 height 21
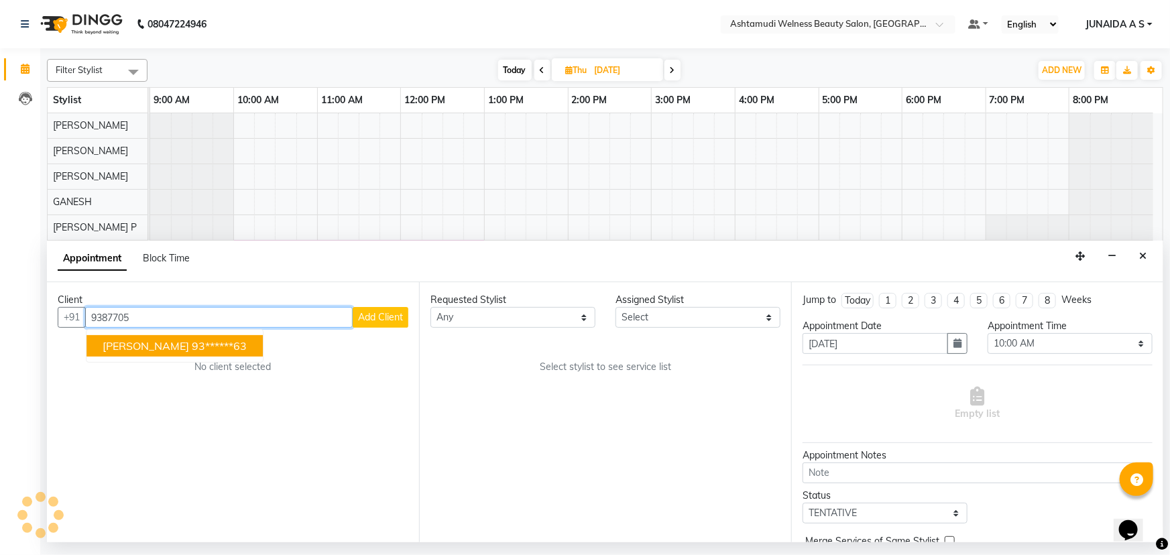
click at [253, 353] on button "SANTHA KUMARI Kumari 93******63" at bounding box center [174, 345] width 176 height 21
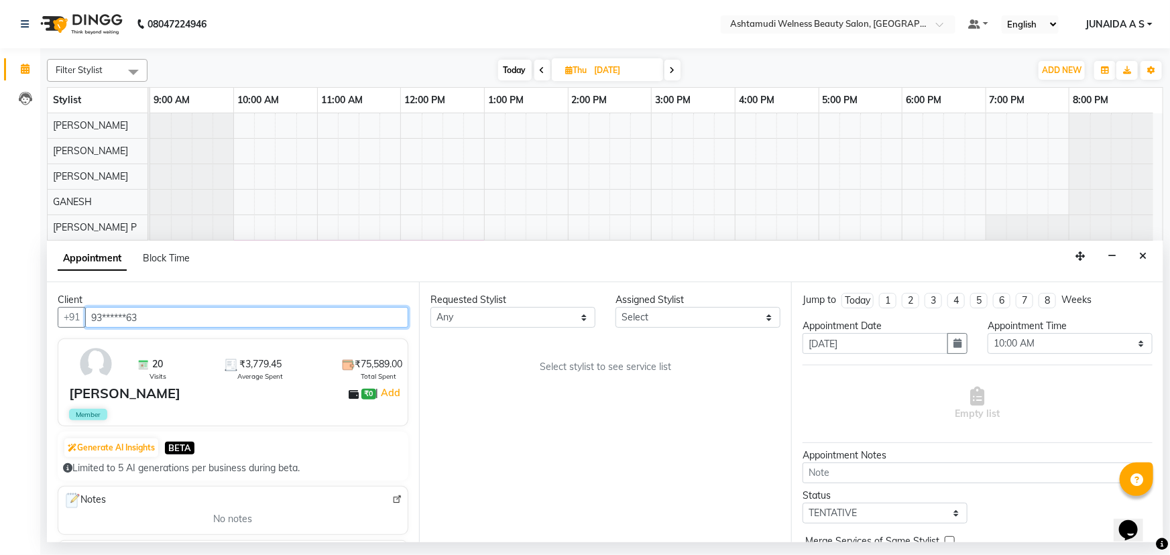
drag, startPoint x: 181, startPoint y: 325, endPoint x: 0, endPoint y: 334, distance: 181.2
click at [0, 334] on app-home "08047224946 Select Location × Ashtamudi Welness Beauty Salon, Chinnakkada Defau…" at bounding box center [585, 271] width 1170 height 542
type input "93******63"
click at [881, 27] on input "text" at bounding box center [824, 25] width 194 height 13
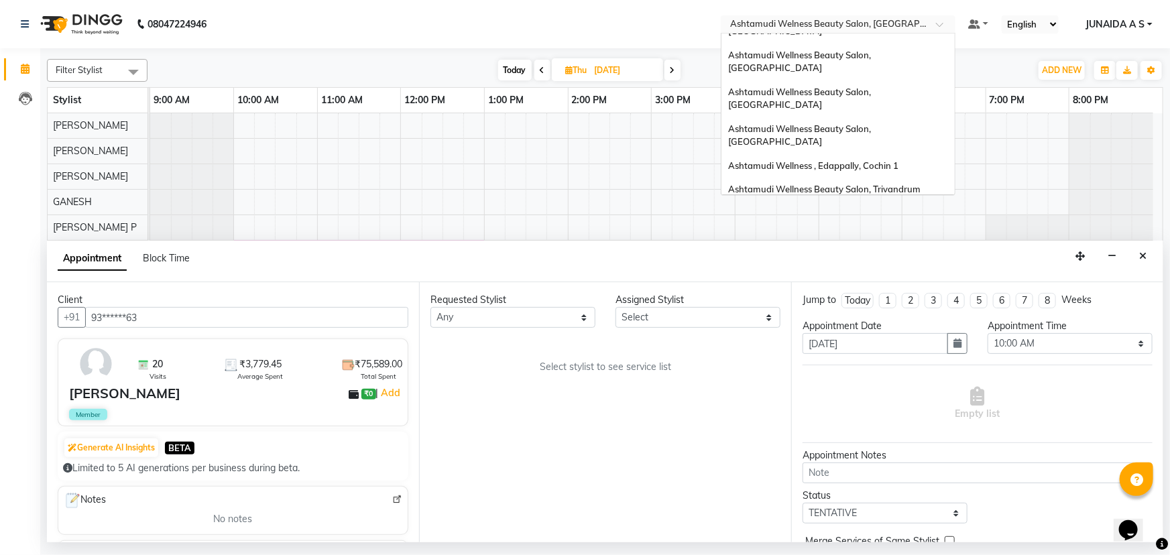
scroll to position [63, 0]
click at [900, 184] on span "Ashtamudi Wellness Beauty Salon, Trivandrum" at bounding box center [824, 189] width 192 height 11
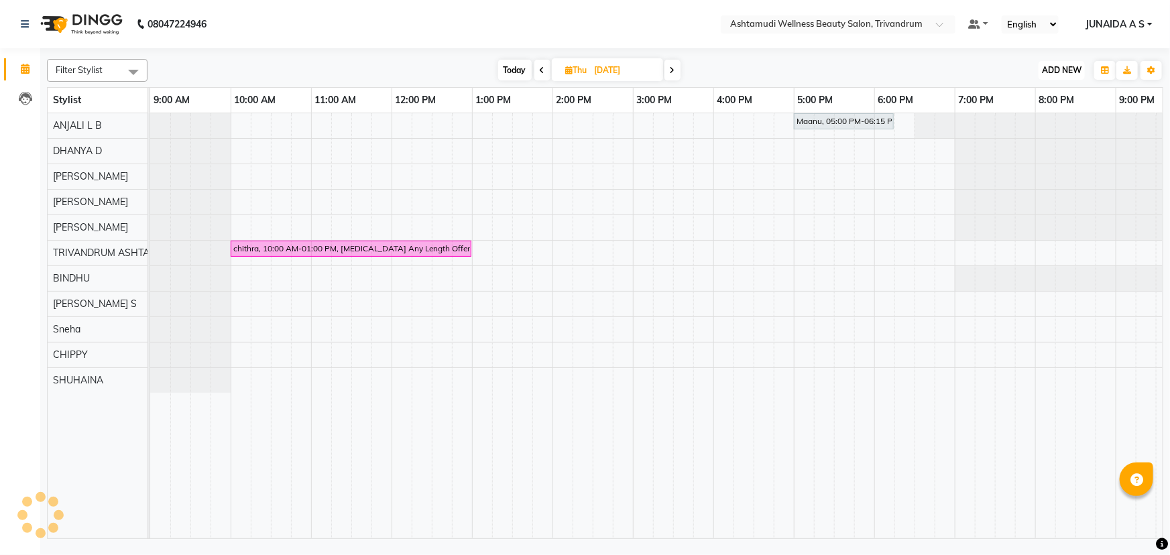
click at [1066, 66] on span "ADD NEW" at bounding box center [1062, 70] width 40 height 10
click at [1045, 95] on button "Add Appointment" at bounding box center [1032, 95] width 106 height 17
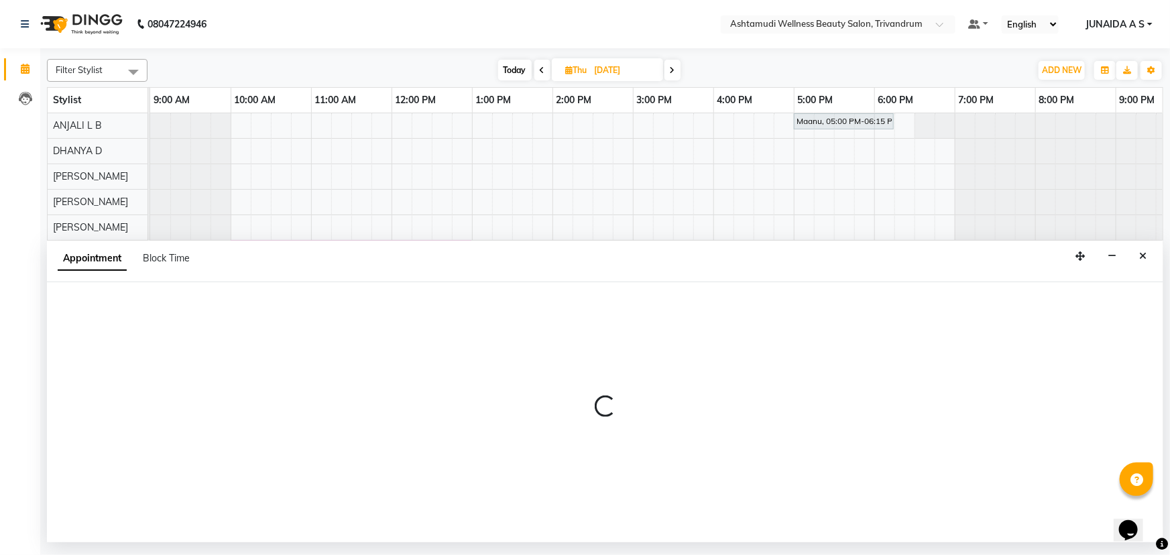
select select "600"
select select "tentative"
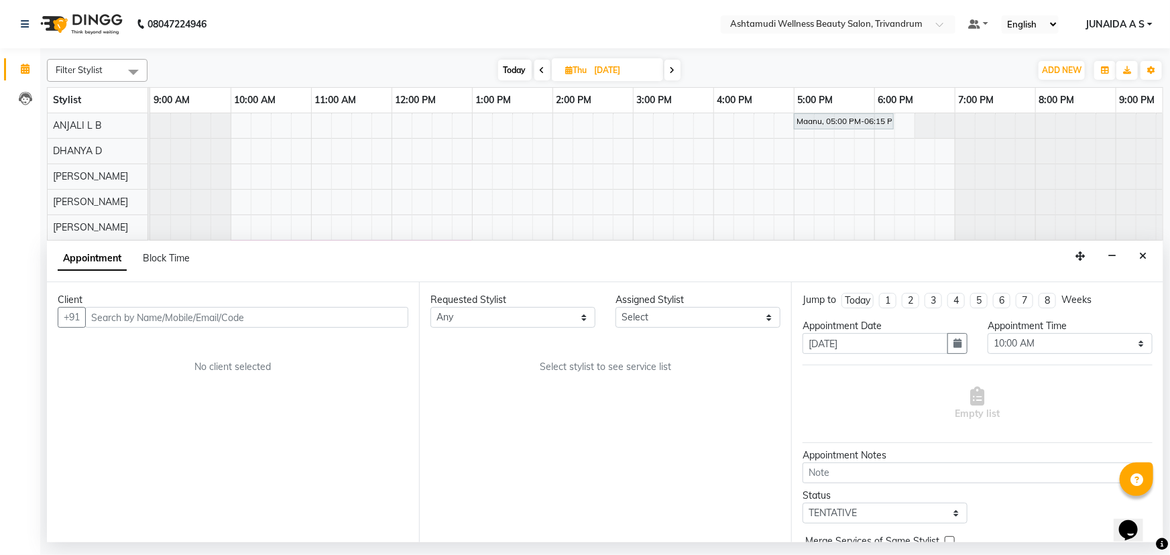
click at [540, 68] on icon at bounding box center [542, 70] width 5 height 8
type input "[DATE]"
select select "600"
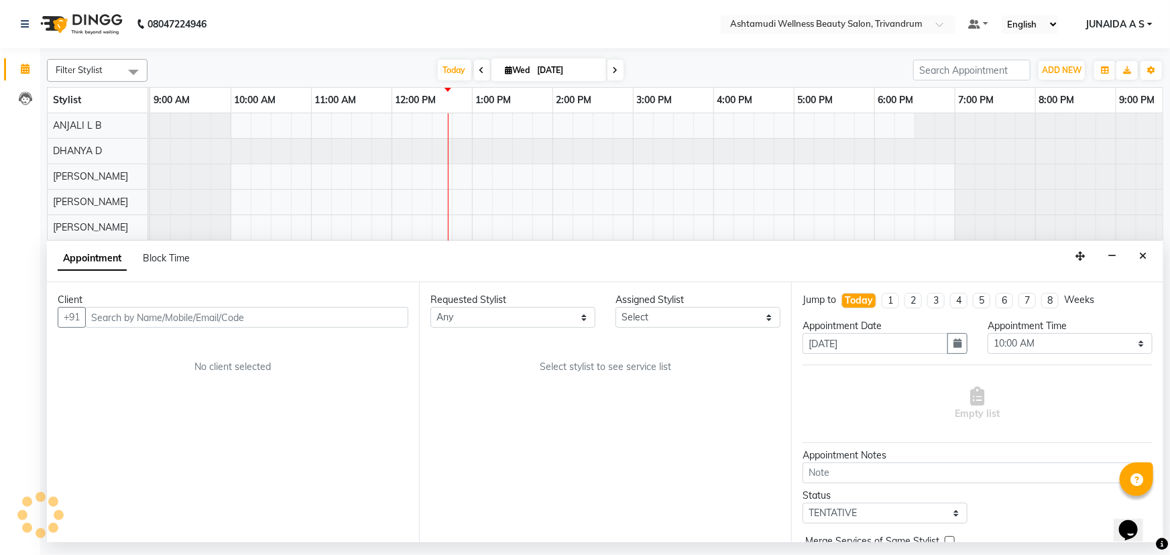
scroll to position [0, 113]
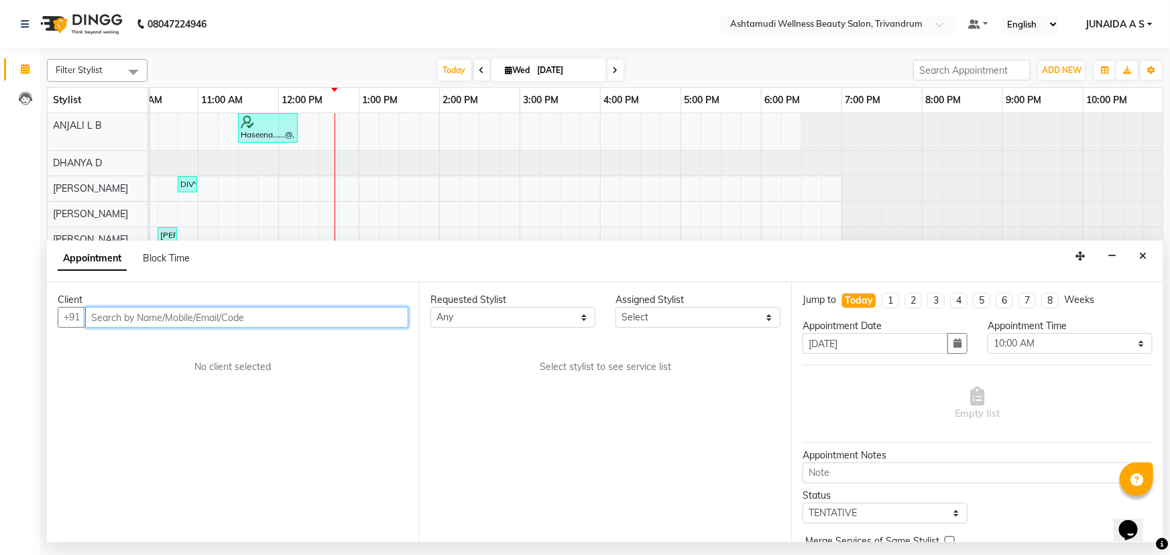
click at [314, 320] on input "text" at bounding box center [246, 317] width 323 height 21
paste input "93******63"
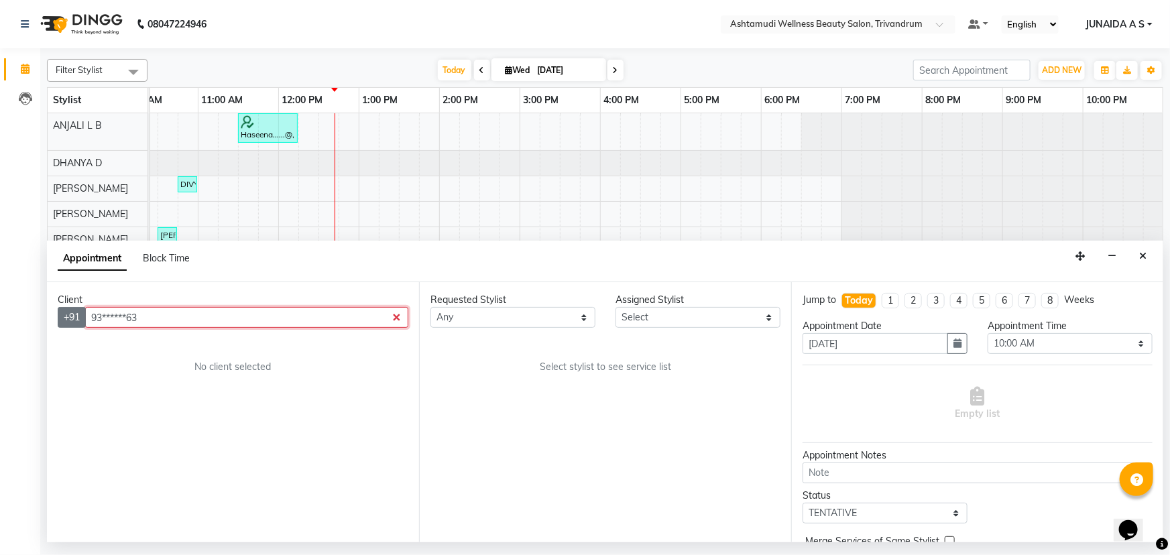
drag, startPoint x: 167, startPoint y: 320, endPoint x: 79, endPoint y: 318, distance: 87.8
click at [79, 318] on div "+91 93******63" at bounding box center [233, 317] width 351 height 21
click at [101, 313] on input "93******63" at bounding box center [246, 317] width 323 height 21
click at [160, 312] on input "93******63" at bounding box center [246, 317] width 323 height 21
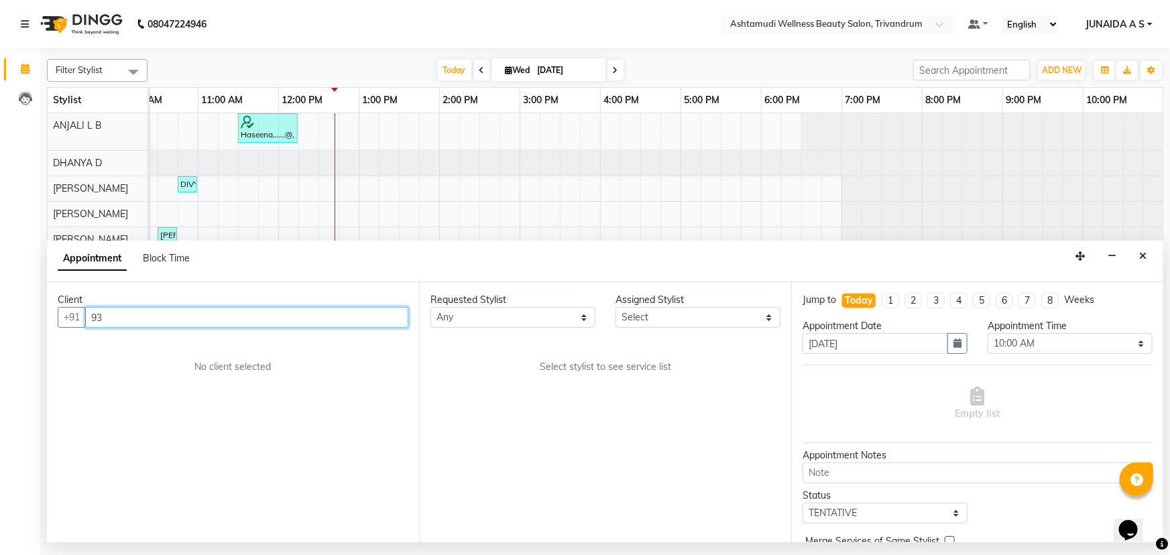
type input "9"
type input "S"
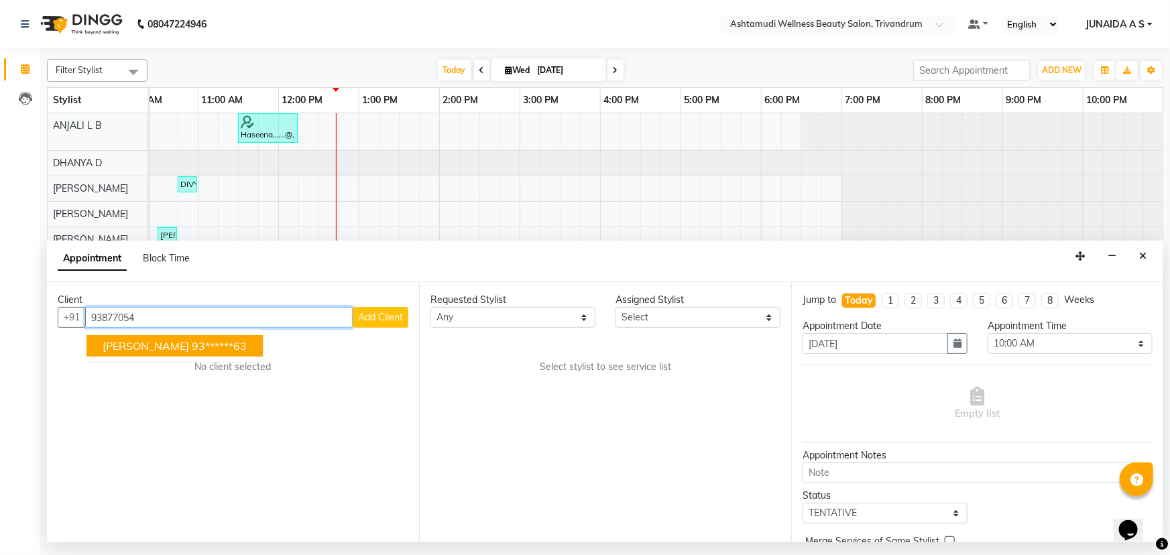
click at [247, 350] on ngb-highlight "93******63" at bounding box center [219, 345] width 55 height 13
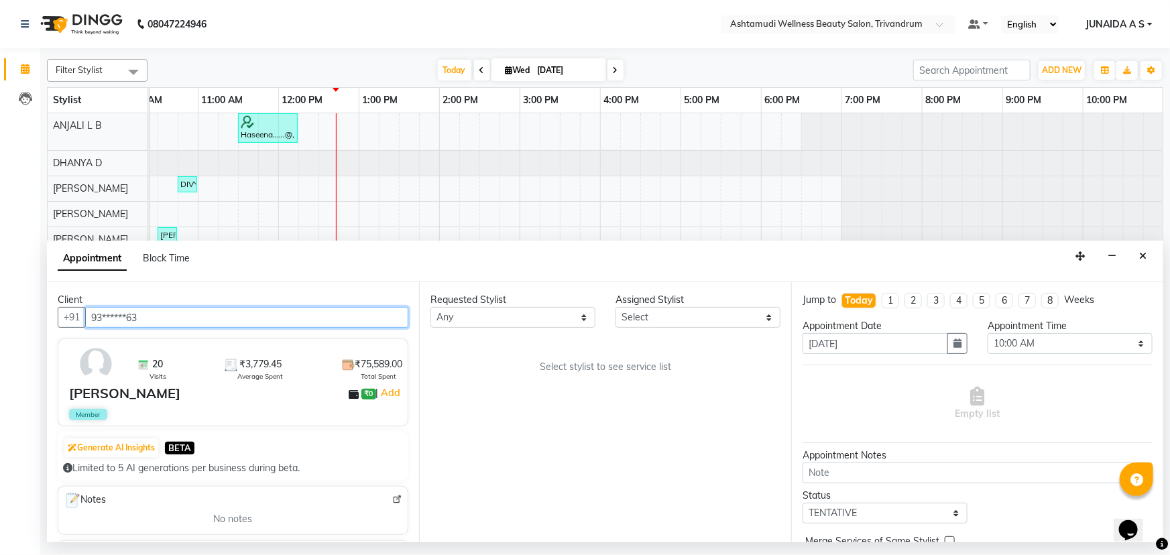
type input "93******63"
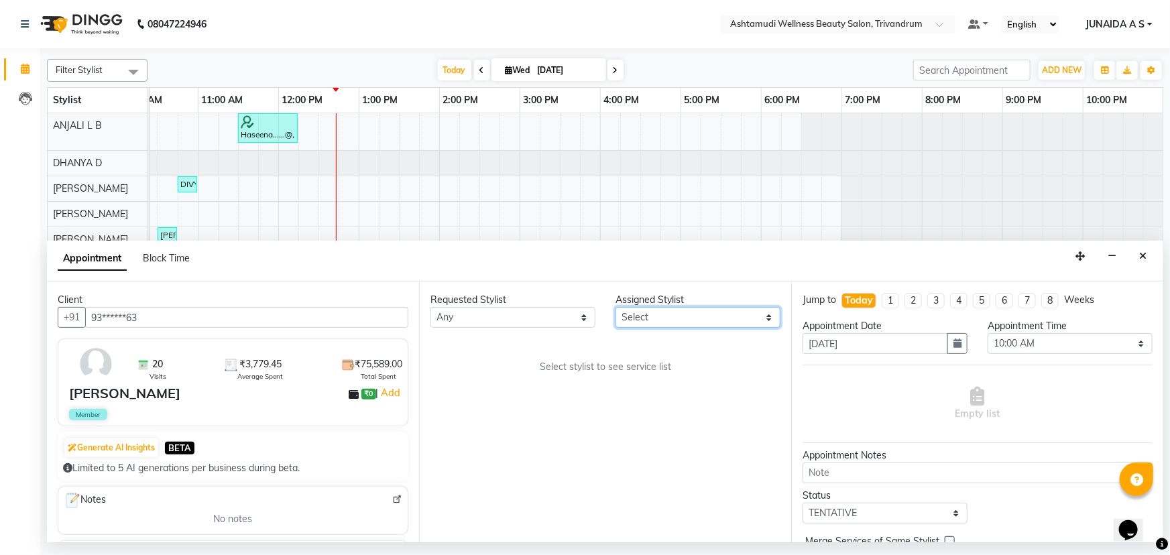
click at [668, 325] on select "Select ANJALI L B BINDHU CHIPPY DHANYA D [PERSON_NAME] [PERSON_NAME] SHUHAINA S…" at bounding box center [697, 317] width 165 height 21
select select "27312"
click at [615, 307] on select "Select ANJALI L B BINDHU CHIPPY DHANYA D [PERSON_NAME] [PERSON_NAME] SHUHAINA S…" at bounding box center [697, 317] width 165 height 21
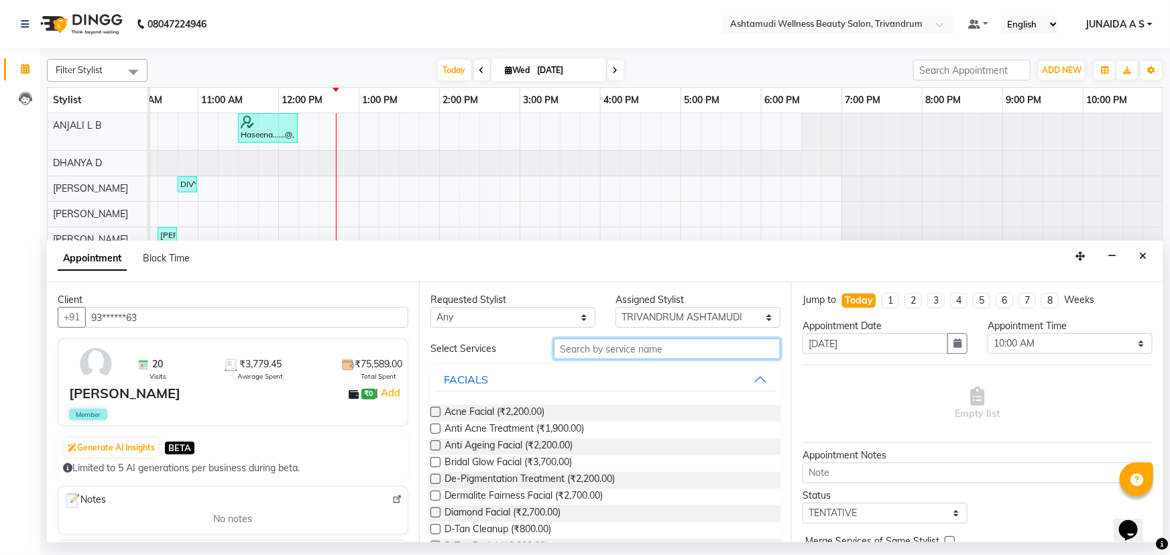
click at [638, 353] on input "text" at bounding box center [667, 348] width 227 height 21
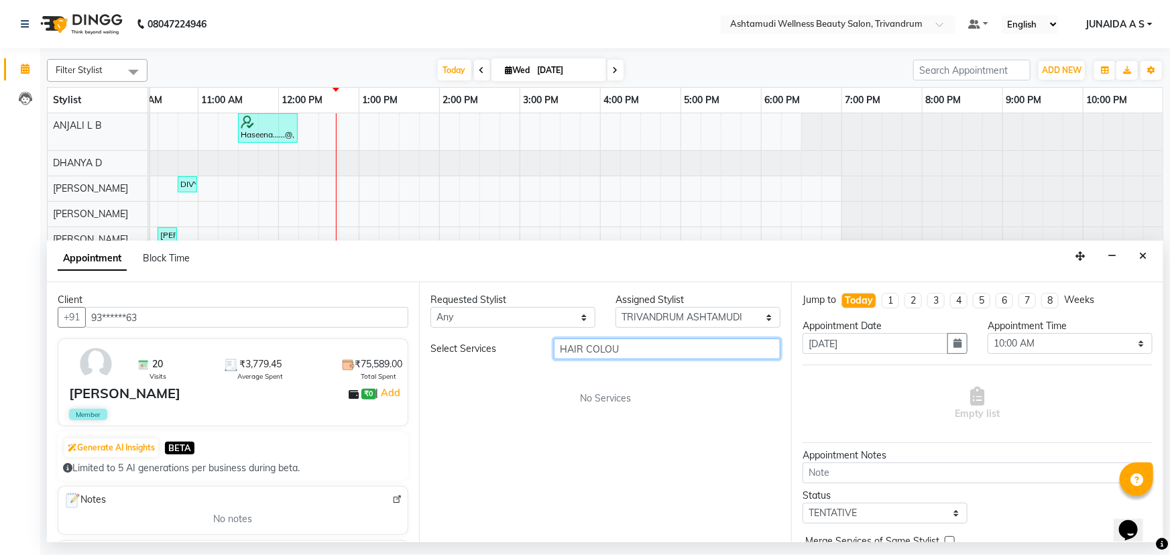
type input "HAIR COLOUR"
drag, startPoint x: 637, startPoint y: 353, endPoint x: 503, endPoint y: 339, distance: 134.8
click at [503, 339] on div "Select Services HAIR COLOUR" at bounding box center [605, 348] width 370 height 21
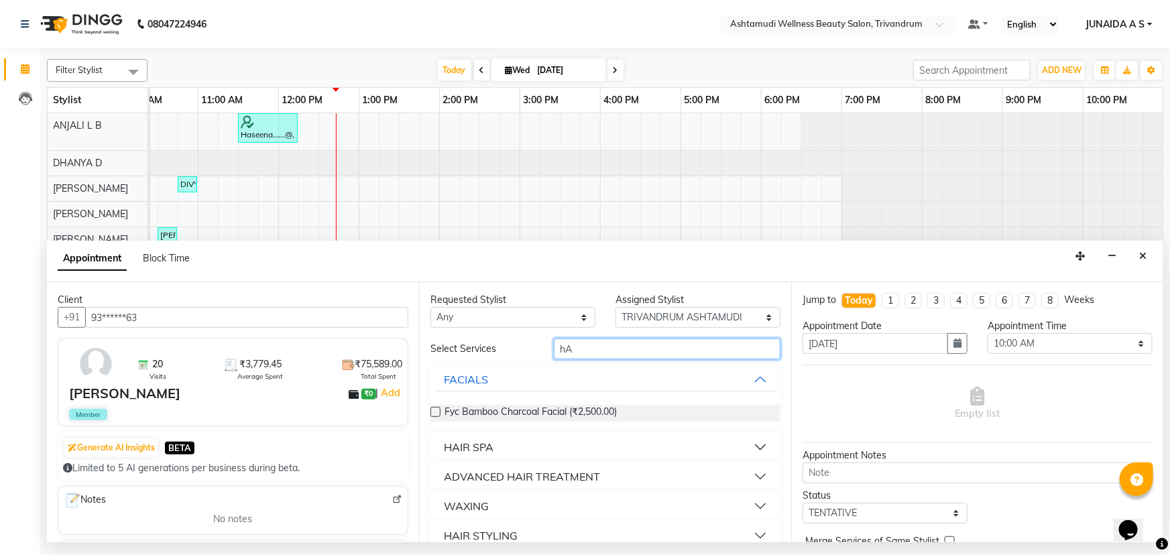
type input "h"
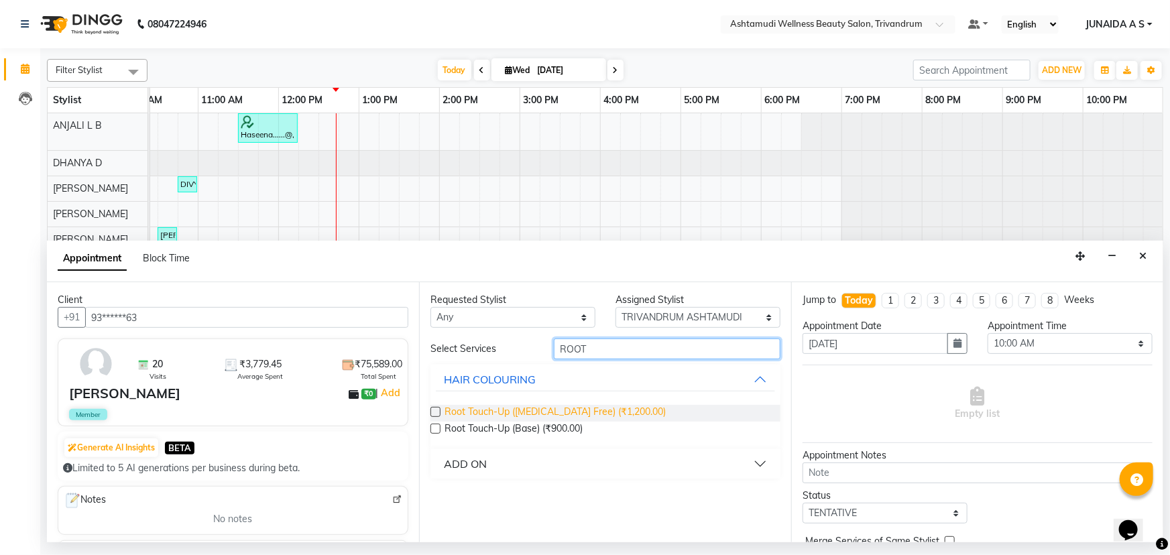
type input "ROOT"
click at [513, 414] on span "Root Touch-Up ([MEDICAL_DATA] Free) (₹1,200.00)" at bounding box center [554, 413] width 221 height 17
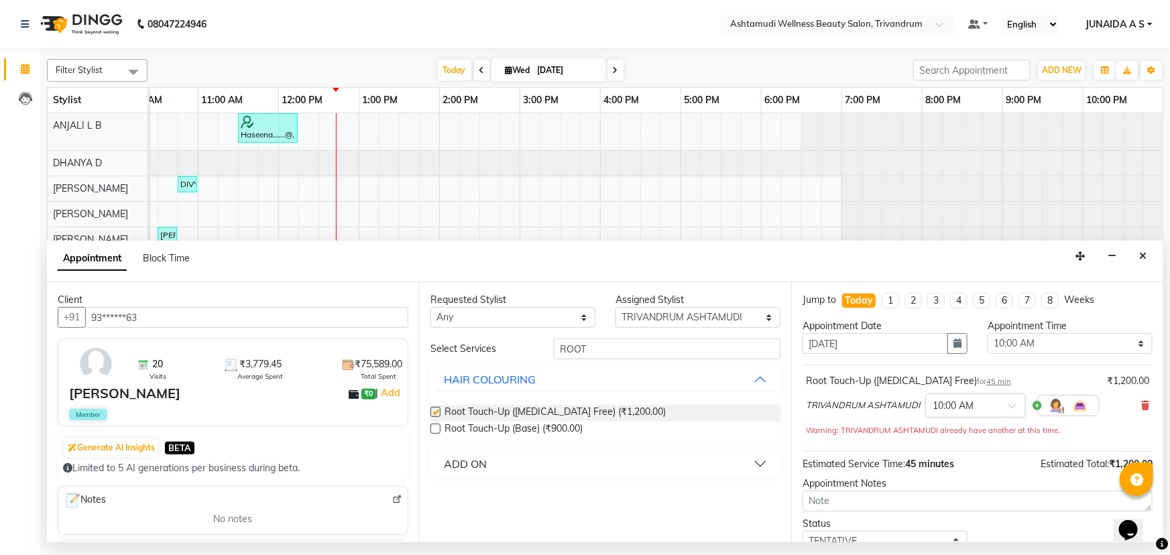
checkbox input "false"
click at [953, 345] on icon "button" at bounding box center [957, 342] width 8 height 9
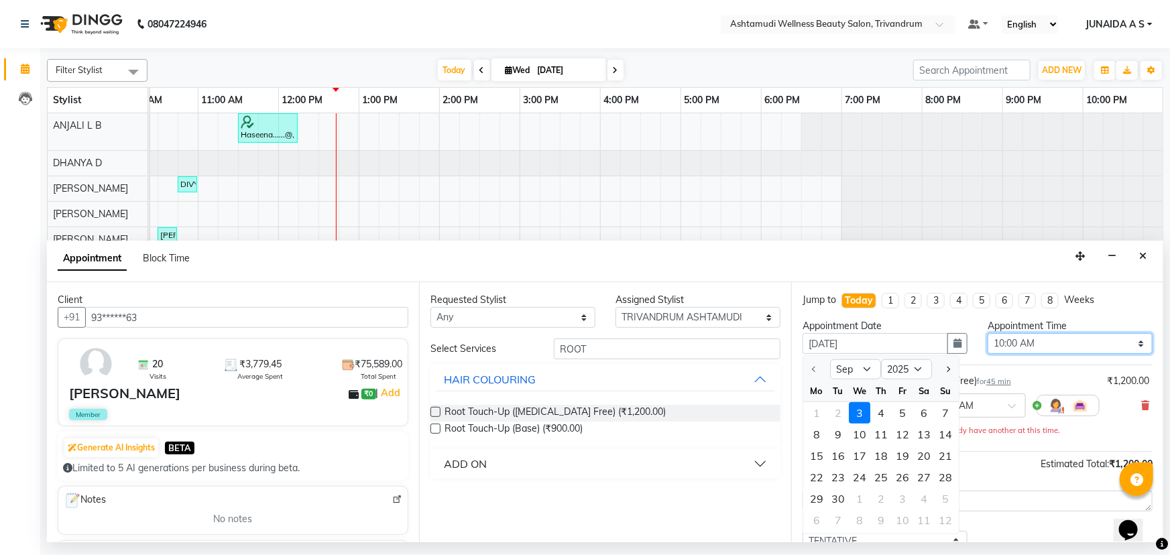
click at [1032, 344] on select "Select 10:00 AM 10:15 AM 10:30 AM 10:45 AM 11:00 AM 11:15 AM 11:30 AM 11:45 AM …" at bounding box center [1069, 343] width 165 height 21
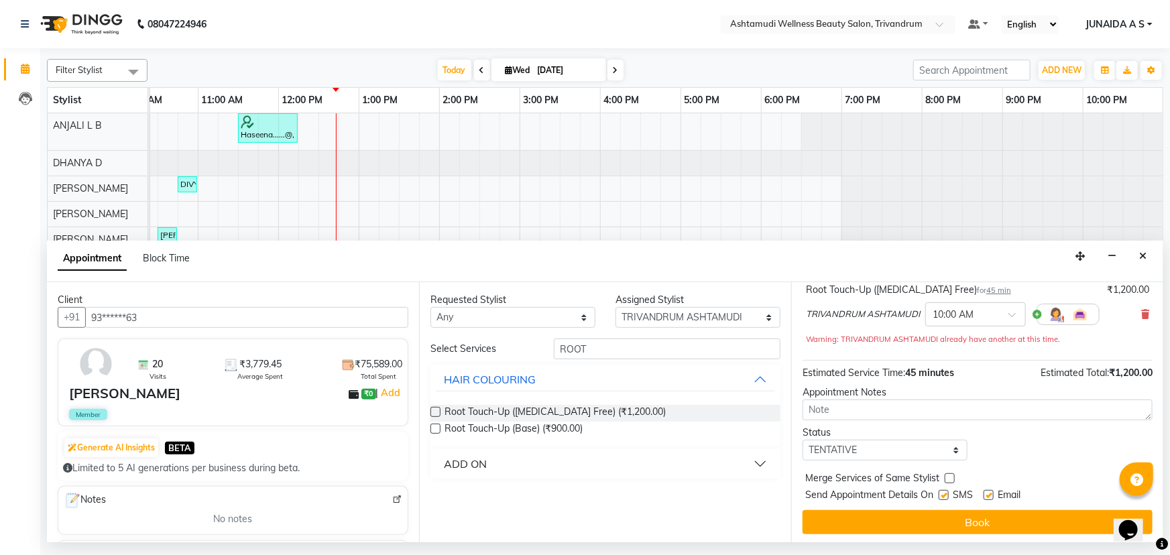
scroll to position [93, 0]
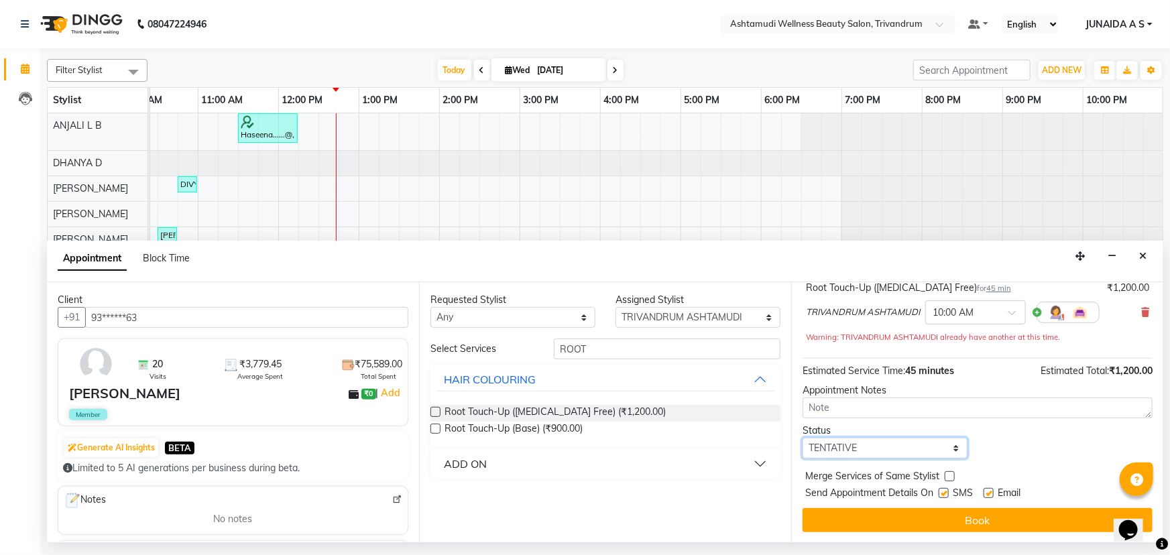
click at [857, 450] on select "Select TENTATIVE CONFIRM CHECK-IN UPCOMING" at bounding box center [884, 448] width 165 height 21
select select "confirm booking"
click at [802, 438] on select "Select TENTATIVE CONFIRM CHECK-IN UPCOMING" at bounding box center [884, 448] width 165 height 21
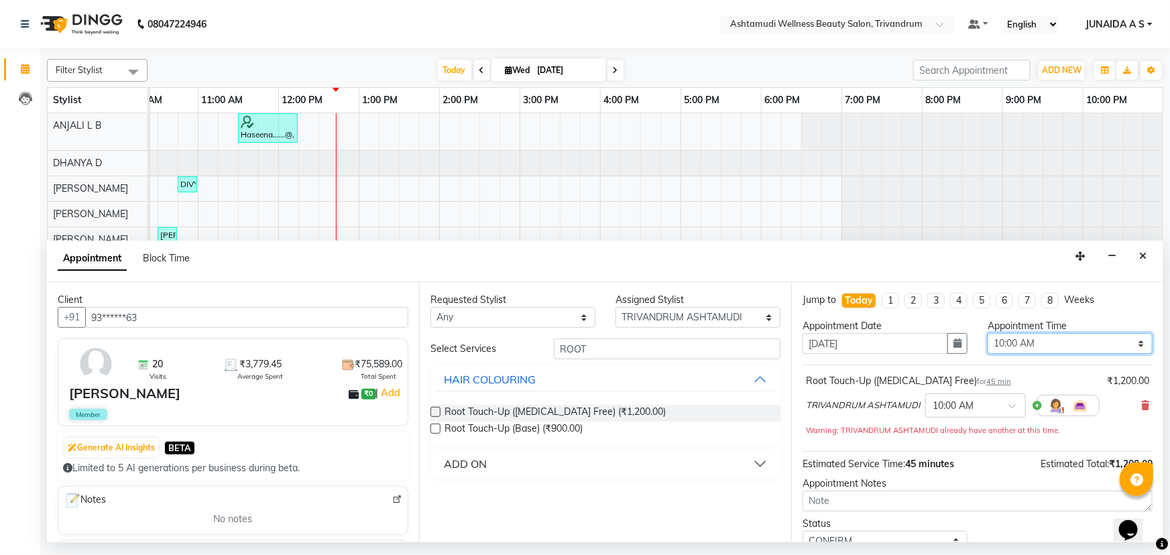
click at [1032, 343] on select "Select 10:00 AM 10:15 AM 10:30 AM 10:45 AM 11:00 AM 11:15 AM 11:30 AM 11:45 AM …" at bounding box center [1069, 343] width 165 height 21
select select "960"
click at [987, 333] on select "Select 10:00 AM 10:15 AM 10:30 AM 10:45 AM 11:00 AM 11:15 AM 11:30 AM 11:45 AM …" at bounding box center [1069, 343] width 165 height 21
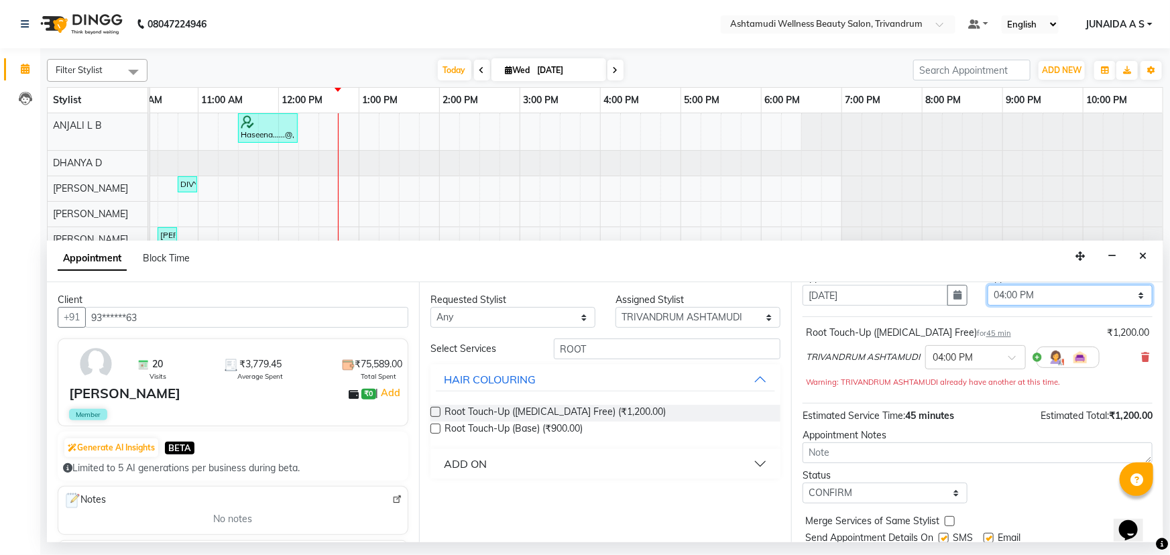
scroll to position [93, 0]
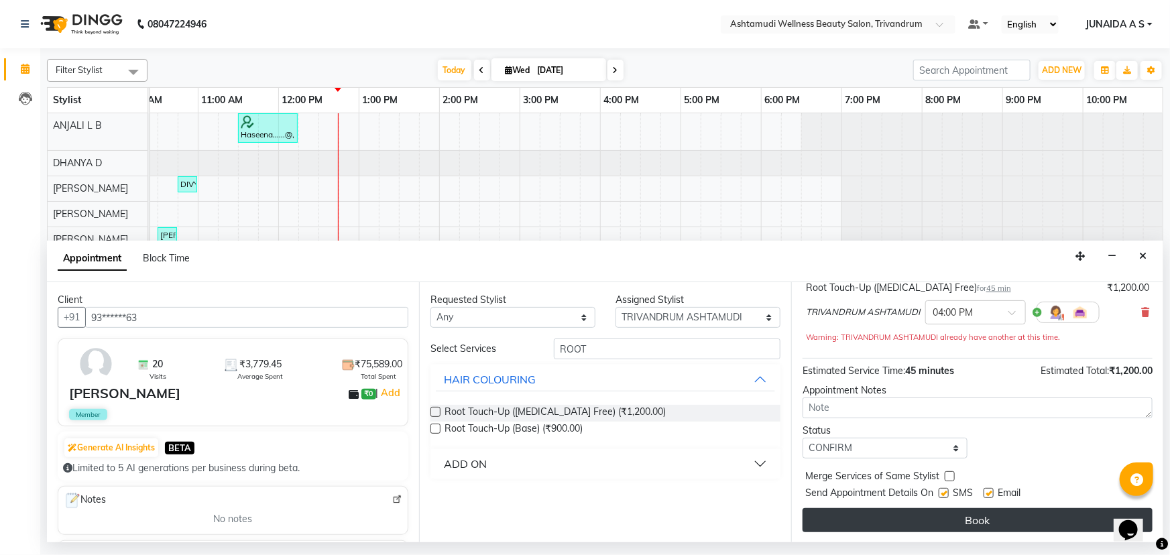
click at [902, 517] on button "Book" at bounding box center [977, 520] width 350 height 24
